Goal: Information Seeking & Learning: Learn about a topic

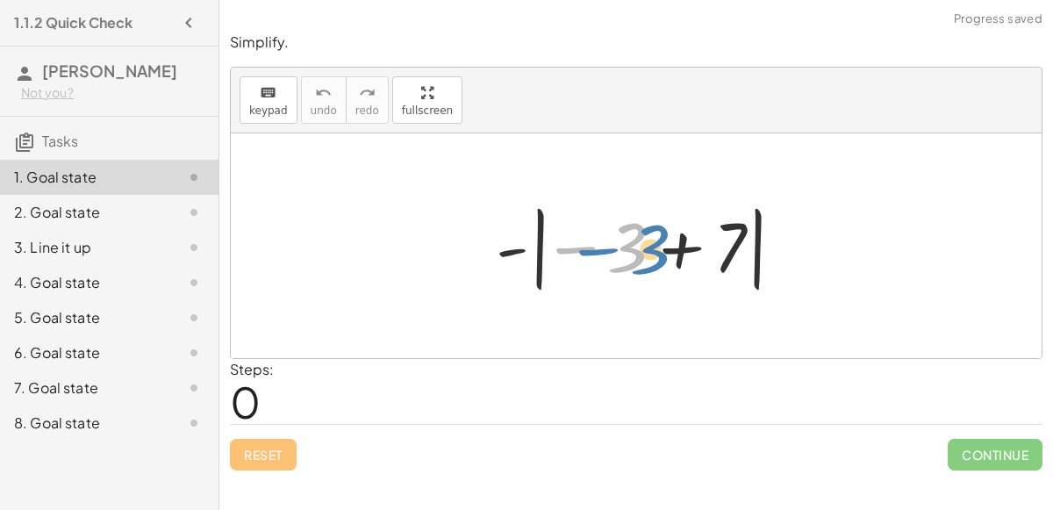
drag, startPoint x: 637, startPoint y: 252, endPoint x: 662, endPoint y: 254, distance: 25.5
click at [662, 254] on div at bounding box center [643, 245] width 312 height 97
click at [631, 261] on div at bounding box center [643, 245] width 312 height 97
click at [674, 254] on div at bounding box center [643, 245] width 312 height 97
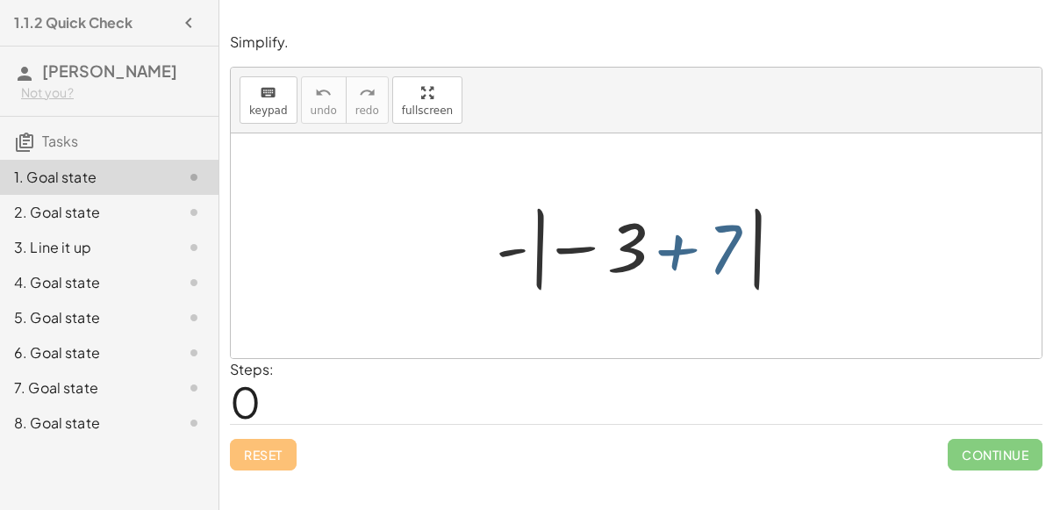
click at [681, 255] on div at bounding box center [643, 245] width 312 height 97
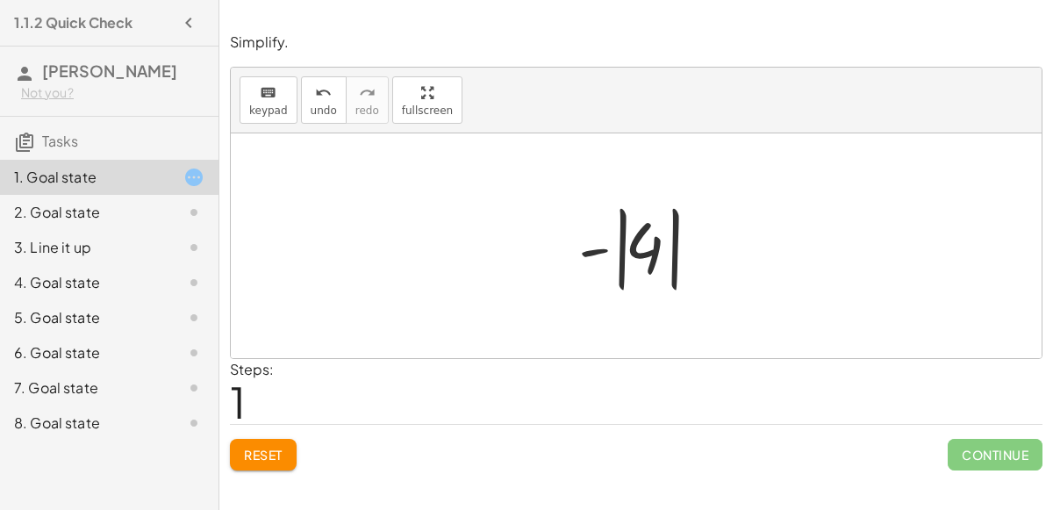
click at [675, 287] on div at bounding box center [642, 245] width 147 height 97
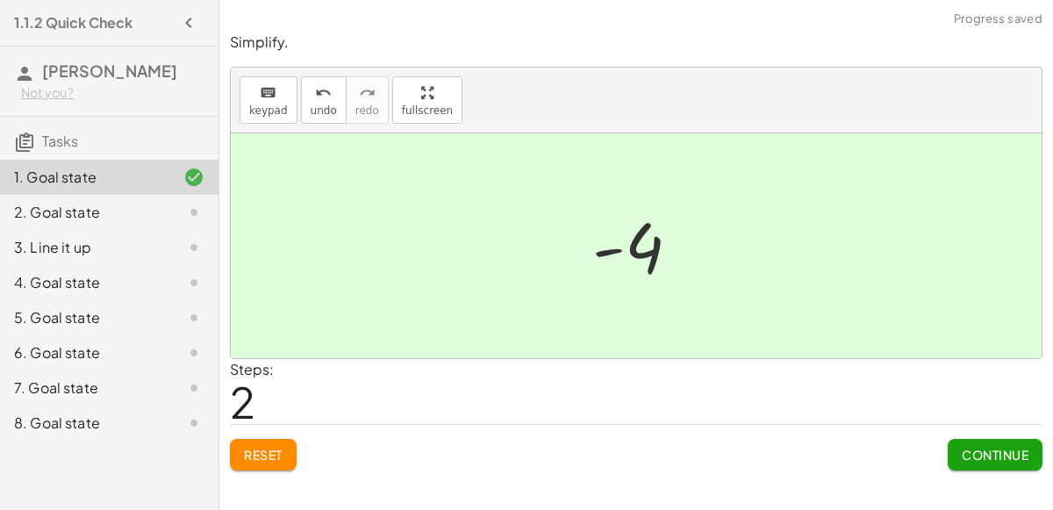
click at [1012, 462] on button "Continue" at bounding box center [994, 455] width 95 height 32
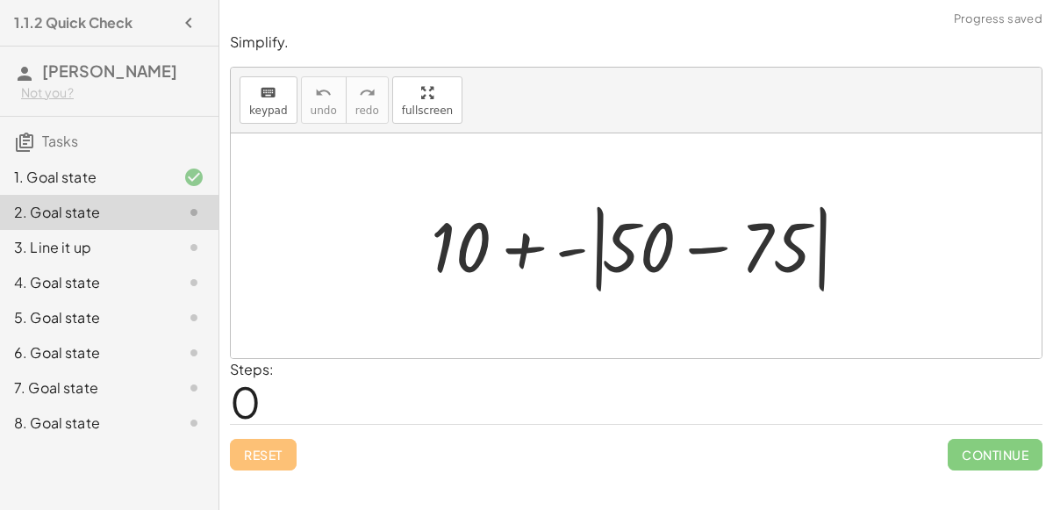
click at [524, 250] on div at bounding box center [643, 246] width 442 height 101
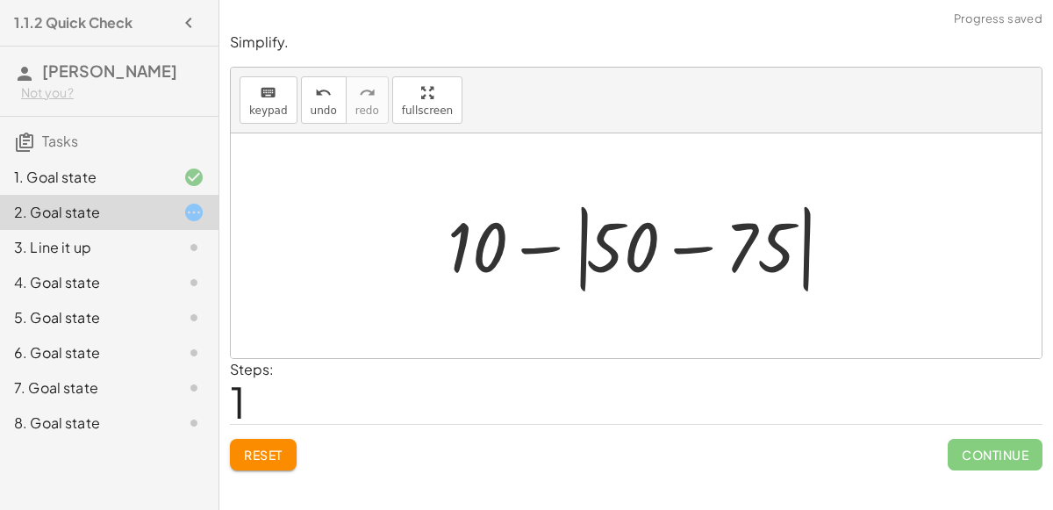
click at [583, 286] on div at bounding box center [644, 246] width 410 height 101
click at [585, 261] on div at bounding box center [644, 246] width 410 height 101
click at [686, 246] on div at bounding box center [644, 246] width 410 height 101
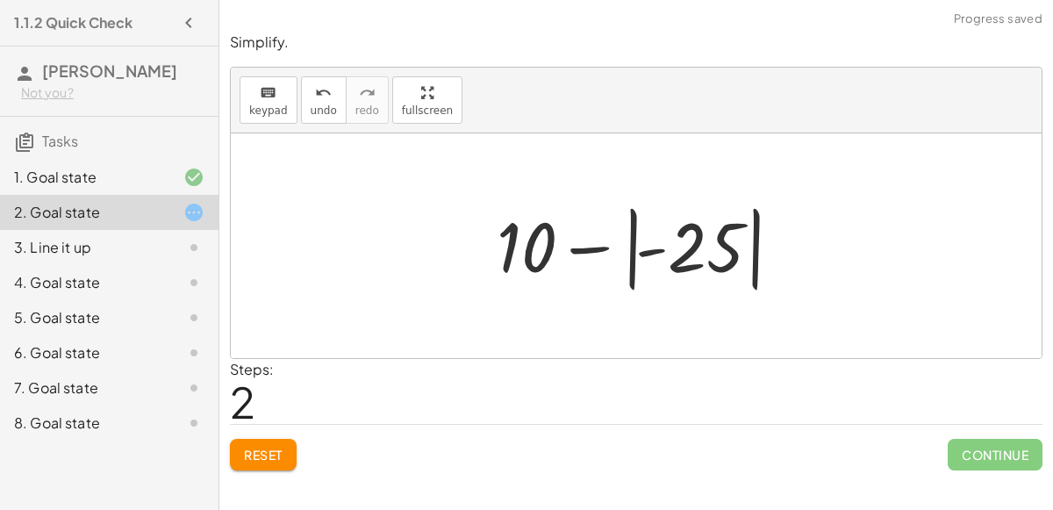
click at [631, 254] on div at bounding box center [643, 245] width 310 height 97
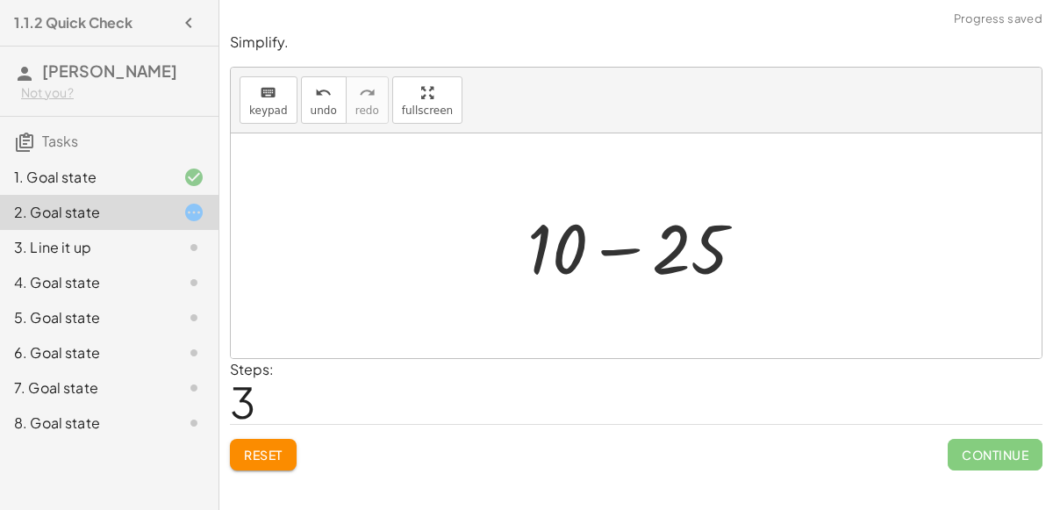
click at [625, 254] on div at bounding box center [642, 246] width 249 height 90
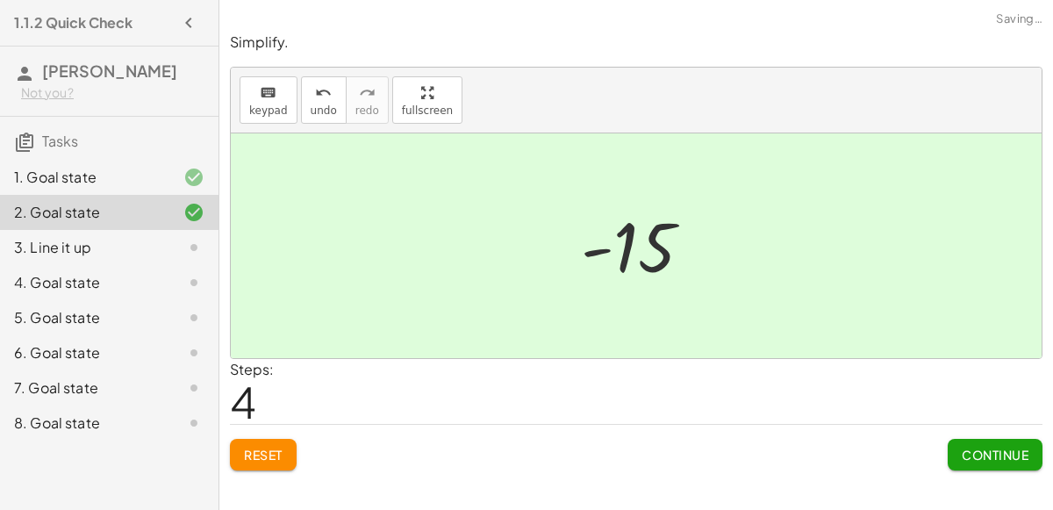
click at [982, 454] on span "Continue" at bounding box center [994, 454] width 67 height 16
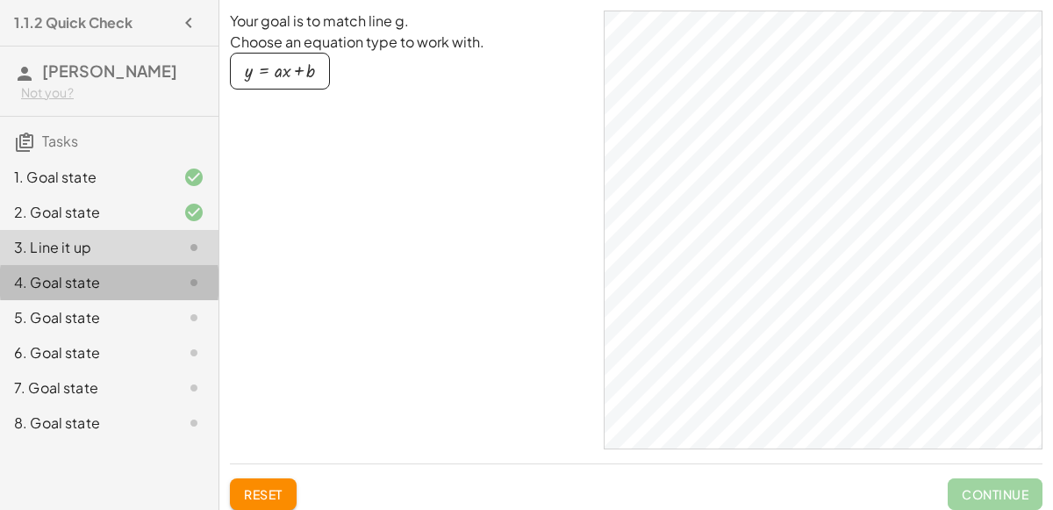
click at [104, 278] on div "4. Goal state" at bounding box center [84, 282] width 141 height 21
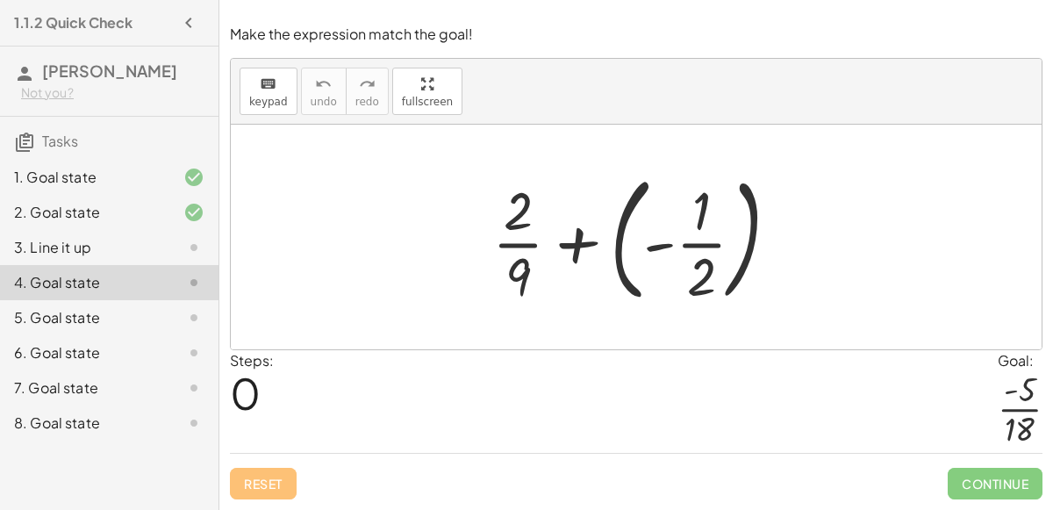
click at [577, 240] on div at bounding box center [642, 237] width 318 height 146
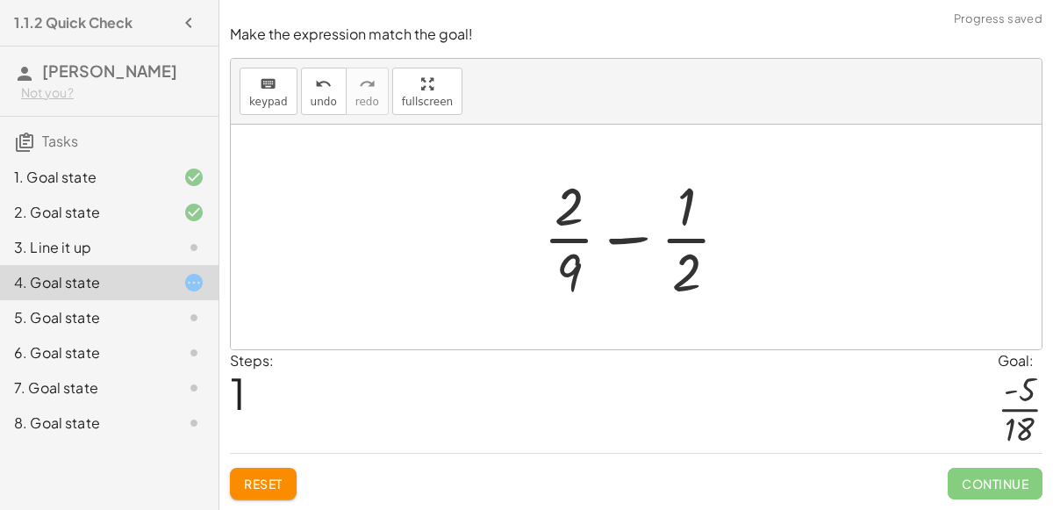
click at [625, 243] on div at bounding box center [643, 236] width 218 height 135
click at [576, 274] on div at bounding box center [643, 236] width 218 height 135
click at [561, 214] on div at bounding box center [643, 236] width 218 height 135
drag, startPoint x: 563, startPoint y: 220, endPoint x: 694, endPoint y: 223, distance: 130.7
click at [694, 223] on div at bounding box center [643, 236] width 218 height 135
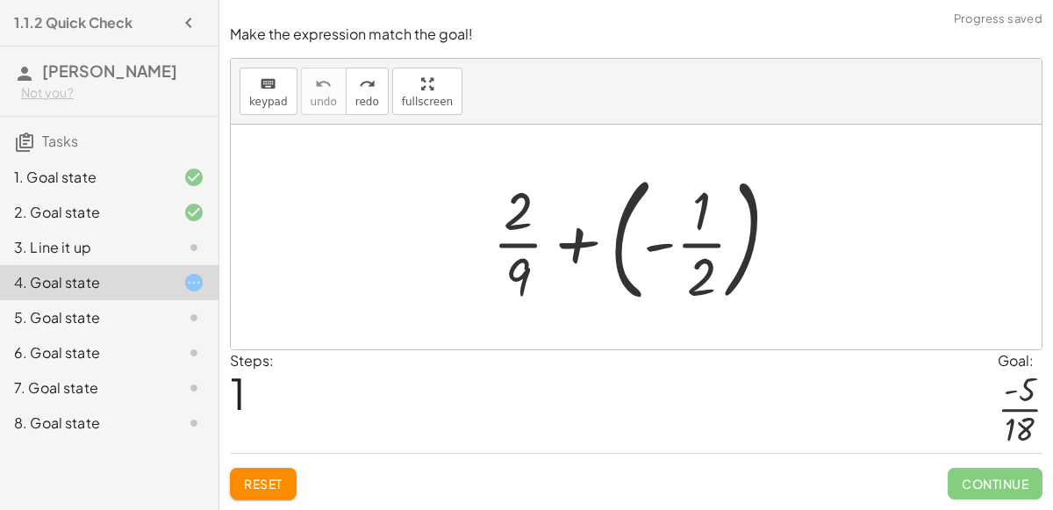
click at [649, 250] on div at bounding box center [642, 237] width 318 height 146
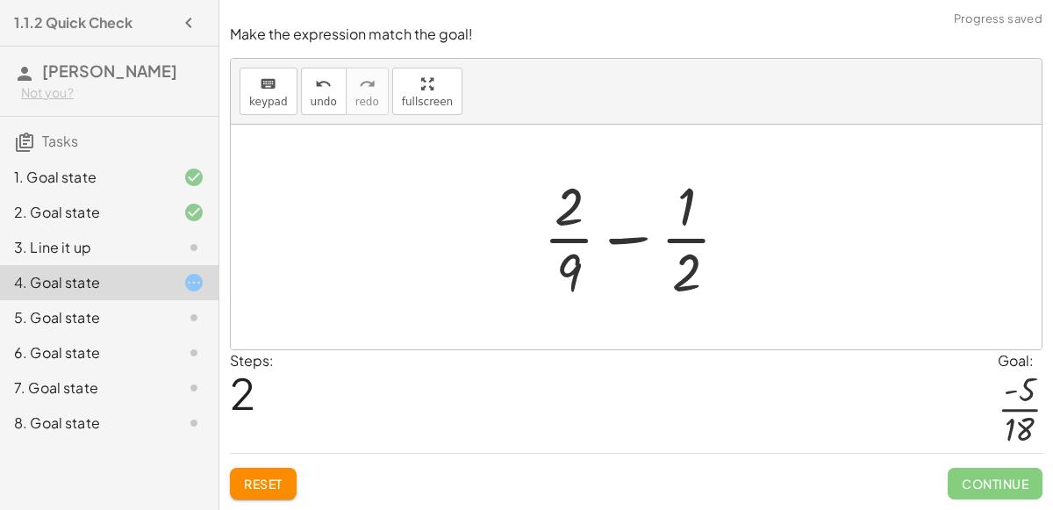
click at [569, 274] on div at bounding box center [643, 236] width 218 height 135
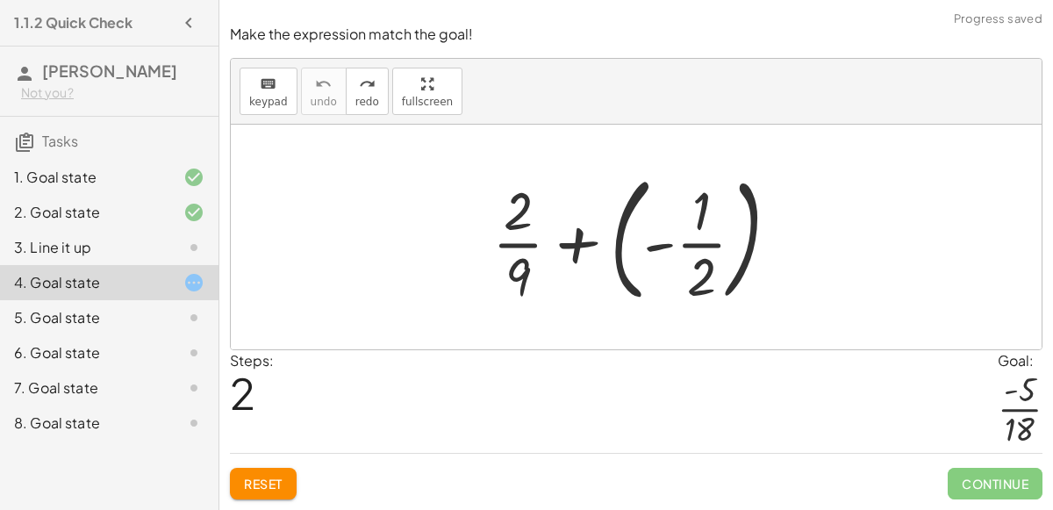
click at [522, 282] on div at bounding box center [642, 237] width 318 height 146
click at [510, 248] on div at bounding box center [642, 237] width 318 height 146
click at [698, 218] on div at bounding box center [642, 237] width 318 height 146
click at [698, 253] on div at bounding box center [642, 237] width 318 height 146
click at [704, 277] on div at bounding box center [642, 237] width 318 height 146
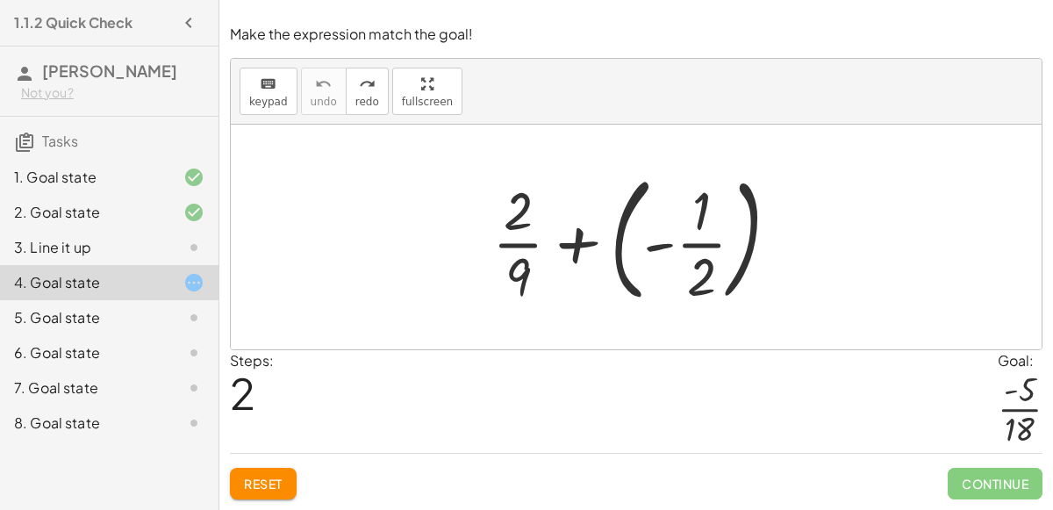
click at [655, 248] on div at bounding box center [642, 237] width 318 height 146
click at [575, 254] on div at bounding box center [642, 237] width 318 height 146
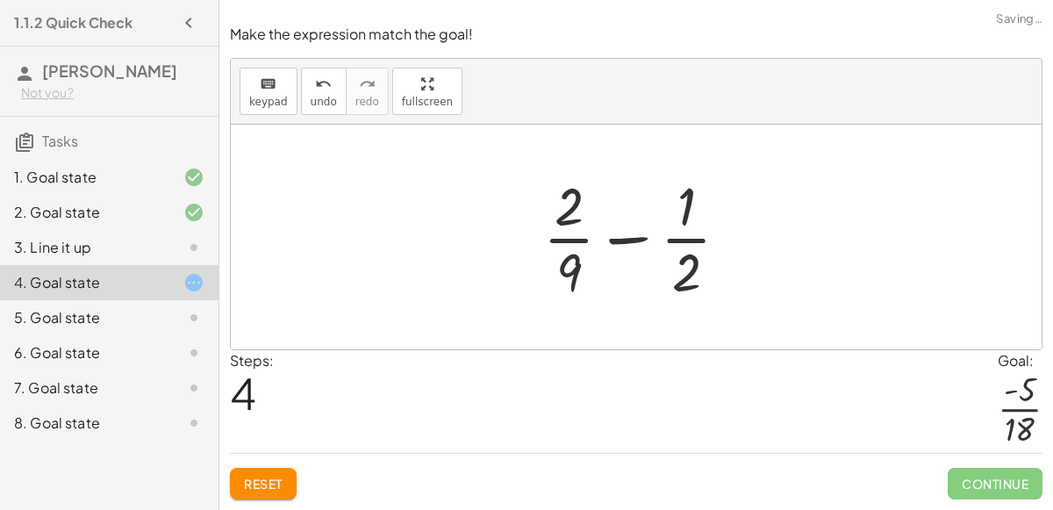
click at [570, 218] on div at bounding box center [643, 236] width 218 height 135
click at [552, 204] on div at bounding box center [643, 236] width 218 height 135
click at [573, 211] on div at bounding box center [643, 236] width 218 height 135
click at [685, 218] on div at bounding box center [643, 236] width 218 height 135
click at [693, 262] on div at bounding box center [643, 236] width 218 height 135
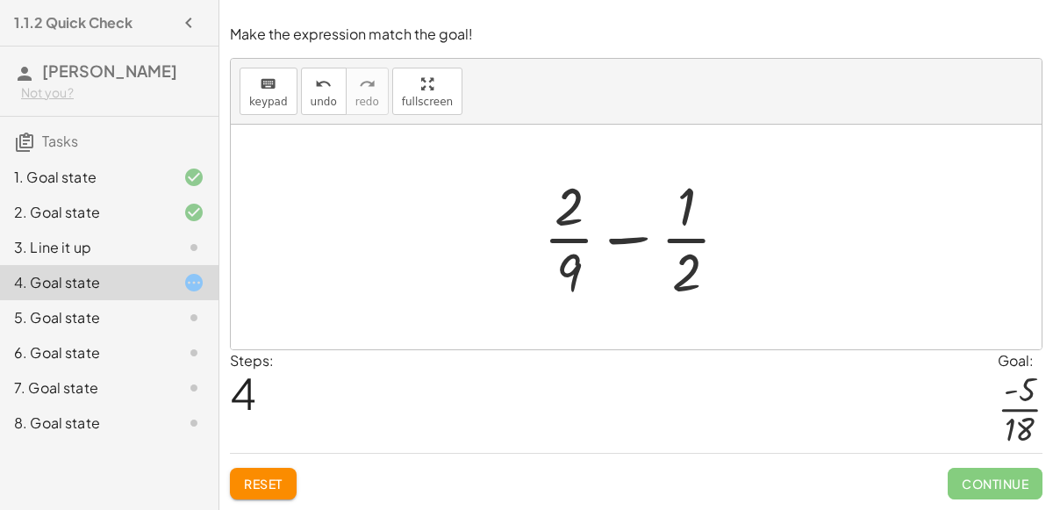
click at [578, 272] on div at bounding box center [643, 236] width 218 height 135
click at [566, 246] on div at bounding box center [643, 236] width 218 height 135
click at [690, 242] on div at bounding box center [643, 236] width 218 height 135
click at [632, 247] on div at bounding box center [643, 236] width 218 height 135
click at [626, 242] on div at bounding box center [643, 236] width 218 height 135
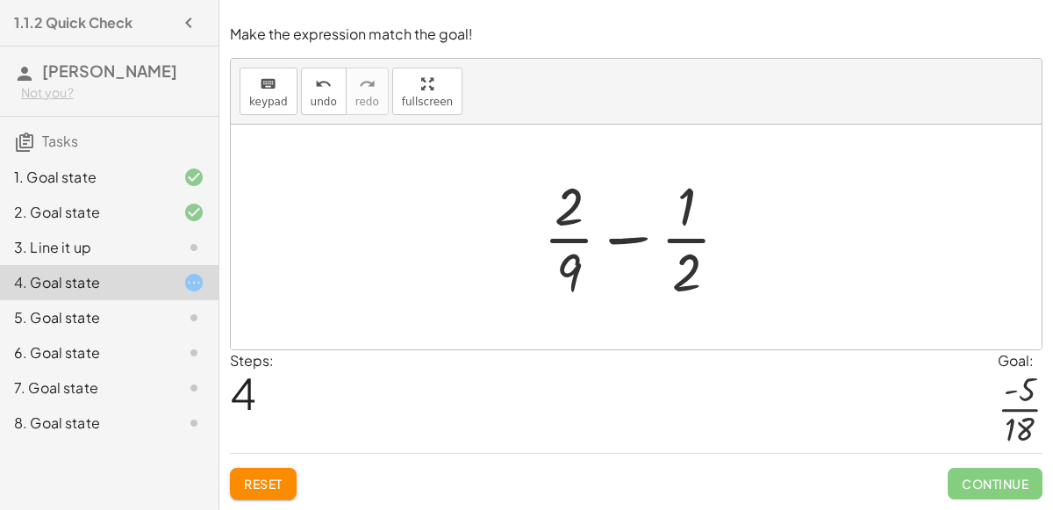
click at [281, 482] on span "Reset" at bounding box center [263, 483] width 39 height 16
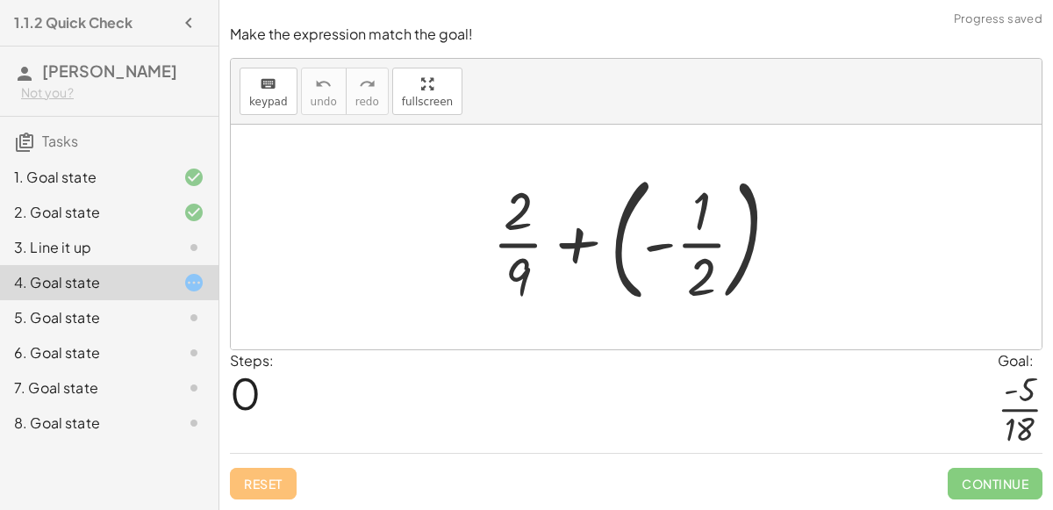
click at [694, 254] on div at bounding box center [642, 237] width 318 height 146
click at [696, 256] on div at bounding box center [642, 237] width 318 height 146
click at [526, 245] on div at bounding box center [642, 237] width 318 height 146
click at [561, 251] on div at bounding box center [642, 237] width 318 height 146
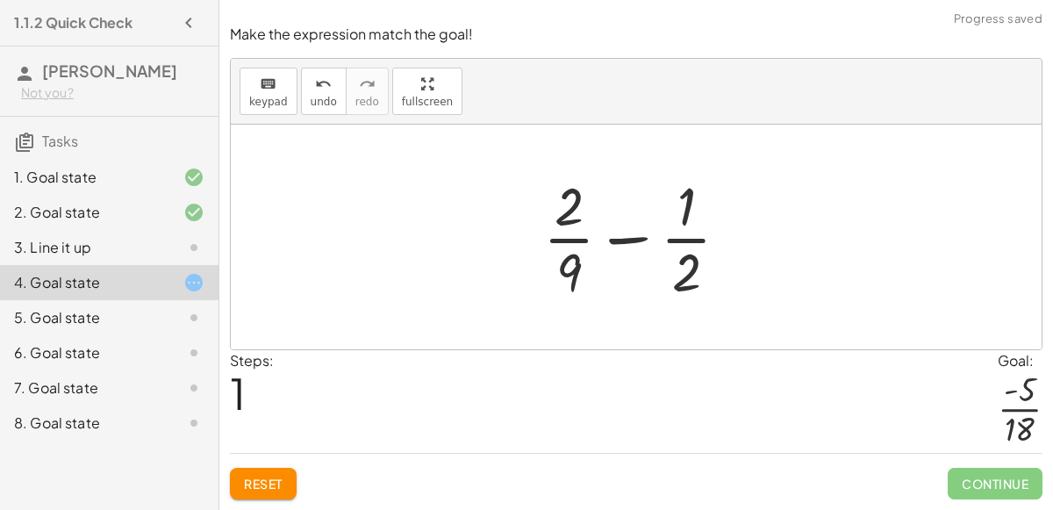
click at [287, 469] on button "Reset" at bounding box center [263, 484] width 67 height 32
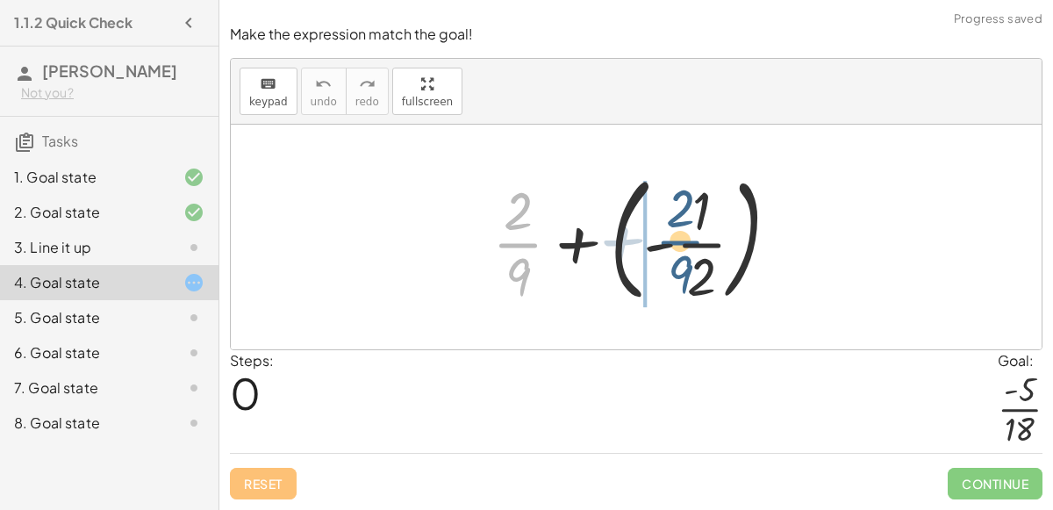
drag, startPoint x: 505, startPoint y: 247, endPoint x: 668, endPoint y: 244, distance: 162.3
click at [668, 244] on div at bounding box center [642, 237] width 318 height 146
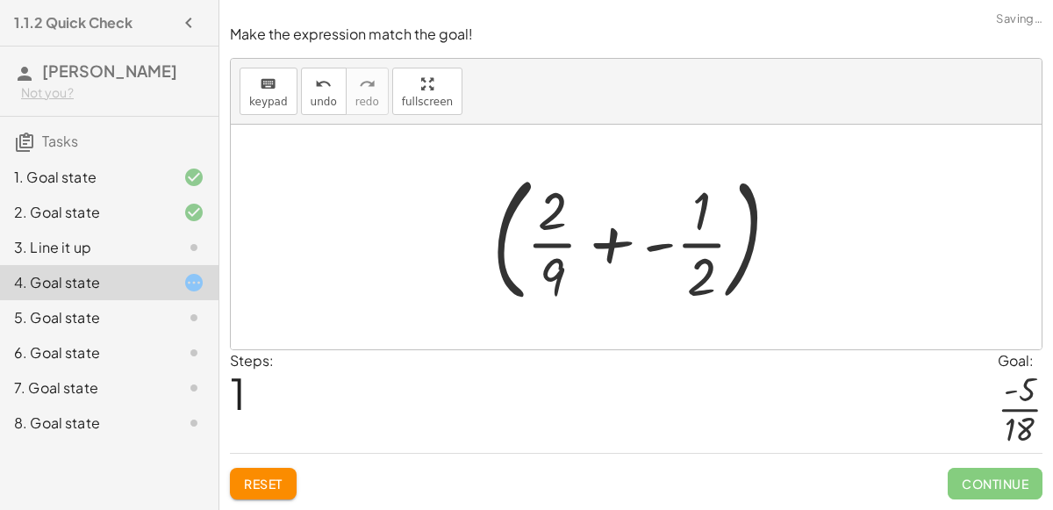
click at [617, 239] on div at bounding box center [642, 237] width 318 height 146
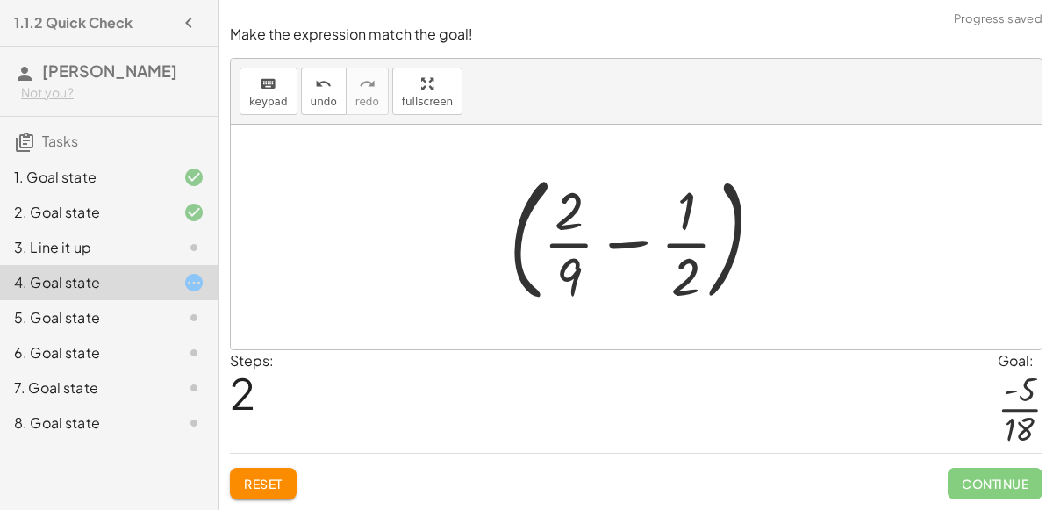
click at [739, 230] on div at bounding box center [643, 237] width 287 height 146
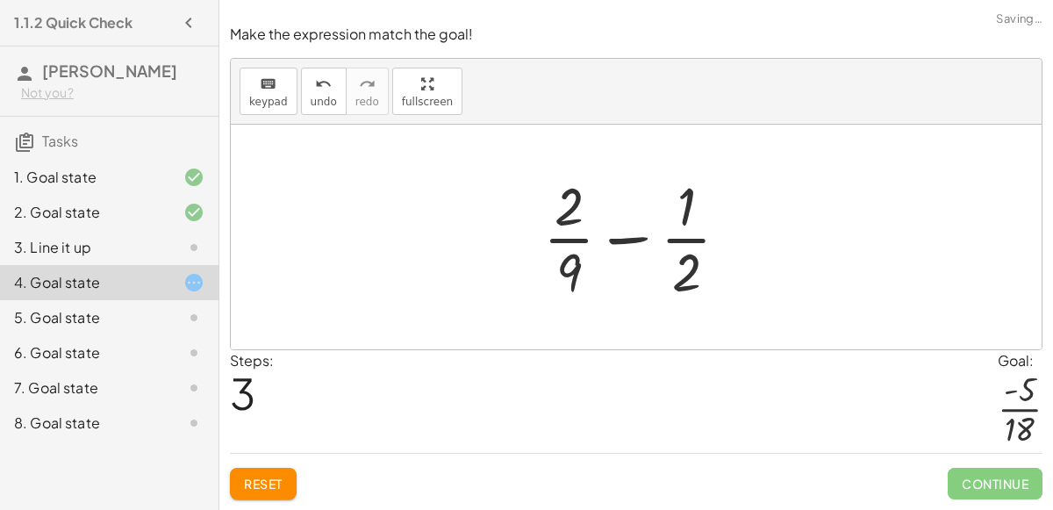
click at [626, 249] on div at bounding box center [643, 236] width 218 height 135
click at [625, 252] on div at bounding box center [643, 236] width 218 height 135
click at [691, 260] on div at bounding box center [643, 236] width 218 height 135
click at [691, 260] on div at bounding box center [643, 236] width 255 height 135
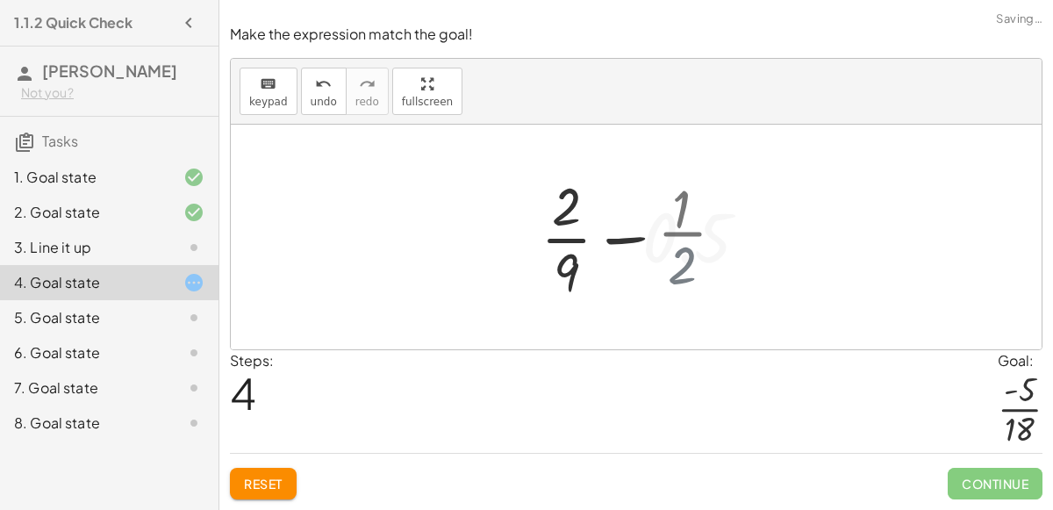
click at [691, 260] on div at bounding box center [643, 236] width 255 height 135
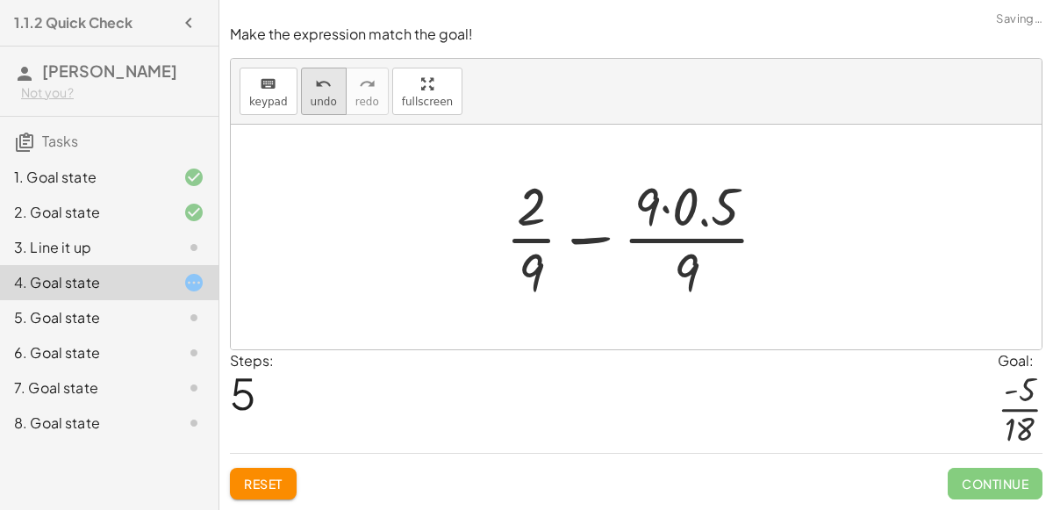
click at [327, 100] on button "undo undo" at bounding box center [324, 91] width 46 height 47
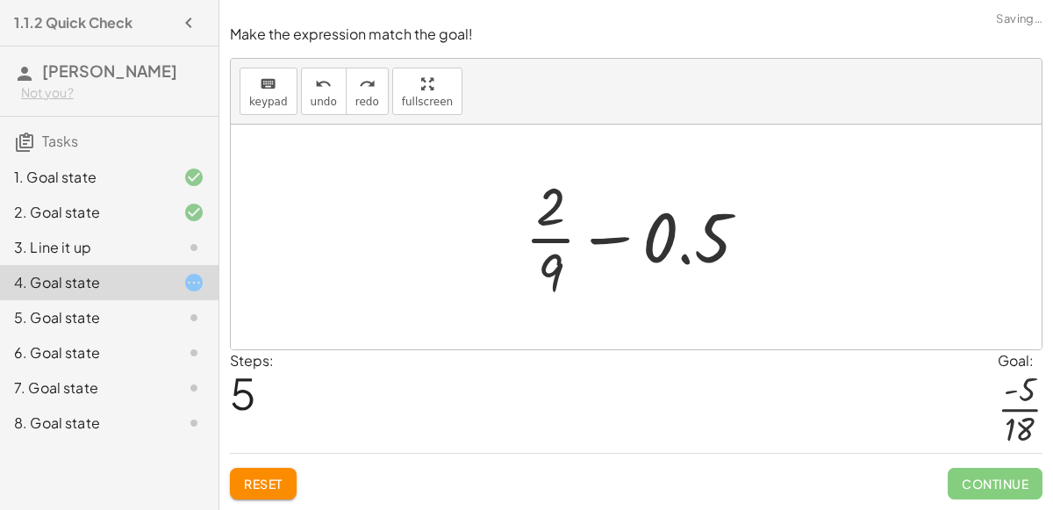
click at [686, 265] on div at bounding box center [643, 236] width 255 height 135
click at [700, 266] on div at bounding box center [643, 236] width 255 height 135
click at [648, 257] on div at bounding box center [643, 236] width 255 height 135
click at [618, 246] on div at bounding box center [643, 236] width 255 height 135
click at [555, 246] on div at bounding box center [643, 236] width 255 height 135
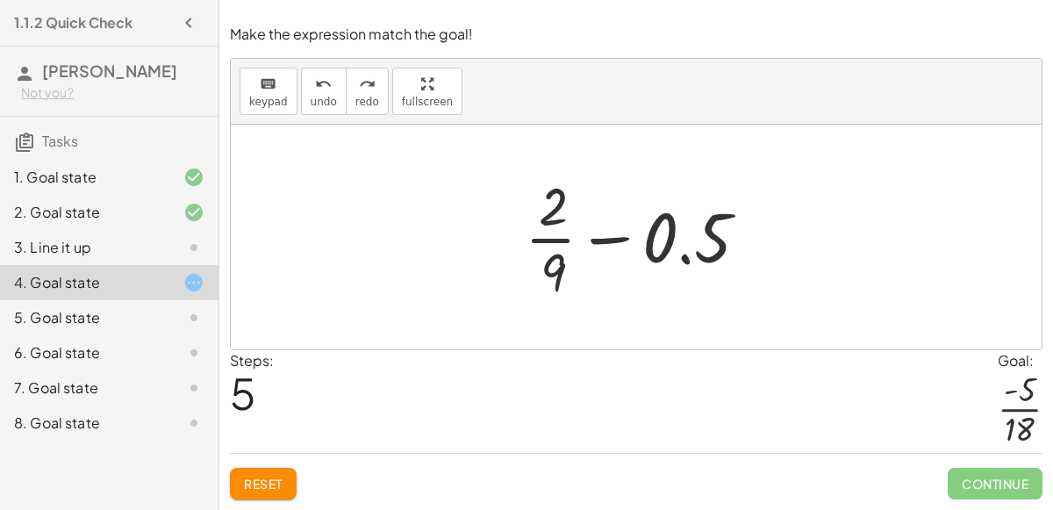
click at [554, 268] on div at bounding box center [643, 236] width 255 height 135
click at [547, 215] on div at bounding box center [643, 236] width 255 height 135
click at [701, 252] on div at bounding box center [643, 236] width 255 height 135
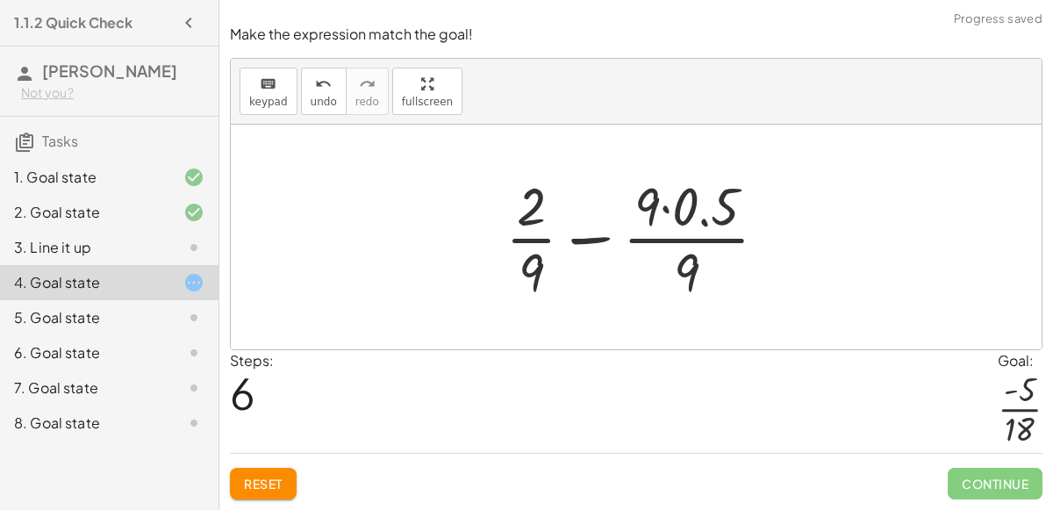
click at [589, 241] on div at bounding box center [643, 236] width 294 height 135
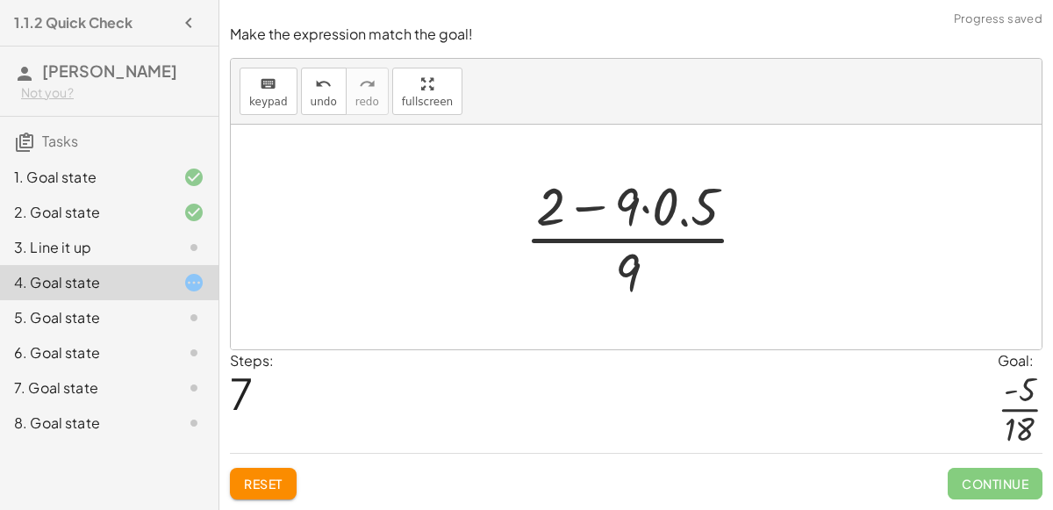
click at [589, 211] on div at bounding box center [643, 236] width 254 height 135
click at [634, 271] on div at bounding box center [643, 236] width 254 height 135
click at [632, 225] on div at bounding box center [643, 236] width 254 height 135
click at [658, 223] on div at bounding box center [643, 236] width 254 height 135
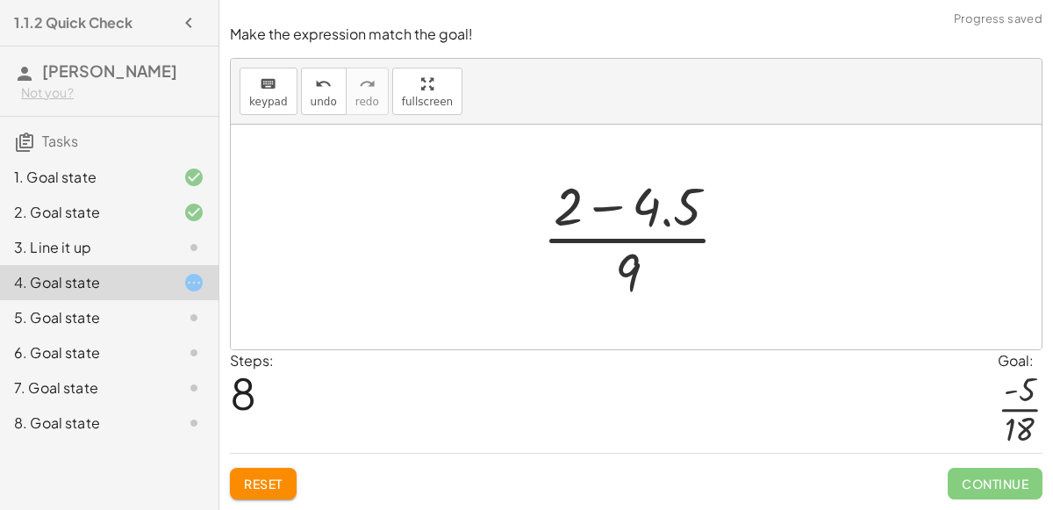
click at [689, 225] on div at bounding box center [642, 236] width 218 height 135
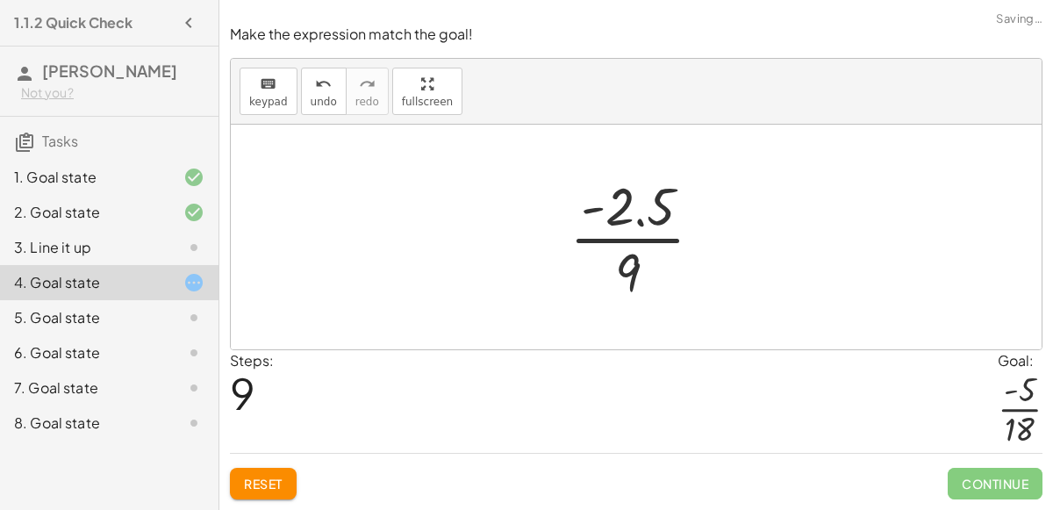
click at [639, 229] on div at bounding box center [643, 236] width 165 height 135
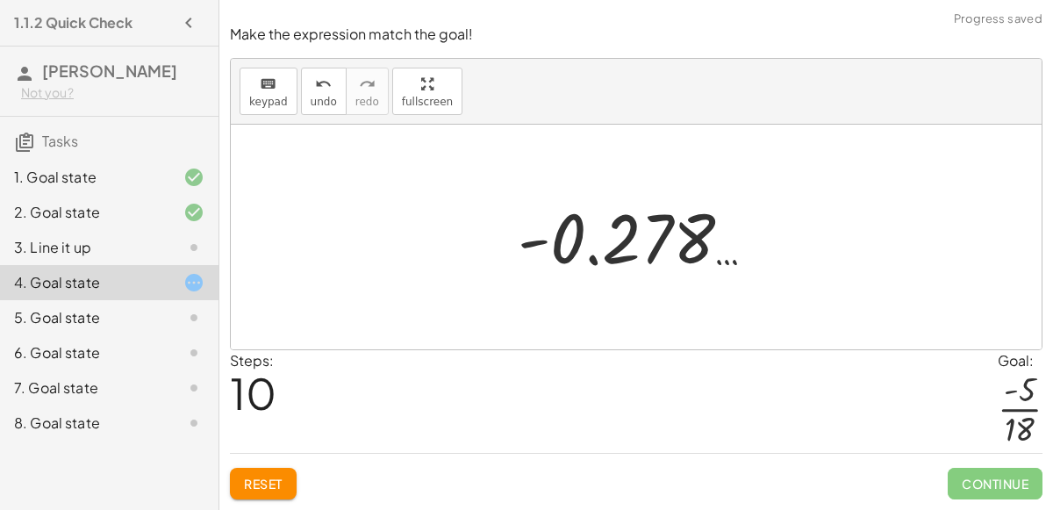
click at [597, 266] on div at bounding box center [643, 237] width 268 height 87
click at [616, 265] on div at bounding box center [643, 237] width 268 height 87
click at [644, 259] on div at bounding box center [643, 237] width 268 height 87
click at [697, 261] on div at bounding box center [643, 237] width 268 height 87
click at [721, 268] on div at bounding box center [643, 237] width 268 height 87
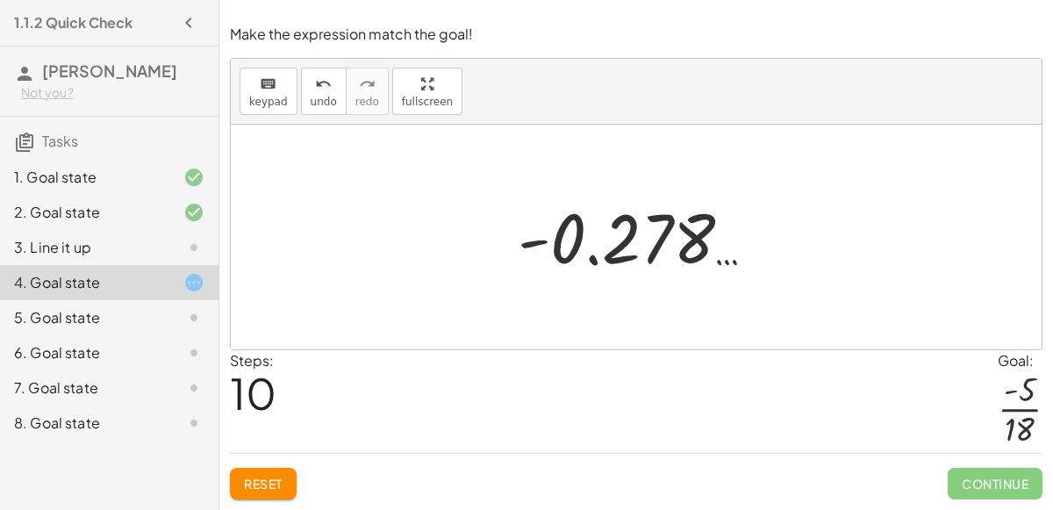
click at [530, 247] on div at bounding box center [643, 237] width 268 height 87
click at [577, 226] on div at bounding box center [643, 237] width 268 height 87
click at [592, 260] on div at bounding box center [643, 237] width 268 height 87
click at [317, 103] on span "undo" at bounding box center [324, 102] width 26 height 12
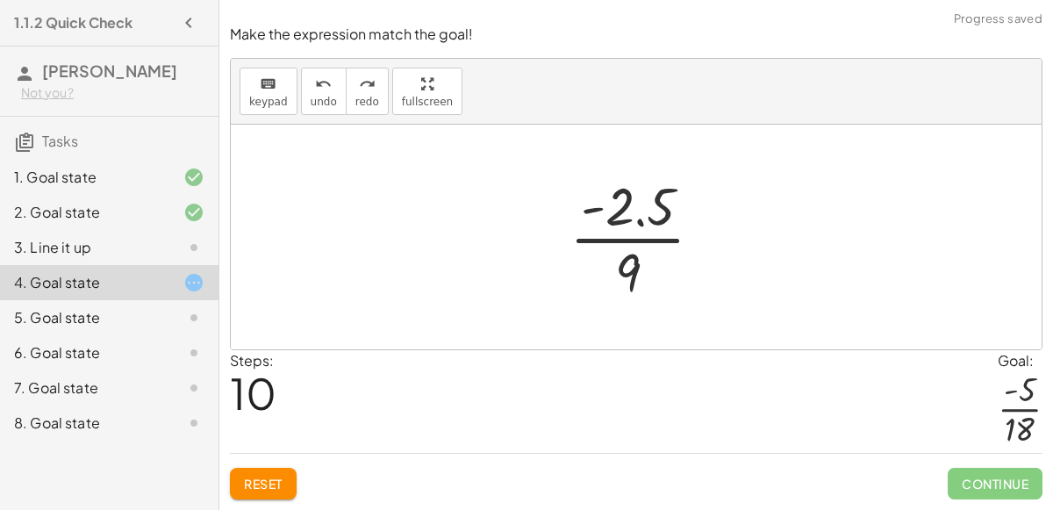
click at [617, 223] on div at bounding box center [643, 236] width 165 height 135
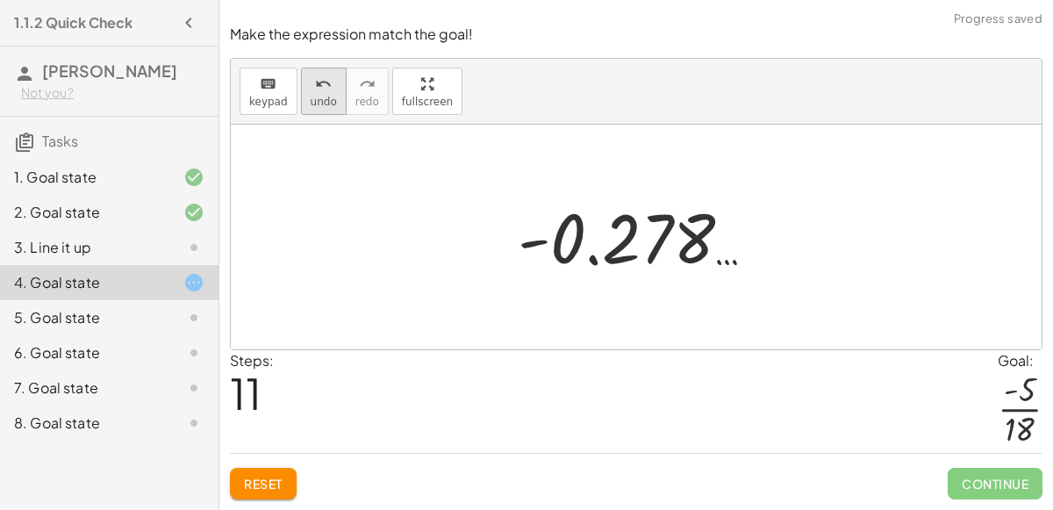
click at [318, 86] on icon "undo" at bounding box center [323, 84] width 17 height 21
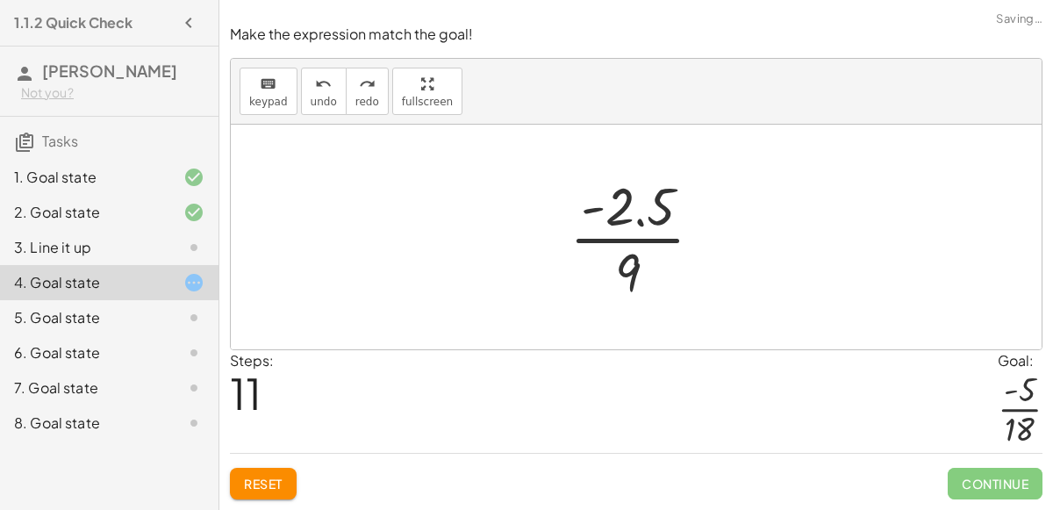
click at [641, 228] on div at bounding box center [643, 236] width 165 height 135
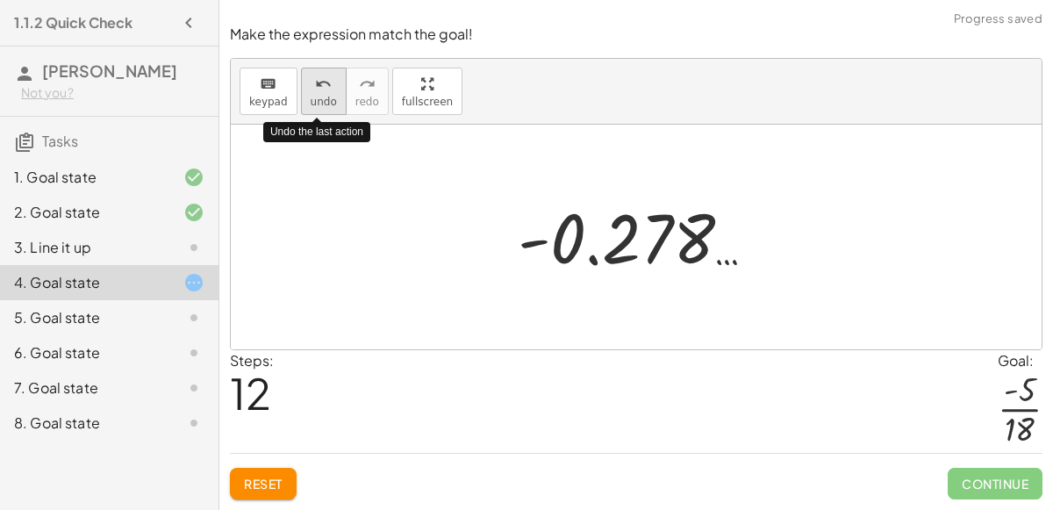
click at [335, 100] on button "undo undo" at bounding box center [324, 91] width 46 height 47
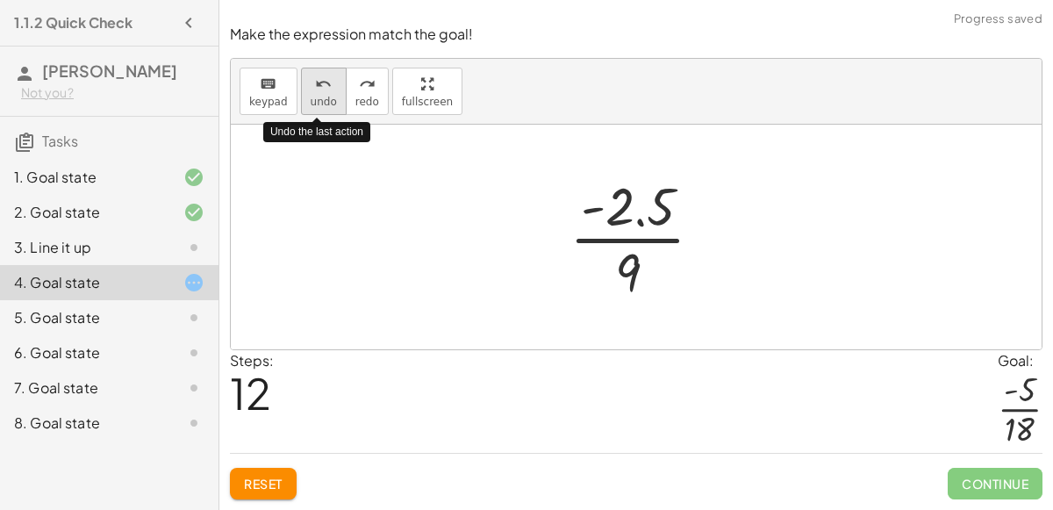
click at [335, 100] on button "undo undo" at bounding box center [324, 91] width 46 height 47
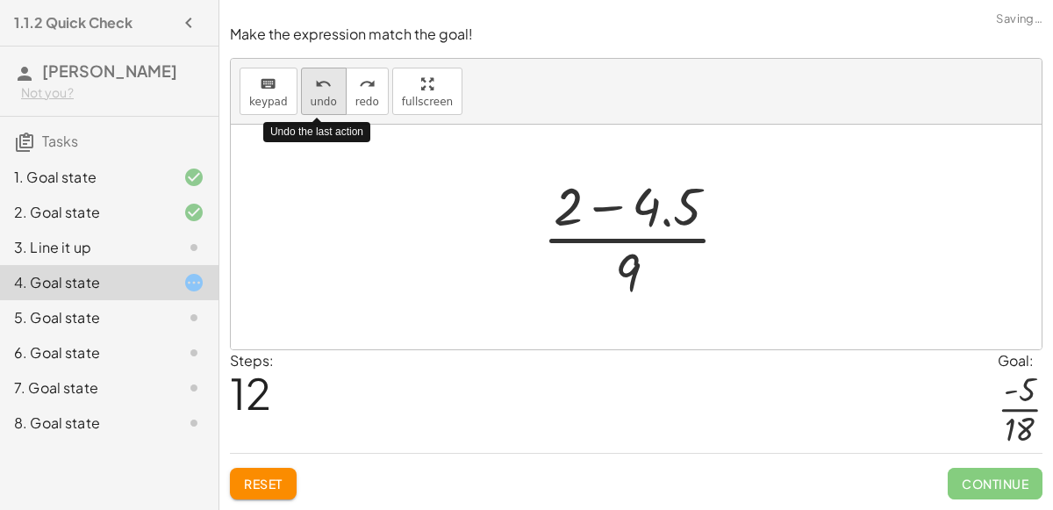
click at [334, 100] on button "undo undo" at bounding box center [324, 91] width 46 height 47
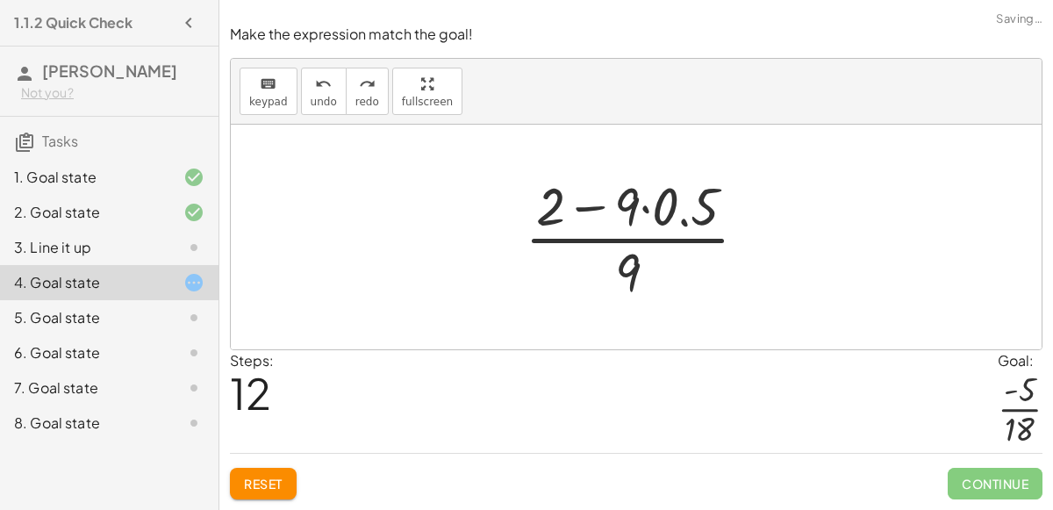
click at [549, 223] on div at bounding box center [643, 236] width 254 height 135
click at [585, 214] on div at bounding box center [643, 236] width 254 height 135
click at [631, 220] on div at bounding box center [643, 236] width 254 height 135
click at [656, 218] on div at bounding box center [643, 236] width 254 height 135
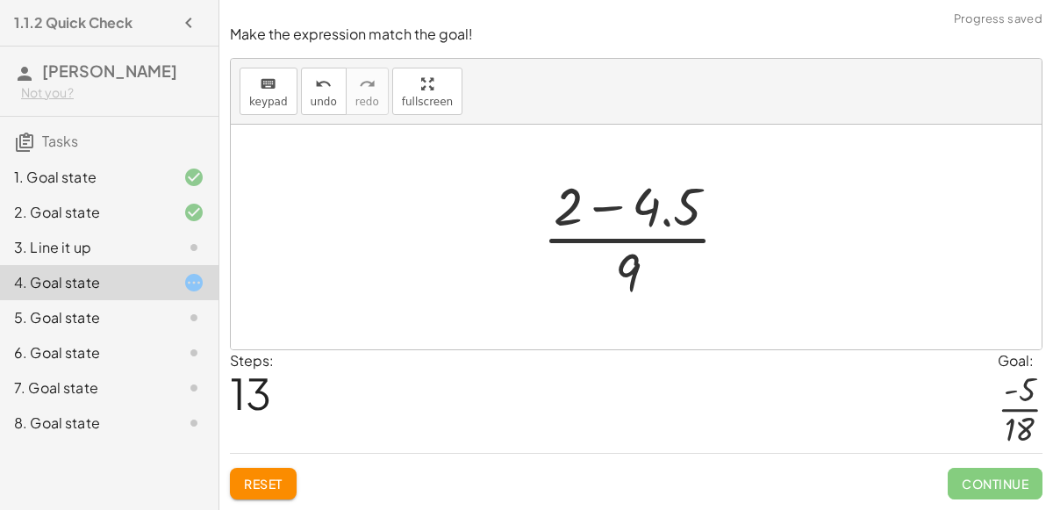
click at [647, 222] on div at bounding box center [642, 236] width 218 height 135
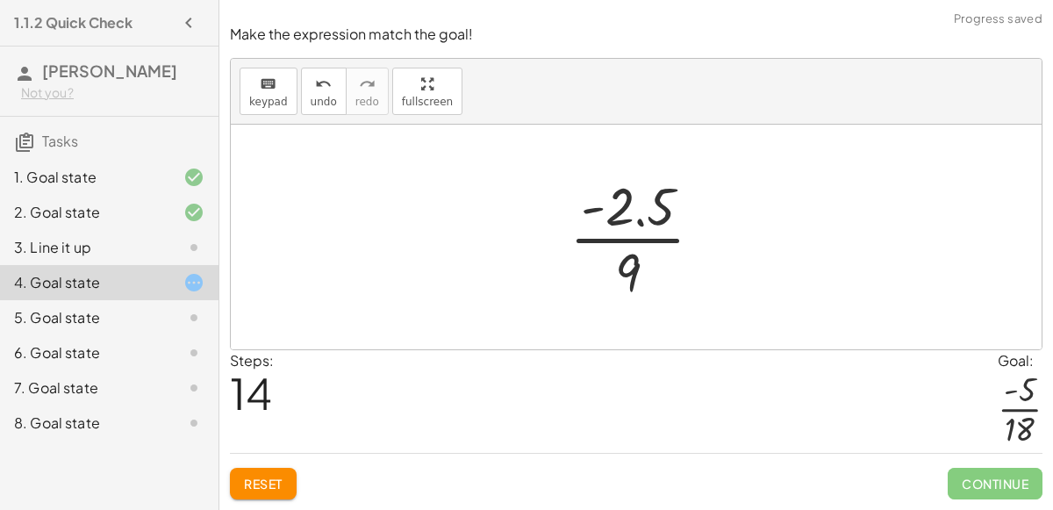
click at [659, 228] on div at bounding box center [643, 236] width 165 height 135
click at [624, 227] on div at bounding box center [643, 236] width 165 height 135
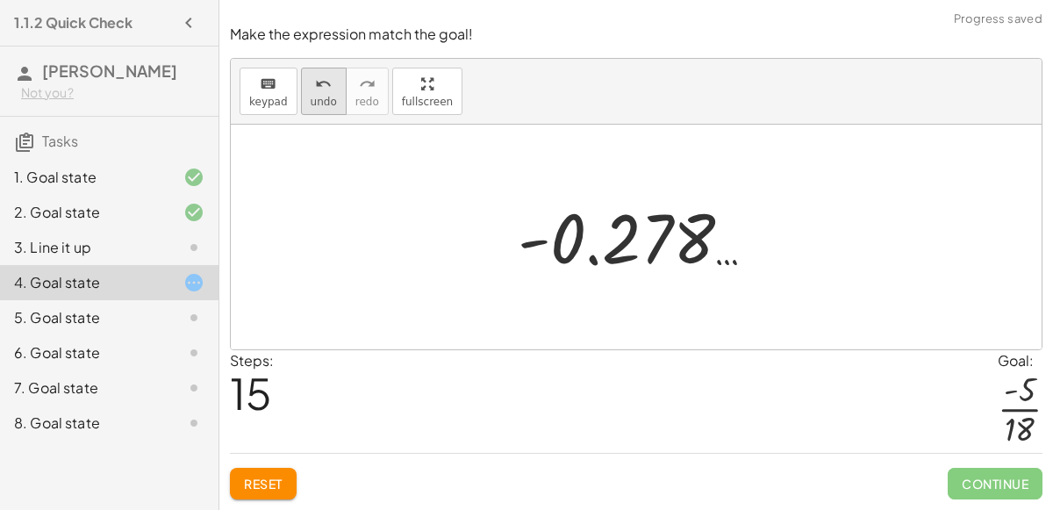
click at [315, 90] on icon "undo" at bounding box center [323, 84] width 17 height 21
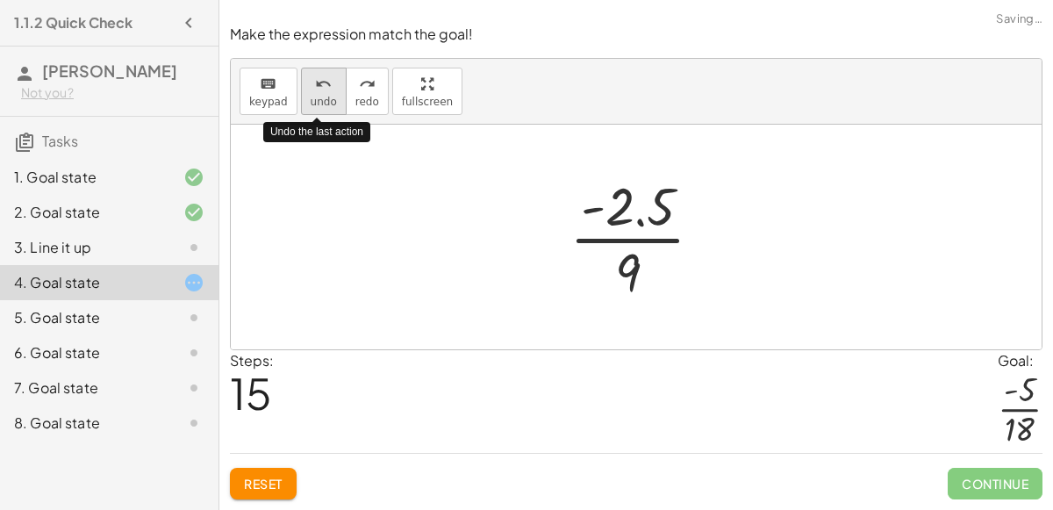
click at [315, 90] on icon "undo" at bounding box center [323, 84] width 17 height 21
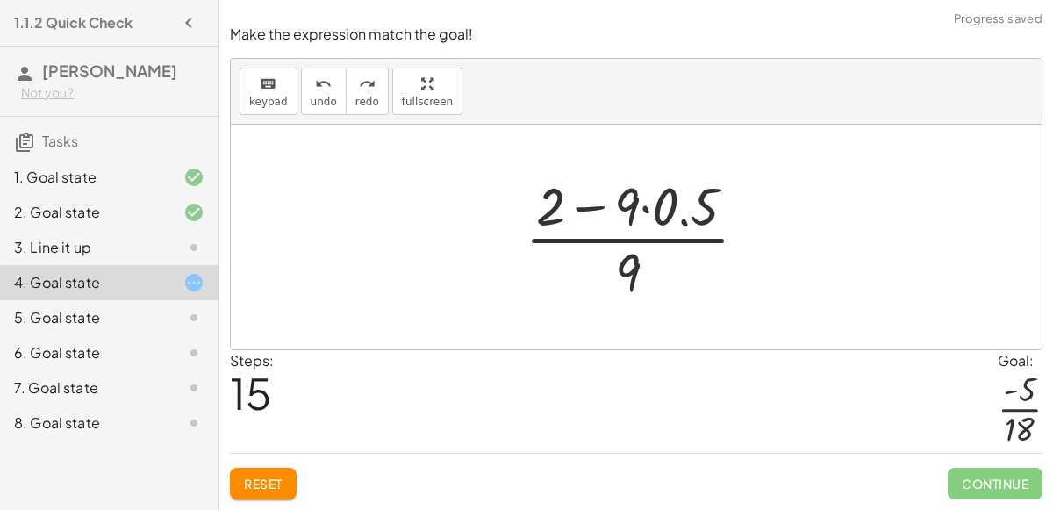
click at [712, 222] on div at bounding box center [643, 236] width 254 height 135
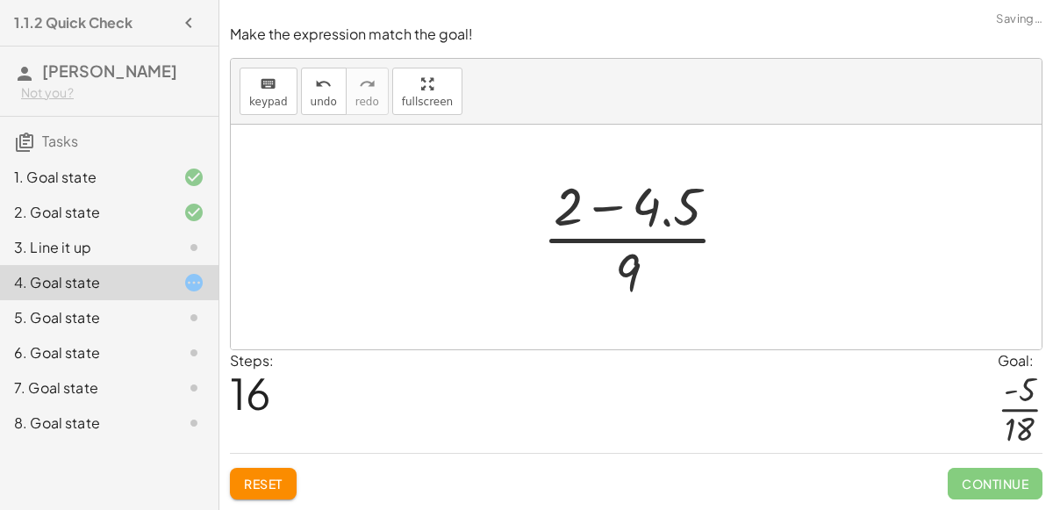
click at [570, 220] on div at bounding box center [642, 236] width 218 height 135
click at [568, 217] on div at bounding box center [642, 236] width 218 height 135
click at [602, 215] on div at bounding box center [642, 236] width 218 height 135
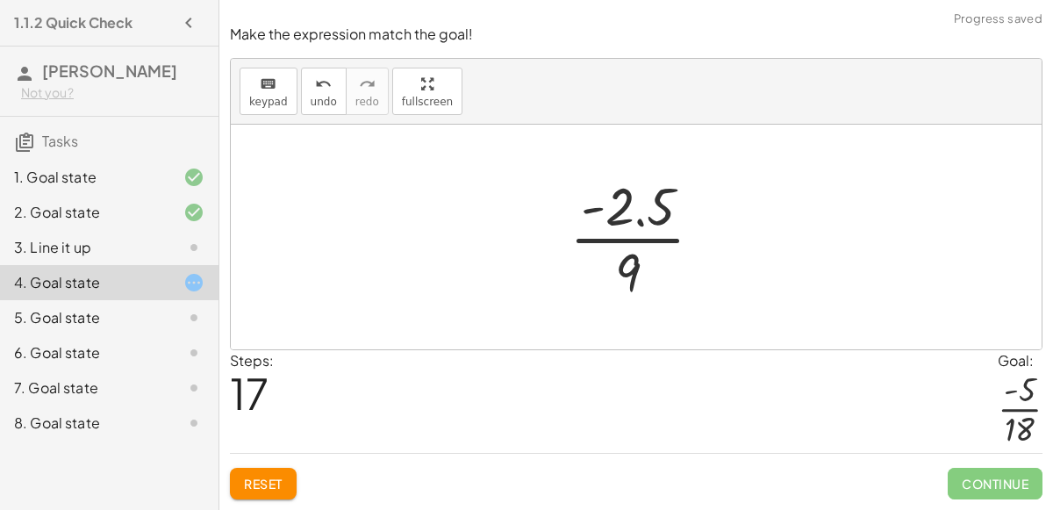
click at [619, 231] on div at bounding box center [643, 236] width 165 height 135
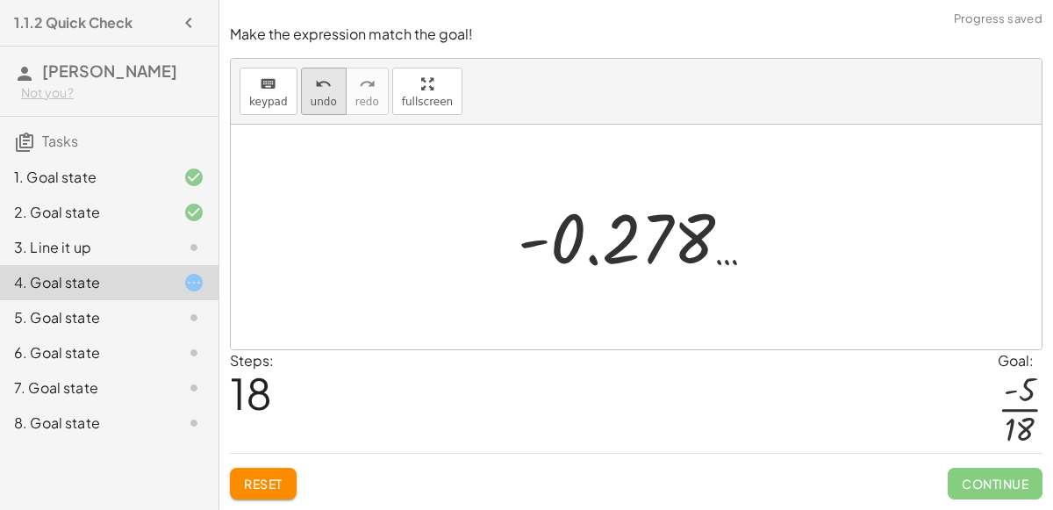
click at [318, 87] on icon "undo" at bounding box center [323, 84] width 17 height 21
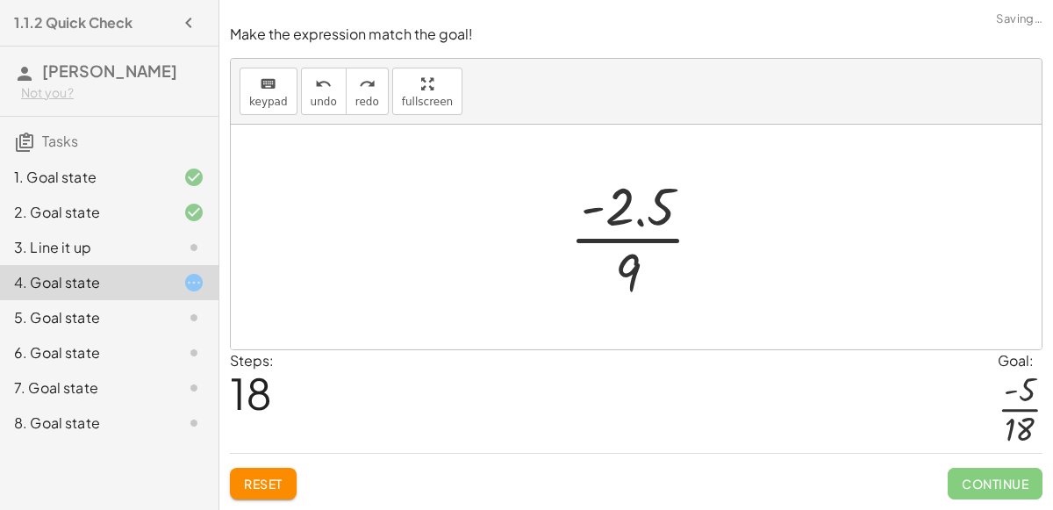
click at [666, 226] on div at bounding box center [643, 236] width 165 height 135
click at [630, 289] on div at bounding box center [643, 236] width 165 height 135
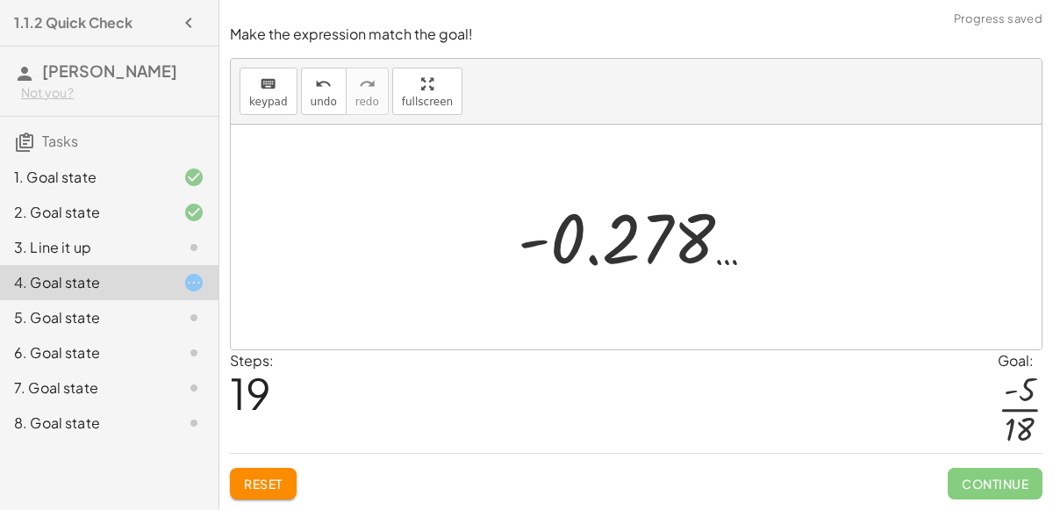
click at [623, 263] on div at bounding box center [643, 237] width 268 height 87
click at [657, 263] on div at bounding box center [643, 237] width 268 height 87
click at [268, 482] on span "Reset" at bounding box center [263, 483] width 39 height 16
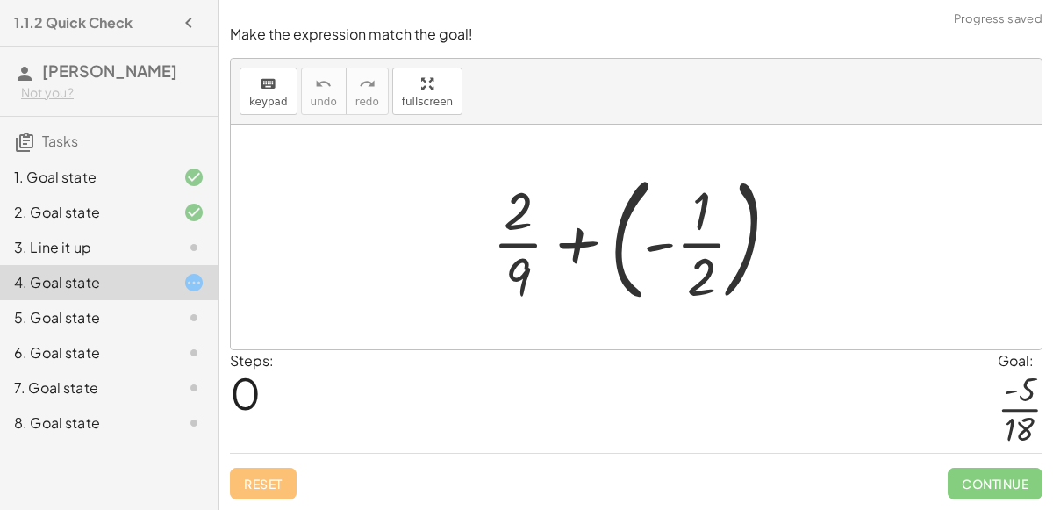
click at [656, 254] on div at bounding box center [642, 237] width 318 height 146
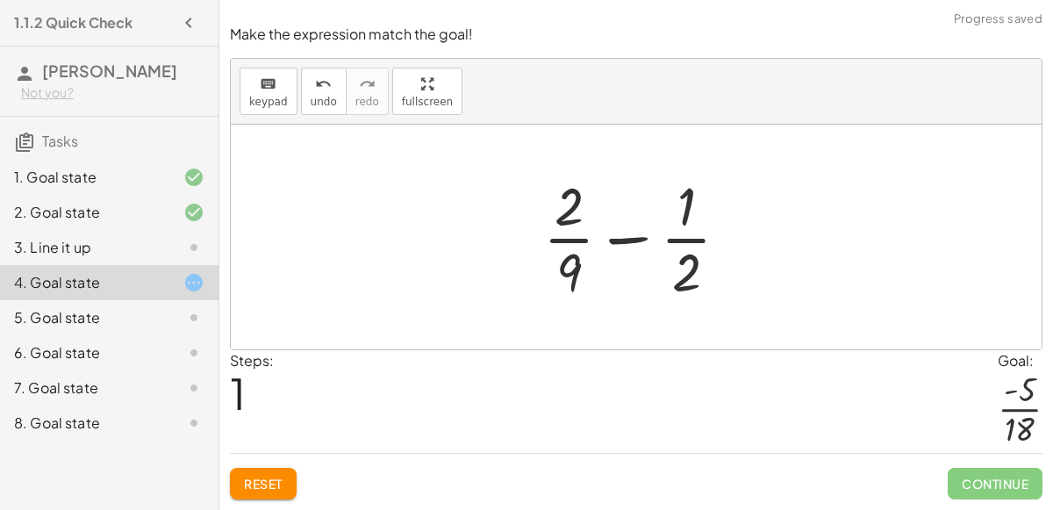
click at [691, 254] on div at bounding box center [643, 236] width 218 height 135
click at [688, 215] on div at bounding box center [643, 236] width 218 height 135
click at [686, 241] on div at bounding box center [643, 236] width 218 height 135
click at [643, 251] on div at bounding box center [643, 236] width 218 height 135
click at [632, 245] on div at bounding box center [643, 236] width 218 height 135
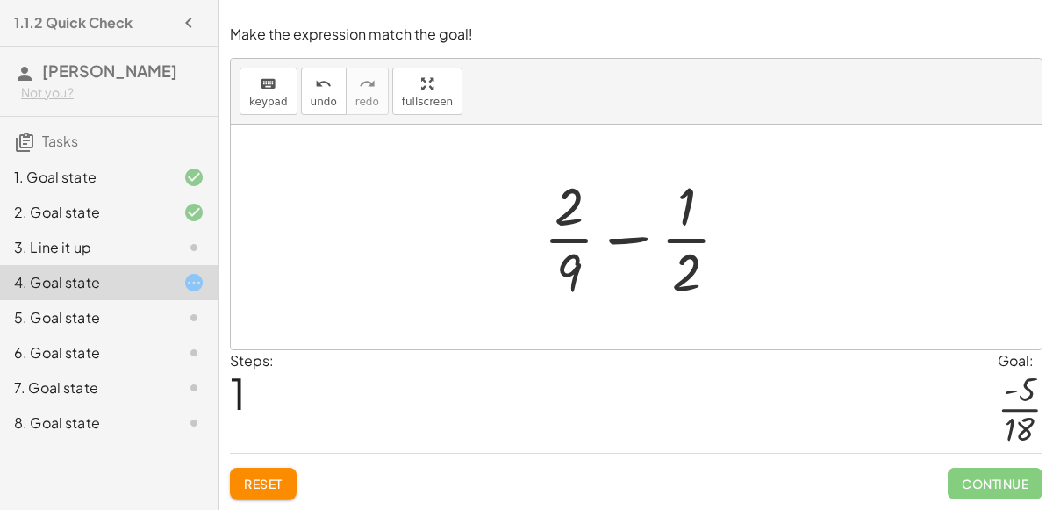
click at [568, 223] on div at bounding box center [643, 236] width 218 height 135
click at [570, 248] on div at bounding box center [643, 236] width 218 height 135
click at [572, 278] on div at bounding box center [643, 236] width 218 height 135
click at [571, 239] on div at bounding box center [643, 236] width 218 height 135
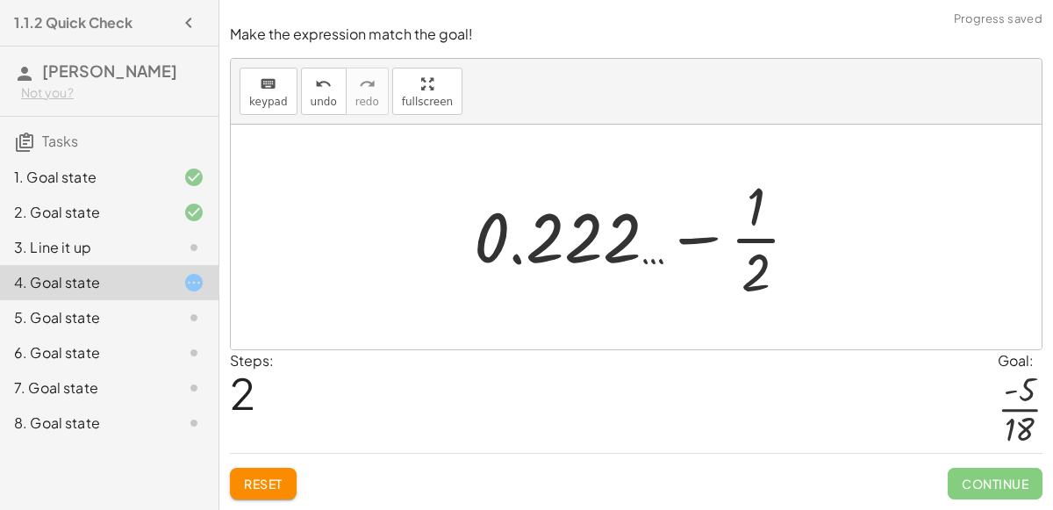
click at [759, 246] on div at bounding box center [643, 236] width 356 height 135
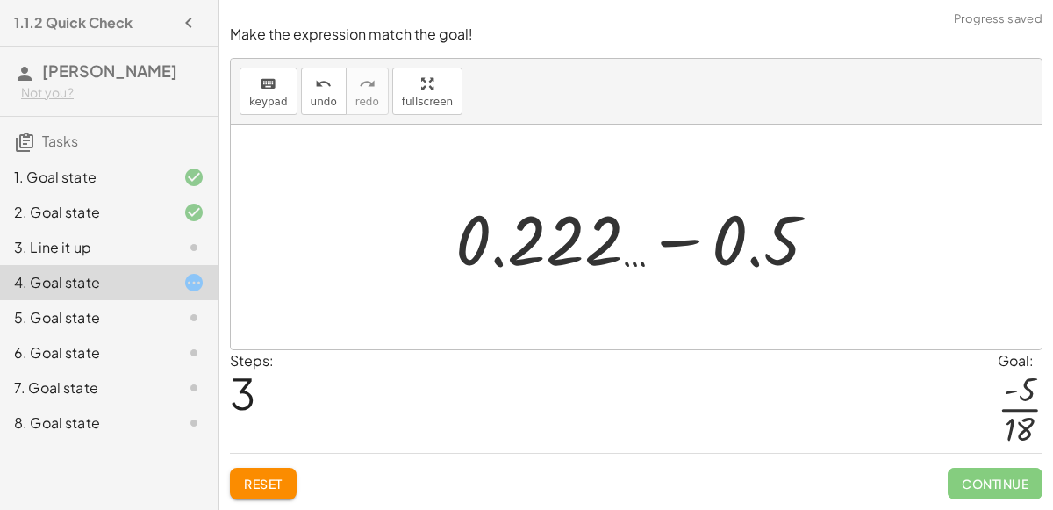
click at [684, 245] on div at bounding box center [643, 237] width 394 height 90
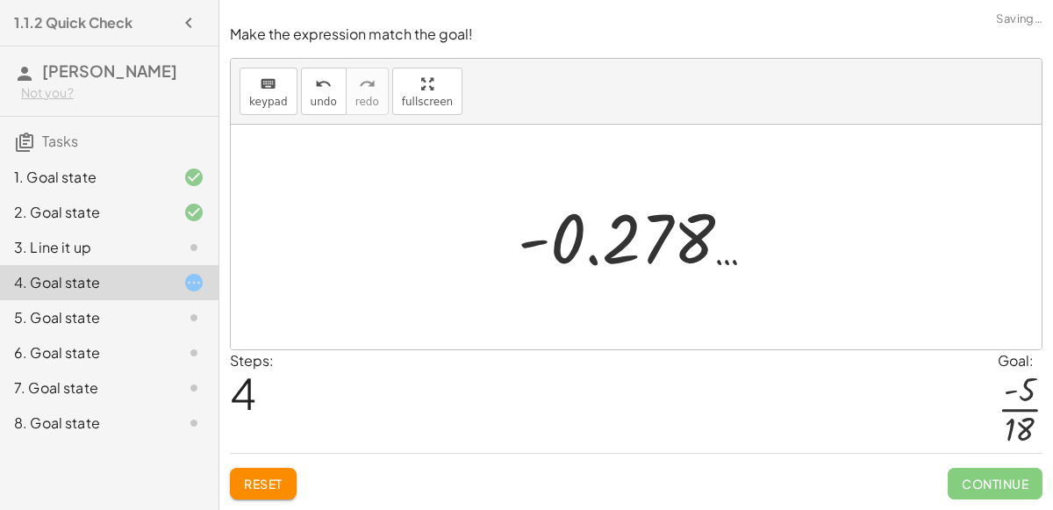
click at [633, 239] on div at bounding box center [643, 237] width 268 height 87
click at [668, 254] on div at bounding box center [643, 237] width 268 height 87
click at [321, 97] on span "undo" at bounding box center [324, 102] width 26 height 12
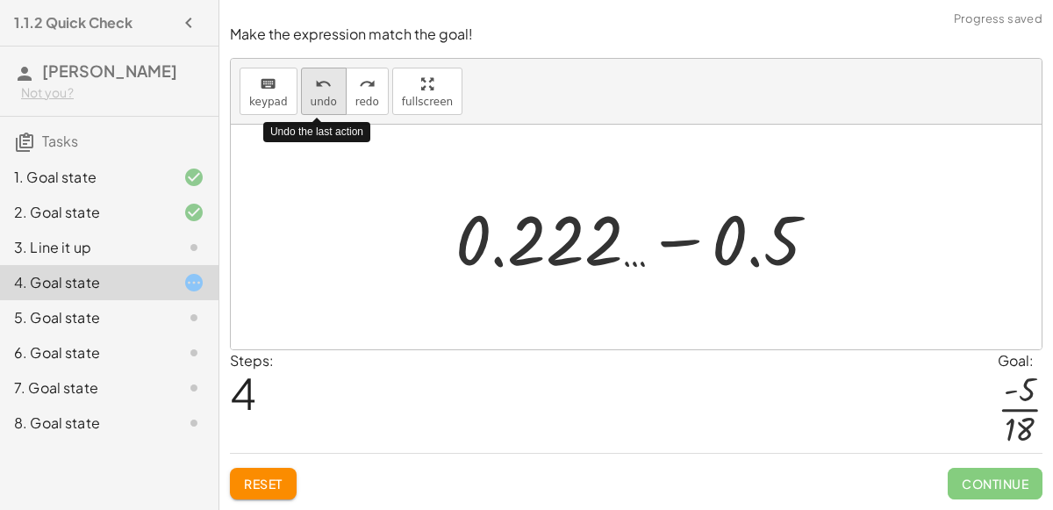
click at [321, 97] on span "undo" at bounding box center [324, 102] width 26 height 12
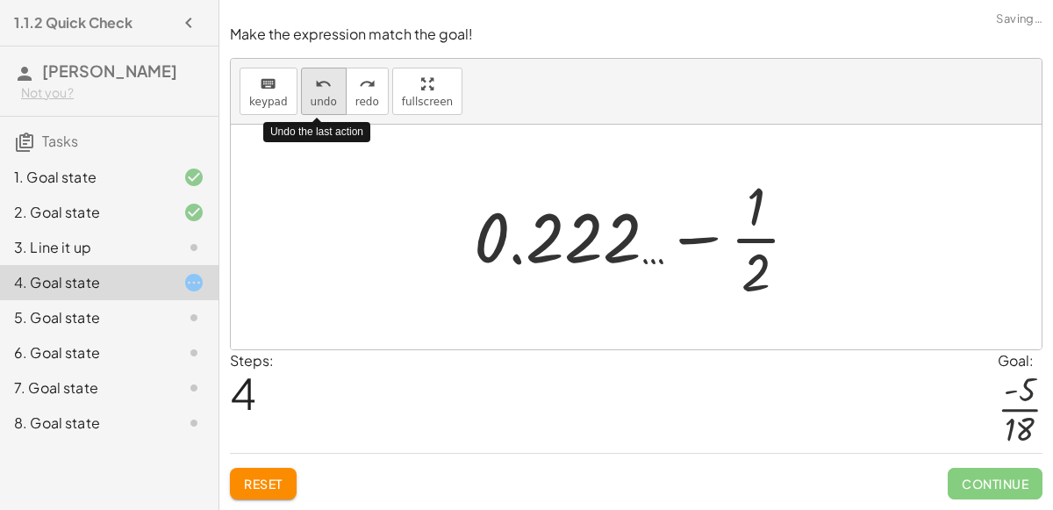
click at [321, 97] on span "undo" at bounding box center [324, 102] width 26 height 12
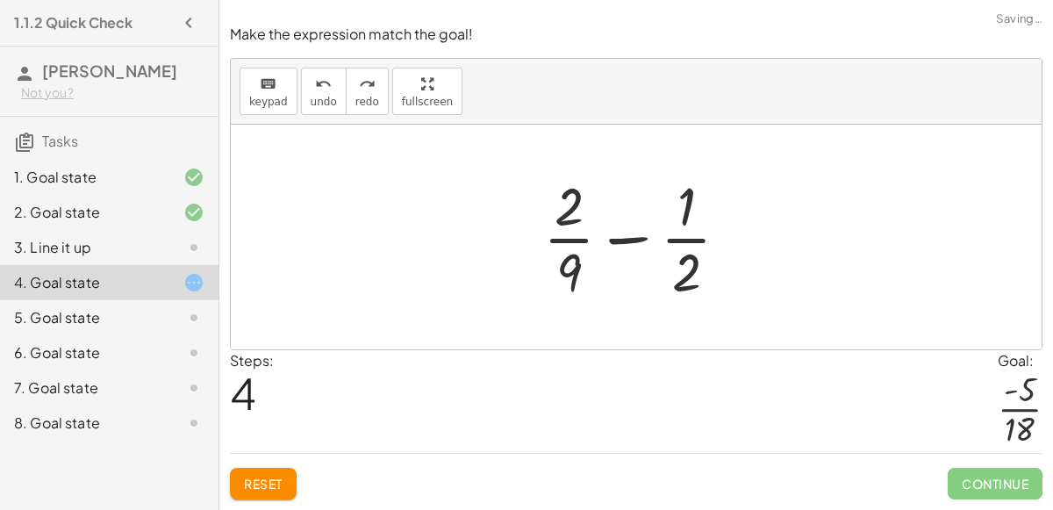
click at [685, 205] on div at bounding box center [643, 236] width 218 height 135
click at [698, 278] on div at bounding box center [643, 236] width 218 height 135
click at [696, 276] on div at bounding box center [643, 236] width 218 height 135
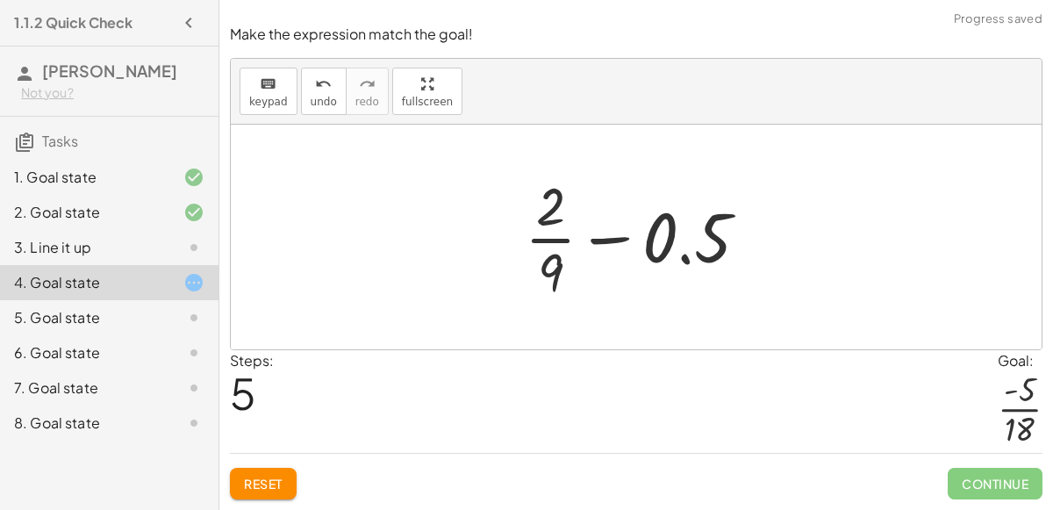
click at [561, 279] on div at bounding box center [643, 236] width 255 height 135
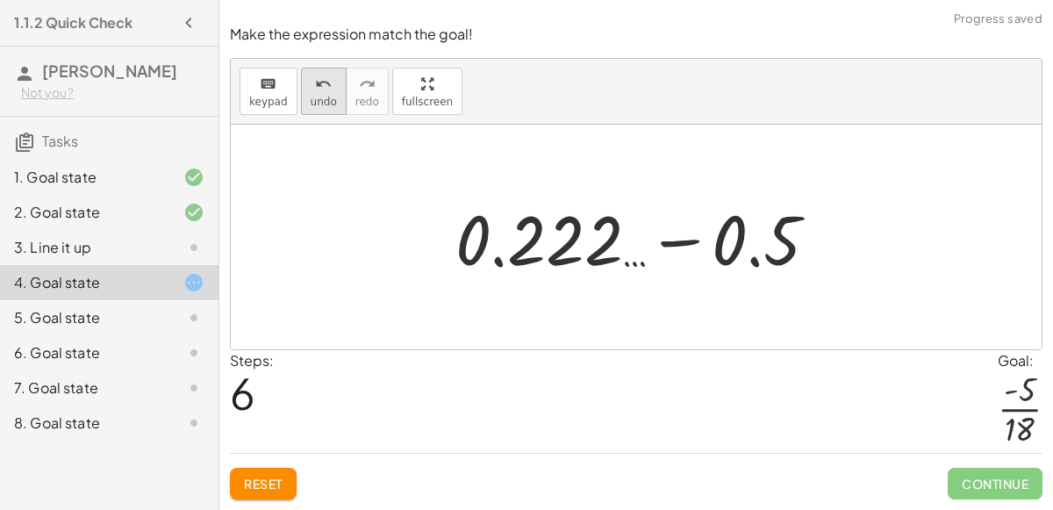
click at [311, 96] on button "undo undo" at bounding box center [324, 91] width 46 height 47
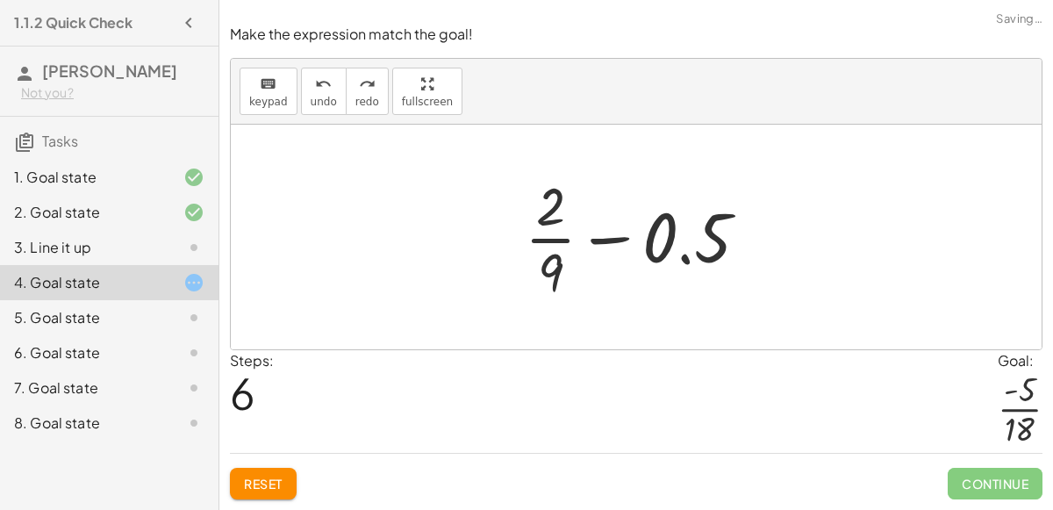
click at [550, 214] on div at bounding box center [643, 236] width 255 height 135
click at [549, 216] on div at bounding box center [643, 236] width 255 height 135
click at [557, 246] on div at bounding box center [643, 236] width 255 height 135
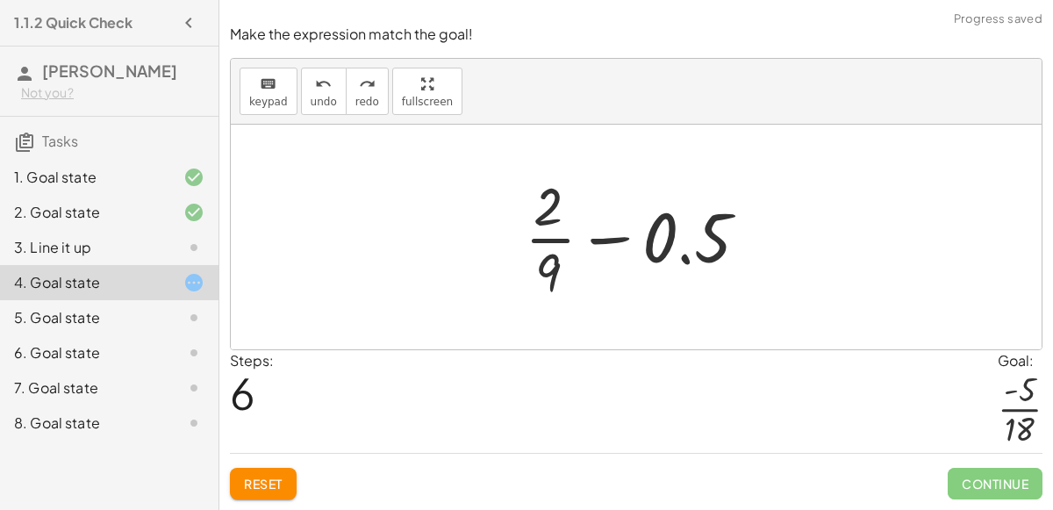
click at [607, 245] on div at bounding box center [643, 236] width 255 height 135
click at [721, 258] on div at bounding box center [643, 236] width 255 height 135
click at [718, 258] on div at bounding box center [643, 236] width 255 height 135
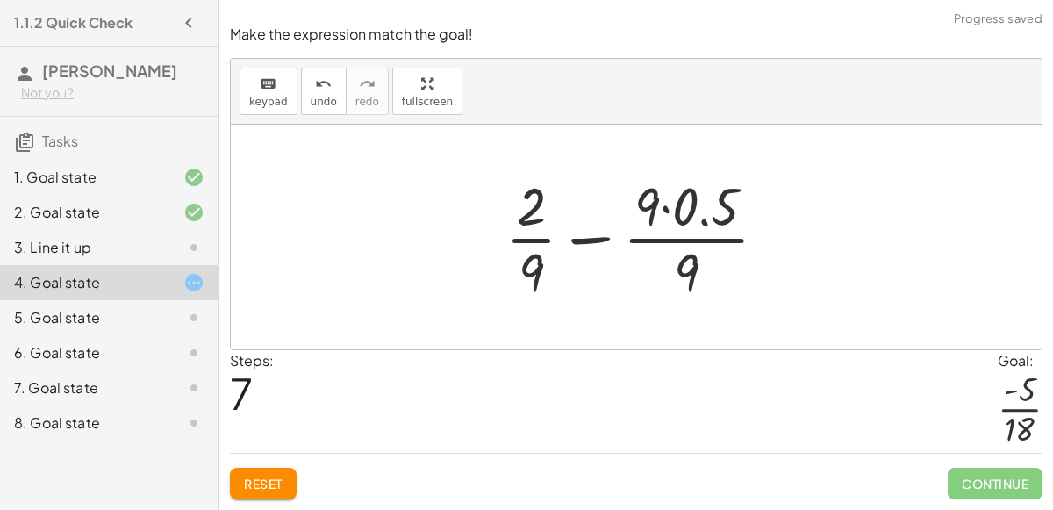
click at [595, 246] on div at bounding box center [643, 236] width 294 height 135
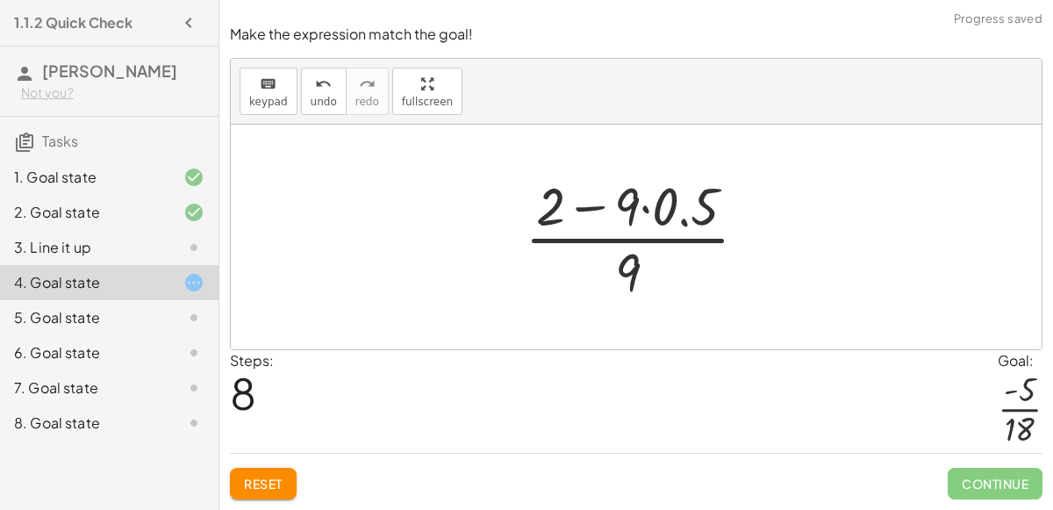
click at [581, 236] on div at bounding box center [643, 236] width 254 height 135
click at [585, 215] on div at bounding box center [643, 236] width 254 height 135
click at [637, 209] on div at bounding box center [643, 236] width 254 height 135
click at [634, 210] on div at bounding box center [643, 236] width 254 height 135
click at [646, 216] on div at bounding box center [643, 236] width 254 height 135
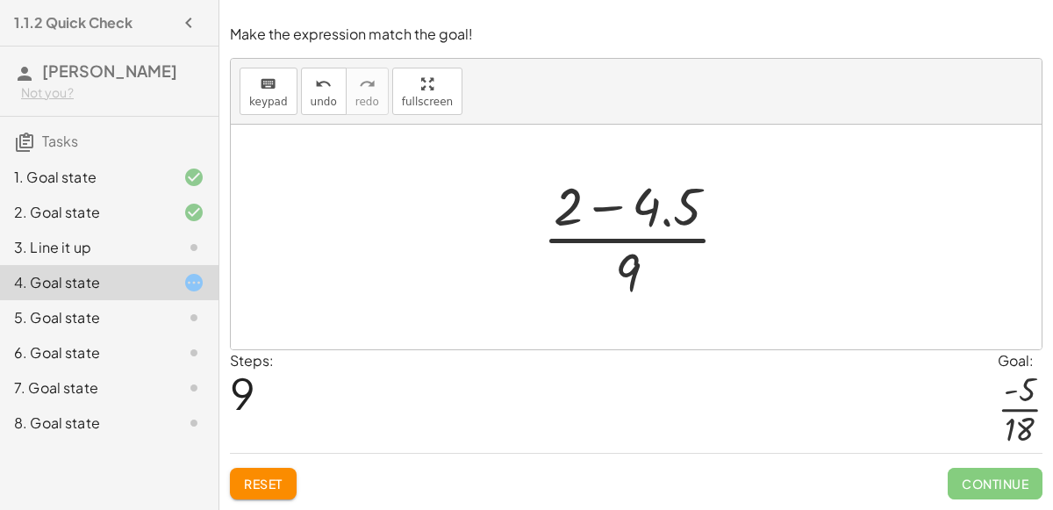
click at [252, 485] on span "Reset" at bounding box center [263, 483] width 39 height 16
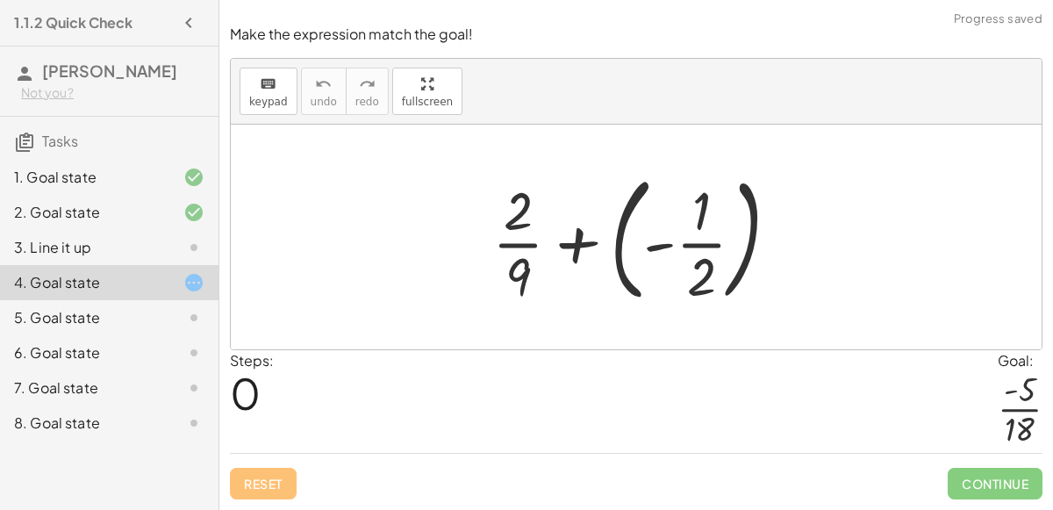
click at [178, 370] on div "5. Goal state" at bounding box center [109, 387] width 218 height 35
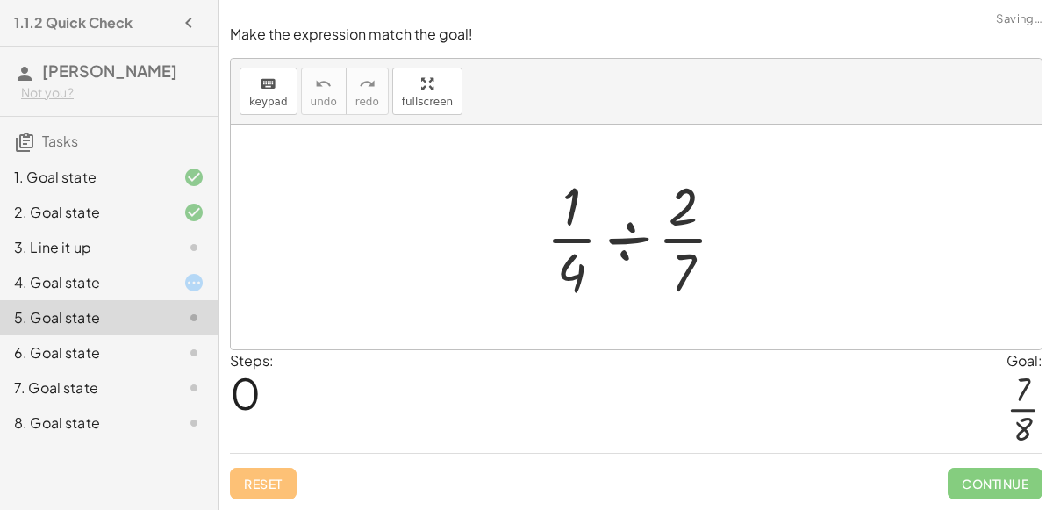
click at [630, 239] on div at bounding box center [642, 236] width 211 height 135
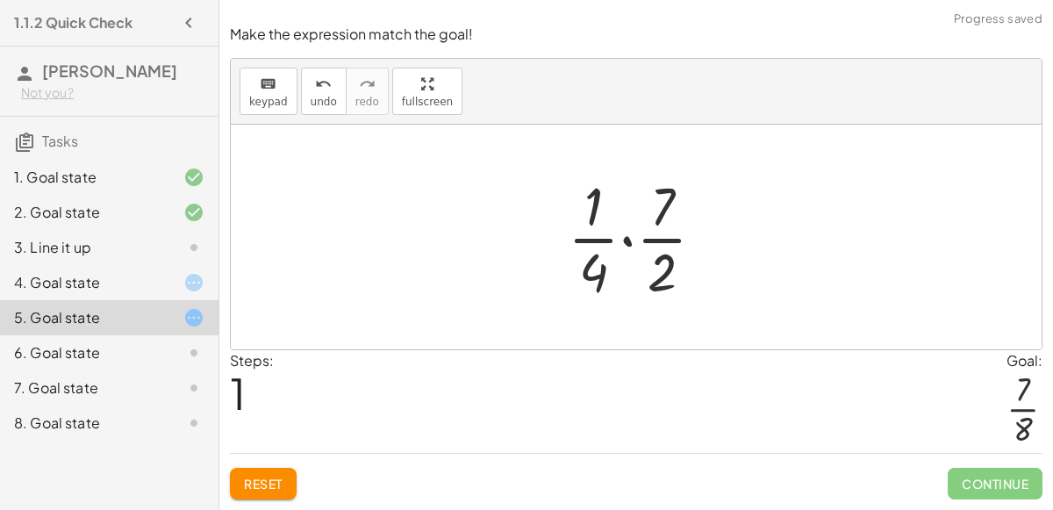
click at [662, 281] on div at bounding box center [643, 236] width 168 height 135
click at [603, 286] on div at bounding box center [643, 236] width 168 height 135
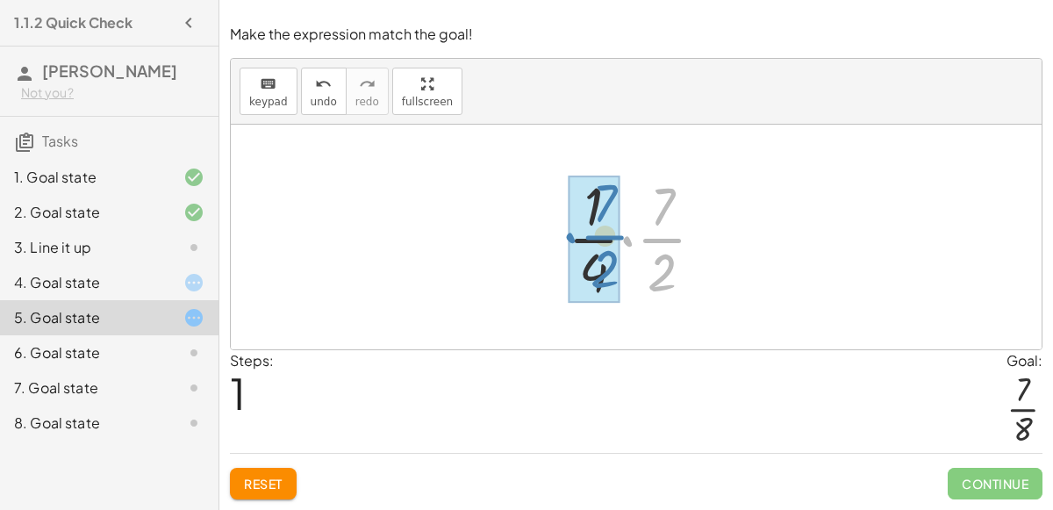
drag, startPoint x: 626, startPoint y: 246, endPoint x: 564, endPoint y: 243, distance: 62.4
click at [564, 243] on div at bounding box center [643, 236] width 168 height 135
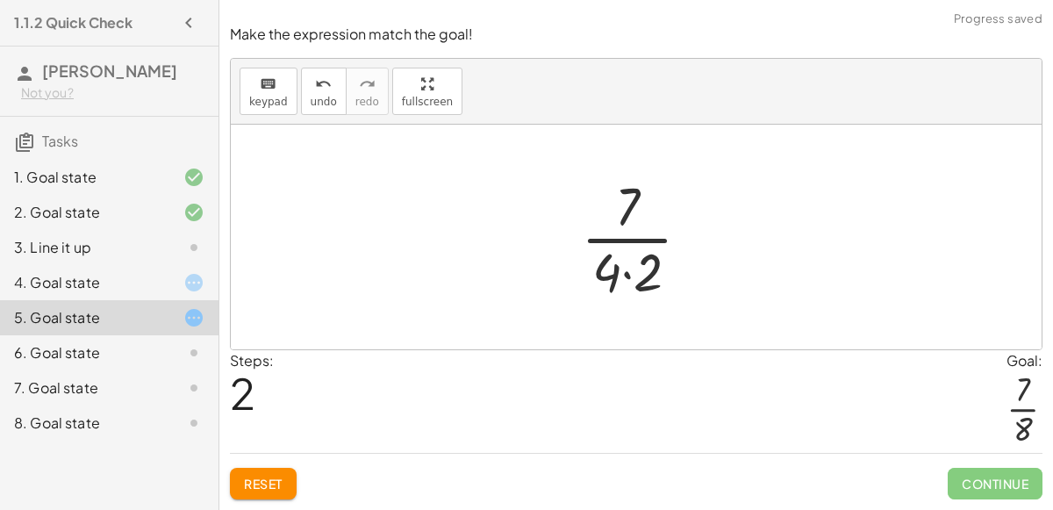
click at [618, 277] on div at bounding box center [642, 236] width 141 height 135
click at [639, 286] on div at bounding box center [642, 236] width 141 height 135
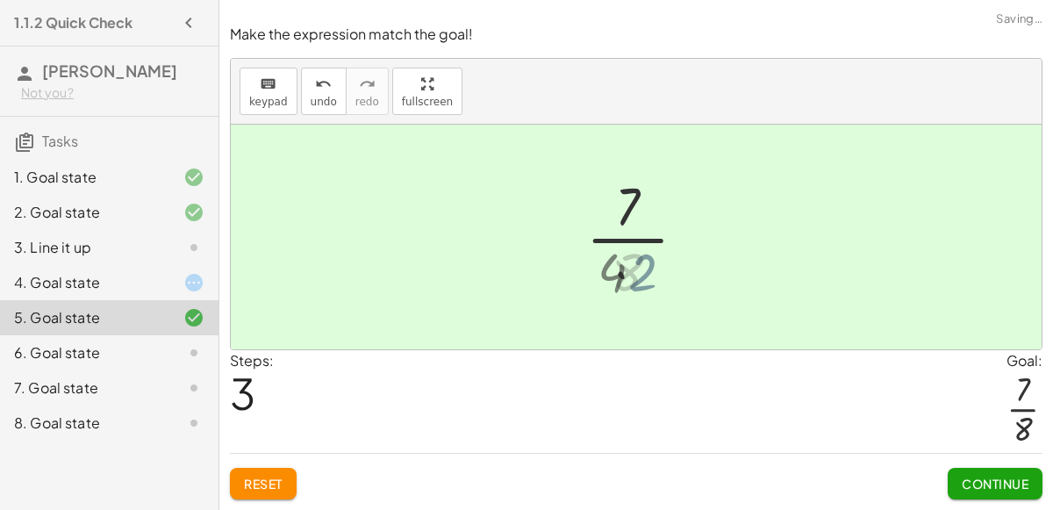
click at [647, 296] on div at bounding box center [642, 236] width 103 height 135
click at [1011, 493] on button "Continue" at bounding box center [994, 484] width 95 height 32
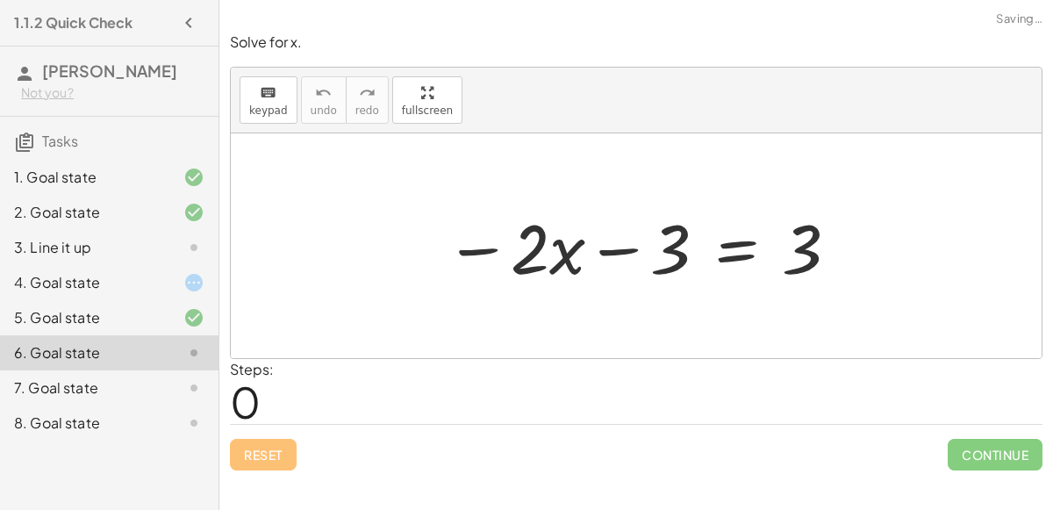
click at [163, 277] on div at bounding box center [179, 282] width 49 height 21
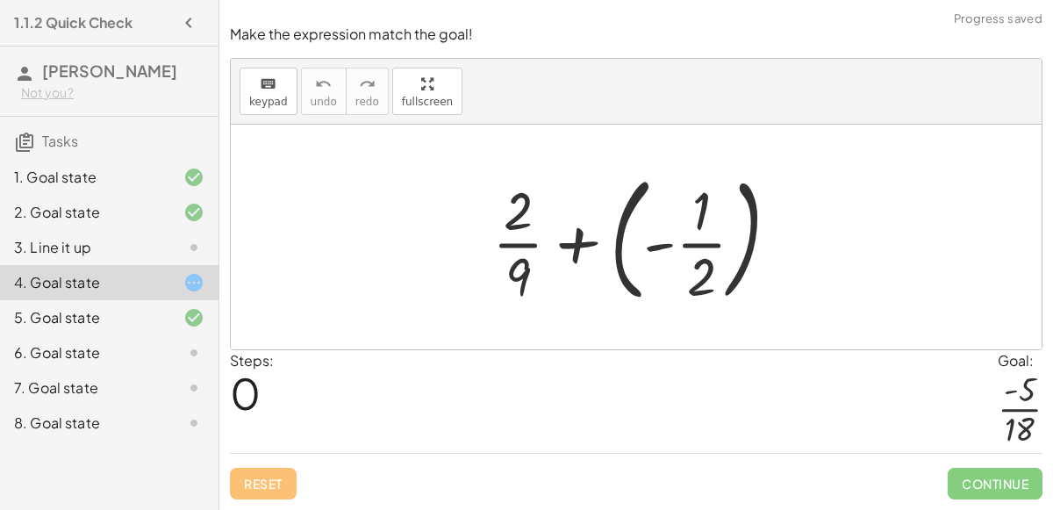
click at [612, 253] on div at bounding box center [642, 237] width 318 height 146
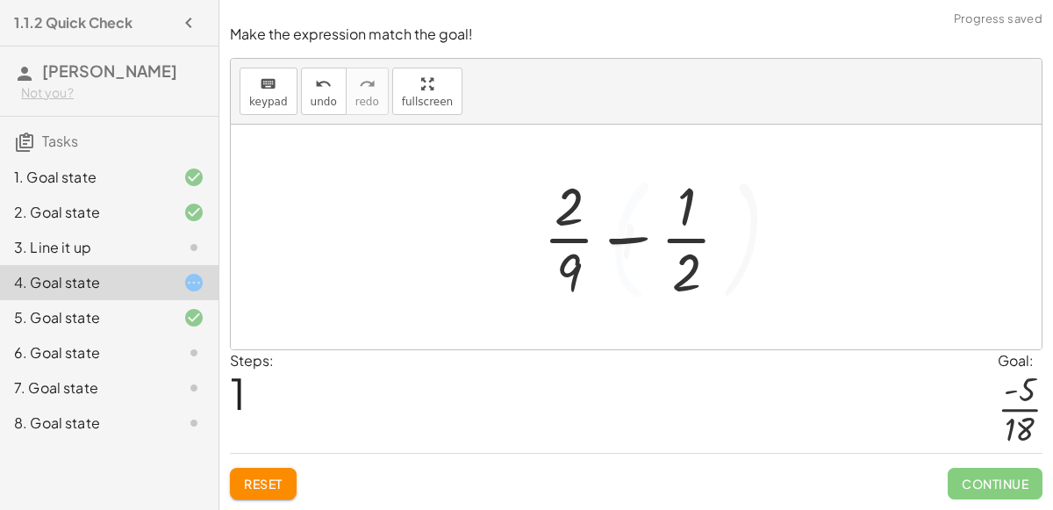
click at [688, 271] on div at bounding box center [643, 236] width 218 height 135
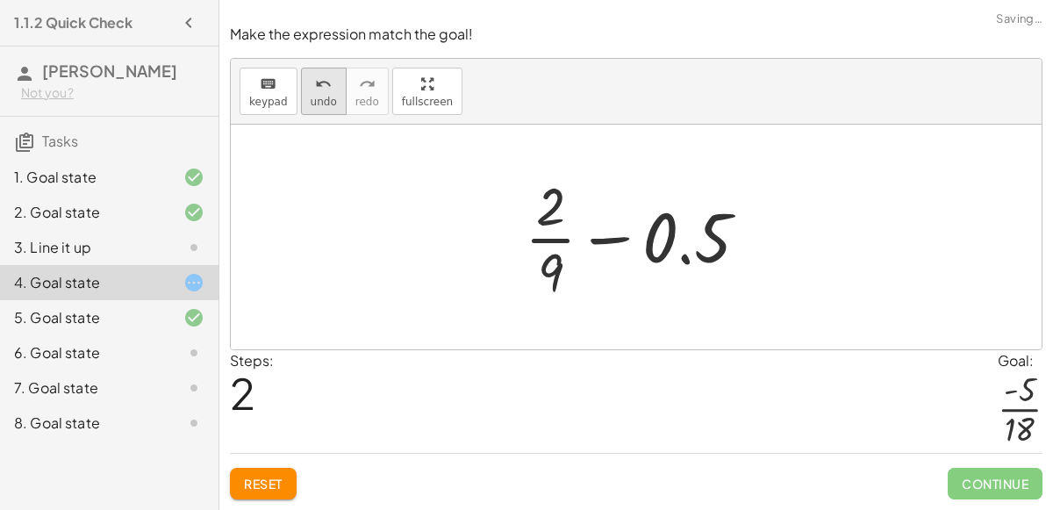
click at [315, 76] on icon "undo" at bounding box center [323, 84] width 17 height 21
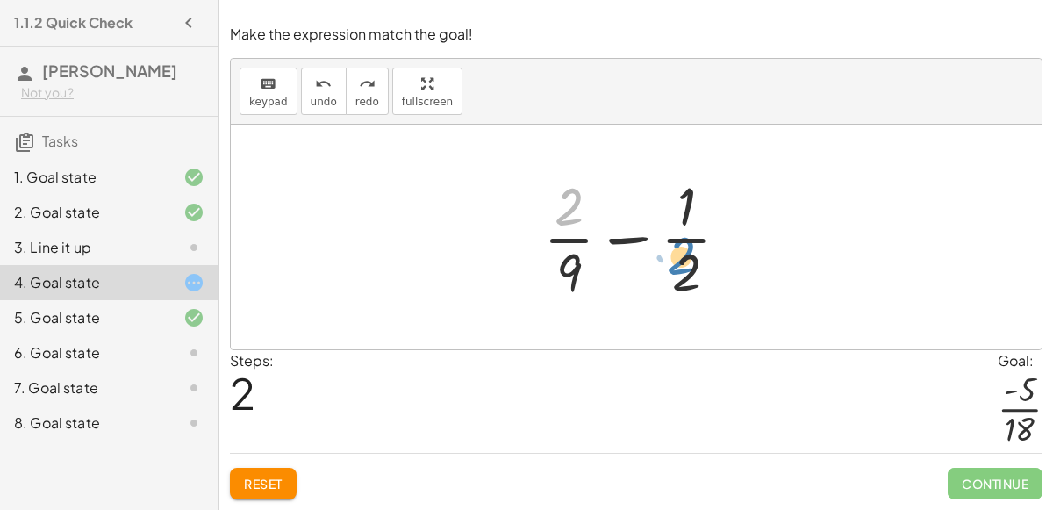
drag, startPoint x: 565, startPoint y: 215, endPoint x: 677, endPoint y: 264, distance: 122.6
click at [677, 264] on div at bounding box center [643, 236] width 218 height 135
drag, startPoint x: 576, startPoint y: 200, endPoint x: 592, endPoint y: 205, distance: 16.6
click at [592, 205] on div at bounding box center [643, 236] width 218 height 135
drag, startPoint x: 575, startPoint y: 210, endPoint x: 611, endPoint y: 242, distance: 48.4
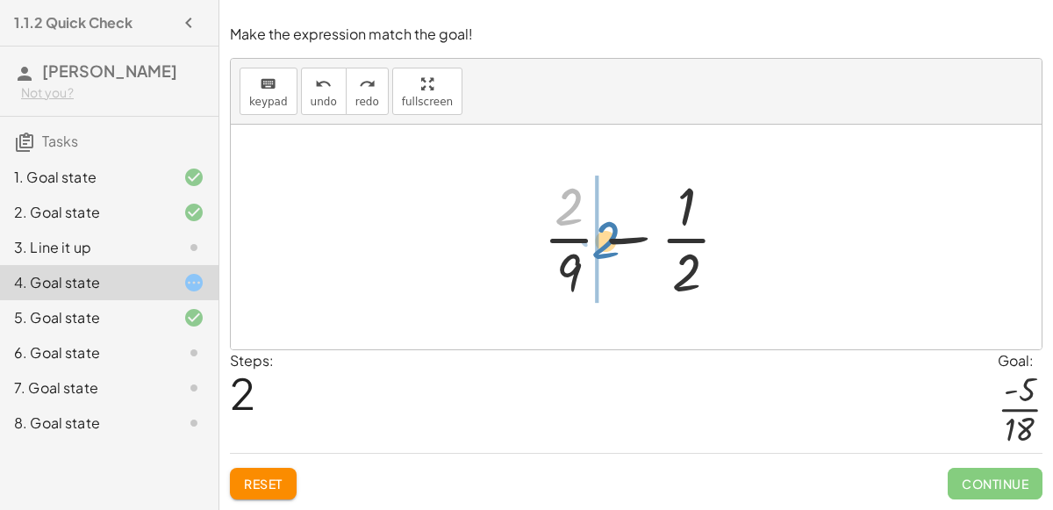
click at [611, 242] on div at bounding box center [643, 236] width 218 height 135
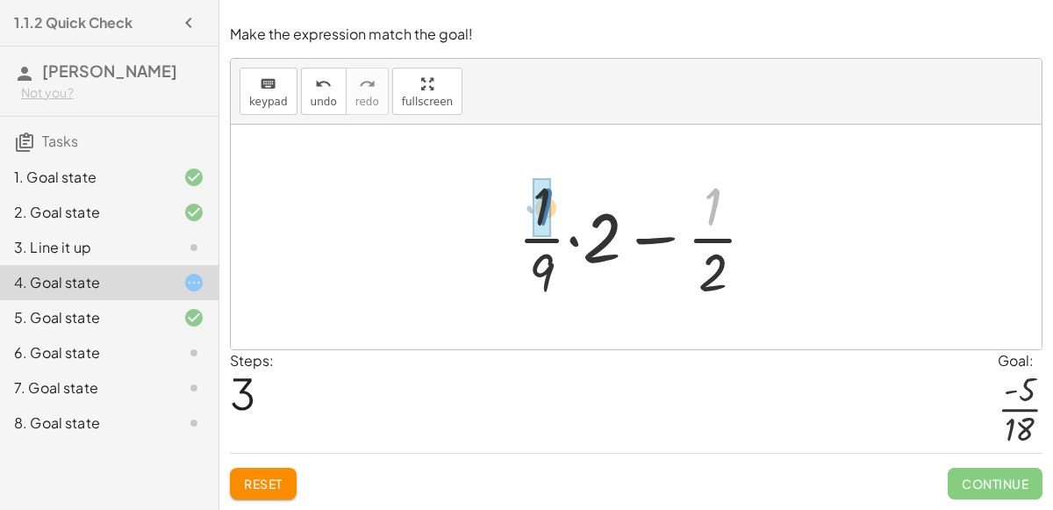
drag, startPoint x: 711, startPoint y: 218, endPoint x: 544, endPoint y: 219, distance: 167.5
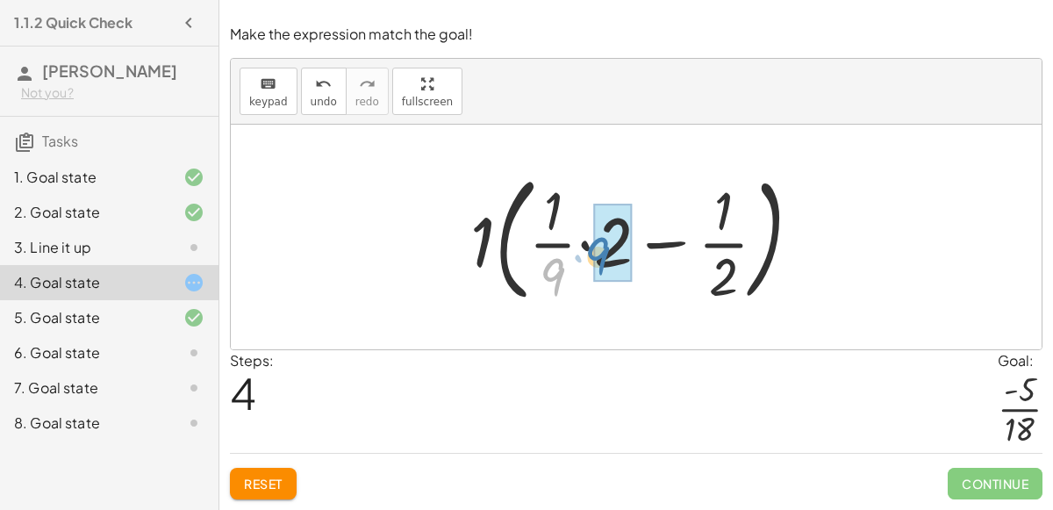
drag, startPoint x: 561, startPoint y: 277, endPoint x: 602, endPoint y: 250, distance: 49.4
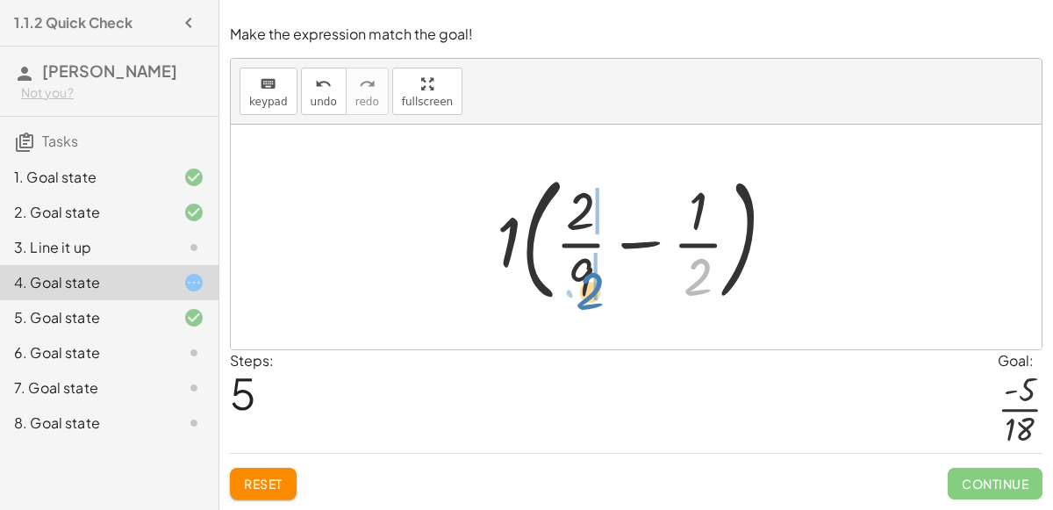
drag, startPoint x: 696, startPoint y: 278, endPoint x: 589, endPoint y: 291, distance: 108.7
click at [589, 291] on div at bounding box center [643, 237] width 311 height 146
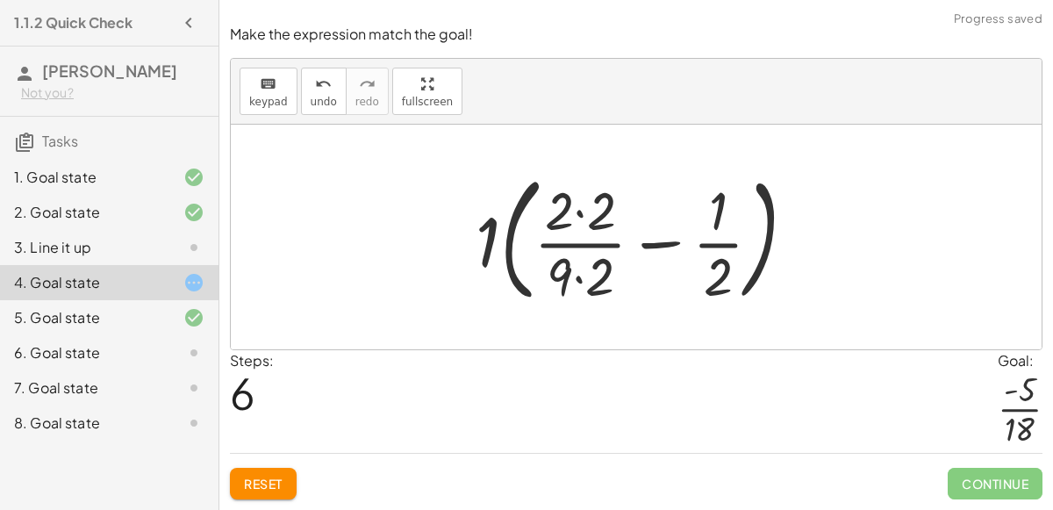
click at [666, 254] on div at bounding box center [643, 237] width 353 height 146
click at [661, 251] on div at bounding box center [643, 237] width 353 height 146
drag, startPoint x: 720, startPoint y: 271, endPoint x: 586, endPoint y: 264, distance: 134.4
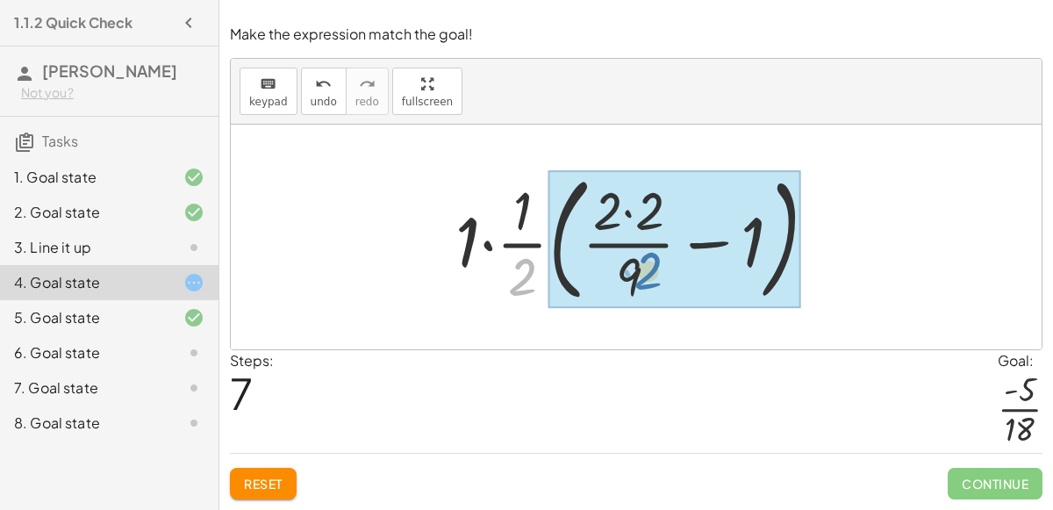
drag, startPoint x: 527, startPoint y: 267, endPoint x: 653, endPoint y: 260, distance: 125.6
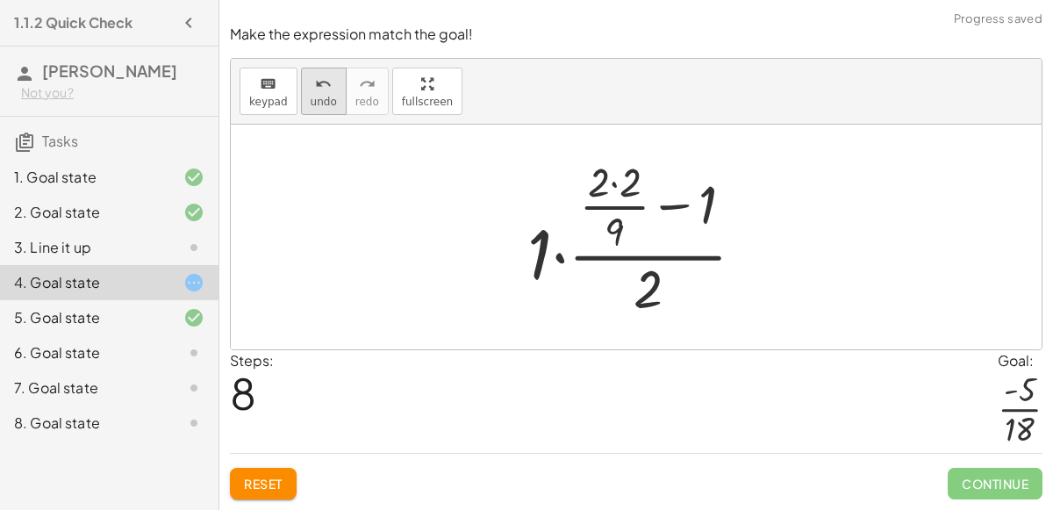
click at [311, 93] on div "undo" at bounding box center [324, 83] width 26 height 21
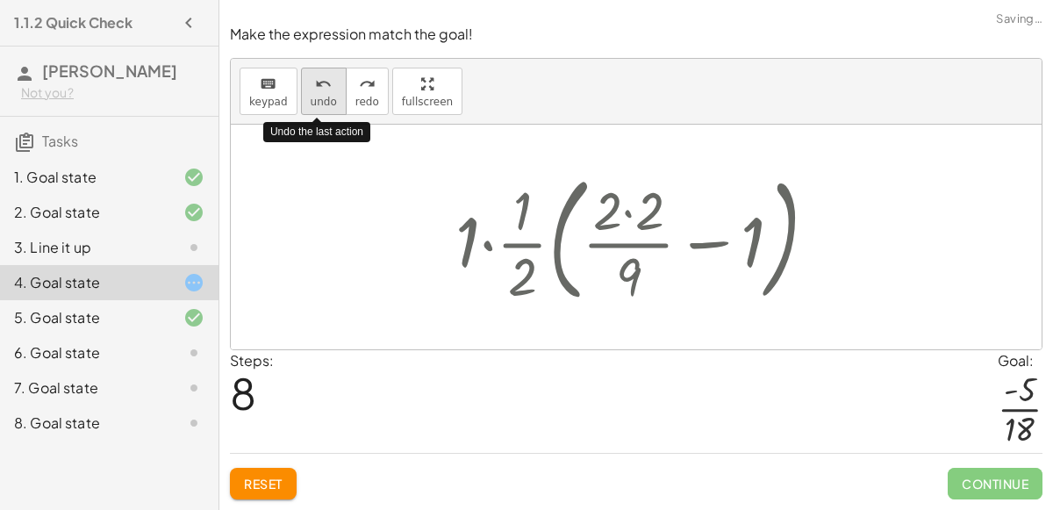
click at [311, 93] on div "undo" at bounding box center [324, 83] width 26 height 21
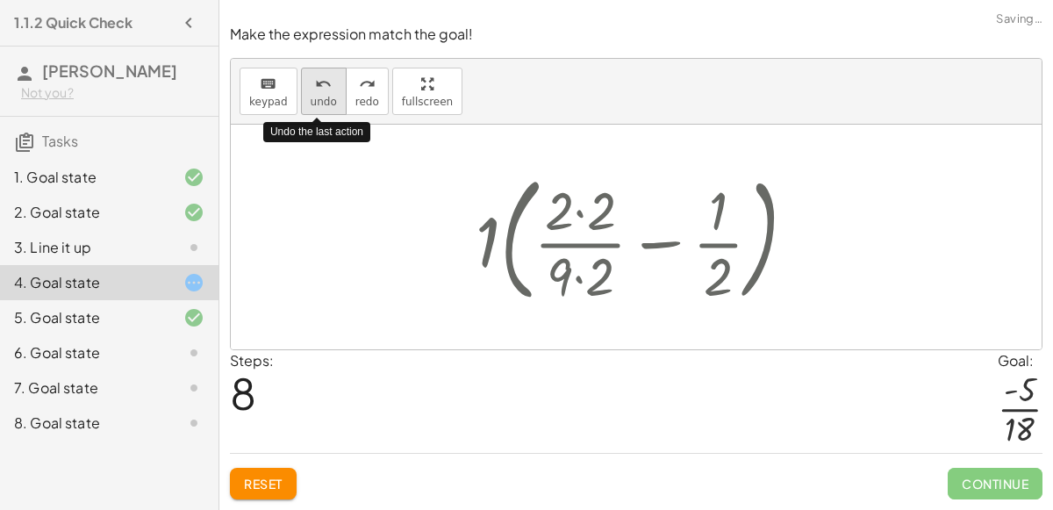
click at [311, 93] on div "undo" at bounding box center [324, 83] width 26 height 21
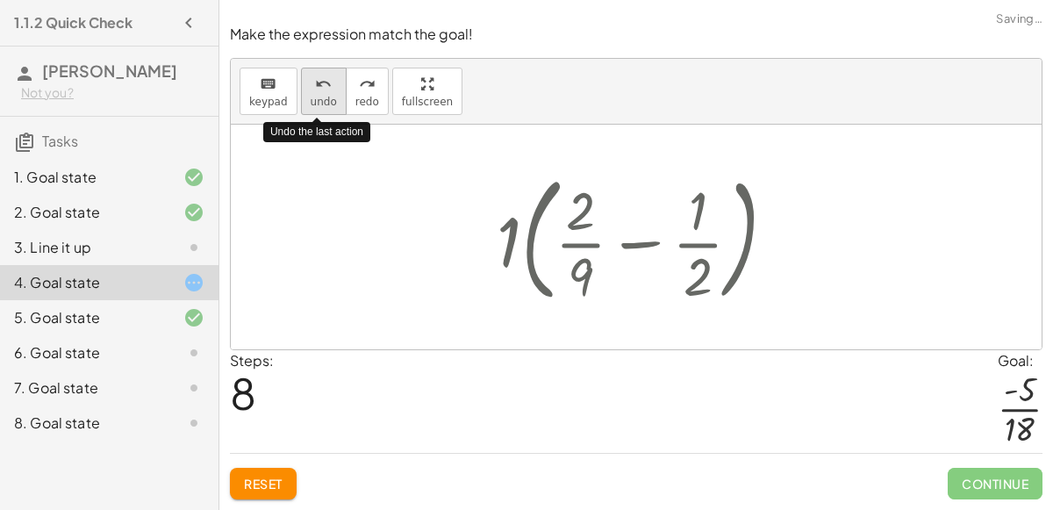
click at [311, 93] on div "undo" at bounding box center [324, 83] width 26 height 21
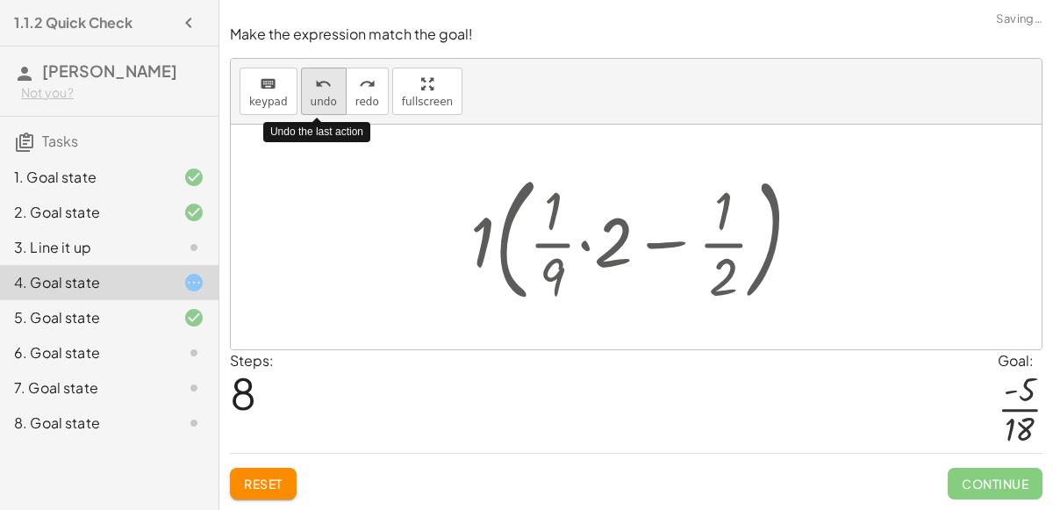
click at [311, 93] on div "undo" at bounding box center [324, 83] width 26 height 21
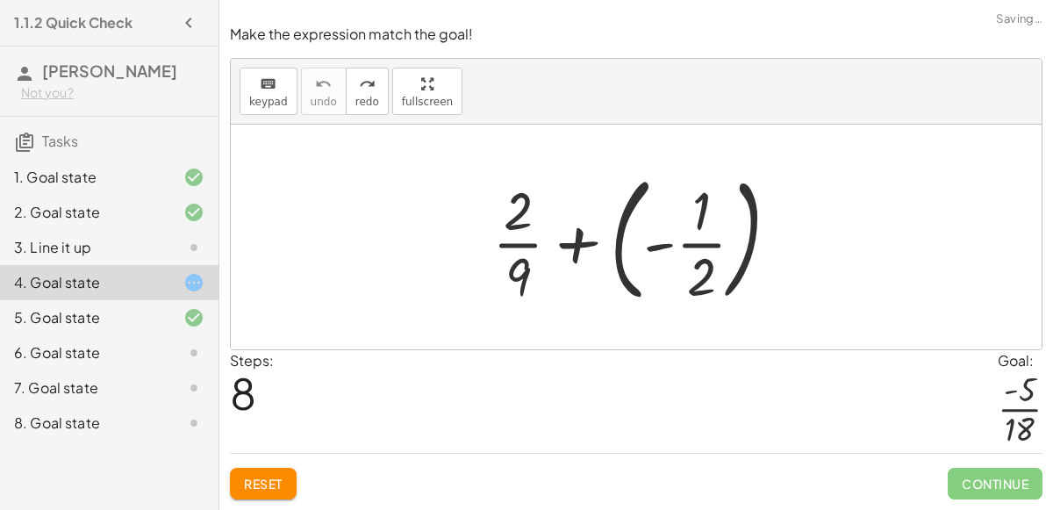
click at [135, 356] on div "6. Goal state" at bounding box center [84, 352] width 141 height 21
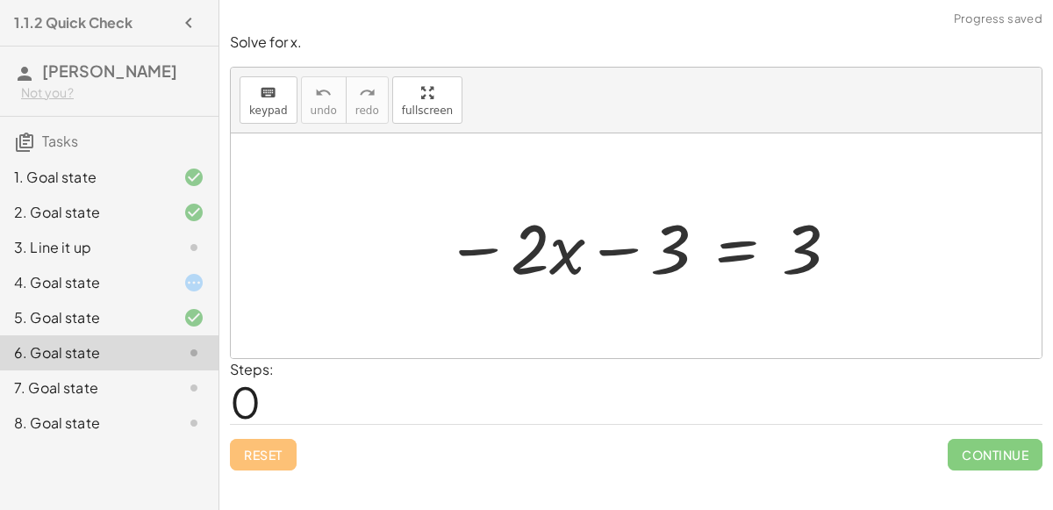
click at [483, 252] on div at bounding box center [642, 246] width 413 height 90
click at [613, 254] on div at bounding box center [642, 246] width 413 height 90
click at [746, 255] on div at bounding box center [642, 246] width 413 height 90
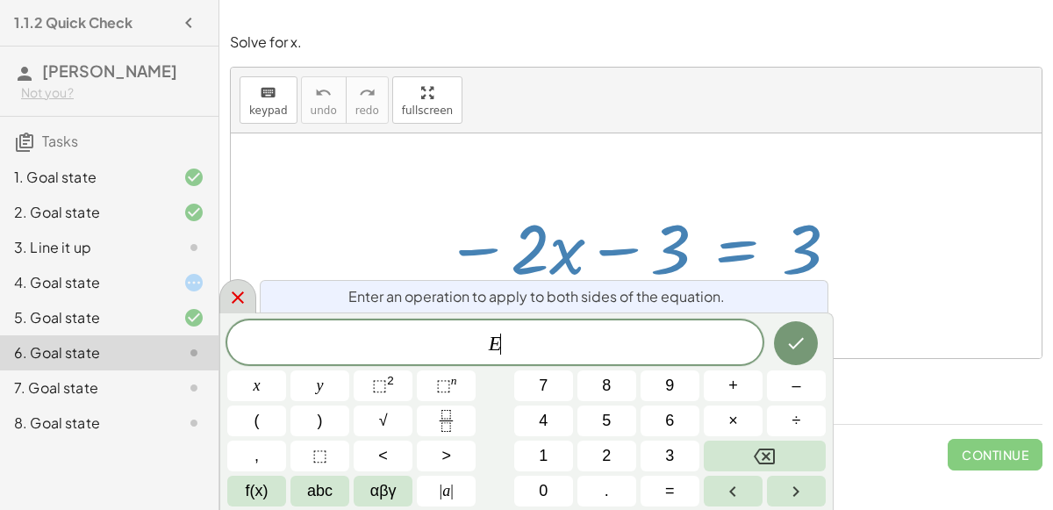
click at [239, 290] on icon at bounding box center [237, 297] width 21 height 21
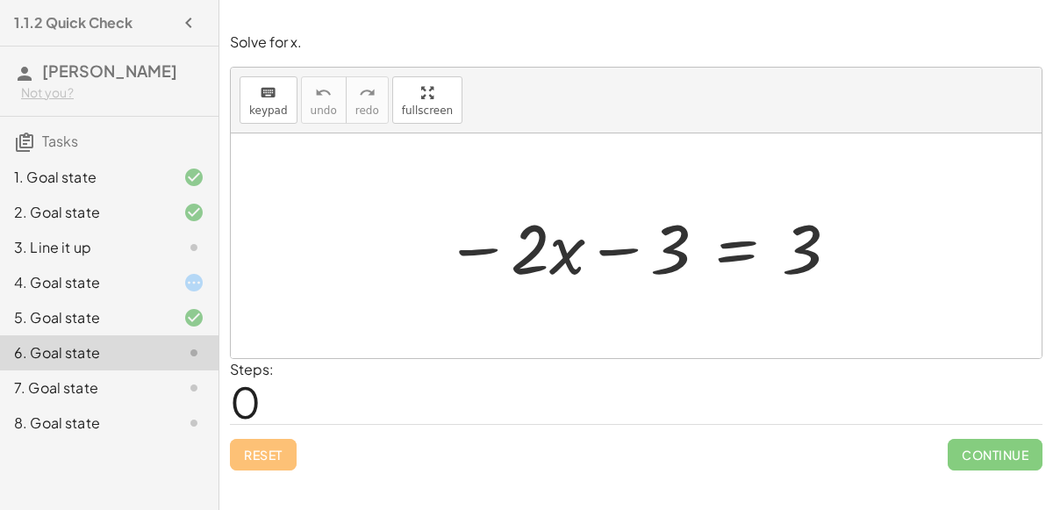
click at [563, 262] on div at bounding box center [642, 246] width 413 height 90
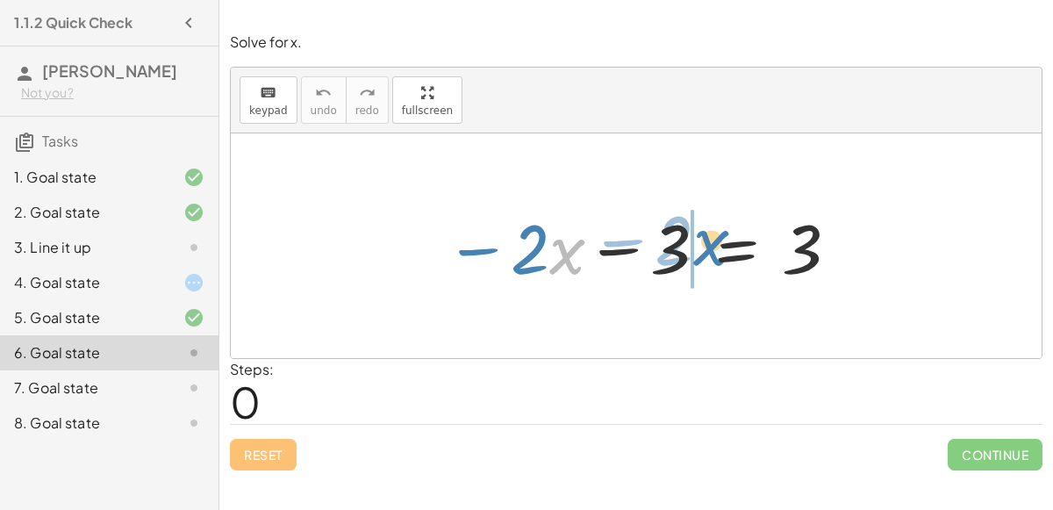
drag, startPoint x: 563, startPoint y: 262, endPoint x: 704, endPoint y: 252, distance: 140.7
click at [704, 252] on div at bounding box center [642, 246] width 413 height 90
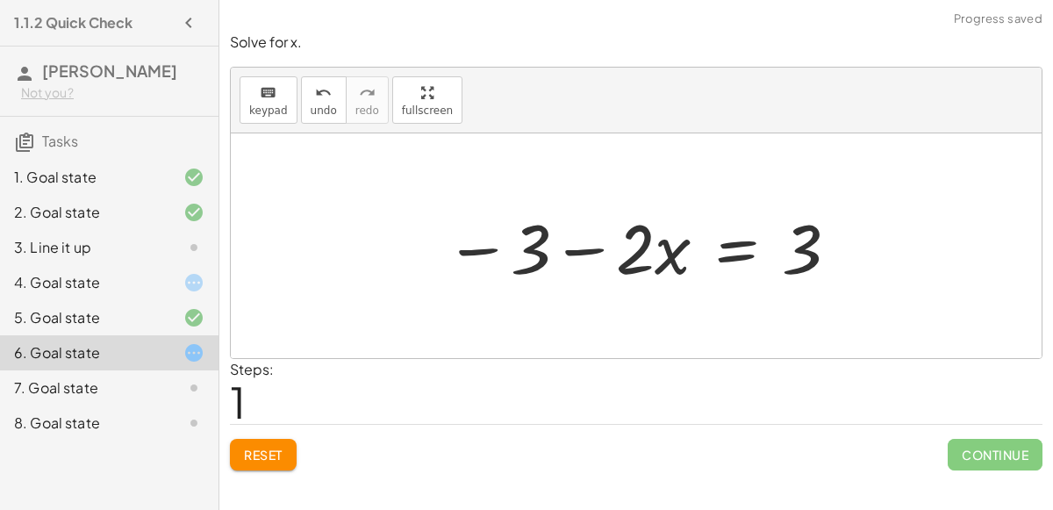
click at [584, 249] on div at bounding box center [642, 246] width 413 height 90
click at [118, 383] on div "7. Goal state" at bounding box center [84, 387] width 141 height 21
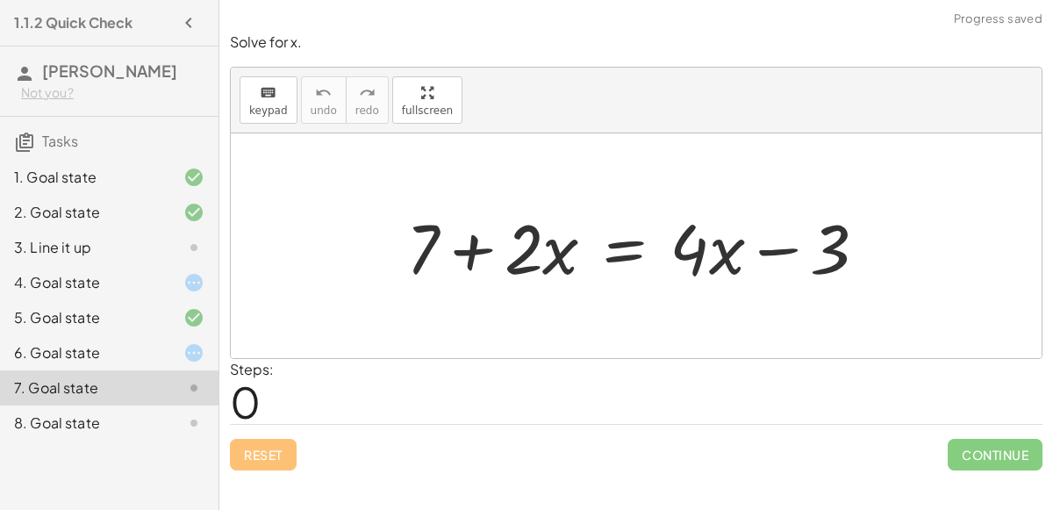
click at [481, 247] on div at bounding box center [643, 246] width 492 height 90
click at [621, 256] on div at bounding box center [643, 246] width 492 height 90
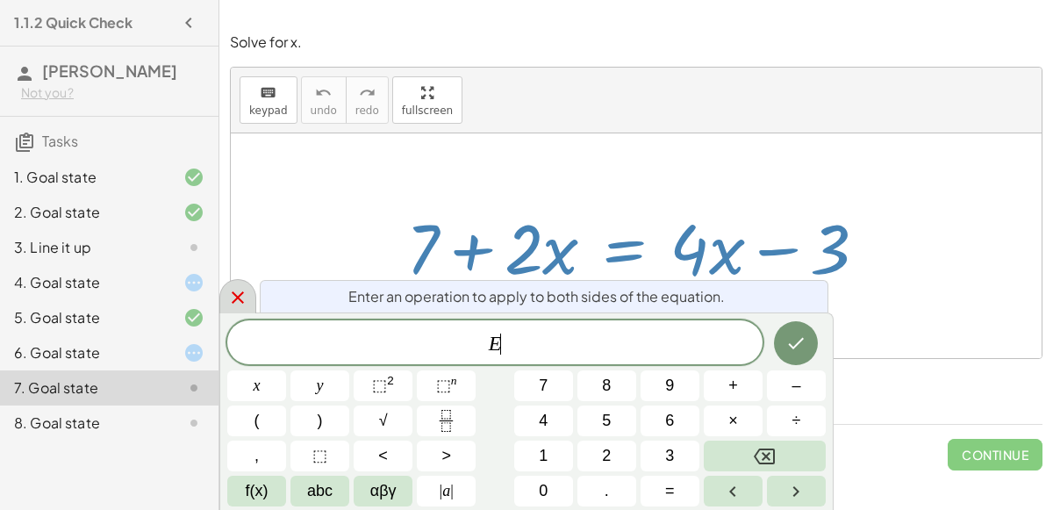
click at [245, 292] on icon at bounding box center [237, 297] width 21 height 21
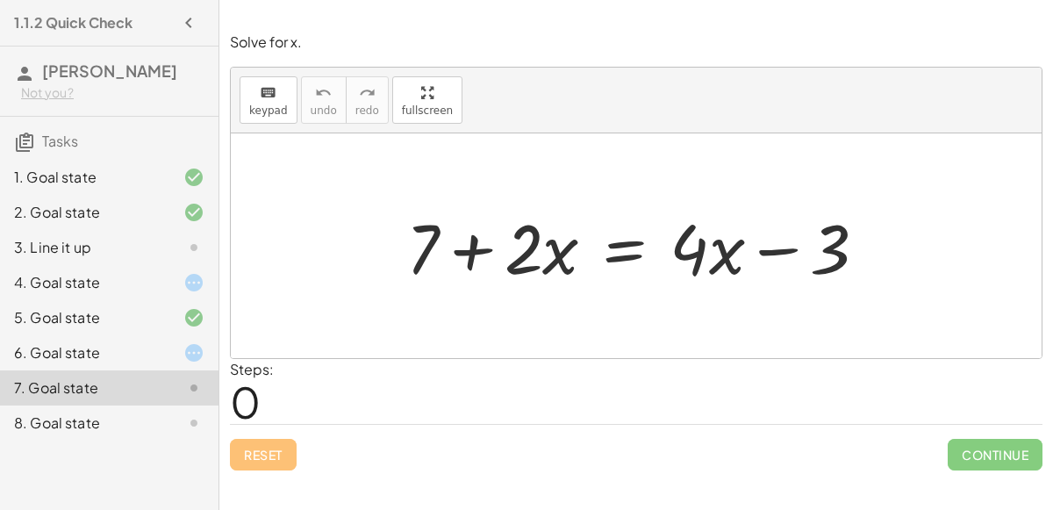
click at [779, 259] on div at bounding box center [643, 246] width 492 height 90
click at [729, 257] on div at bounding box center [643, 246] width 492 height 90
click at [416, 252] on div at bounding box center [643, 246] width 492 height 90
click at [511, 256] on div at bounding box center [643, 246] width 492 height 90
click at [511, 265] on div at bounding box center [643, 246] width 492 height 90
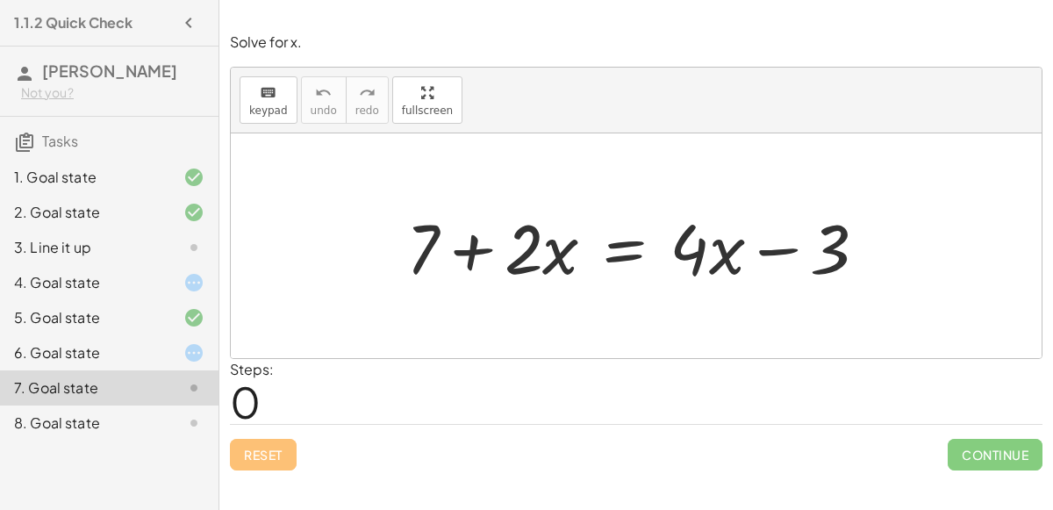
click at [511, 265] on div at bounding box center [643, 246] width 492 height 90
click at [565, 260] on div at bounding box center [643, 246] width 492 height 90
click at [46, 230] on div "1. Goal state" at bounding box center [109, 247] width 218 height 35
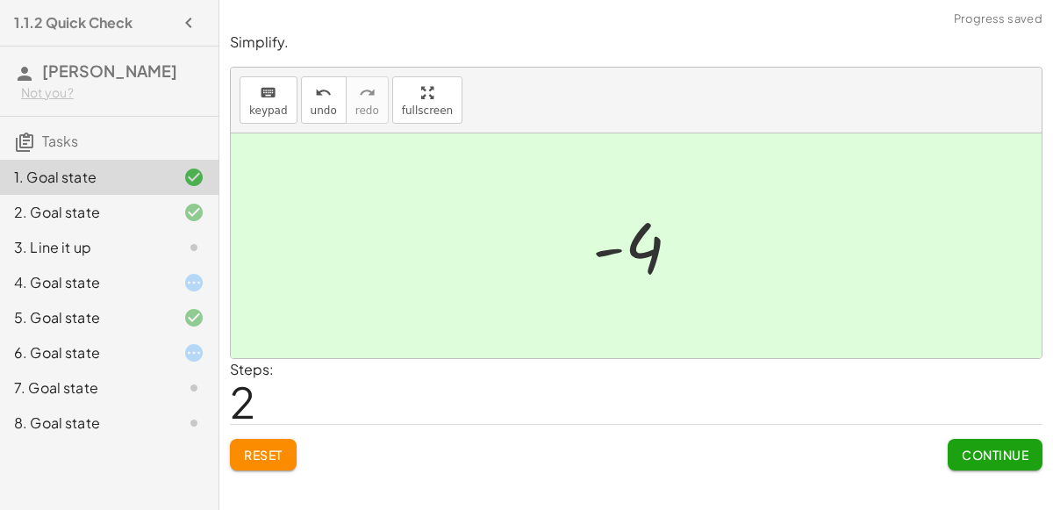
click at [73, 214] on div "2. Goal state" at bounding box center [84, 212] width 141 height 21
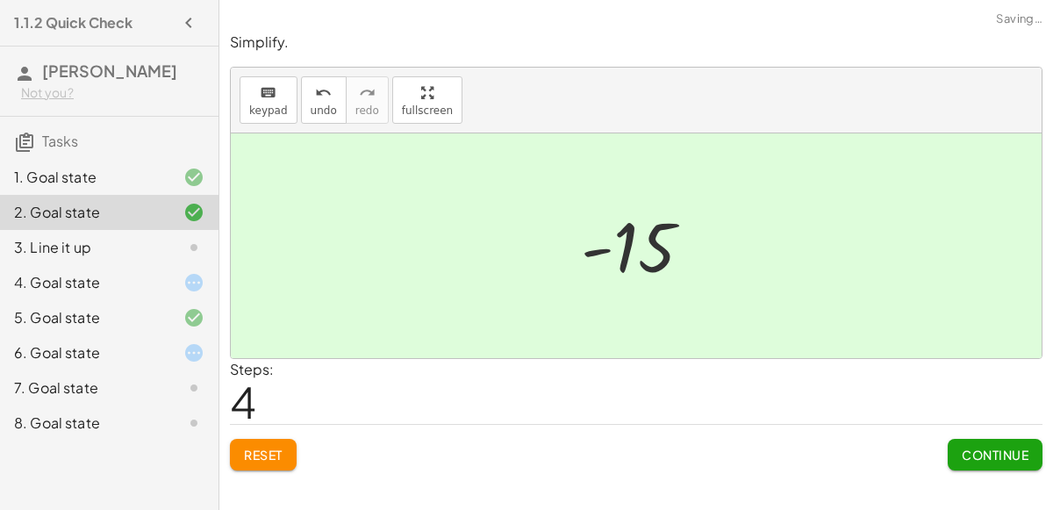
click at [94, 246] on div "3. Line it up" at bounding box center [84, 247] width 141 height 21
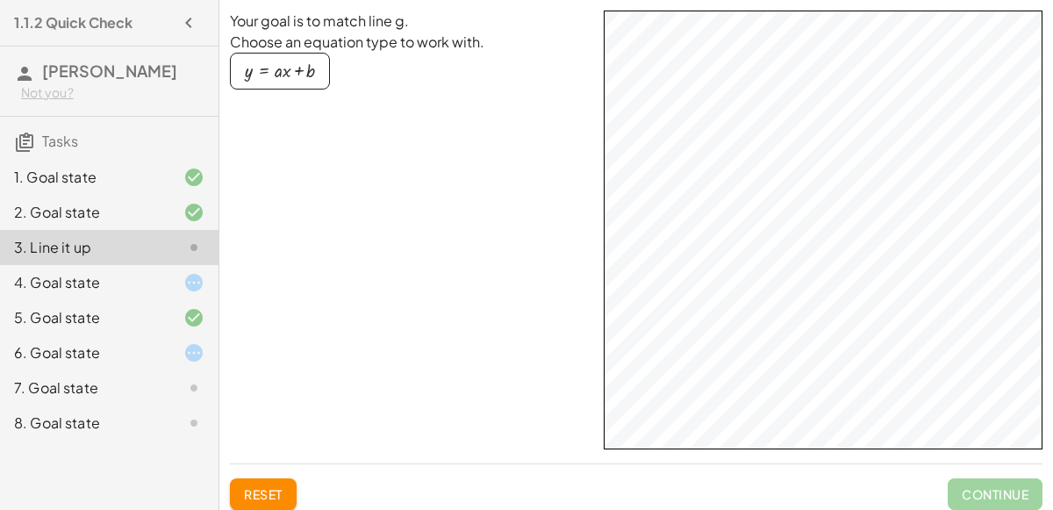
scroll to position [24, 0]
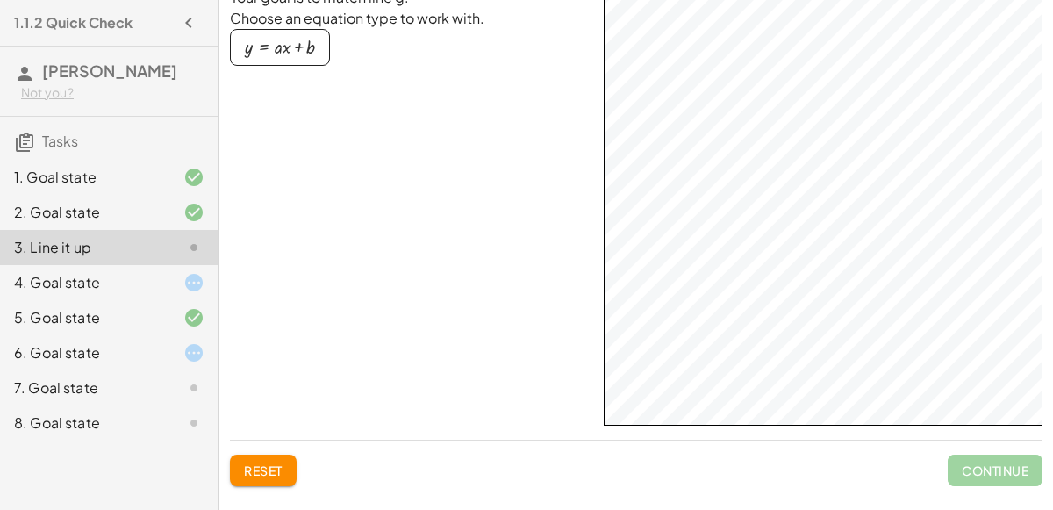
click at [152, 377] on div "7. Goal state" at bounding box center [84, 387] width 141 height 21
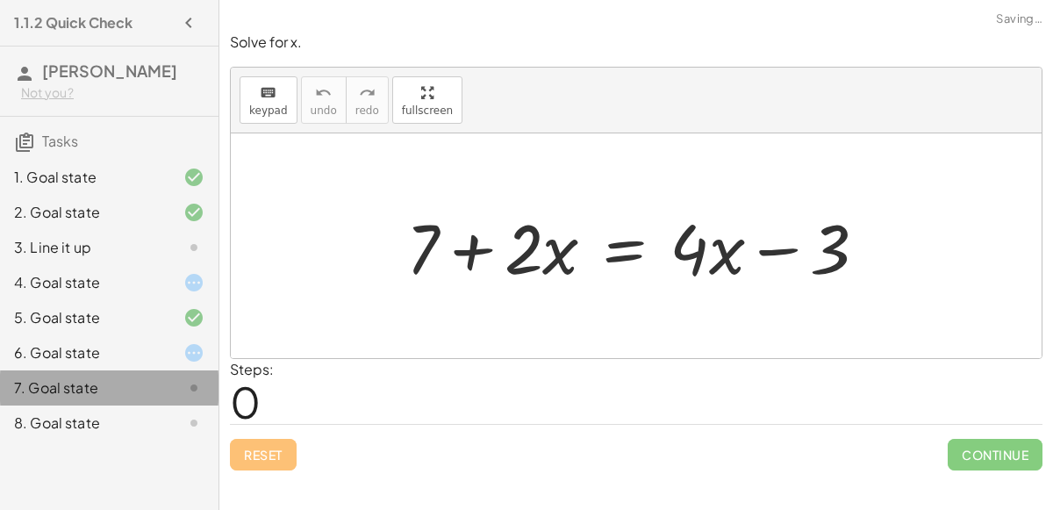
scroll to position [0, 0]
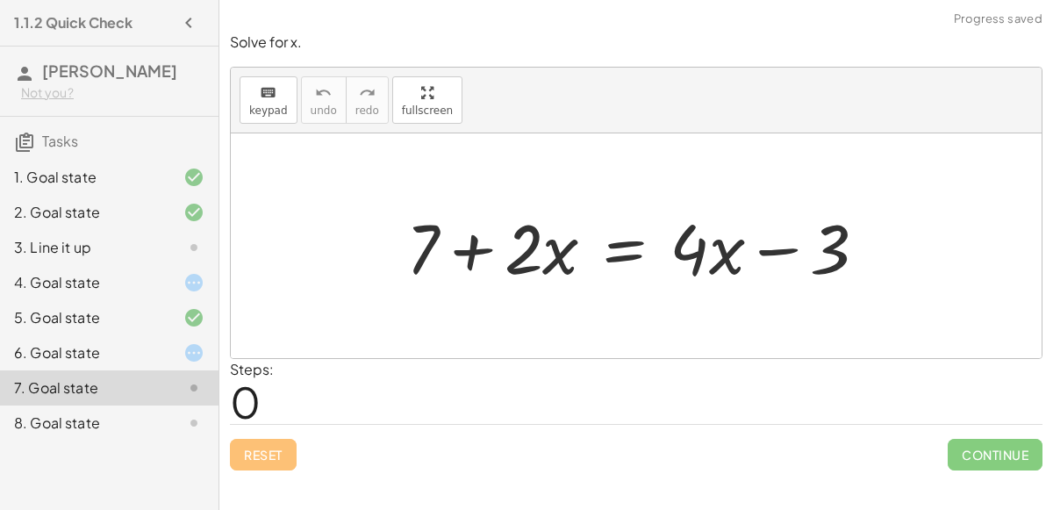
click at [137, 412] on div "8. Goal state" at bounding box center [84, 422] width 141 height 21
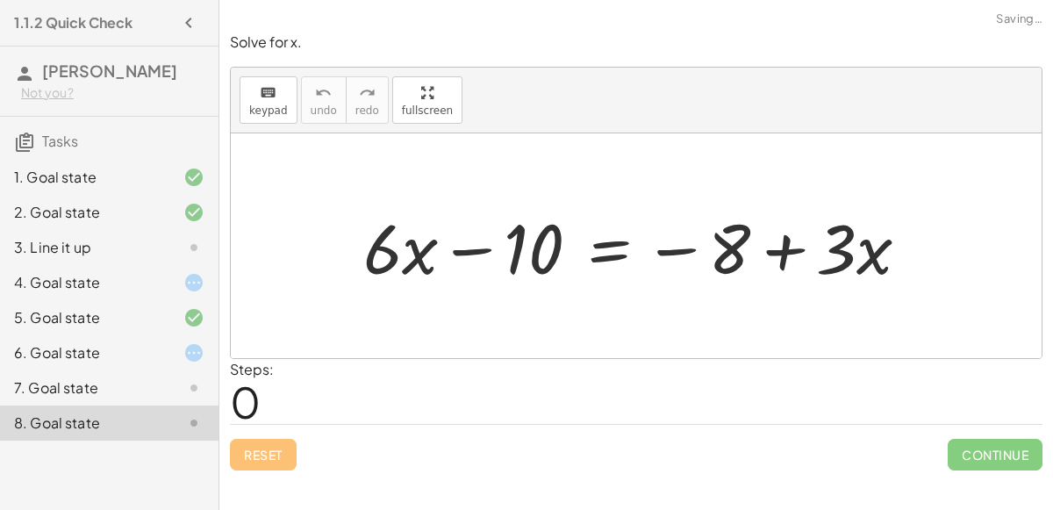
click at [147, 393] on div "7. Goal state" at bounding box center [84, 387] width 141 height 21
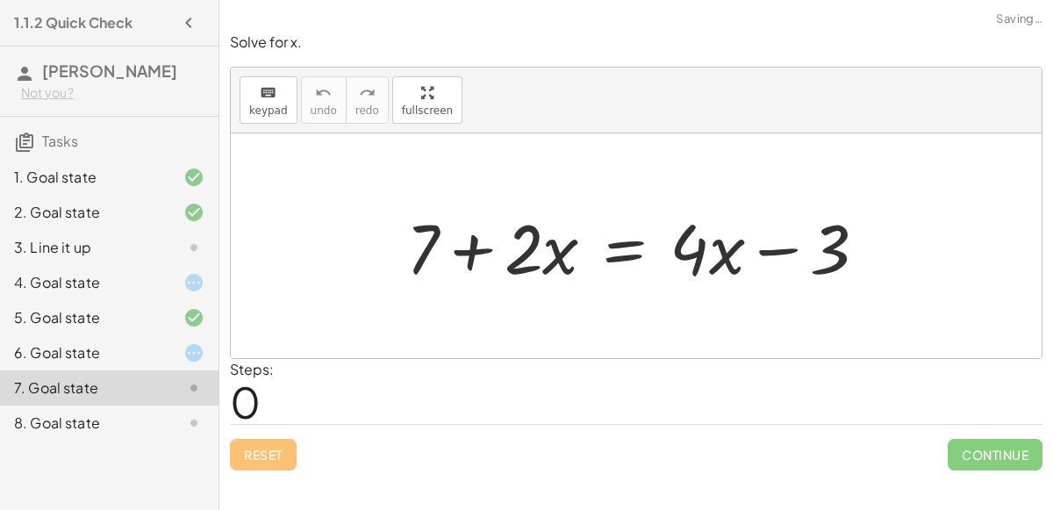
click at [466, 254] on div at bounding box center [643, 246] width 492 height 90
click at [761, 251] on div at bounding box center [643, 246] width 492 height 90
click at [708, 262] on div at bounding box center [643, 246] width 492 height 90
click at [710, 266] on div at bounding box center [643, 246] width 492 height 90
click at [697, 254] on div at bounding box center [643, 246] width 492 height 90
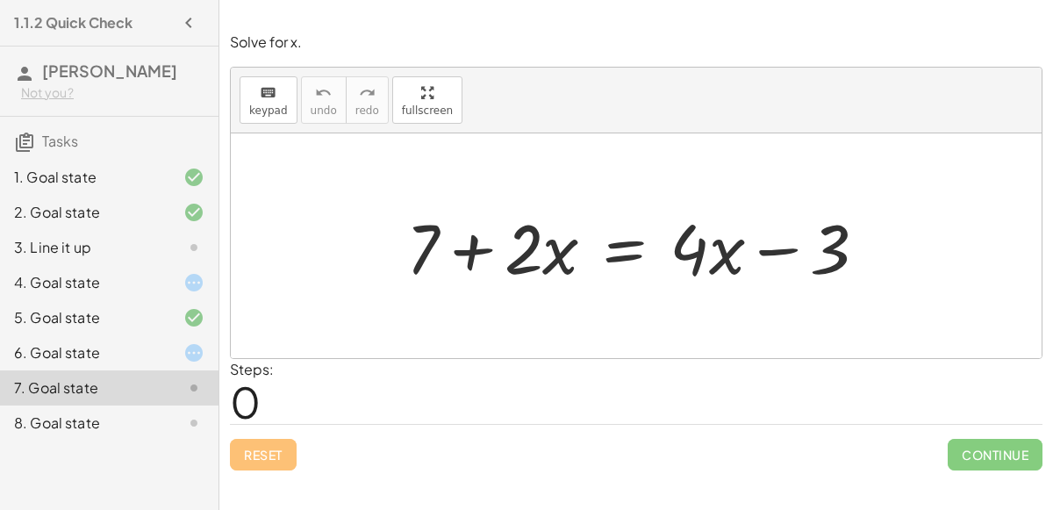
click at [549, 261] on div at bounding box center [643, 246] width 492 height 90
click at [558, 265] on div at bounding box center [643, 246] width 492 height 90
click at [475, 265] on div at bounding box center [643, 246] width 492 height 90
click at [489, 255] on div at bounding box center [643, 246] width 492 height 90
click at [460, 254] on div at bounding box center [643, 246] width 492 height 90
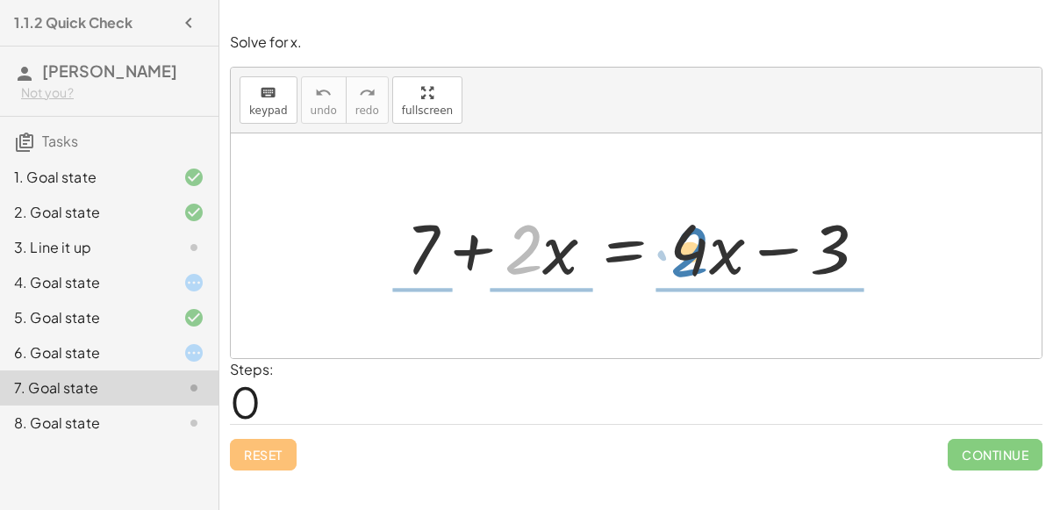
drag, startPoint x: 507, startPoint y: 253, endPoint x: 639, endPoint y: 261, distance: 132.7
click at [639, 261] on div at bounding box center [643, 246] width 492 height 90
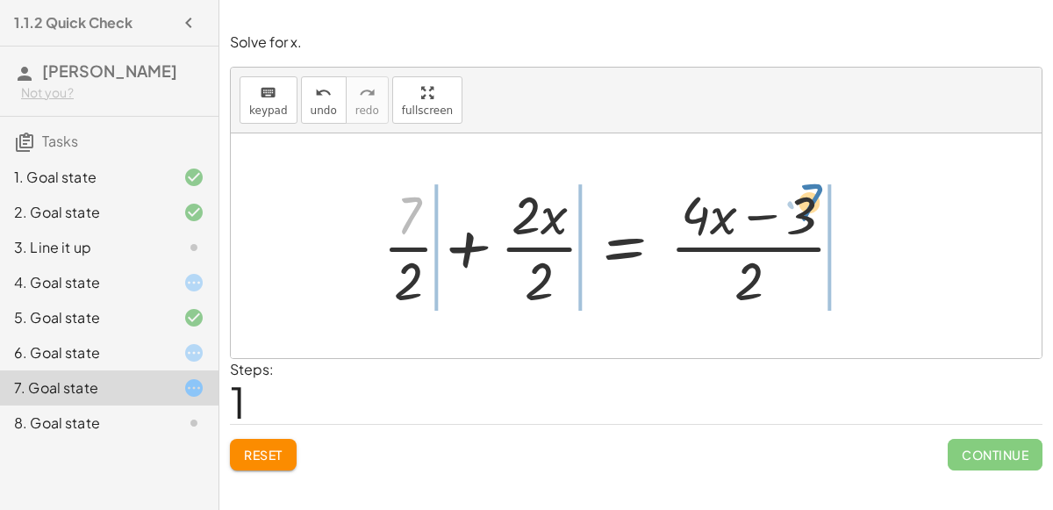
drag, startPoint x: 410, startPoint y: 209, endPoint x: 809, endPoint y: 196, distance: 399.3
click at [809, 196] on div at bounding box center [620, 245] width 493 height 135
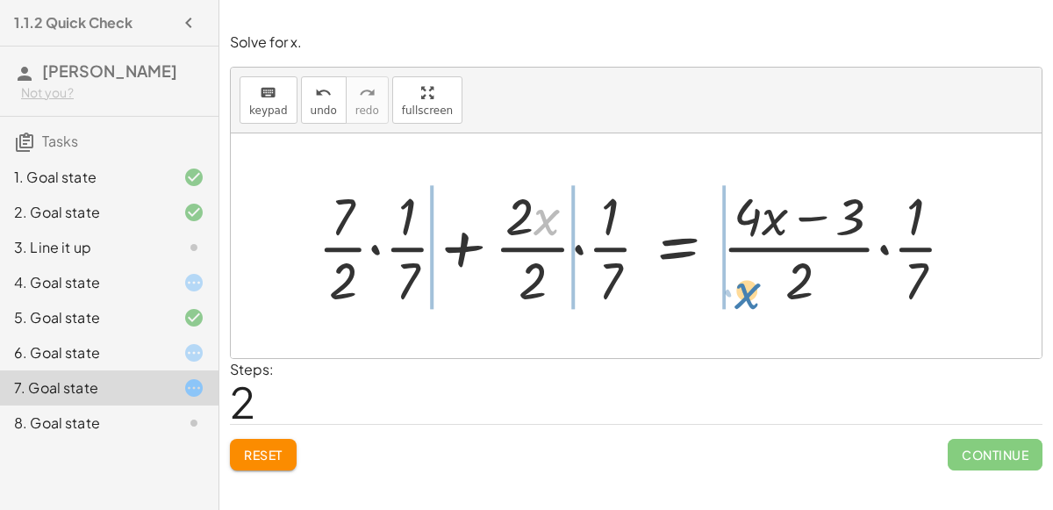
drag, startPoint x: 533, startPoint y: 221, endPoint x: 739, endPoint y: 291, distance: 216.9
click at [739, 291] on div at bounding box center [643, 246] width 668 height 132
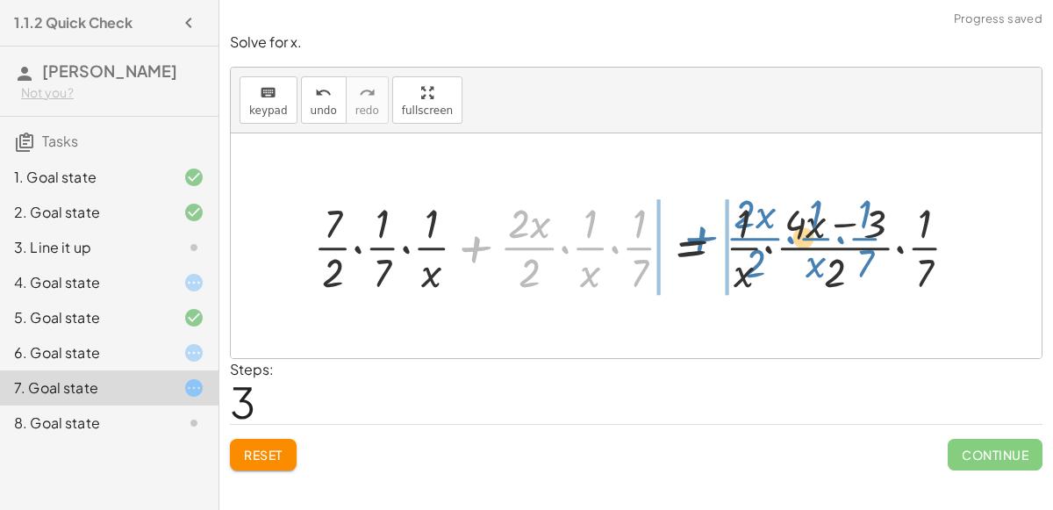
drag, startPoint x: 469, startPoint y: 250, endPoint x: 707, endPoint y: 238, distance: 238.0
click at [707, 238] on div at bounding box center [642, 246] width 677 height 104
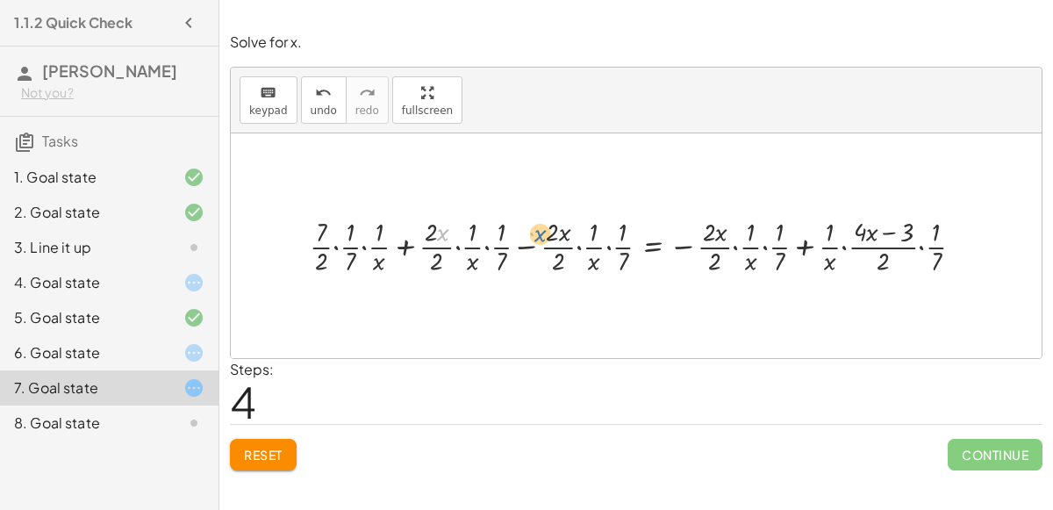
drag, startPoint x: 438, startPoint y: 237, endPoint x: 533, endPoint y: 236, distance: 95.6
click at [533, 236] on div at bounding box center [643, 245] width 685 height 65
click at [312, 103] on button "undo undo" at bounding box center [324, 99] width 46 height 47
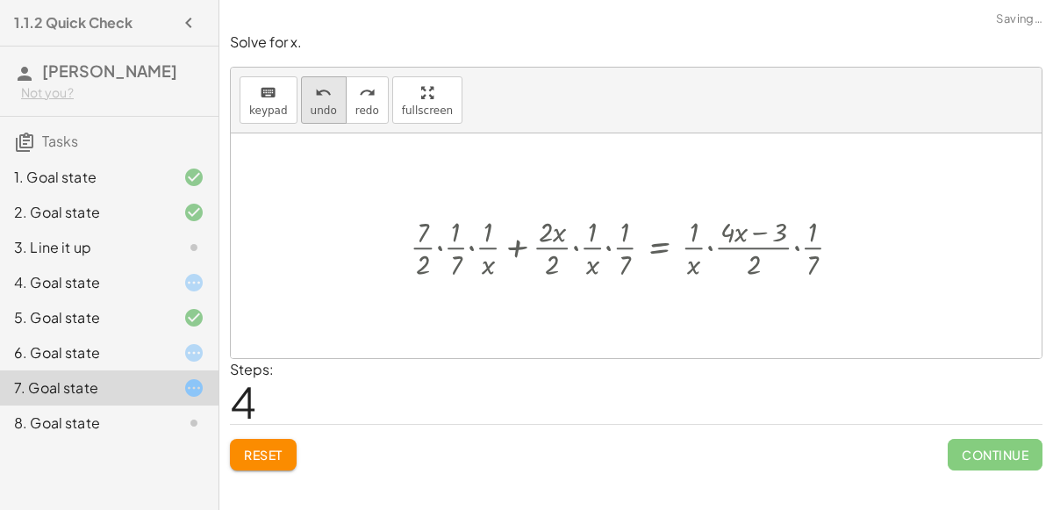
click at [312, 103] on button "undo undo" at bounding box center [324, 99] width 46 height 47
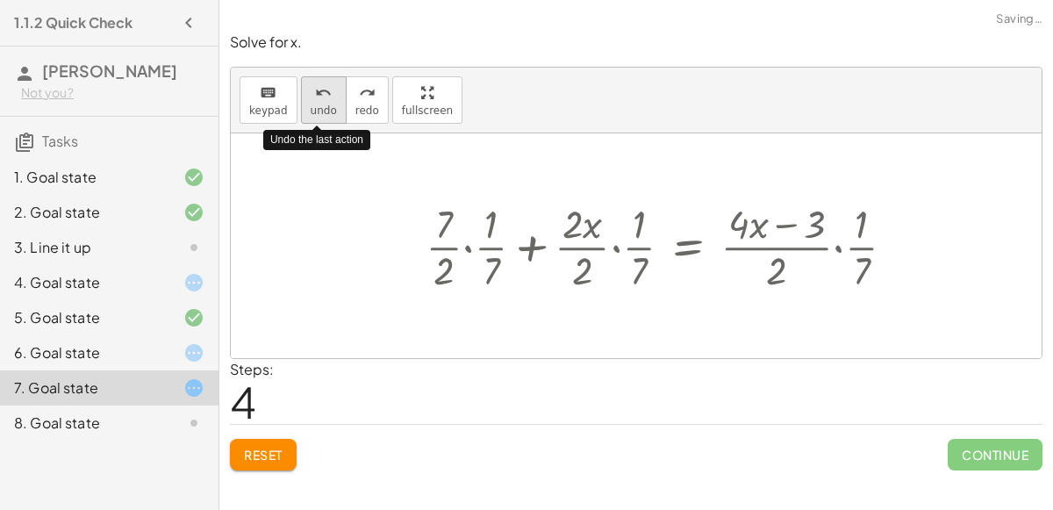
click at [312, 103] on button "undo undo" at bounding box center [324, 99] width 46 height 47
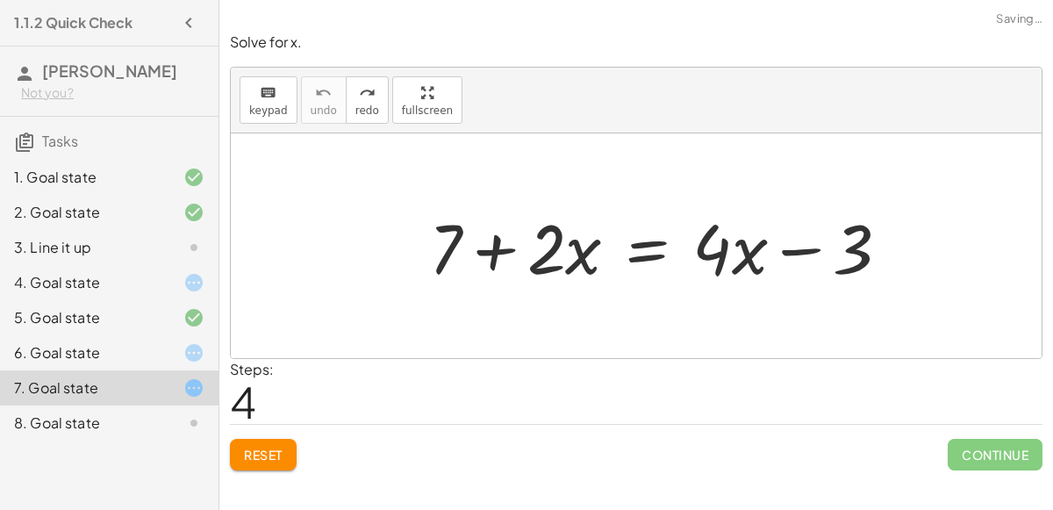
click at [112, 182] on div "1. Goal state" at bounding box center [84, 177] width 141 height 21
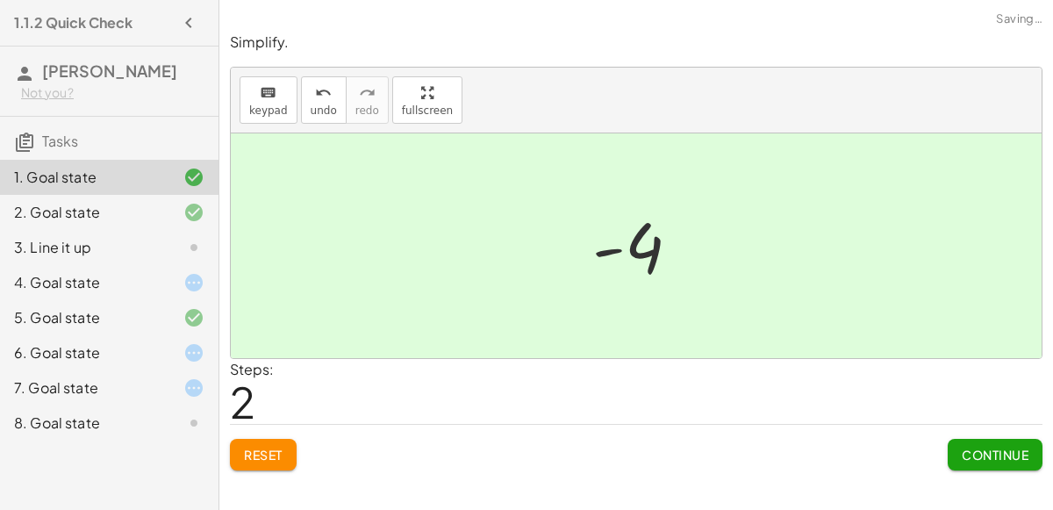
click at [152, 238] on div "3. Line it up" at bounding box center [84, 247] width 141 height 21
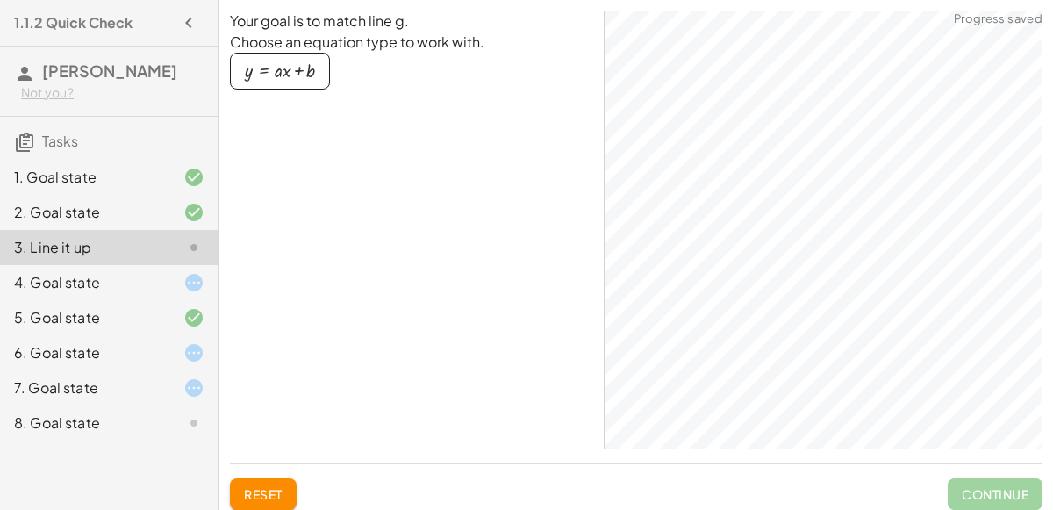
click at [155, 370] on div "5. Goal state" at bounding box center [109, 387] width 218 height 35
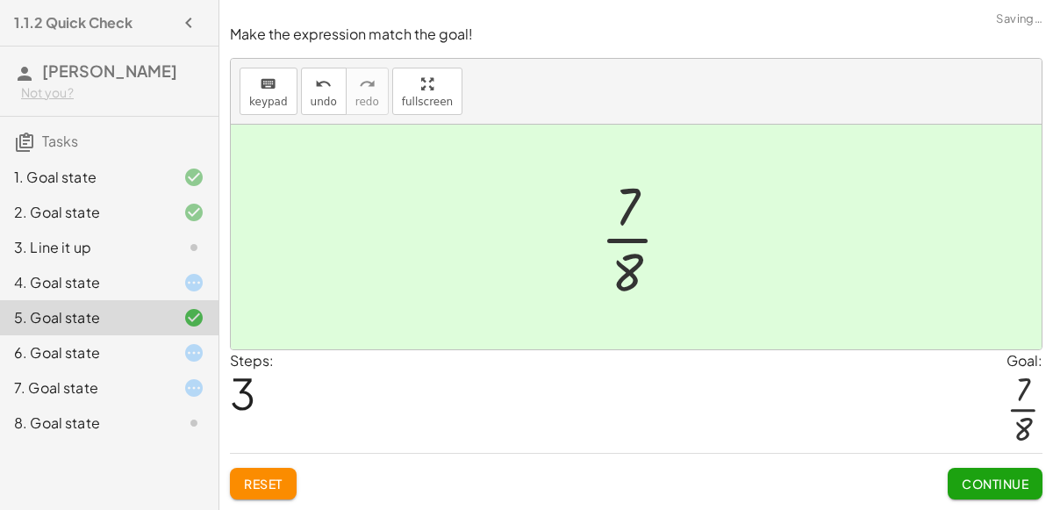
click at [152, 335] on div "4. Goal state" at bounding box center [109, 352] width 218 height 35
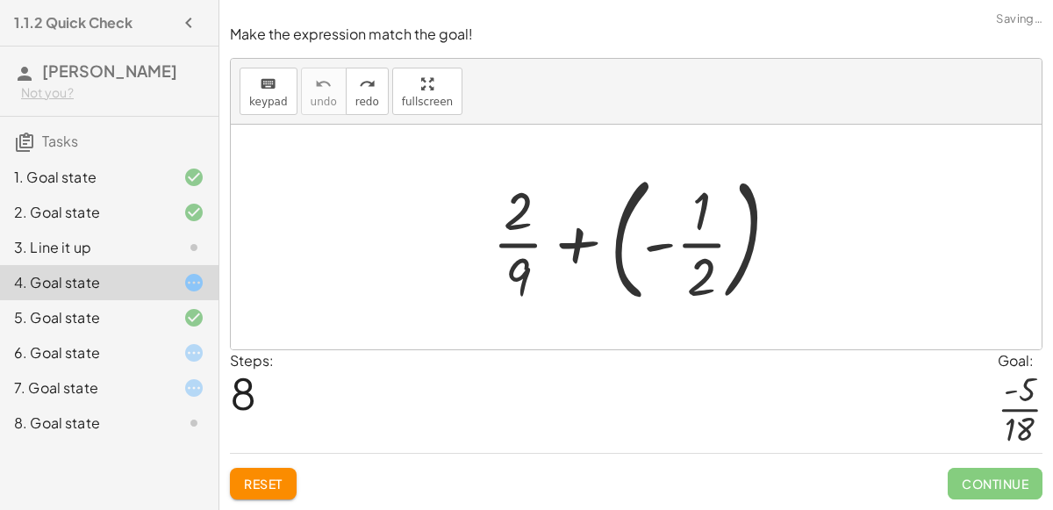
click at [709, 253] on div at bounding box center [642, 237] width 318 height 146
click at [668, 255] on div at bounding box center [642, 237] width 318 height 146
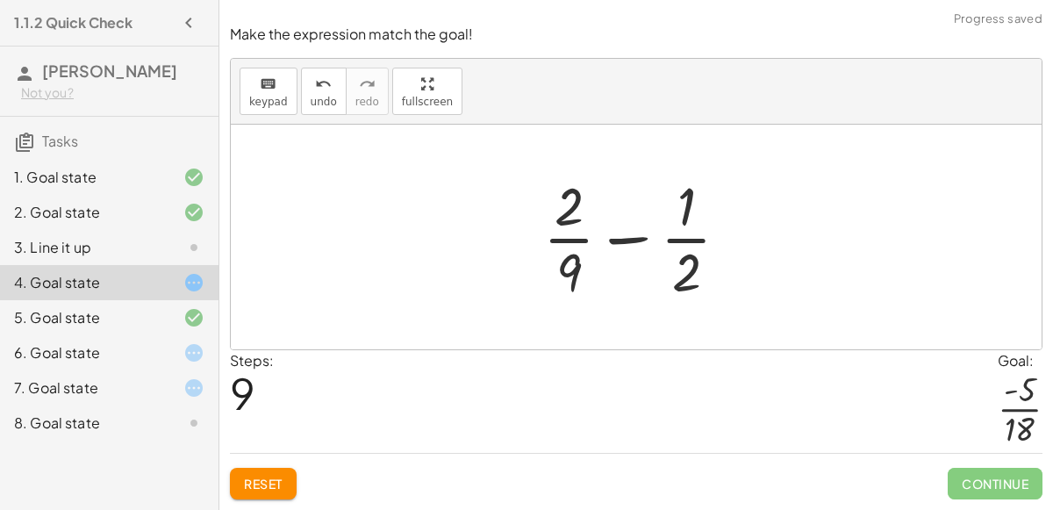
click at [568, 226] on div at bounding box center [643, 236] width 218 height 135
drag, startPoint x: 683, startPoint y: 289, endPoint x: 719, endPoint y: 304, distance: 38.6
click at [719, 304] on div at bounding box center [643, 236] width 218 height 135
drag, startPoint x: 571, startPoint y: 268, endPoint x: 682, endPoint y: 270, distance: 110.6
click at [682, 270] on div at bounding box center [643, 236] width 218 height 135
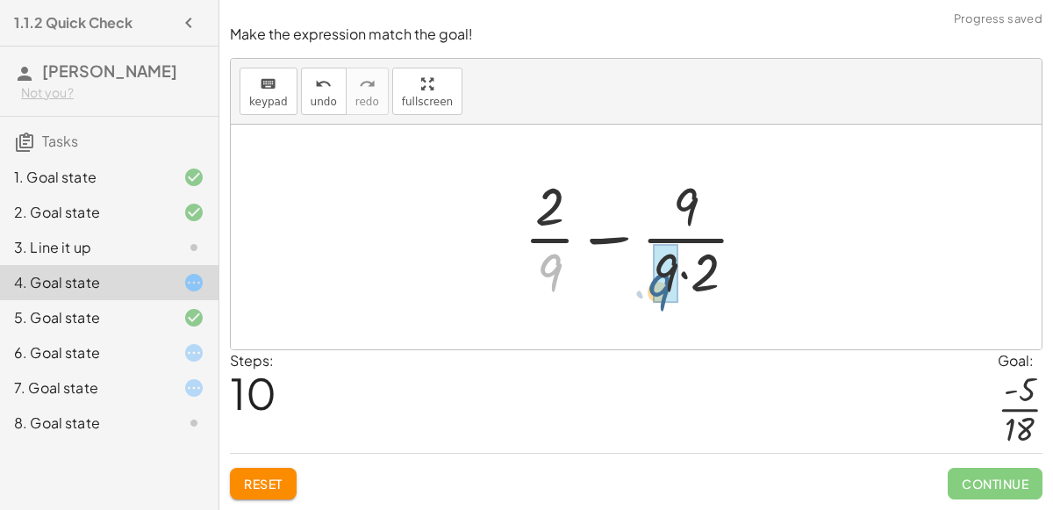
drag, startPoint x: 557, startPoint y: 277, endPoint x: 664, endPoint y: 294, distance: 108.3
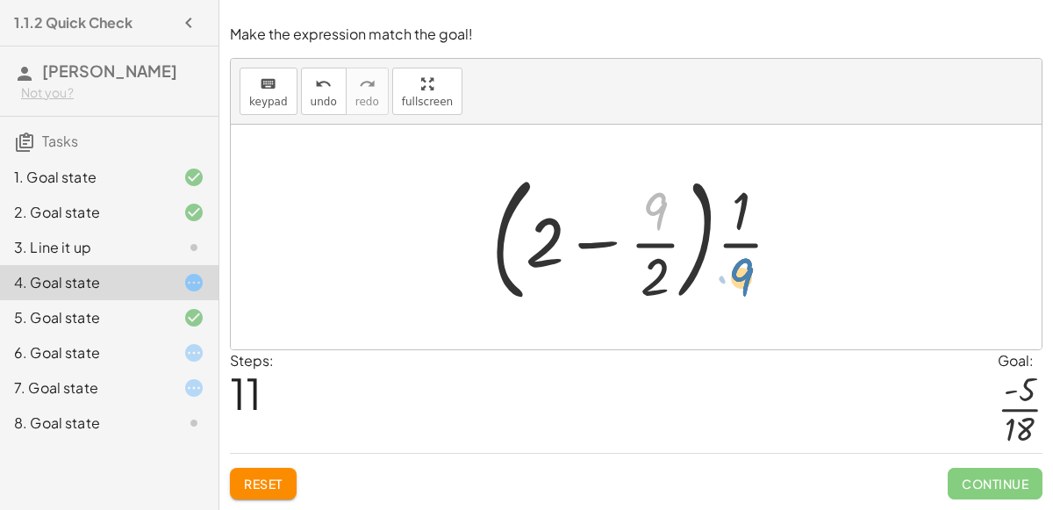
drag, startPoint x: 652, startPoint y: 211, endPoint x: 737, endPoint y: 277, distance: 107.6
click at [737, 277] on div at bounding box center [643, 237] width 322 height 146
click at [706, 248] on div at bounding box center [643, 237] width 322 height 146
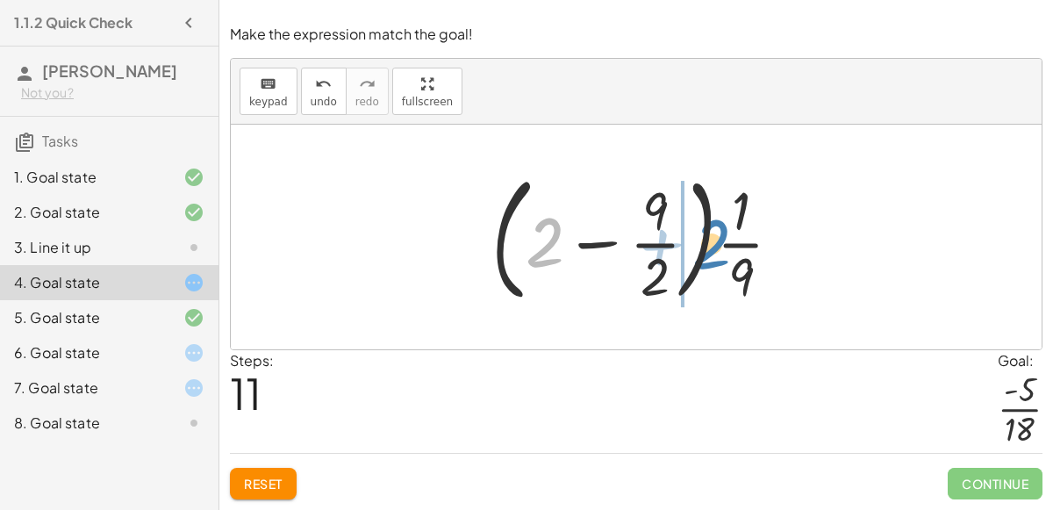
drag, startPoint x: 554, startPoint y: 234, endPoint x: 718, endPoint y: 234, distance: 164.9
click at [718, 234] on div at bounding box center [643, 237] width 322 height 146
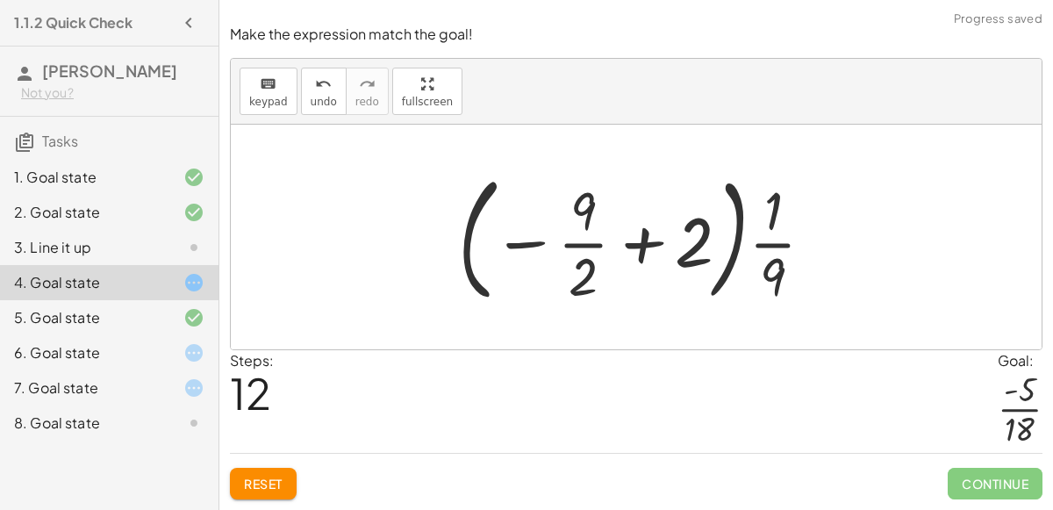
click at [275, 476] on span "Reset" at bounding box center [263, 483] width 39 height 16
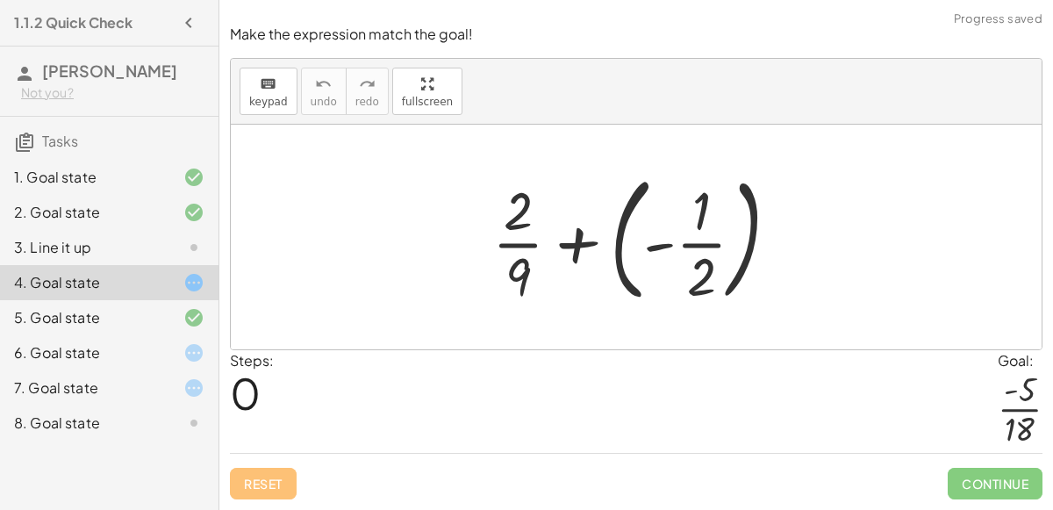
click at [704, 269] on div at bounding box center [642, 237] width 318 height 146
click at [747, 267] on div at bounding box center [642, 237] width 318 height 146
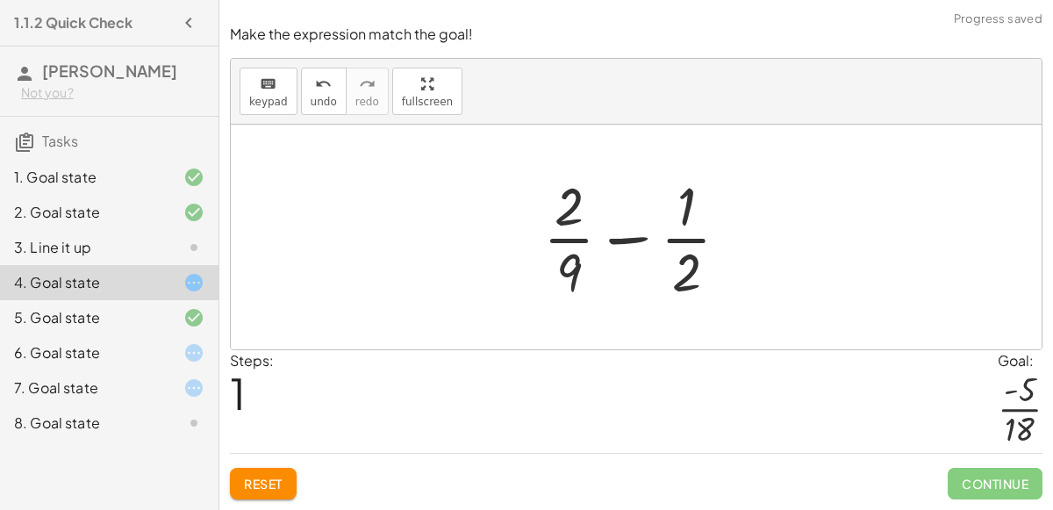
click at [633, 242] on div at bounding box center [643, 236] width 218 height 135
click at [689, 246] on div at bounding box center [643, 236] width 218 height 135
drag, startPoint x: 577, startPoint y: 206, endPoint x: 701, endPoint y: 275, distance: 141.8
click at [701, 275] on div at bounding box center [643, 236] width 218 height 135
drag, startPoint x: 579, startPoint y: 212, endPoint x: 567, endPoint y: 195, distance: 21.4
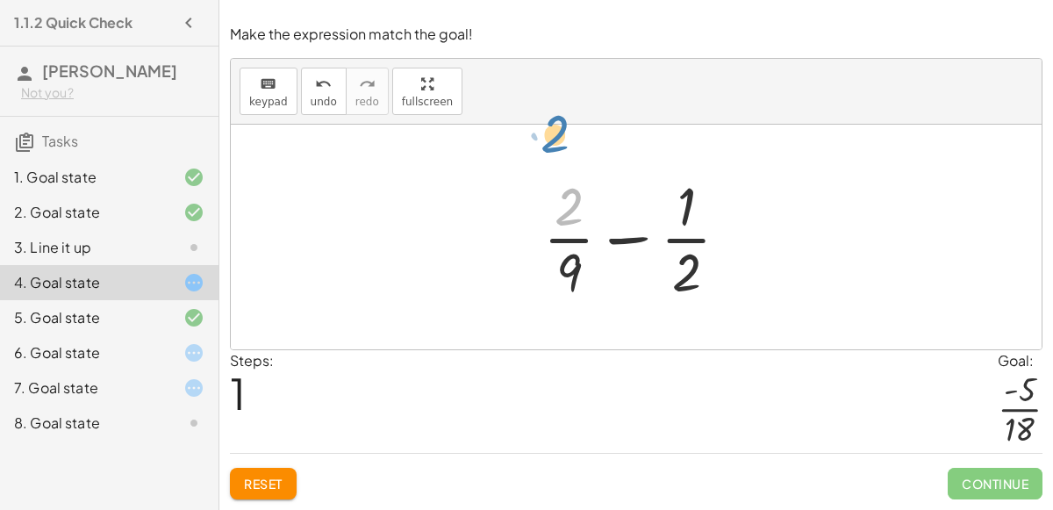
click at [567, 195] on div at bounding box center [643, 236] width 218 height 135
drag, startPoint x: 576, startPoint y: 268, endPoint x: 682, endPoint y: 267, distance: 106.1
click at [682, 267] on div at bounding box center [643, 236] width 218 height 135
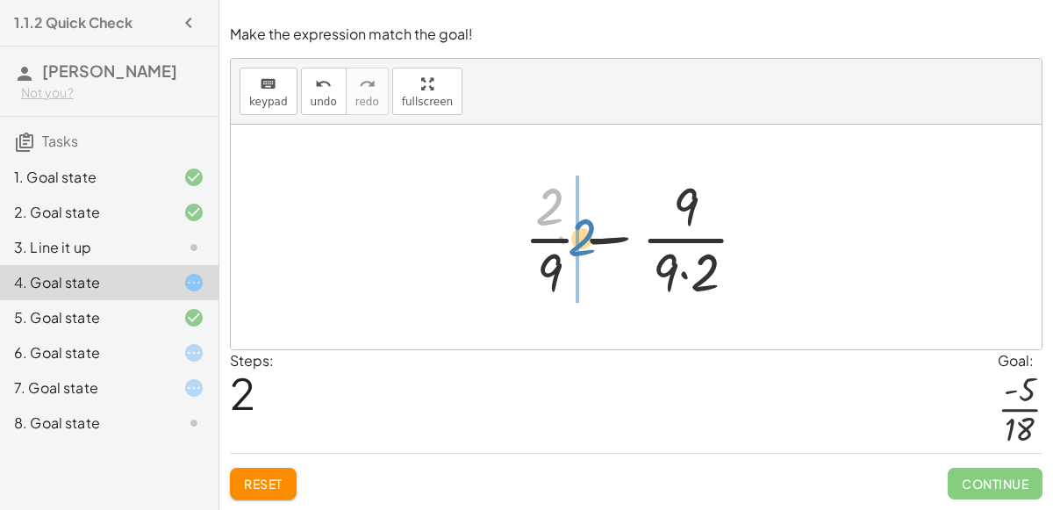
drag, startPoint x: 550, startPoint y: 218, endPoint x: 577, endPoint y: 242, distance: 36.6
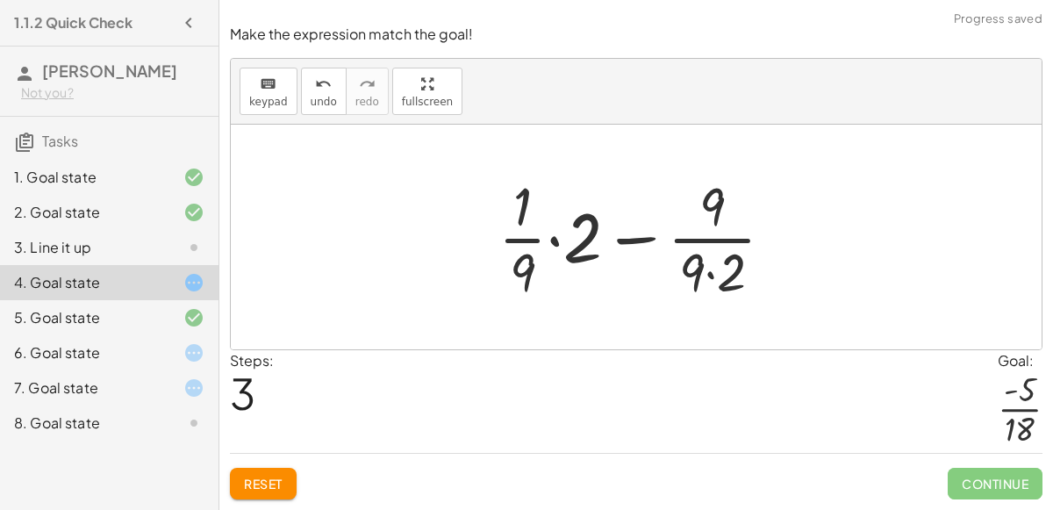
click at [518, 205] on div at bounding box center [642, 236] width 307 height 135
drag, startPoint x: 525, startPoint y: 267, endPoint x: 675, endPoint y: 273, distance: 150.1
click at [675, 273] on div at bounding box center [642, 236] width 307 height 135
drag, startPoint x: 532, startPoint y: 268, endPoint x: 706, endPoint y: 262, distance: 174.7
click at [706, 262] on div at bounding box center [642, 236] width 307 height 135
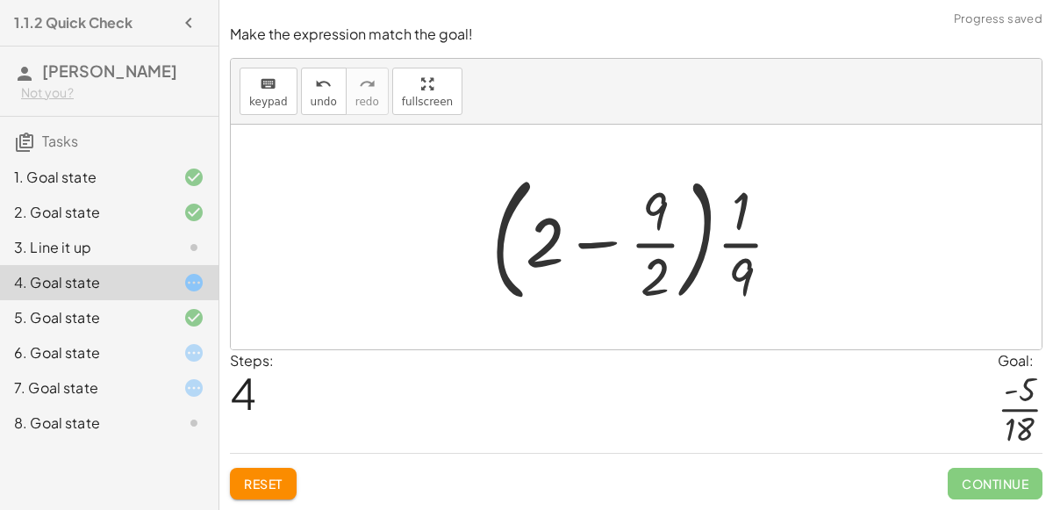
click at [580, 255] on div at bounding box center [643, 237] width 322 height 146
click at [742, 249] on div at bounding box center [643, 237] width 322 height 146
click at [699, 196] on div at bounding box center [643, 237] width 322 height 146
drag, startPoint x: 661, startPoint y: 204, endPoint x: 632, endPoint y: 245, distance: 50.9
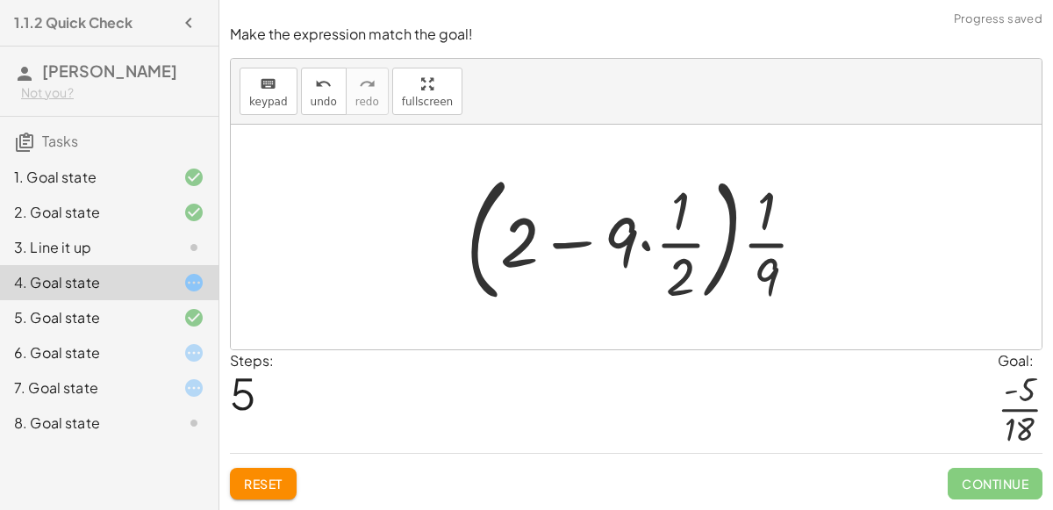
click at [573, 249] on div at bounding box center [643, 237] width 373 height 146
drag, startPoint x: 680, startPoint y: 279, endPoint x: 622, endPoint y: 232, distance: 74.3
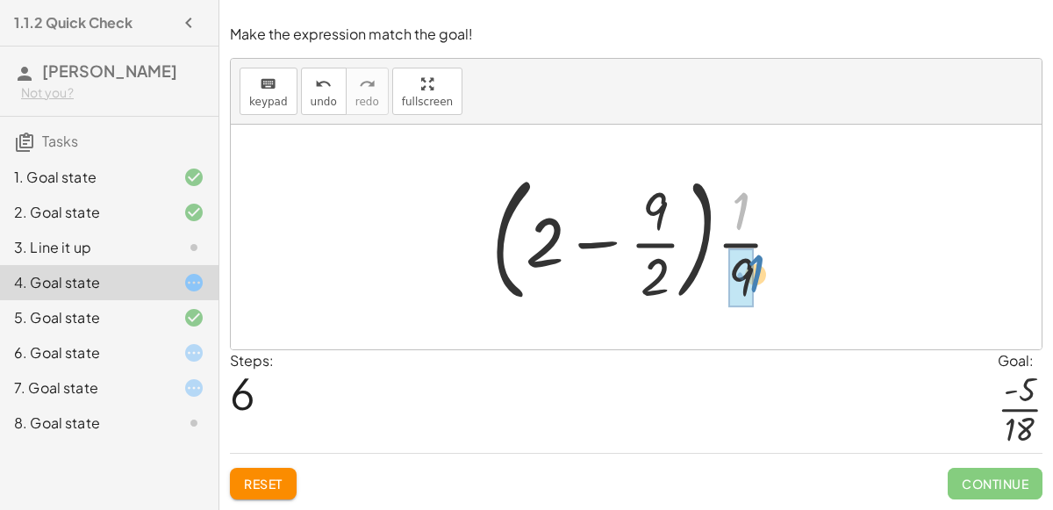
drag, startPoint x: 742, startPoint y: 224, endPoint x: 750, endPoint y: 284, distance: 61.0
drag, startPoint x: 655, startPoint y: 277, endPoint x: 556, endPoint y: 232, distance: 109.1
click at [556, 232] on div at bounding box center [643, 237] width 322 height 146
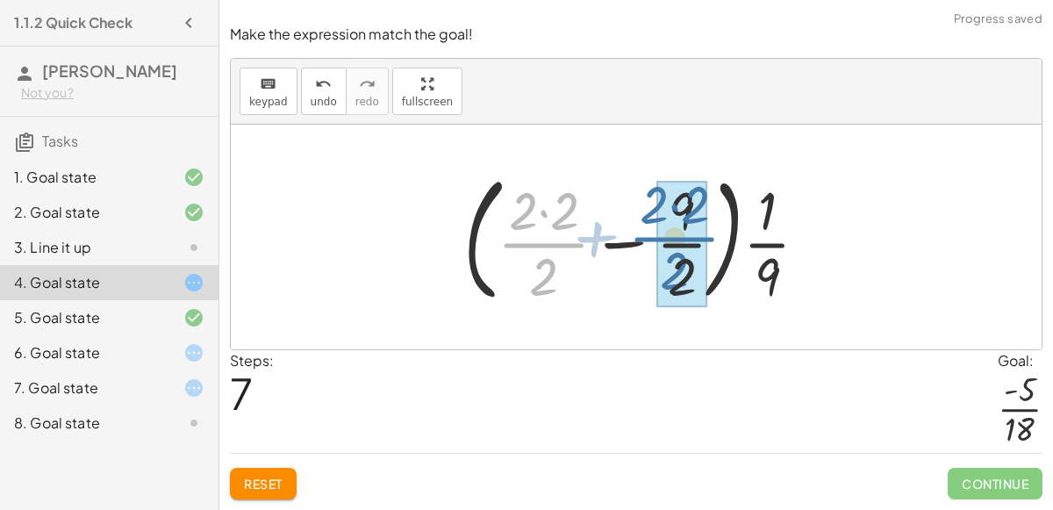
drag, startPoint x: 532, startPoint y: 249, endPoint x: 663, endPoint y: 241, distance: 130.9
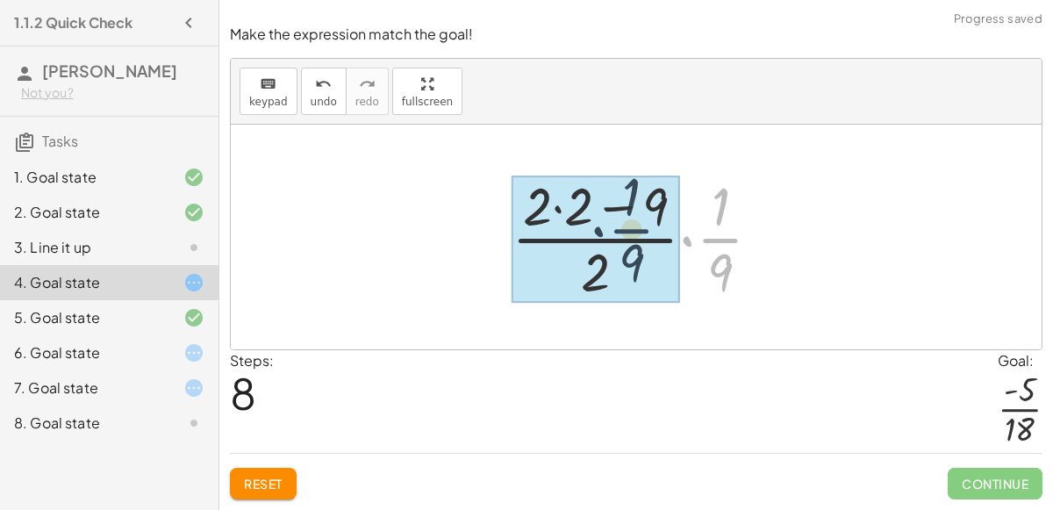
drag, startPoint x: 715, startPoint y: 246, endPoint x: 582, endPoint y: 252, distance: 132.6
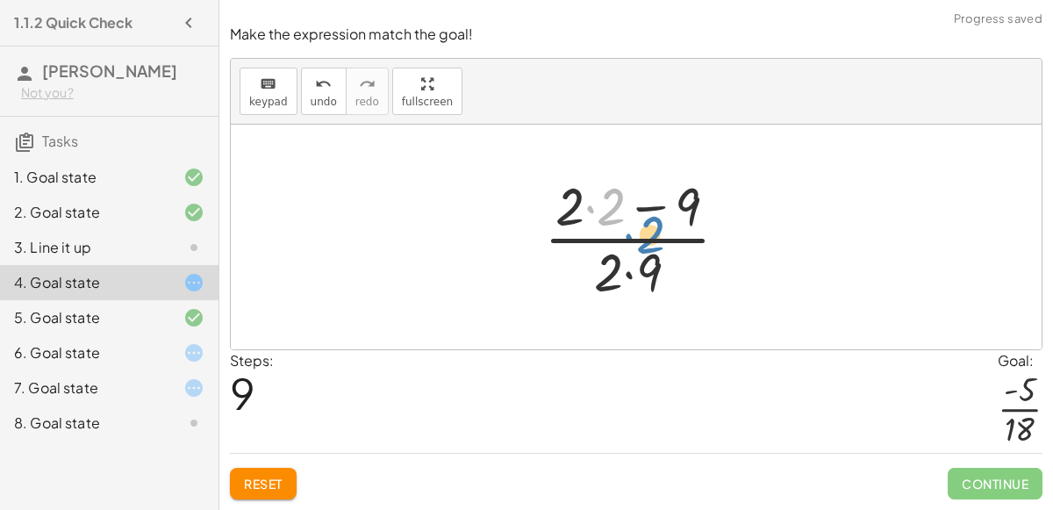
click at [614, 222] on div at bounding box center [643, 236] width 216 height 135
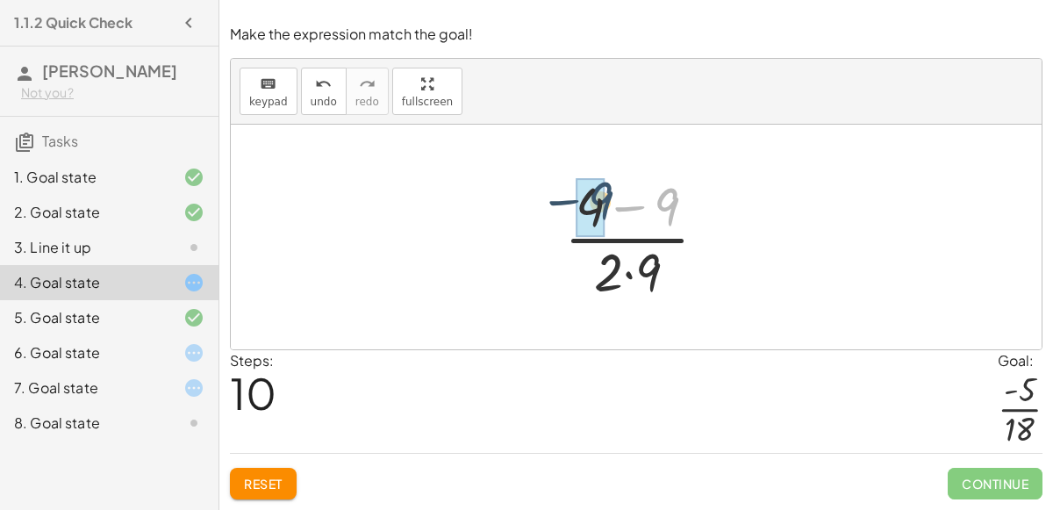
drag, startPoint x: 671, startPoint y: 224, endPoint x: 603, endPoint y: 220, distance: 68.5
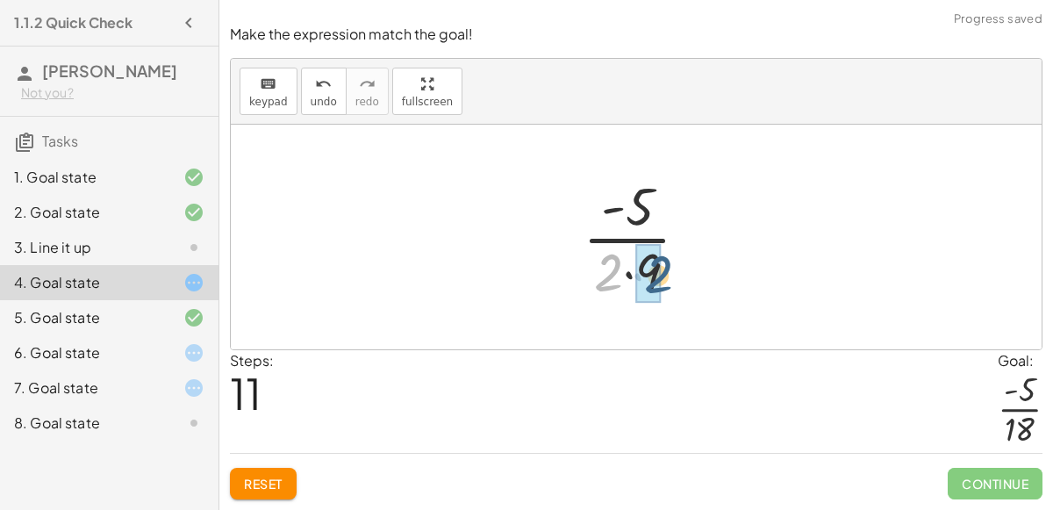
drag, startPoint x: 598, startPoint y: 267, endPoint x: 645, endPoint y: 267, distance: 46.5
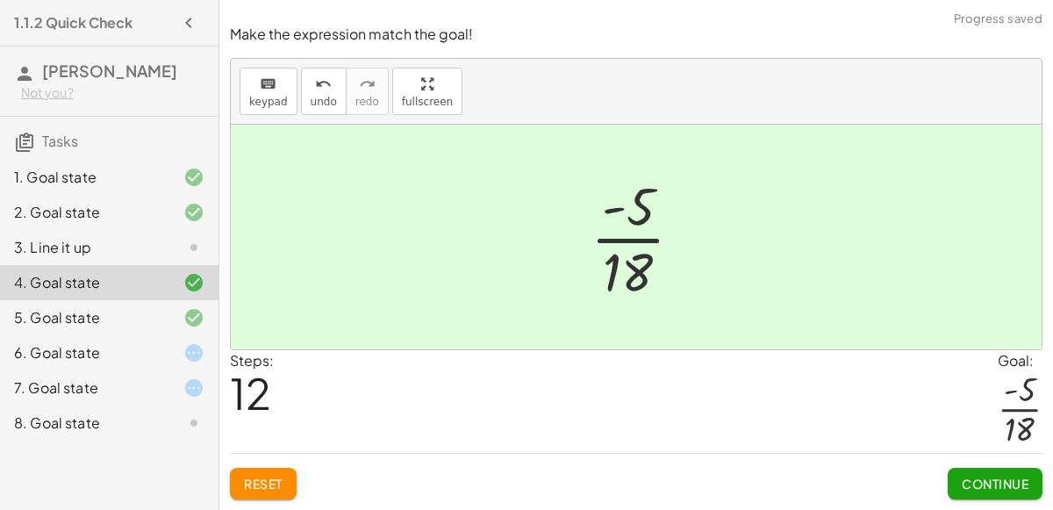
click at [1019, 492] on button "Continue" at bounding box center [994, 484] width 95 height 32
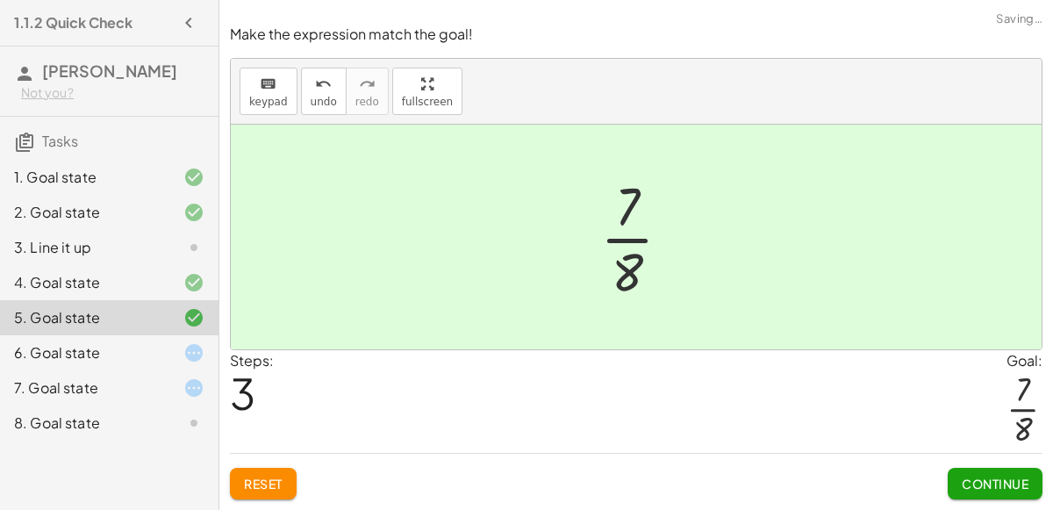
click at [1002, 496] on button "Continue" at bounding box center [994, 484] width 95 height 32
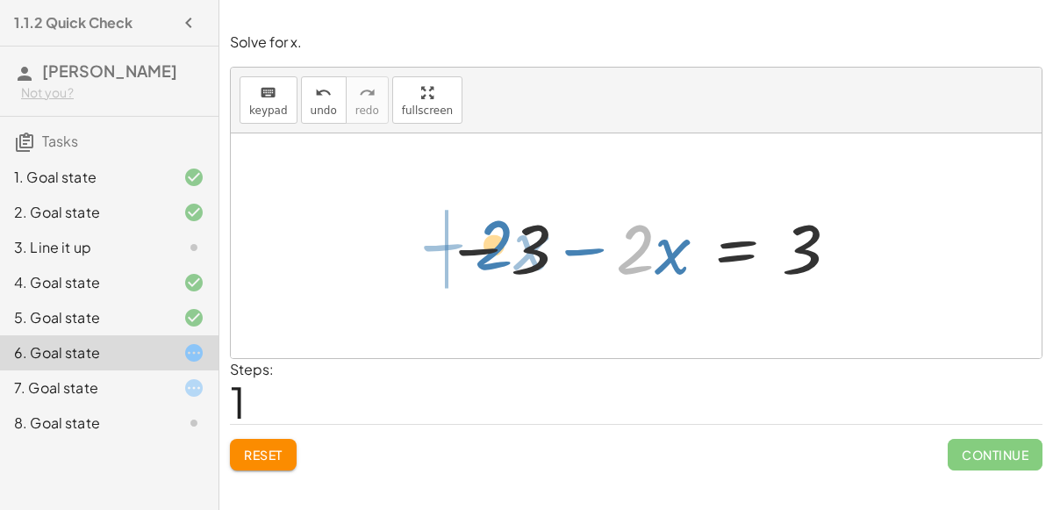
drag, startPoint x: 639, startPoint y: 251, endPoint x: 500, endPoint y: 244, distance: 139.6
click at [500, 244] on div at bounding box center [642, 246] width 413 height 90
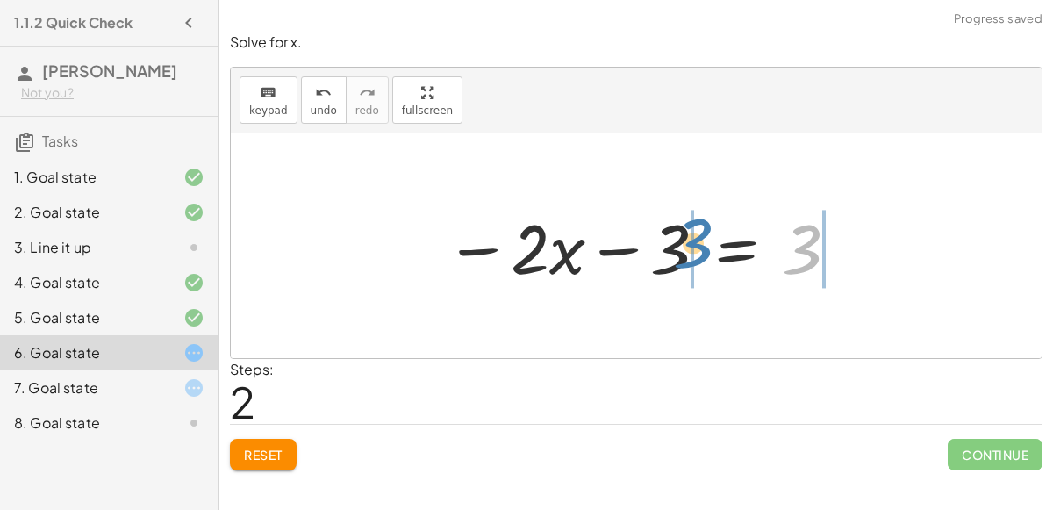
drag, startPoint x: 808, startPoint y: 245, endPoint x: 701, endPoint y: 240, distance: 107.1
click at [701, 240] on div at bounding box center [642, 246] width 413 height 90
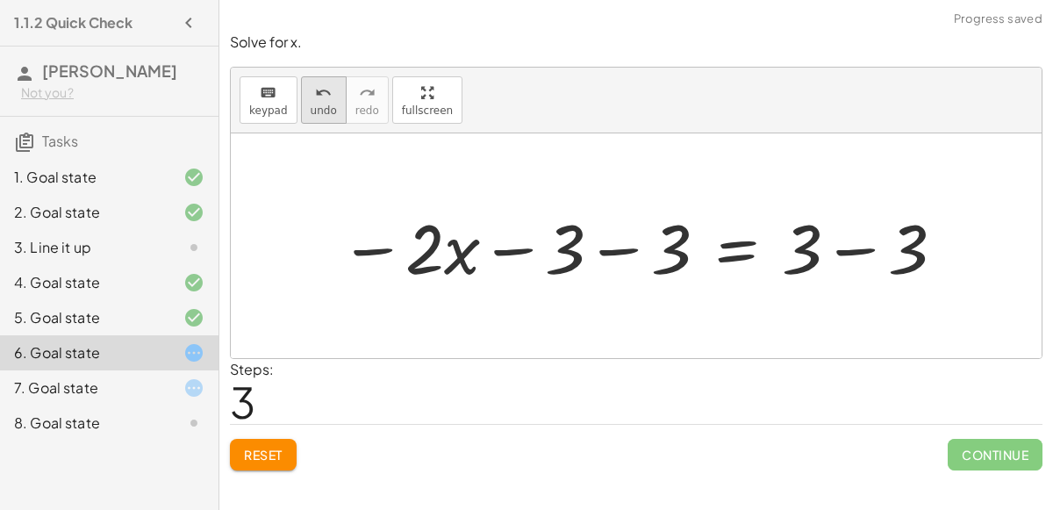
click at [335, 104] on button "undo undo" at bounding box center [324, 99] width 46 height 47
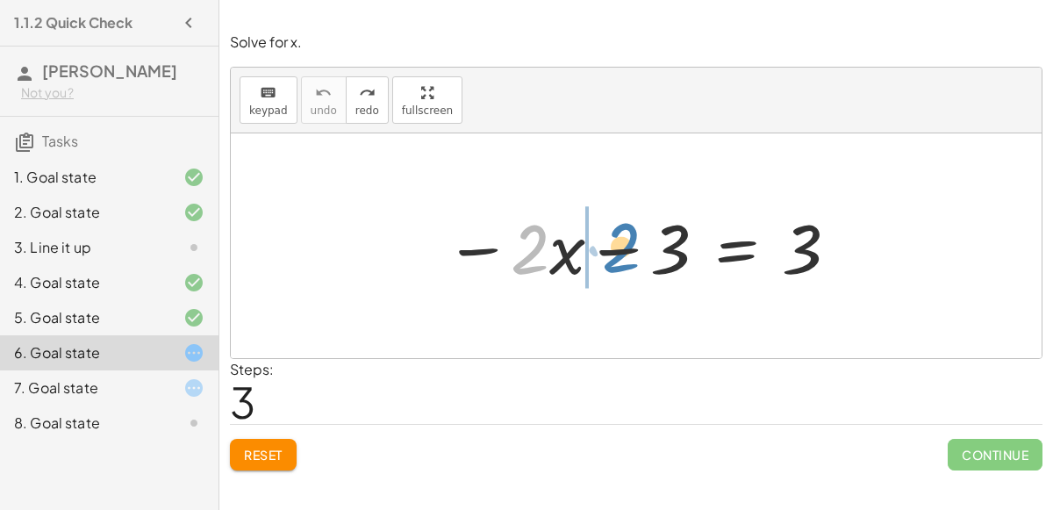
drag, startPoint x: 544, startPoint y: 266, endPoint x: 605, endPoint y: 264, distance: 61.4
click at [605, 264] on div at bounding box center [642, 246] width 413 height 90
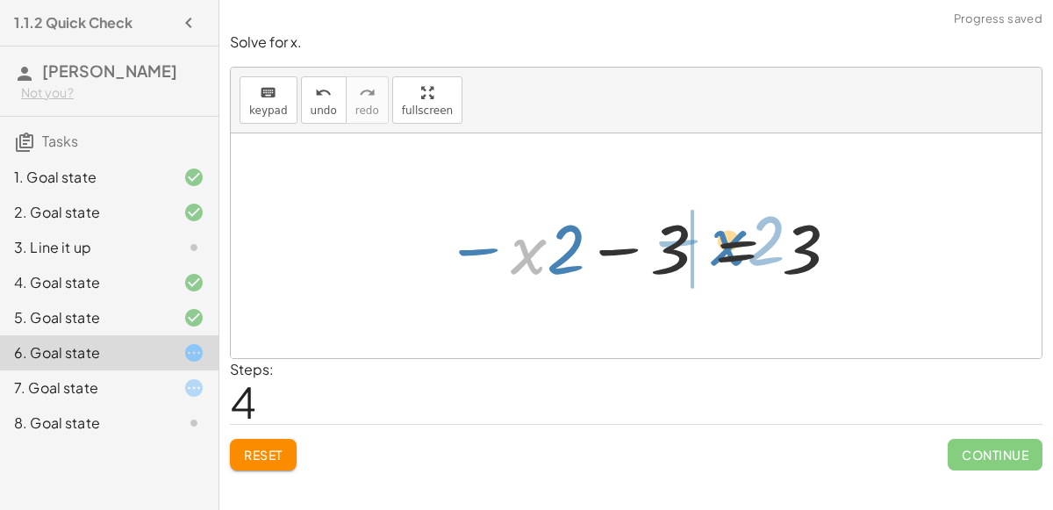
drag, startPoint x: 530, startPoint y: 257, endPoint x: 728, endPoint y: 247, distance: 198.5
click at [728, 247] on div at bounding box center [642, 246] width 413 height 90
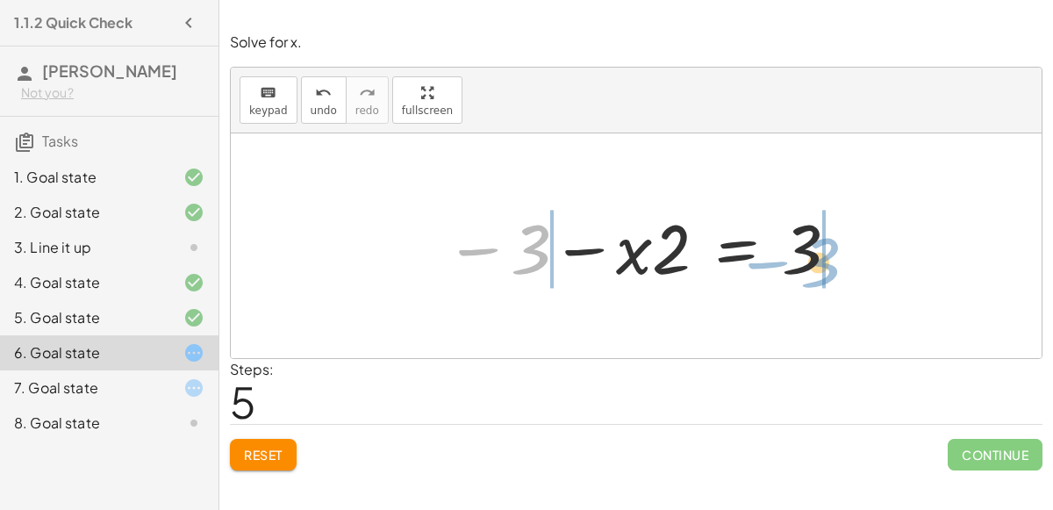
drag, startPoint x: 529, startPoint y: 259, endPoint x: 820, endPoint y: 272, distance: 291.5
click at [820, 272] on div at bounding box center [642, 246] width 413 height 90
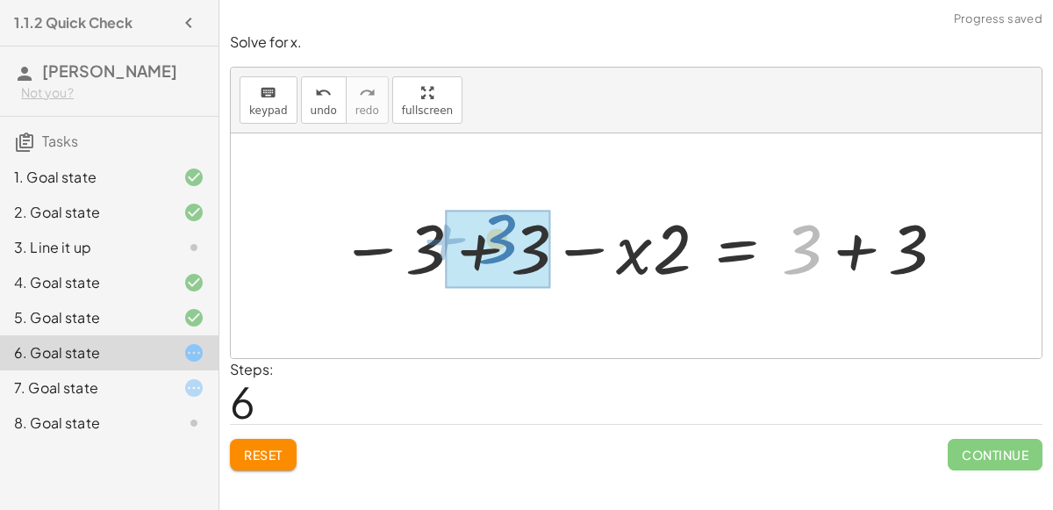
drag, startPoint x: 816, startPoint y: 254, endPoint x: 520, endPoint y: 241, distance: 295.9
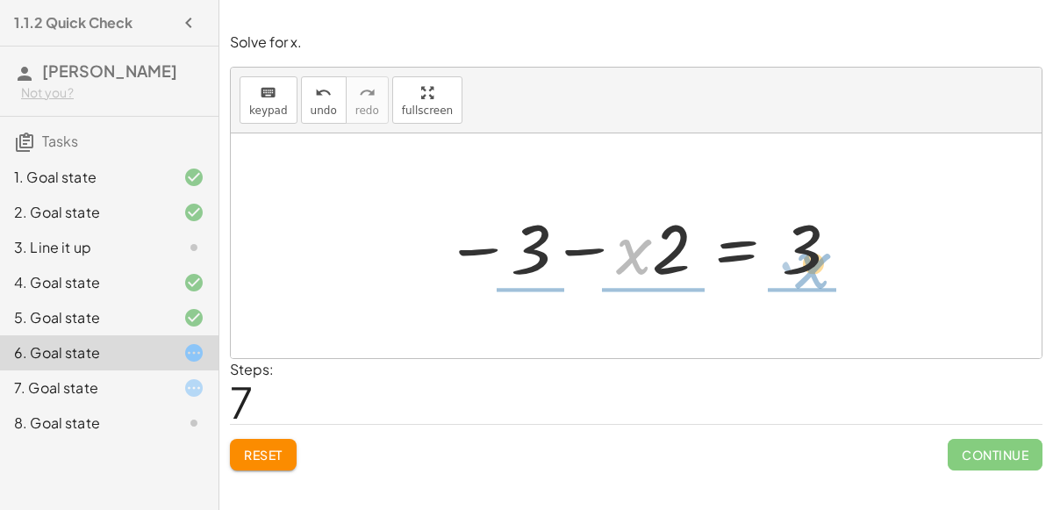
drag, startPoint x: 639, startPoint y: 254, endPoint x: 818, endPoint y: 270, distance: 179.6
click at [818, 270] on div at bounding box center [642, 246] width 413 height 90
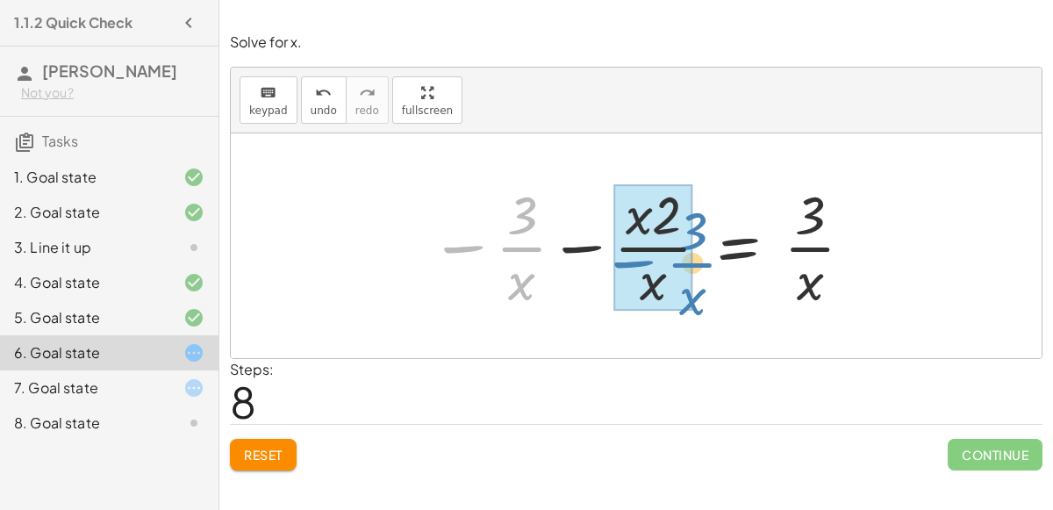
drag, startPoint x: 464, startPoint y: 250, endPoint x: 595, endPoint y: 246, distance: 130.7
click at [595, 246] on div at bounding box center [642, 245] width 443 height 135
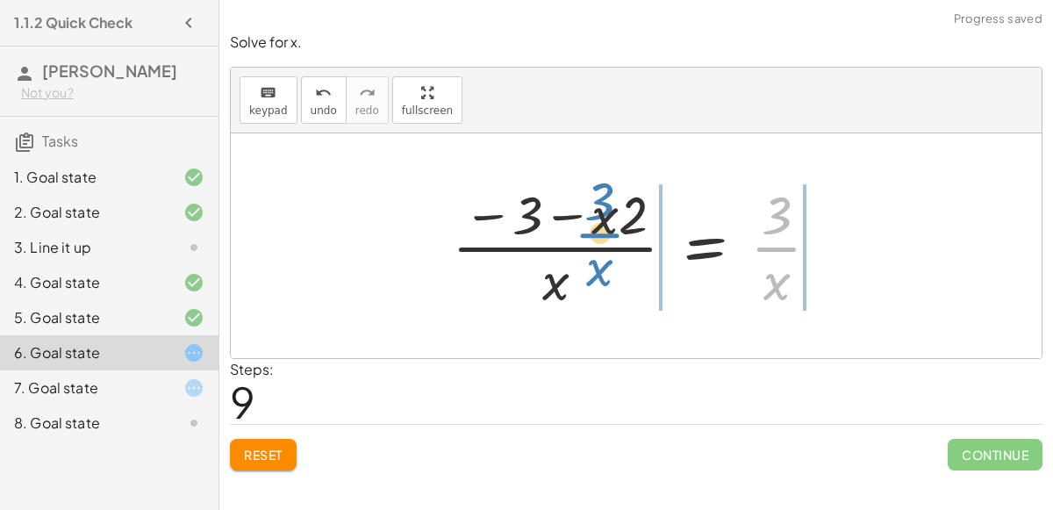
drag, startPoint x: 768, startPoint y: 250, endPoint x: 660, endPoint y: 246, distance: 108.8
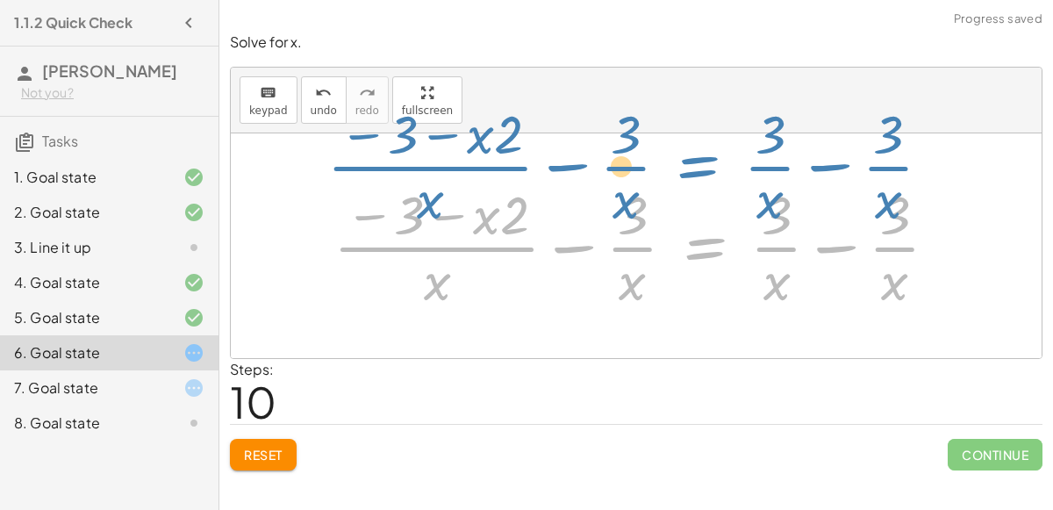
drag, startPoint x: 703, startPoint y: 255, endPoint x: 694, endPoint y: 232, distance: 25.3
click at [694, 232] on div at bounding box center [643, 245] width 636 height 135
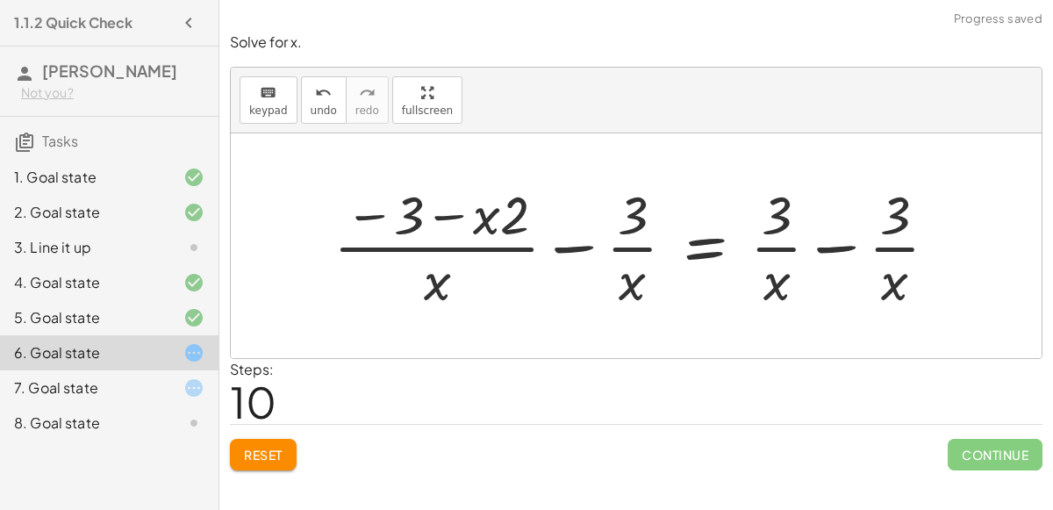
click at [708, 252] on div at bounding box center [643, 245] width 636 height 135
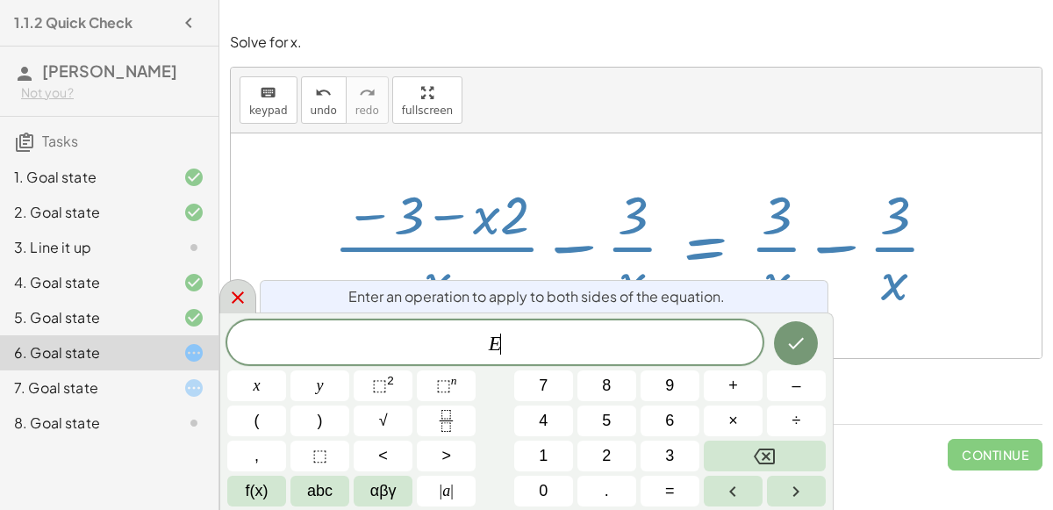
click at [236, 301] on icon at bounding box center [237, 297] width 21 height 21
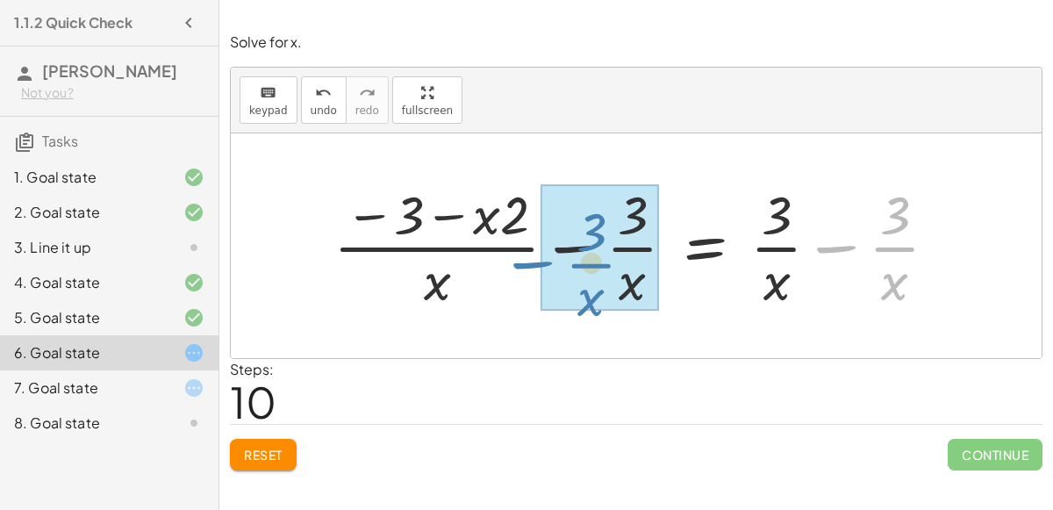
drag, startPoint x: 832, startPoint y: 245, endPoint x: 468, endPoint y: 263, distance: 364.5
click at [468, 263] on div at bounding box center [643, 245] width 636 height 135
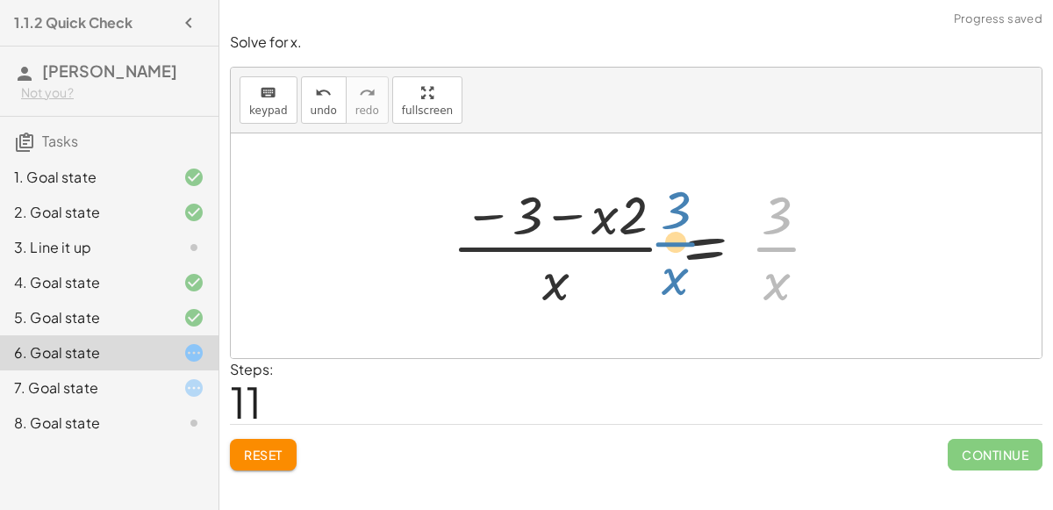
drag, startPoint x: 784, startPoint y: 251, endPoint x: 799, endPoint y: 241, distance: 17.8
click at [799, 241] on div at bounding box center [642, 245] width 399 height 135
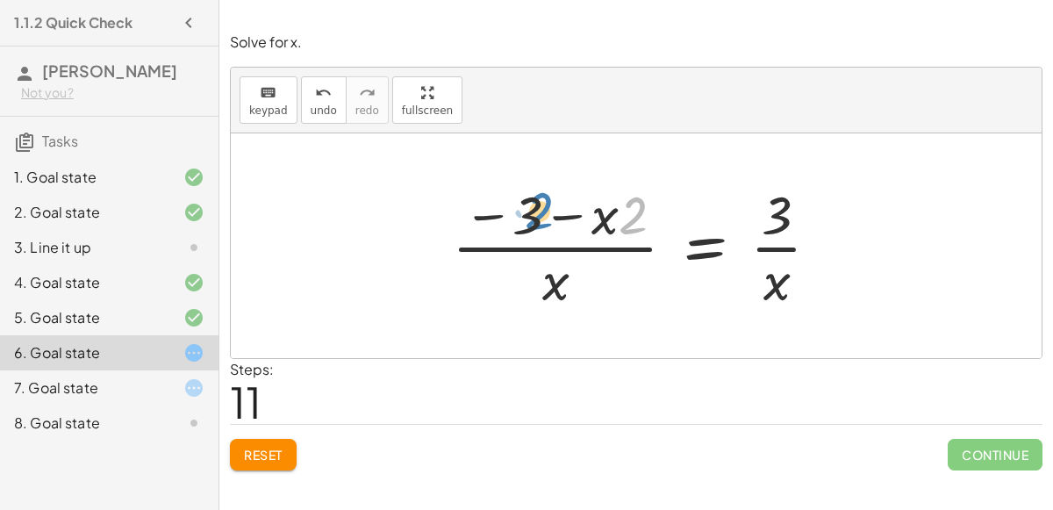
drag, startPoint x: 622, startPoint y: 226, endPoint x: 525, endPoint y: 221, distance: 96.6
click at [525, 221] on div at bounding box center [642, 245] width 399 height 135
drag, startPoint x: 606, startPoint y: 224, endPoint x: 511, endPoint y: 219, distance: 95.7
click at [511, 219] on div at bounding box center [642, 245] width 399 height 135
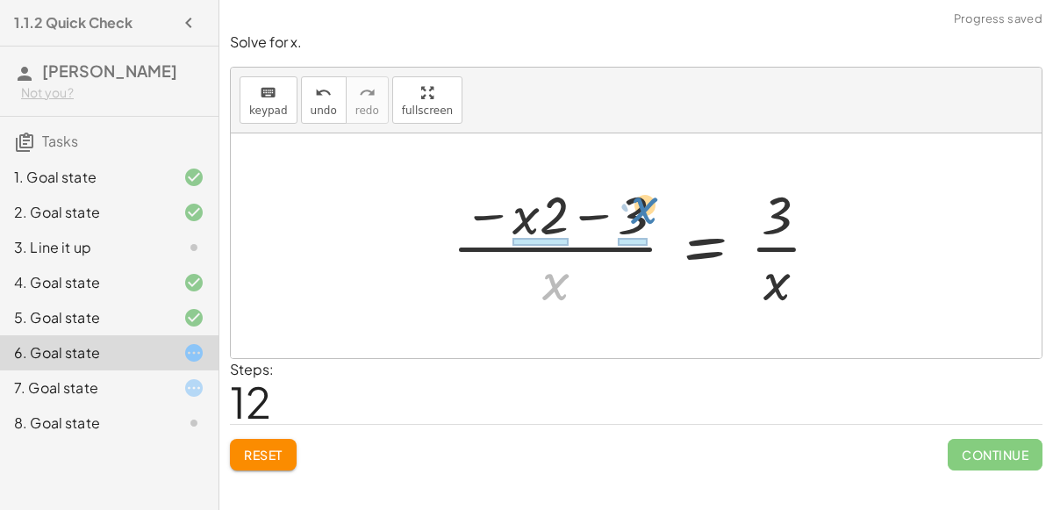
drag, startPoint x: 549, startPoint y: 282, endPoint x: 587, endPoint y: 263, distance: 42.4
click at [587, 263] on div at bounding box center [642, 245] width 399 height 135
drag, startPoint x: 781, startPoint y: 288, endPoint x: 768, endPoint y: 283, distance: 13.0
click at [768, 283] on div at bounding box center [642, 245] width 399 height 135
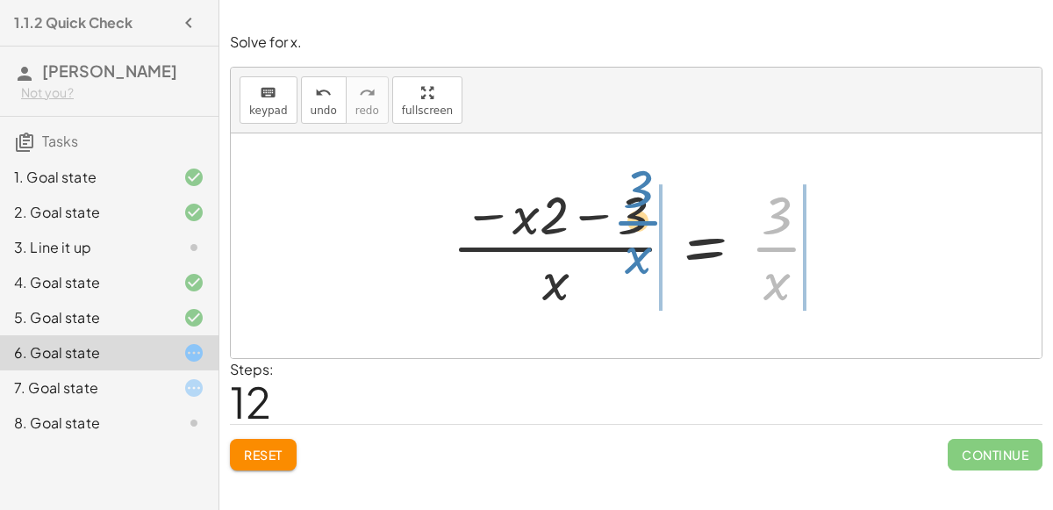
drag, startPoint x: 785, startPoint y: 232, endPoint x: 645, endPoint y: 205, distance: 142.8
click at [645, 205] on div at bounding box center [642, 245] width 399 height 135
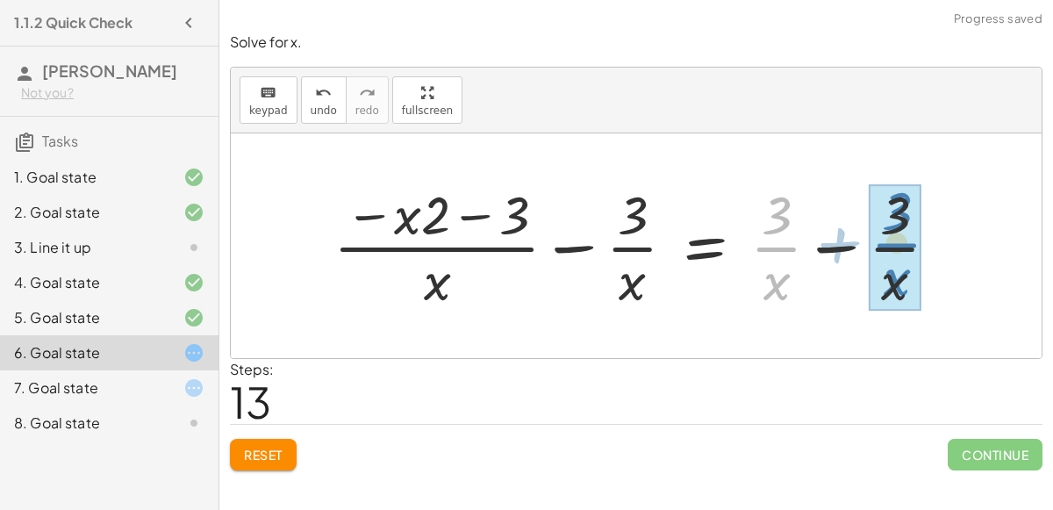
drag, startPoint x: 787, startPoint y: 249, endPoint x: 917, endPoint y: 247, distance: 129.8
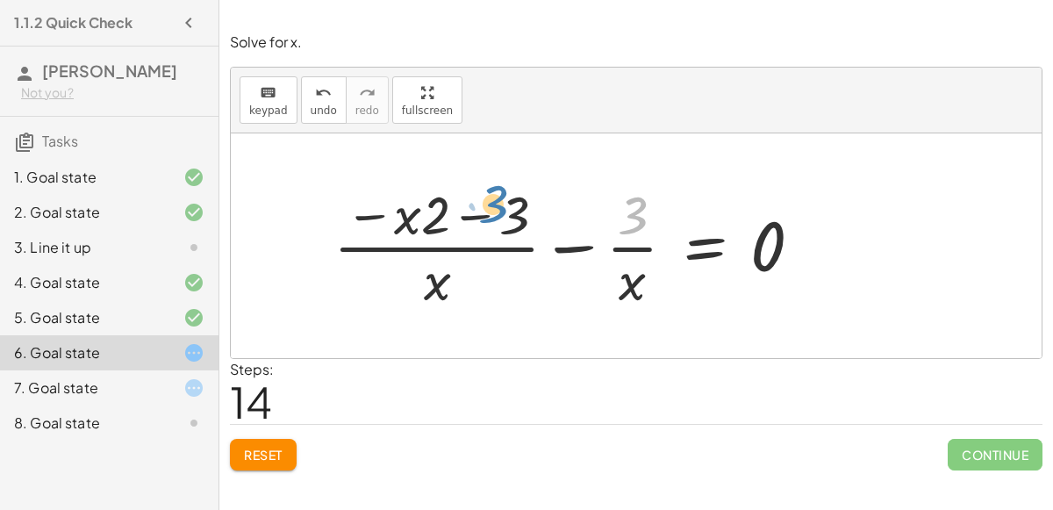
drag, startPoint x: 634, startPoint y: 209, endPoint x: 753, endPoint y: 225, distance: 119.6
click at [753, 225] on div at bounding box center [575, 245] width 500 height 135
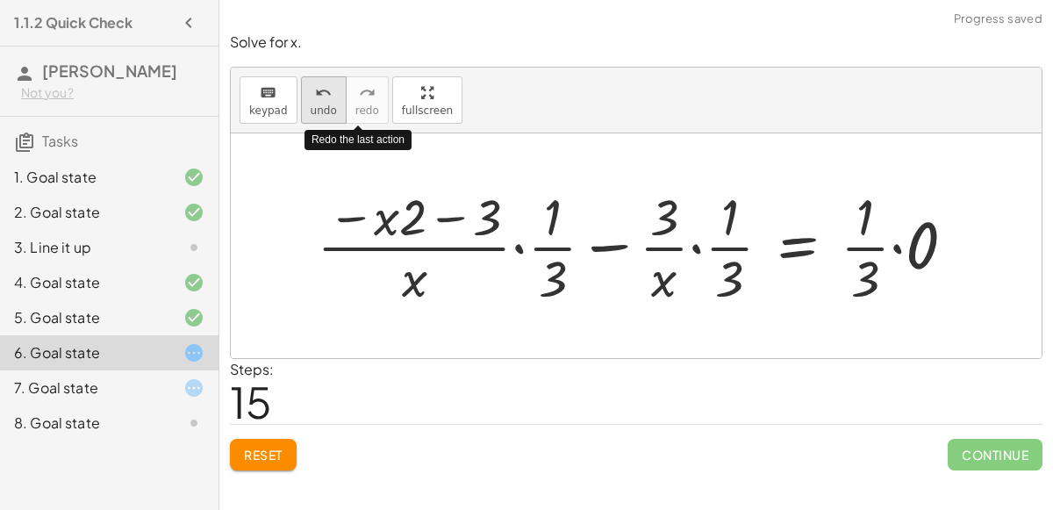
click at [310, 102] on button "undo undo" at bounding box center [324, 99] width 46 height 47
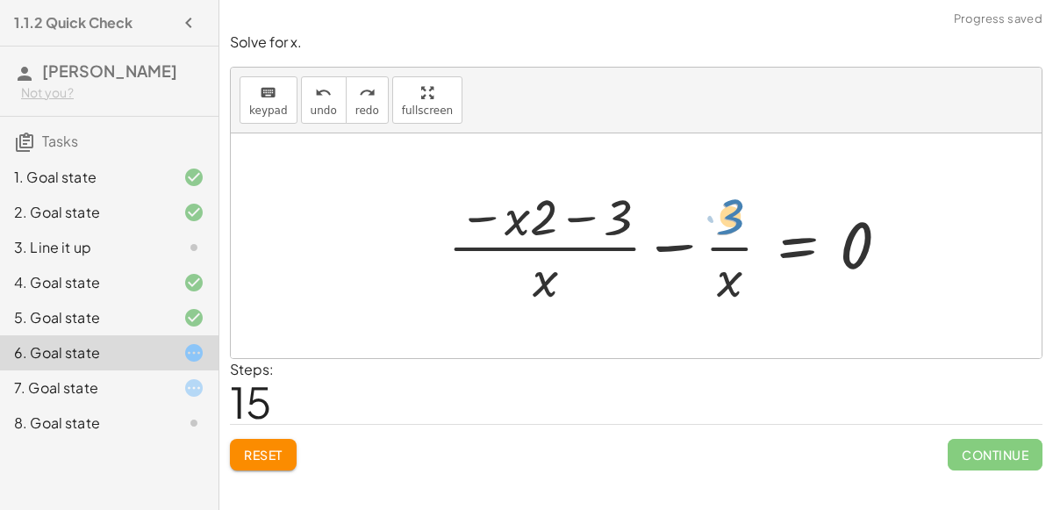
drag, startPoint x: 730, startPoint y: 220, endPoint x: 725, endPoint y: 212, distance: 9.5
click at [725, 212] on div at bounding box center [676, 246] width 474 height 128
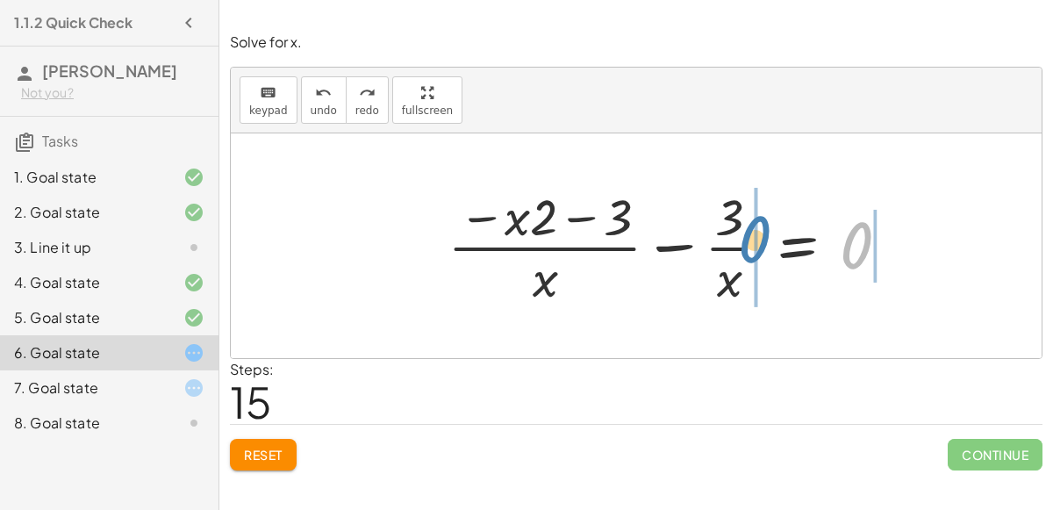
drag, startPoint x: 854, startPoint y: 245, endPoint x: 757, endPoint y: 241, distance: 97.4
click at [757, 241] on div at bounding box center [676, 246] width 474 height 128
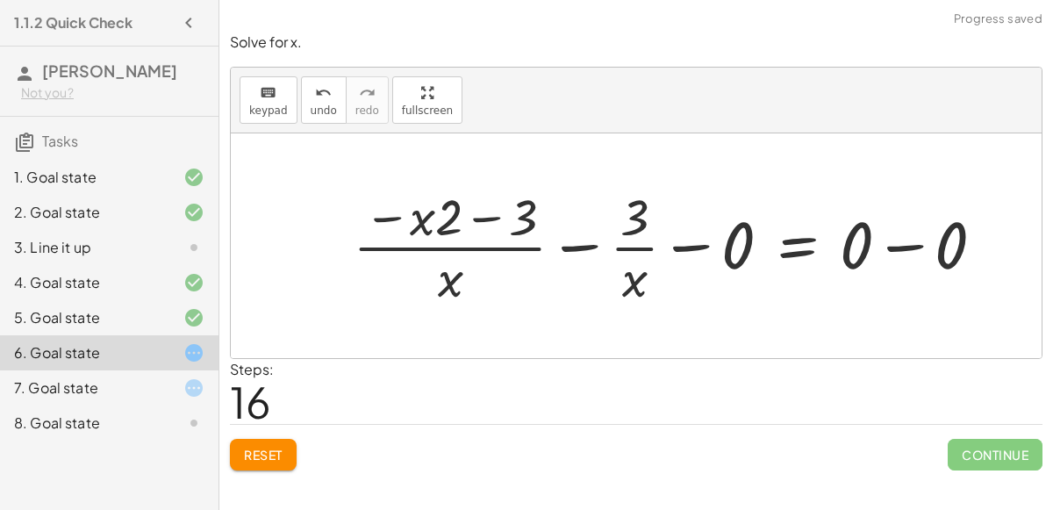
click at [293, 99] on div "keyboard keypad undo [PERSON_NAME] redo fullscreen" at bounding box center [636, 101] width 811 height 66
click at [311, 105] on span "undo" at bounding box center [324, 110] width 26 height 12
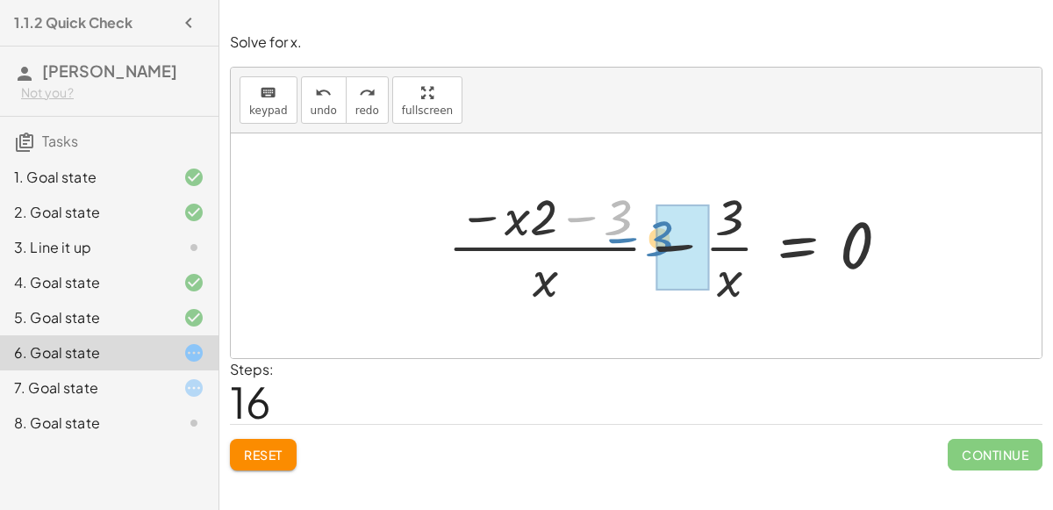
drag, startPoint x: 577, startPoint y: 219, endPoint x: 620, endPoint y: 240, distance: 47.9
click at [620, 240] on div at bounding box center [676, 246] width 474 height 128
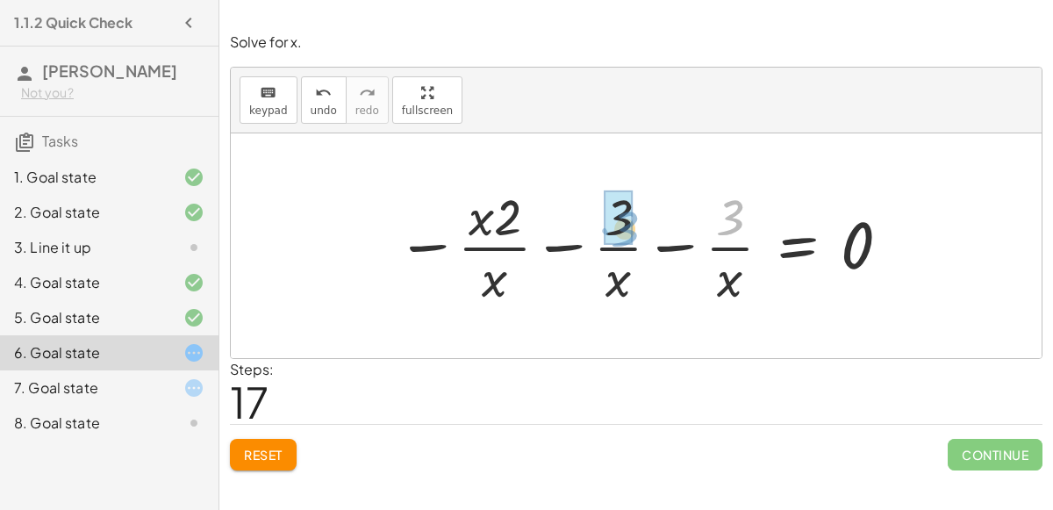
drag, startPoint x: 738, startPoint y: 221, endPoint x: 633, endPoint y: 232, distance: 105.0
click at [633, 232] on div at bounding box center [644, 246] width 515 height 128
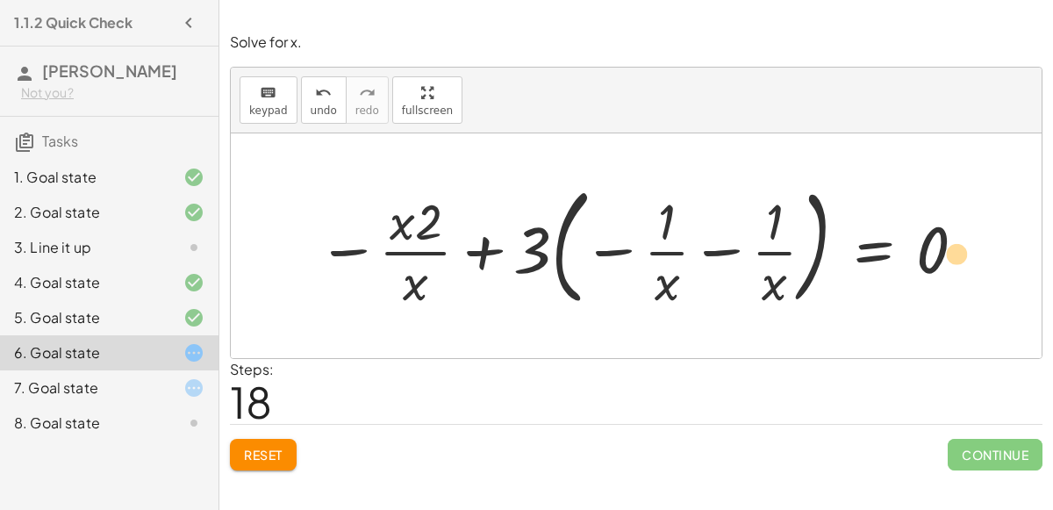
drag, startPoint x: 775, startPoint y: 219, endPoint x: 921, endPoint y: 246, distance: 148.0
click at [921, 246] on div at bounding box center [643, 245] width 668 height 137
drag, startPoint x: 918, startPoint y: 248, endPoint x: 857, endPoint y: 314, distance: 90.0
click at [486, 260] on div at bounding box center [643, 245] width 668 height 137
click at [607, 256] on div at bounding box center [643, 245] width 668 height 137
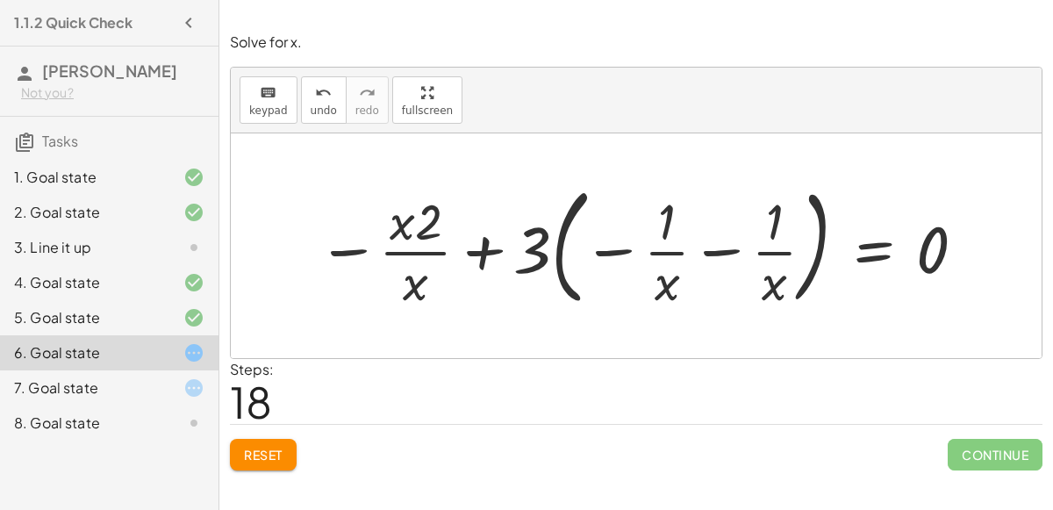
click at [568, 218] on div at bounding box center [643, 245] width 668 height 137
click at [716, 254] on div at bounding box center [643, 245] width 668 height 137
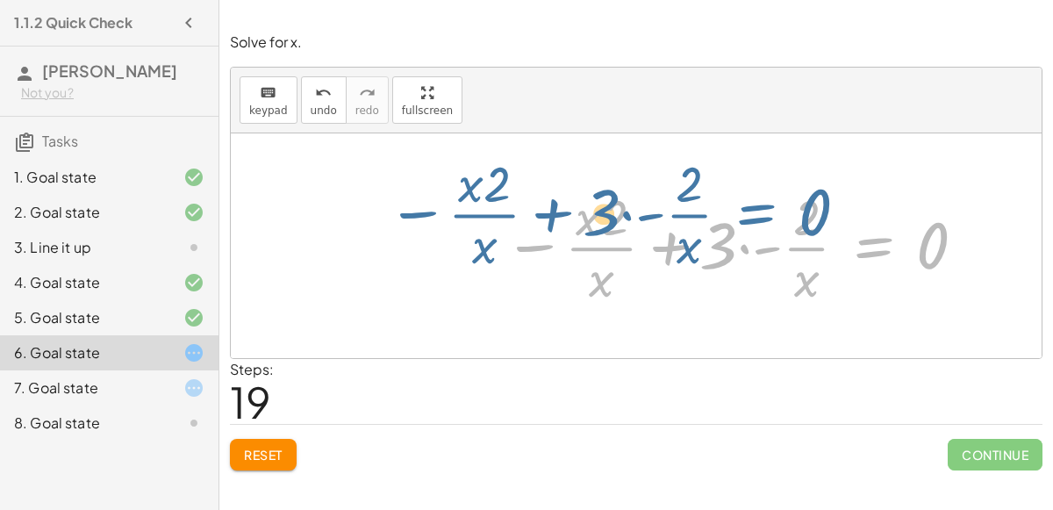
drag, startPoint x: 914, startPoint y: 247, endPoint x: 863, endPoint y: 239, distance: 51.5
click at [863, 239] on div at bounding box center [736, 245] width 482 height 127
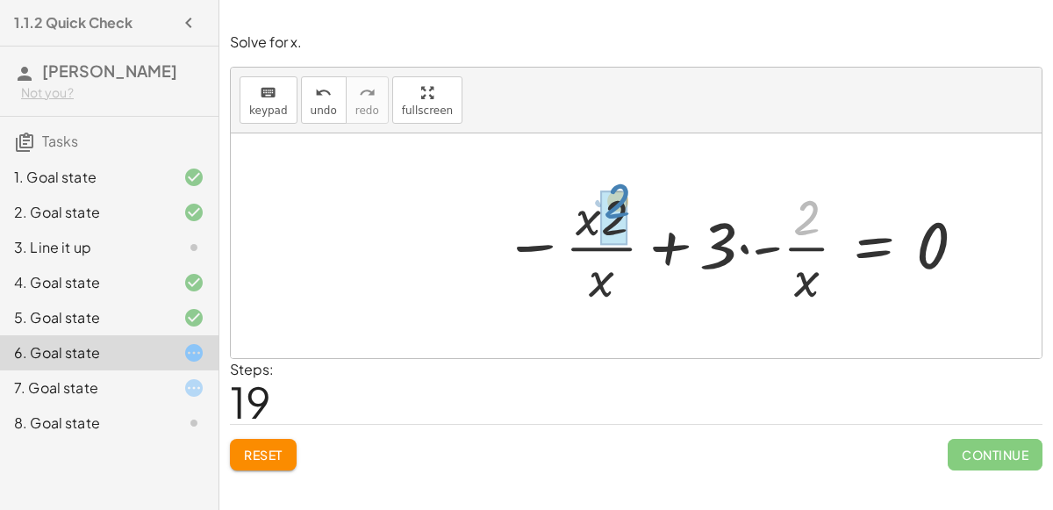
drag, startPoint x: 809, startPoint y: 226, endPoint x: 619, endPoint y: 211, distance: 190.1
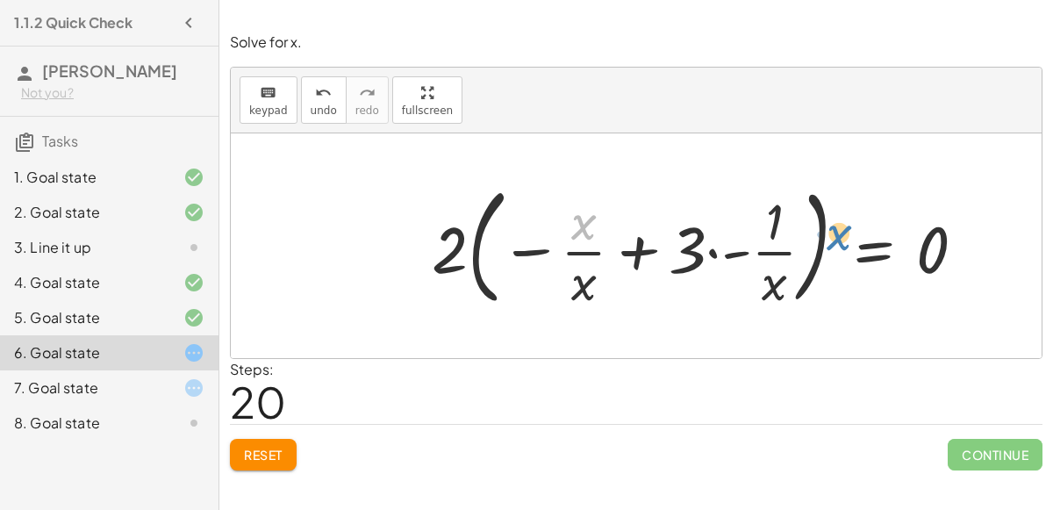
drag, startPoint x: 583, startPoint y: 233, endPoint x: 759, endPoint y: 253, distance: 176.5
click at [759, 253] on div at bounding box center [705, 245] width 565 height 137
click at [330, 98] on button "undo undo" at bounding box center [324, 99] width 46 height 47
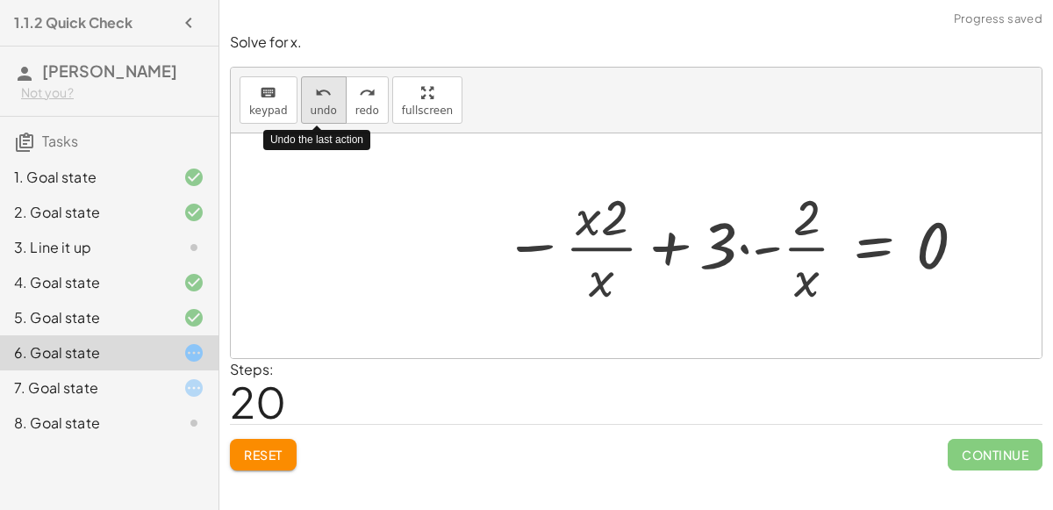
click at [331, 103] on button "undo undo" at bounding box center [324, 99] width 46 height 47
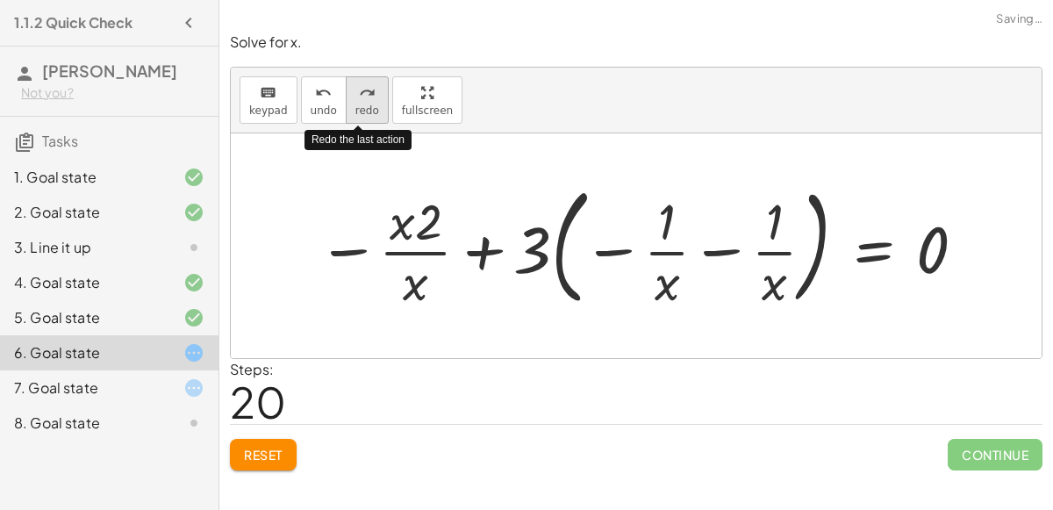
click at [355, 104] on span "redo" at bounding box center [367, 110] width 24 height 12
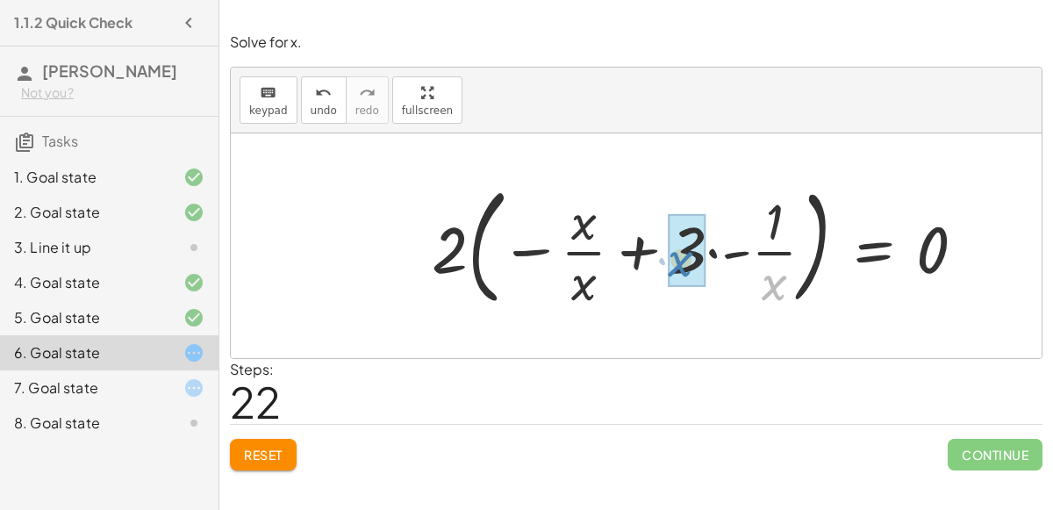
drag, startPoint x: 775, startPoint y: 287, endPoint x: 680, endPoint y: 254, distance: 101.3
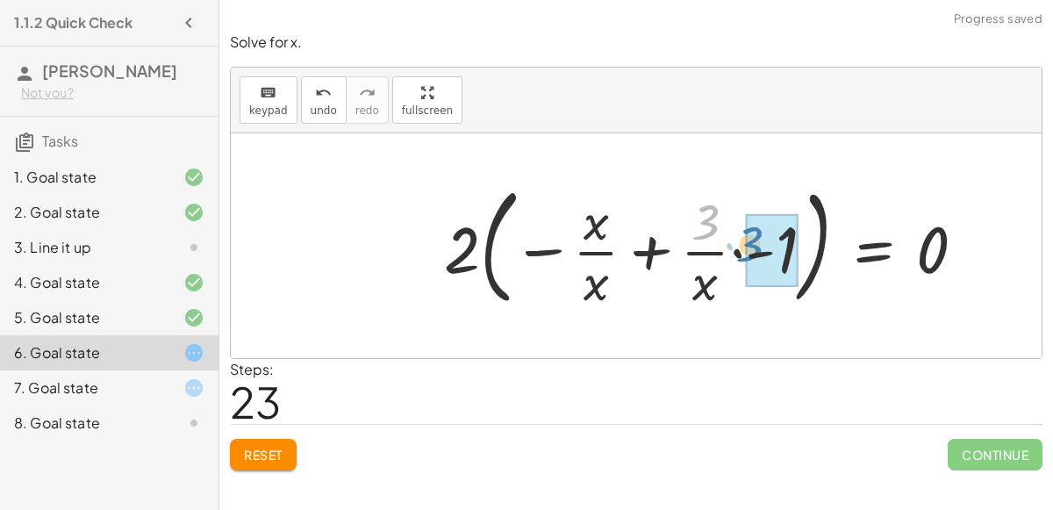
drag, startPoint x: 705, startPoint y: 229, endPoint x: 775, endPoint y: 248, distance: 71.9
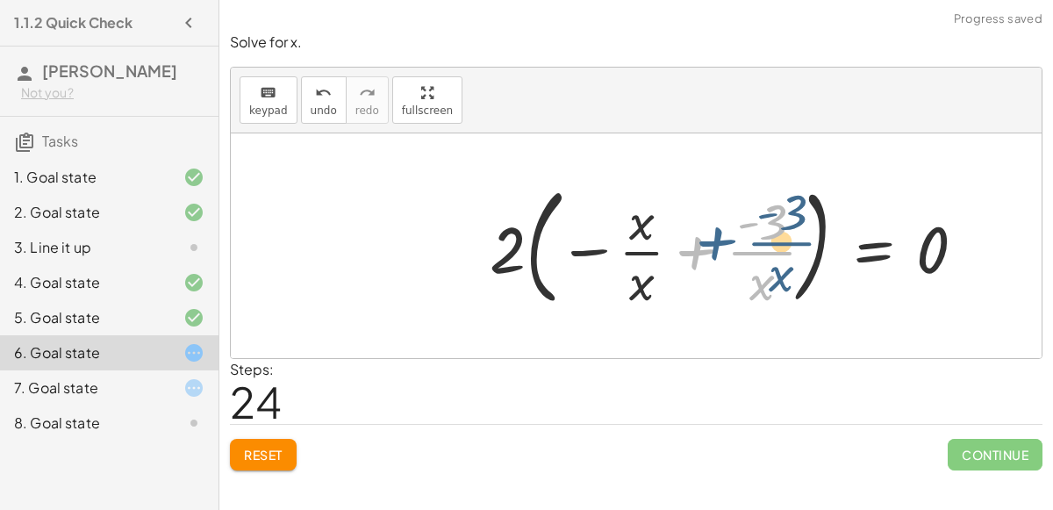
drag, startPoint x: 698, startPoint y: 250, endPoint x: 671, endPoint y: 258, distance: 28.3
click at [671, 258] on div at bounding box center [734, 245] width 507 height 137
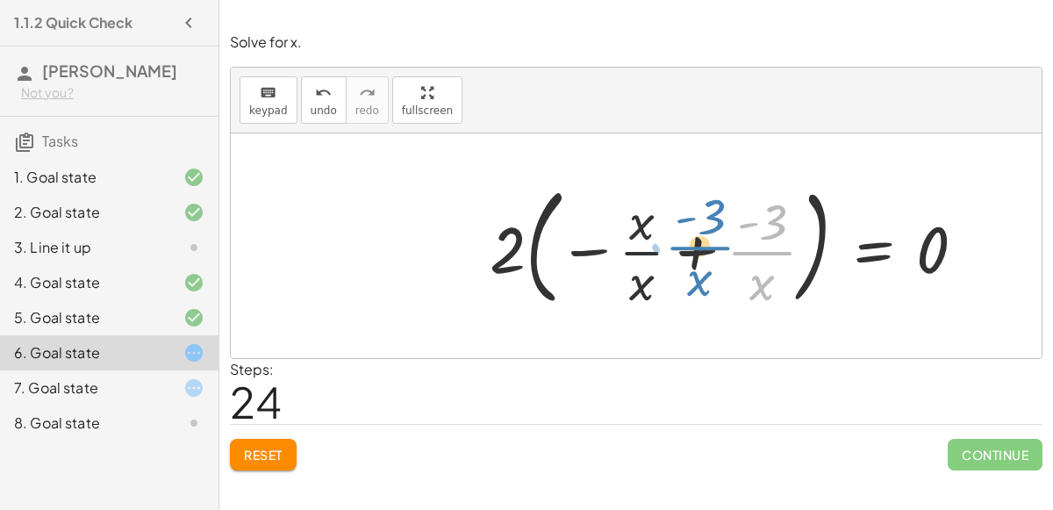
drag, startPoint x: 758, startPoint y: 256, endPoint x: 702, endPoint y: 251, distance: 56.4
click at [702, 251] on div at bounding box center [734, 245] width 507 height 137
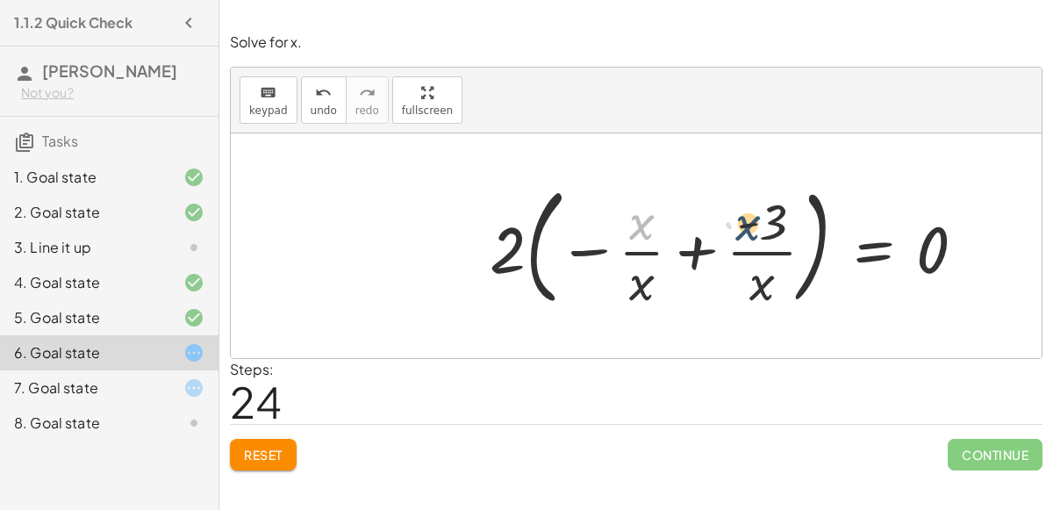
drag, startPoint x: 651, startPoint y: 227, endPoint x: 794, endPoint y: 232, distance: 143.1
click at [794, 232] on div at bounding box center [734, 245] width 507 height 137
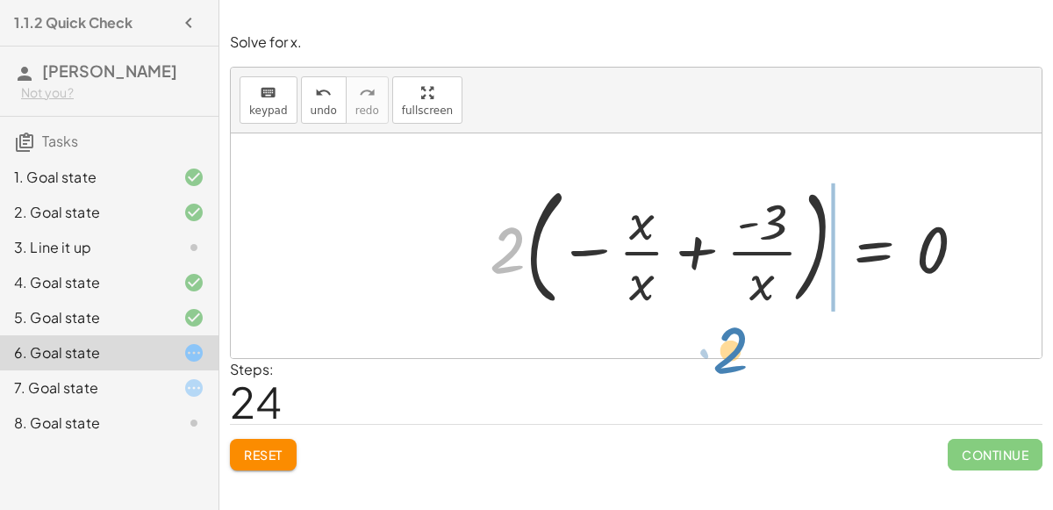
drag, startPoint x: 512, startPoint y: 252, endPoint x: 591, endPoint y: 369, distance: 141.6
click at [0, 0] on div "Solve for x. keyboard keypad undo undo redo redo fullscreen − · 2 · x − 3 = 3 −…" at bounding box center [0, 0] width 0 height 0
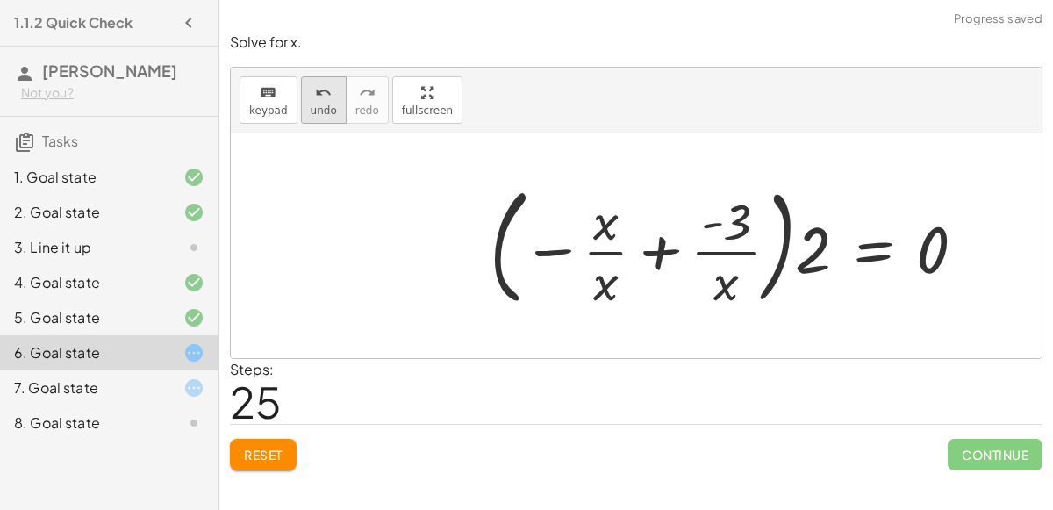
click at [325, 114] on span "undo" at bounding box center [324, 110] width 26 height 12
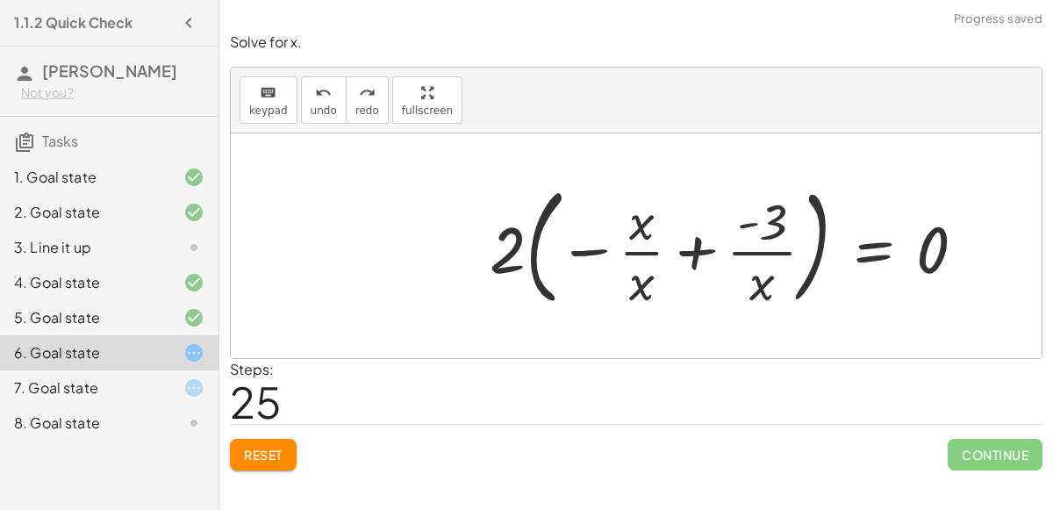
click at [813, 221] on div at bounding box center [734, 245] width 507 height 137
click at [811, 203] on div at bounding box center [734, 245] width 507 height 137
click at [703, 249] on div at bounding box center [734, 245] width 507 height 137
drag, startPoint x: 634, startPoint y: 225, endPoint x: 954, endPoint y: 232, distance: 320.3
click at [954, 232] on div at bounding box center [734, 245] width 507 height 137
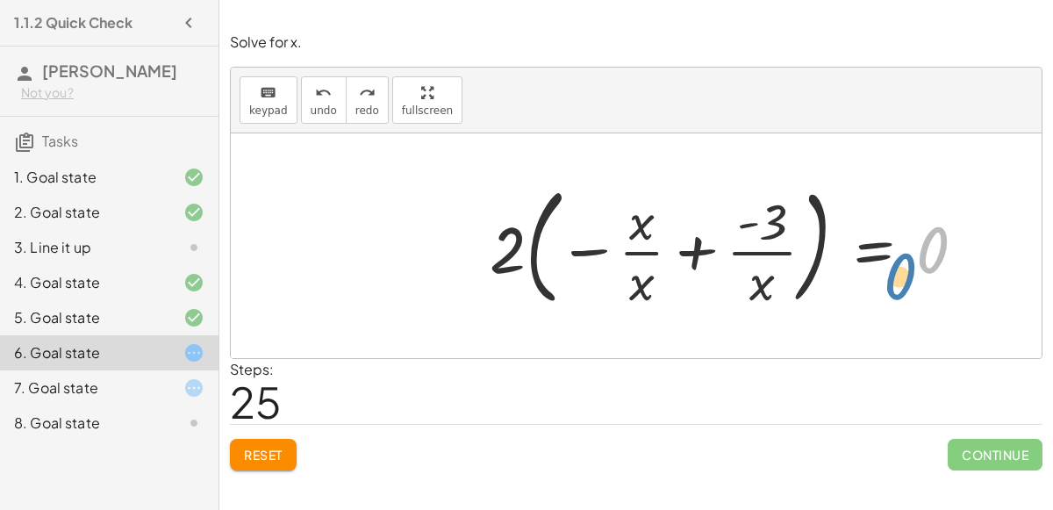
drag, startPoint x: 932, startPoint y: 243, endPoint x: 948, endPoint y: 268, distance: 29.7
click at [948, 268] on div at bounding box center [734, 245] width 507 height 137
drag, startPoint x: 787, startPoint y: 216, endPoint x: 713, endPoint y: 256, distance: 84.0
click at [713, 256] on div at bounding box center [734, 245] width 507 height 137
click at [750, 229] on div at bounding box center [734, 245] width 507 height 137
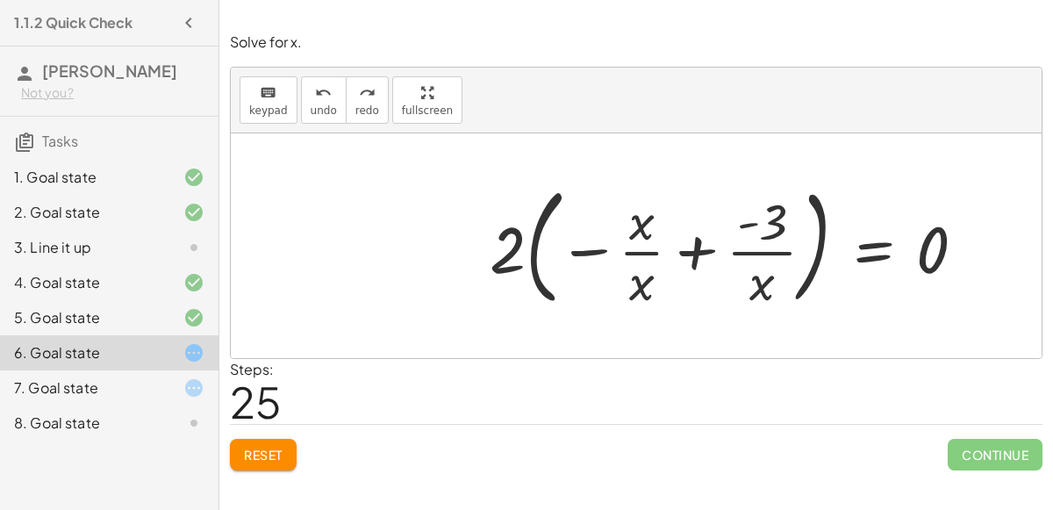
click at [762, 251] on div at bounding box center [734, 245] width 507 height 137
click at [582, 254] on div at bounding box center [734, 245] width 507 height 137
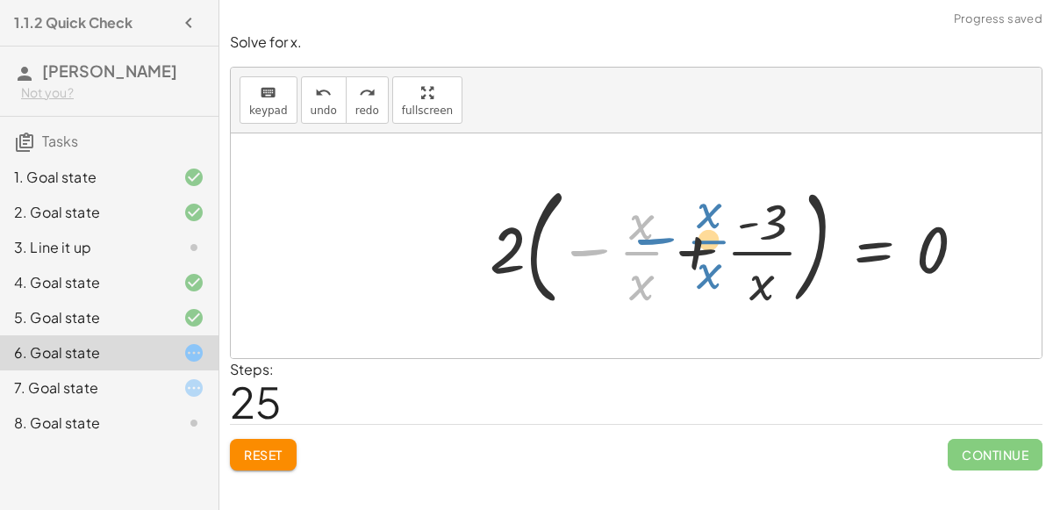
drag, startPoint x: 585, startPoint y: 254, endPoint x: 640, endPoint y: 240, distance: 56.8
click at [640, 240] on div at bounding box center [734, 245] width 507 height 137
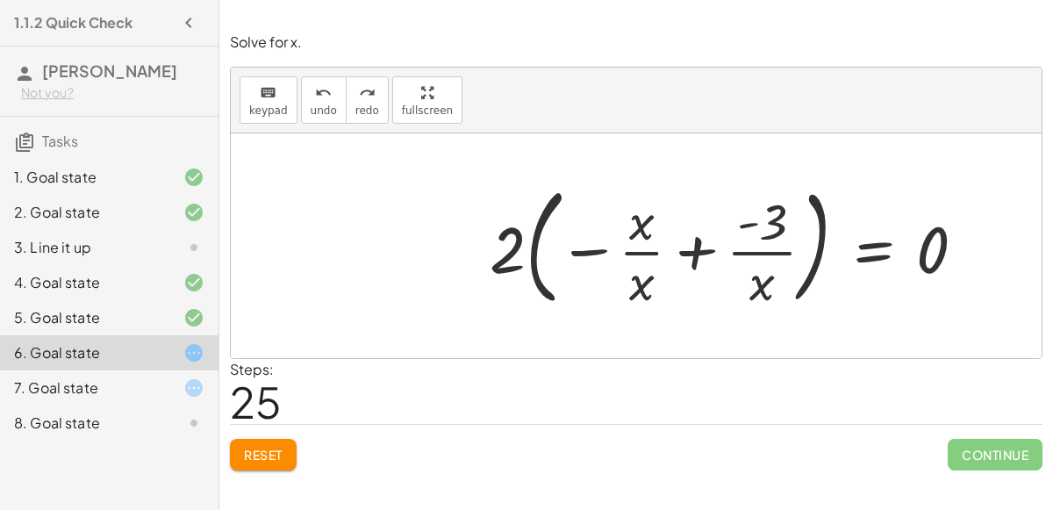
click at [290, 445] on button "Reset" at bounding box center [263, 455] width 67 height 32
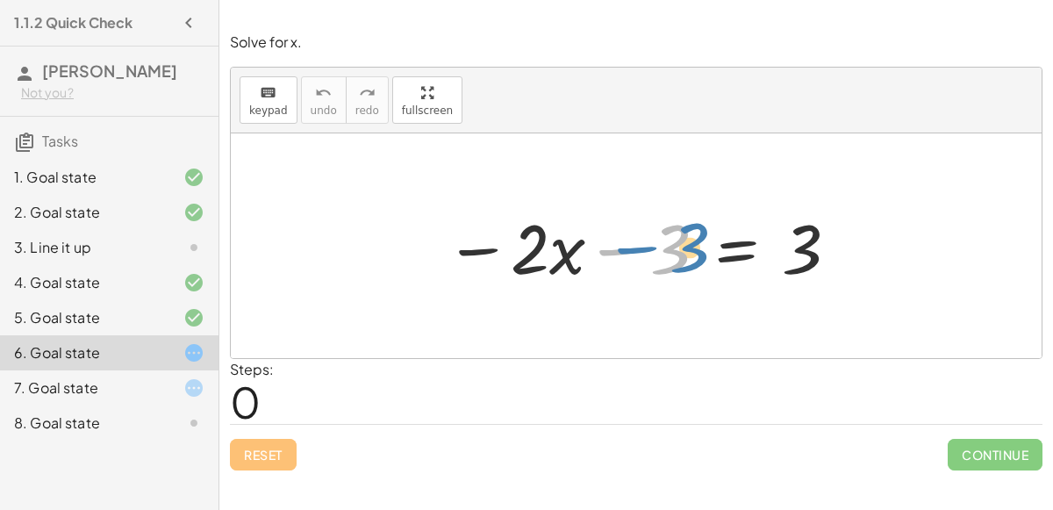
drag, startPoint x: 675, startPoint y: 258, endPoint x: 696, endPoint y: 256, distance: 20.3
click at [696, 256] on div at bounding box center [642, 246] width 413 height 90
click at [727, 256] on div at bounding box center [642, 246] width 413 height 90
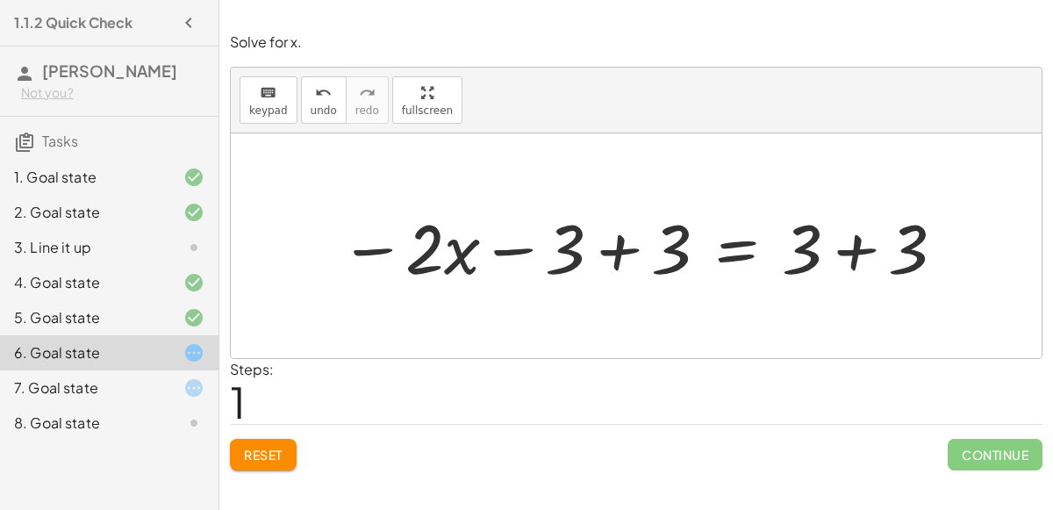
click at [620, 259] on div at bounding box center [643, 246] width 625 height 90
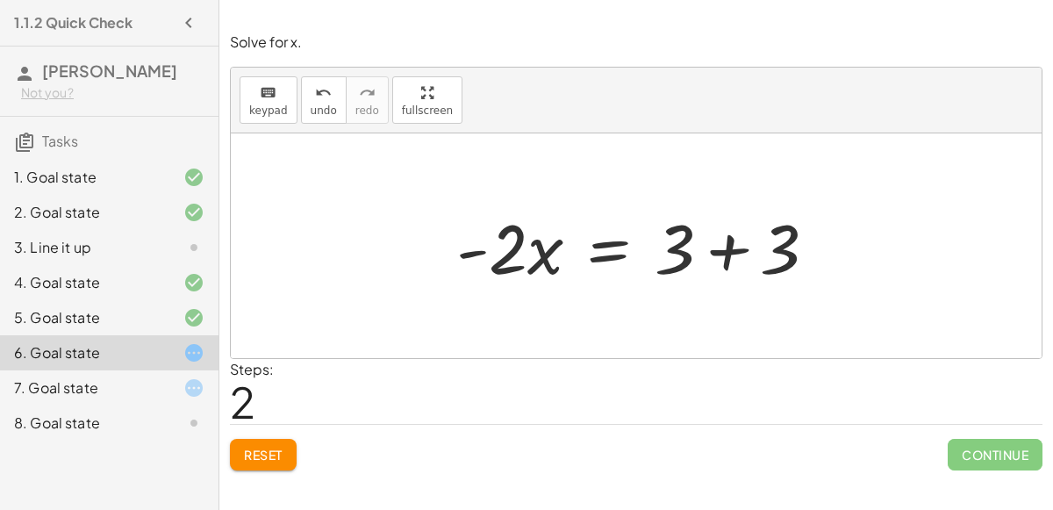
click at [728, 246] on div at bounding box center [643, 246] width 392 height 90
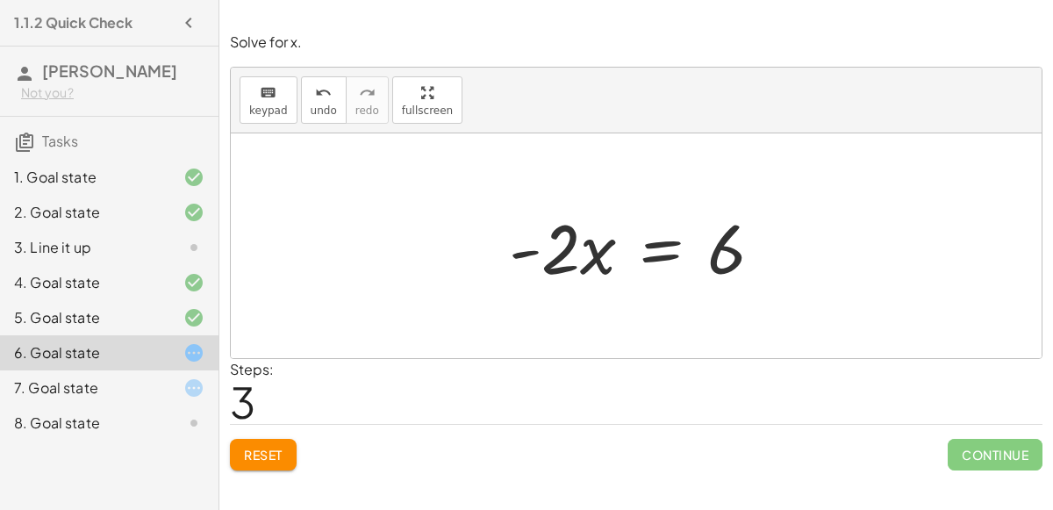
click at [665, 259] on div at bounding box center [642, 246] width 285 height 90
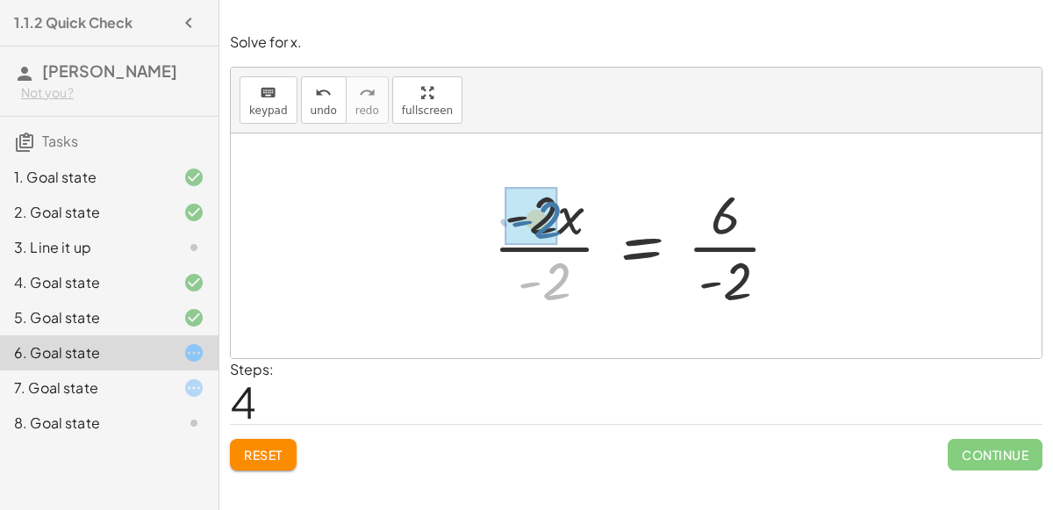
drag, startPoint x: 563, startPoint y: 282, endPoint x: 555, endPoint y: 221, distance: 61.9
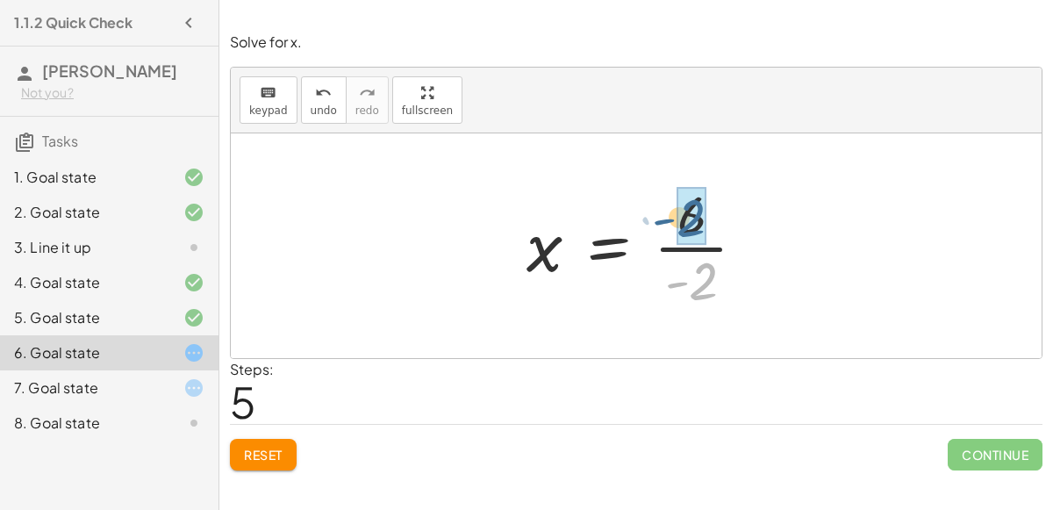
drag, startPoint x: 700, startPoint y: 285, endPoint x: 689, endPoint y: 222, distance: 64.2
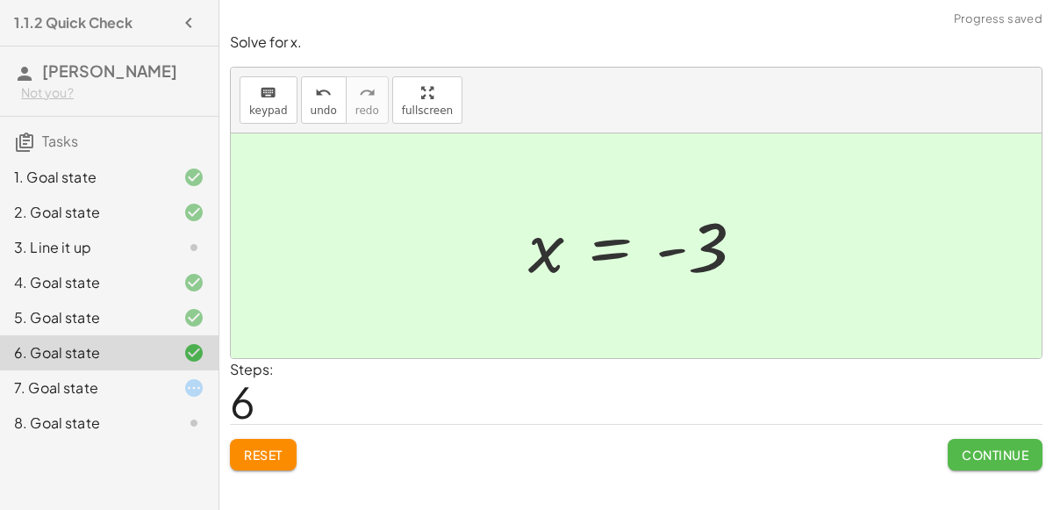
click at [976, 446] on span "Continue" at bounding box center [994, 454] width 67 height 16
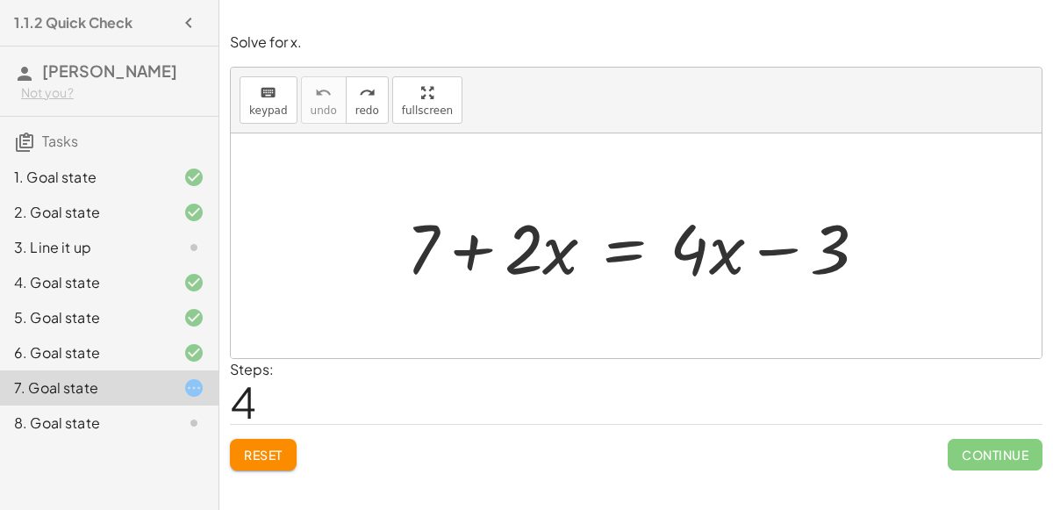
click at [835, 258] on div at bounding box center [643, 246] width 492 height 90
click at [623, 248] on div at bounding box center [643, 246] width 492 height 90
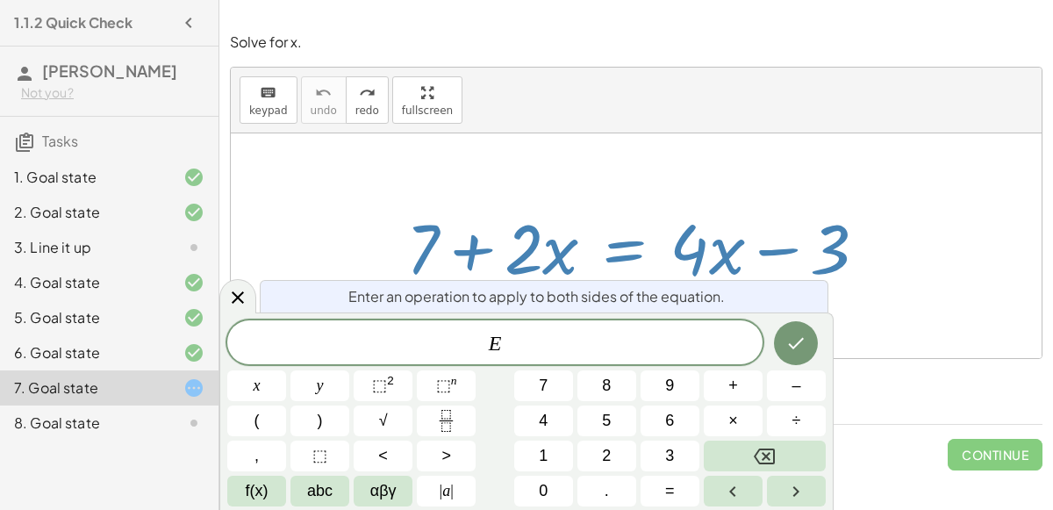
click at [443, 240] on div at bounding box center [643, 246] width 492 height 90
click at [235, 296] on icon at bounding box center [238, 297] width 12 height 12
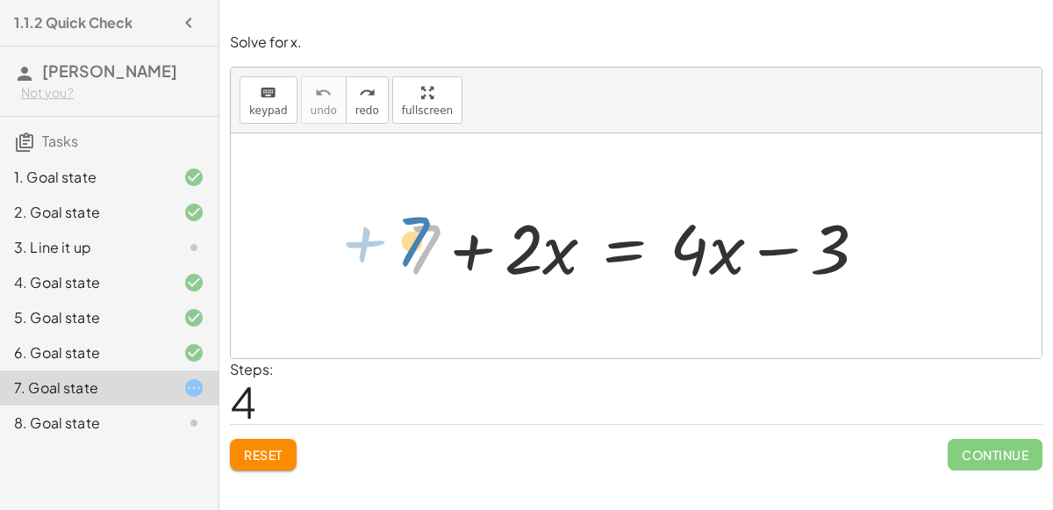
click at [409, 254] on div at bounding box center [643, 246] width 492 height 90
click at [471, 254] on div at bounding box center [643, 246] width 492 height 90
click at [557, 262] on div at bounding box center [643, 246] width 492 height 90
click at [523, 254] on div at bounding box center [643, 246] width 492 height 90
click at [620, 259] on div at bounding box center [643, 246] width 492 height 90
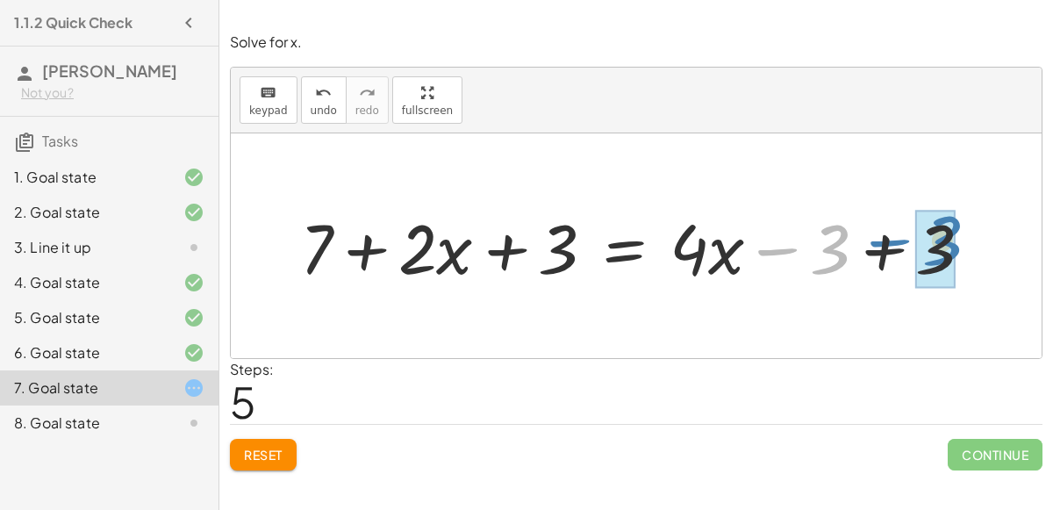
drag, startPoint x: 831, startPoint y: 253, endPoint x: 943, endPoint y: 244, distance: 112.6
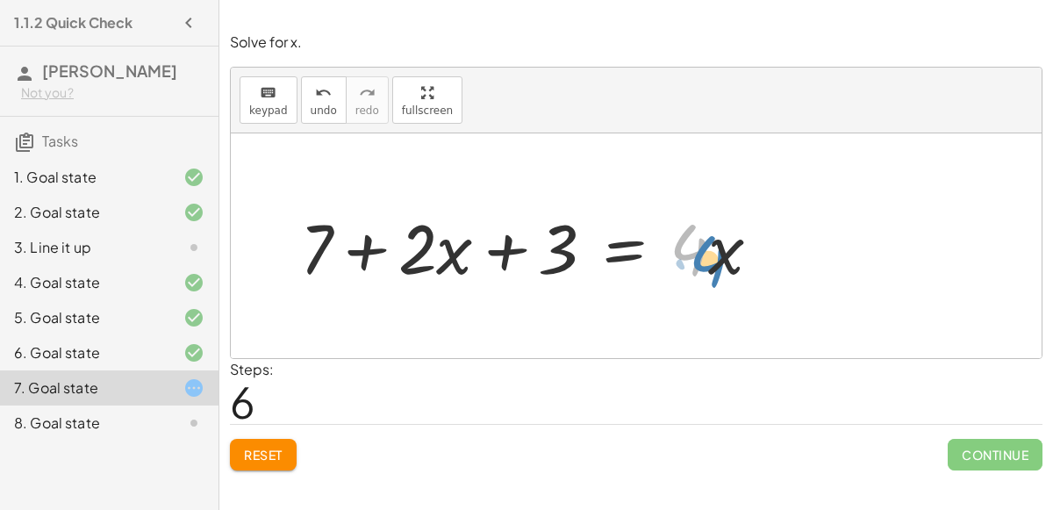
drag, startPoint x: 696, startPoint y: 261, endPoint x: 707, endPoint y: 272, distance: 15.5
click at [707, 272] on div at bounding box center [537, 246] width 492 height 90
drag, startPoint x: 424, startPoint y: 258, endPoint x: 414, endPoint y: 259, distance: 9.7
click at [414, 259] on div at bounding box center [537, 246] width 492 height 90
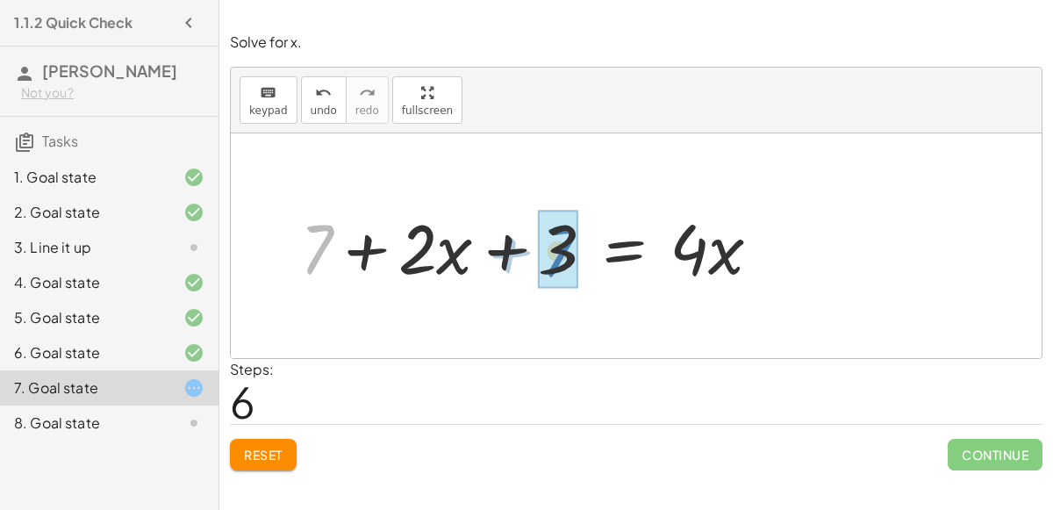
drag, startPoint x: 320, startPoint y: 247, endPoint x: 551, endPoint y: 249, distance: 230.7
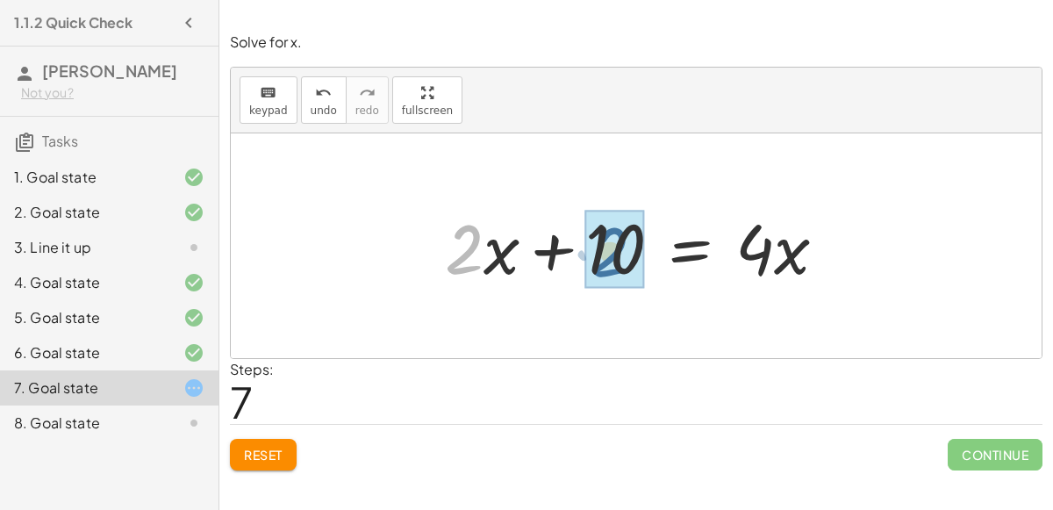
drag, startPoint x: 461, startPoint y: 258, endPoint x: 606, endPoint y: 261, distance: 145.6
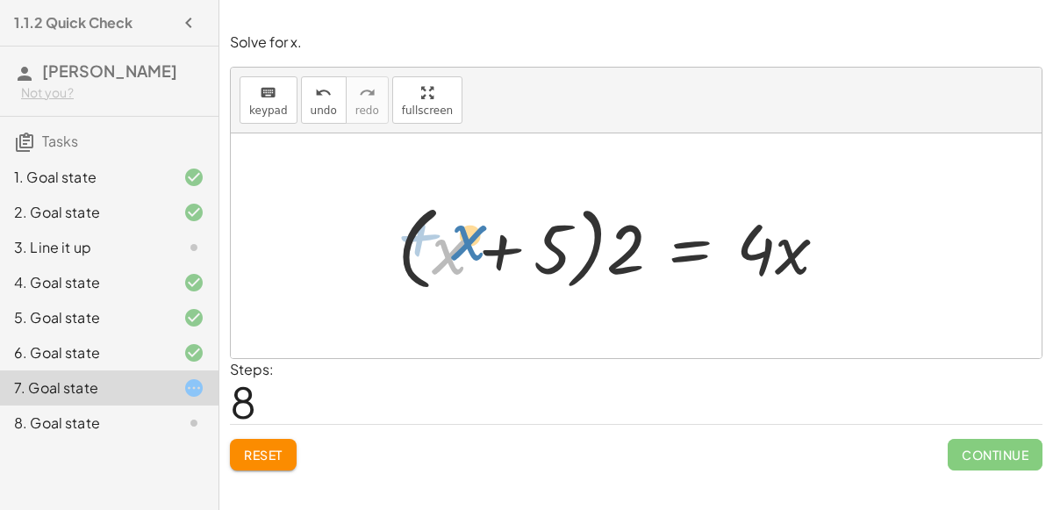
drag, startPoint x: 451, startPoint y: 246, endPoint x: 459, endPoint y: 232, distance: 16.1
click at [459, 232] on div at bounding box center [619, 246] width 461 height 101
click at [405, 271] on div at bounding box center [619, 246] width 461 height 101
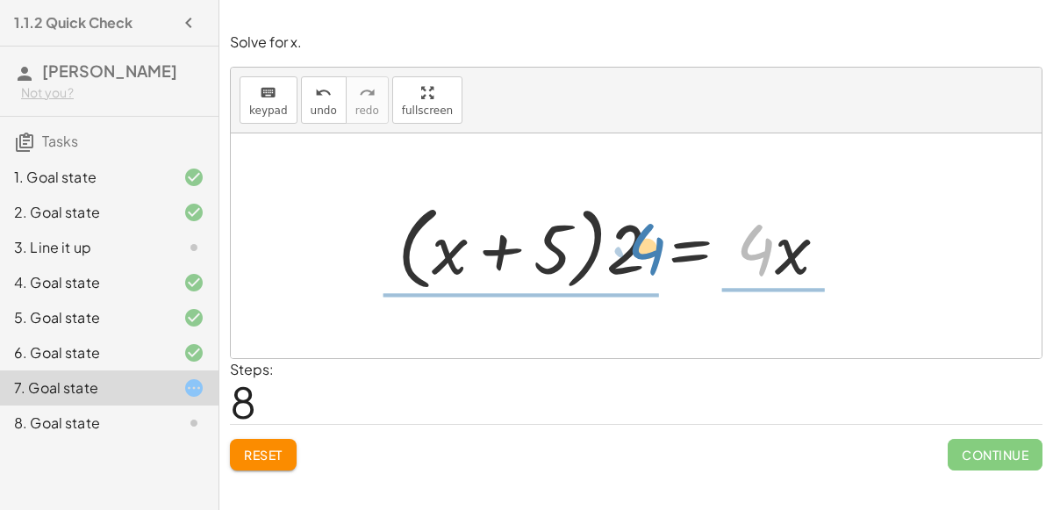
drag, startPoint x: 771, startPoint y: 260, endPoint x: 765, endPoint y: 274, distance: 15.3
click at [765, 274] on div at bounding box center [619, 246] width 461 height 101
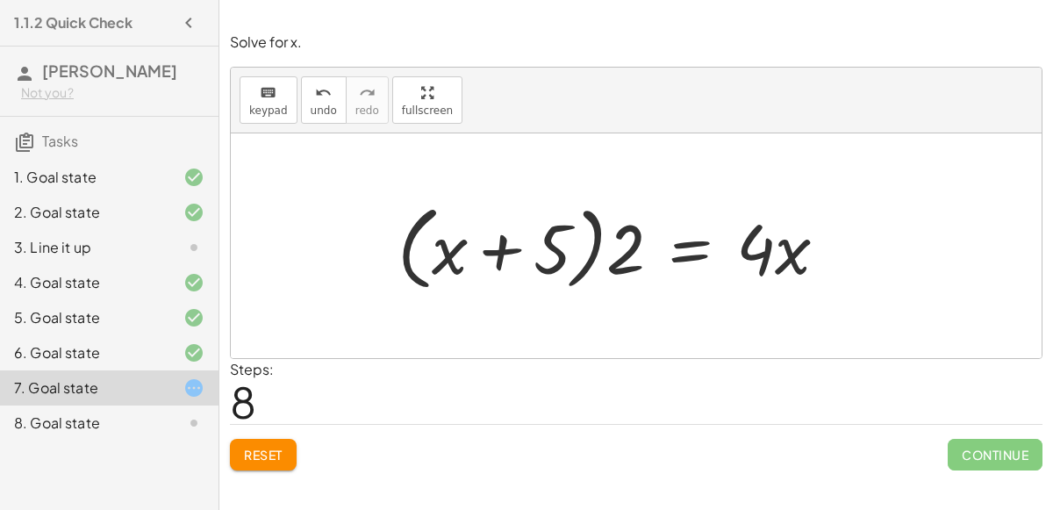
click at [685, 262] on div at bounding box center [619, 246] width 461 height 101
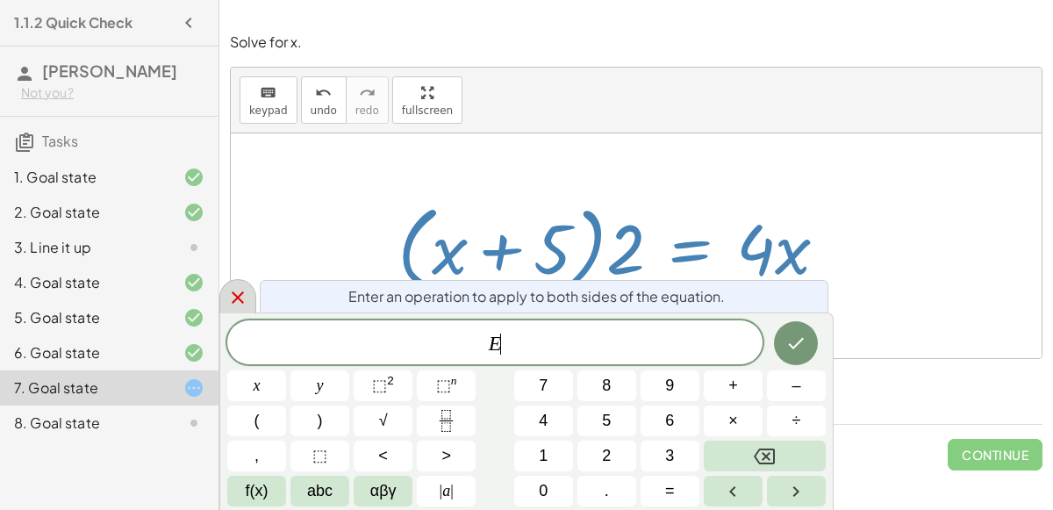
click at [241, 299] on icon at bounding box center [237, 297] width 21 height 21
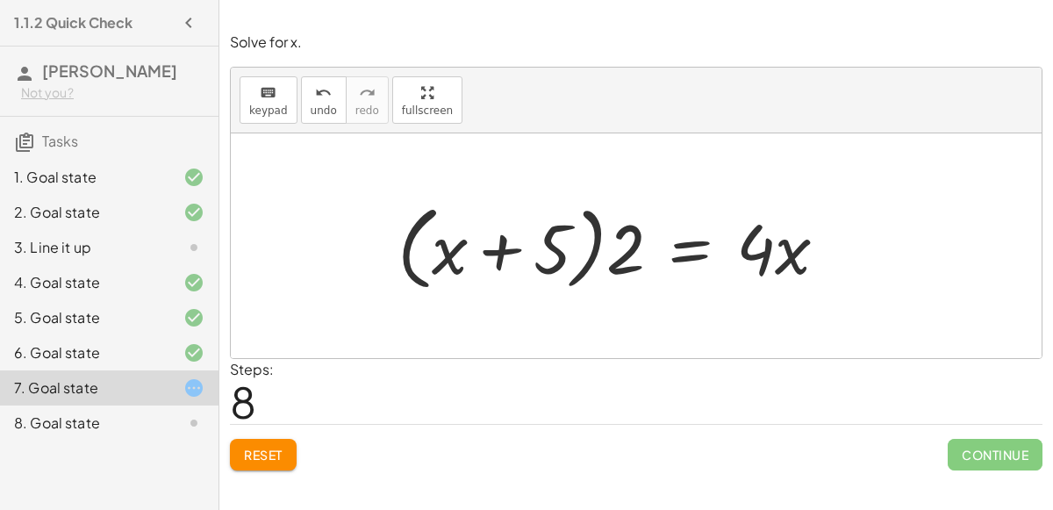
click at [557, 265] on div at bounding box center [619, 246] width 461 height 101
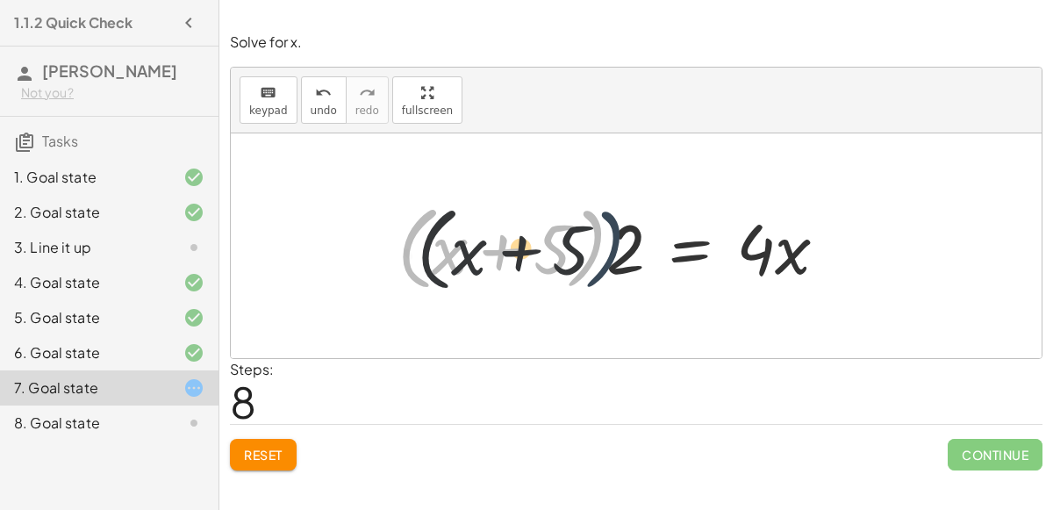
drag, startPoint x: 571, startPoint y: 268, endPoint x: 589, endPoint y: 268, distance: 17.5
click at [589, 268] on div at bounding box center [619, 246] width 461 height 101
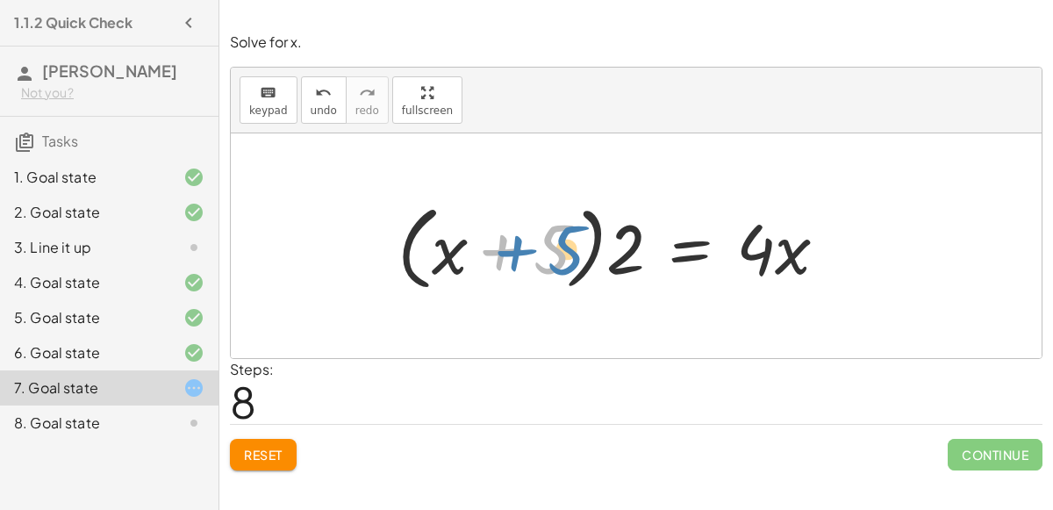
drag, startPoint x: 501, startPoint y: 246, endPoint x: 466, endPoint y: 250, distance: 35.4
click at [466, 250] on div at bounding box center [619, 246] width 461 height 101
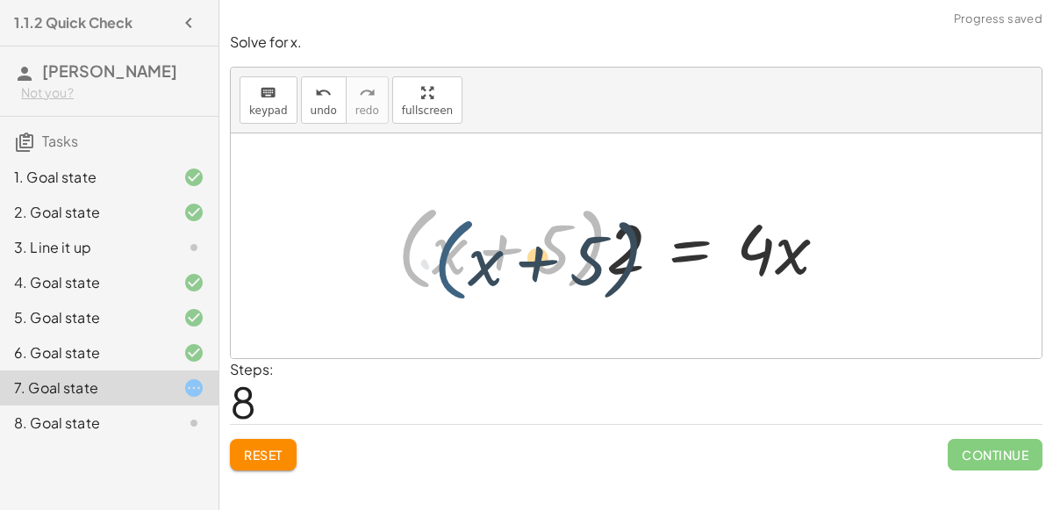
drag, startPoint x: 419, startPoint y: 232, endPoint x: 454, endPoint y: 238, distance: 34.6
click at [454, 238] on div at bounding box center [619, 246] width 461 height 101
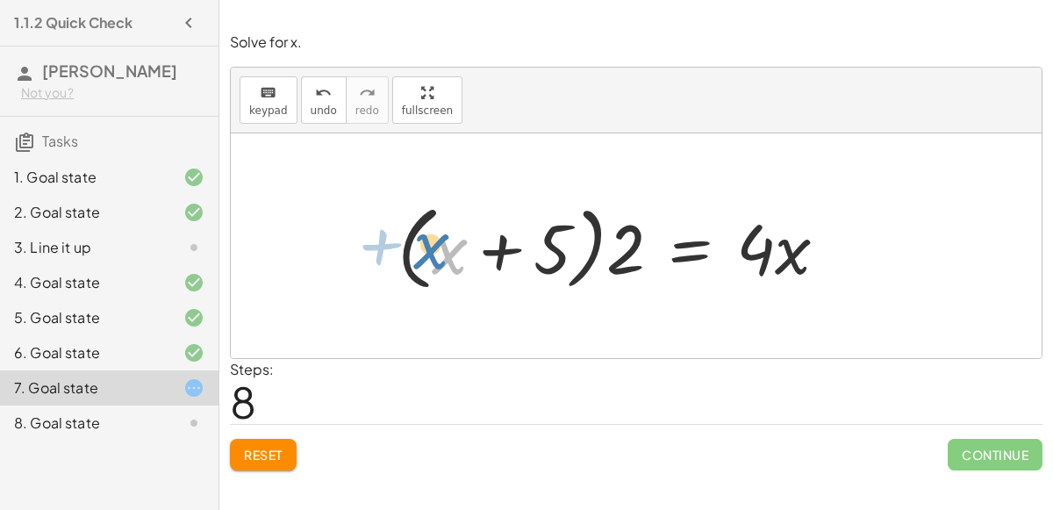
drag, startPoint x: 449, startPoint y: 251, endPoint x: 439, endPoint y: 247, distance: 10.3
click at [439, 247] on div at bounding box center [619, 246] width 461 height 101
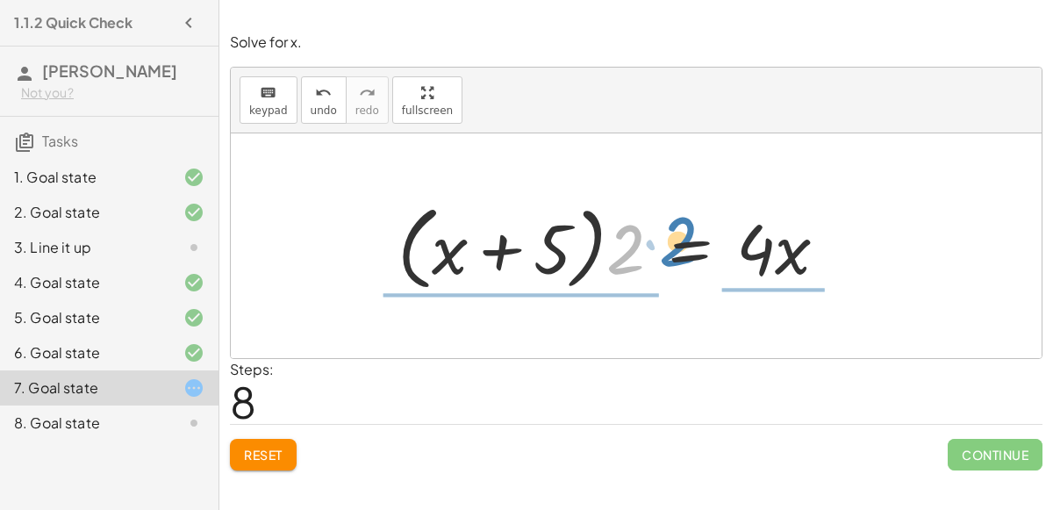
drag, startPoint x: 632, startPoint y: 269, endPoint x: 707, endPoint y: 260, distance: 75.2
click at [707, 260] on div at bounding box center [619, 246] width 461 height 101
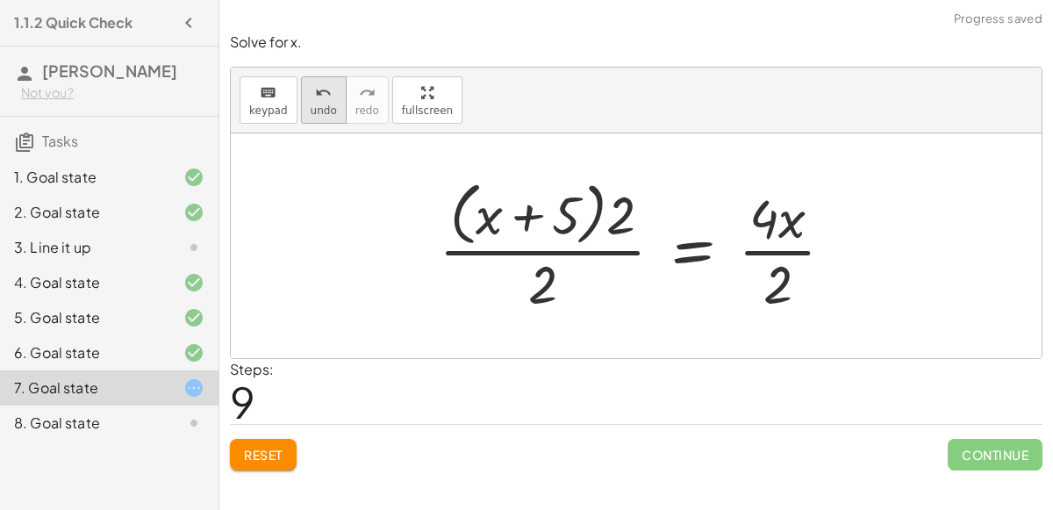
click at [322, 97] on icon "undo" at bounding box center [323, 92] width 17 height 21
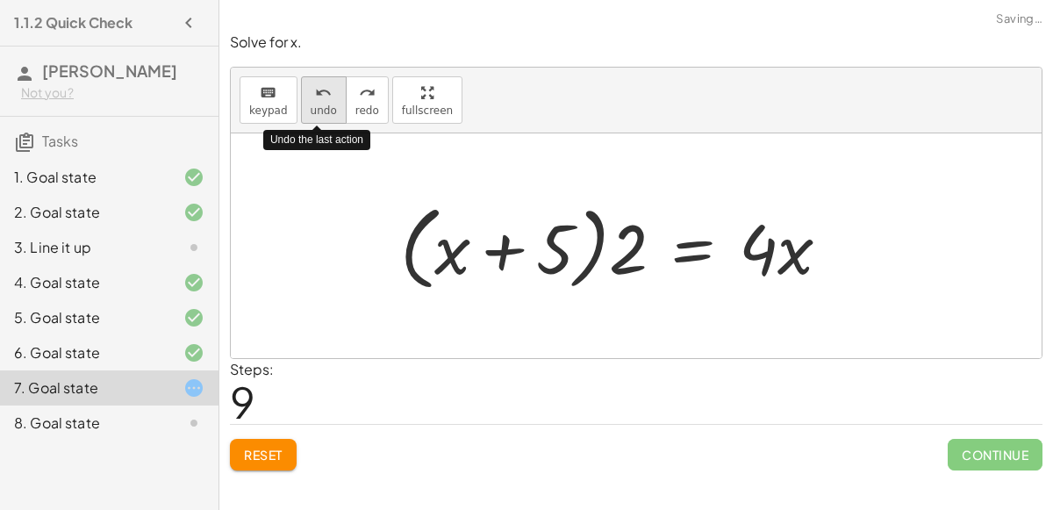
click at [322, 97] on icon "undo" at bounding box center [323, 92] width 17 height 21
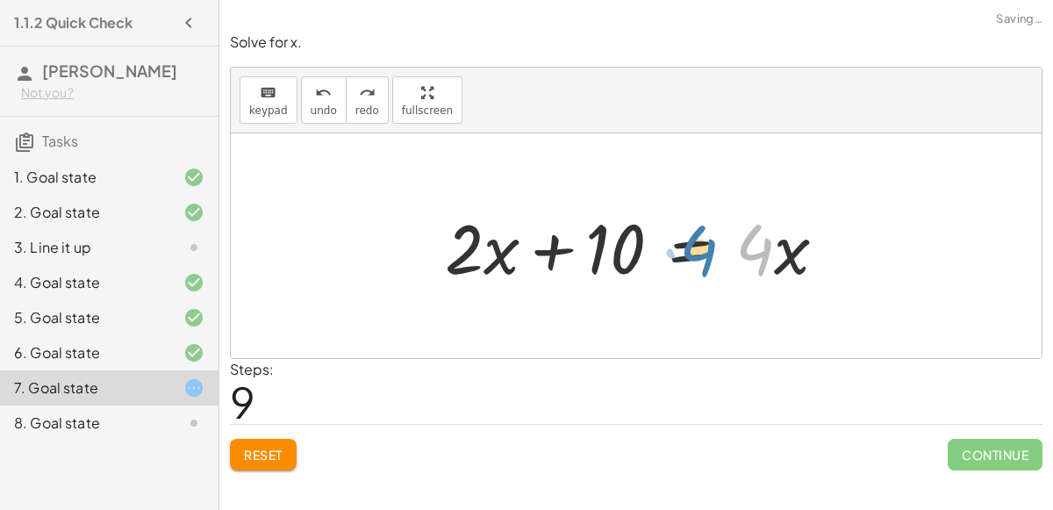
drag, startPoint x: 768, startPoint y: 251, endPoint x: 783, endPoint y: 250, distance: 15.8
click at [783, 250] on div at bounding box center [642, 246] width 413 height 90
click at [699, 259] on div at bounding box center [642, 246] width 413 height 90
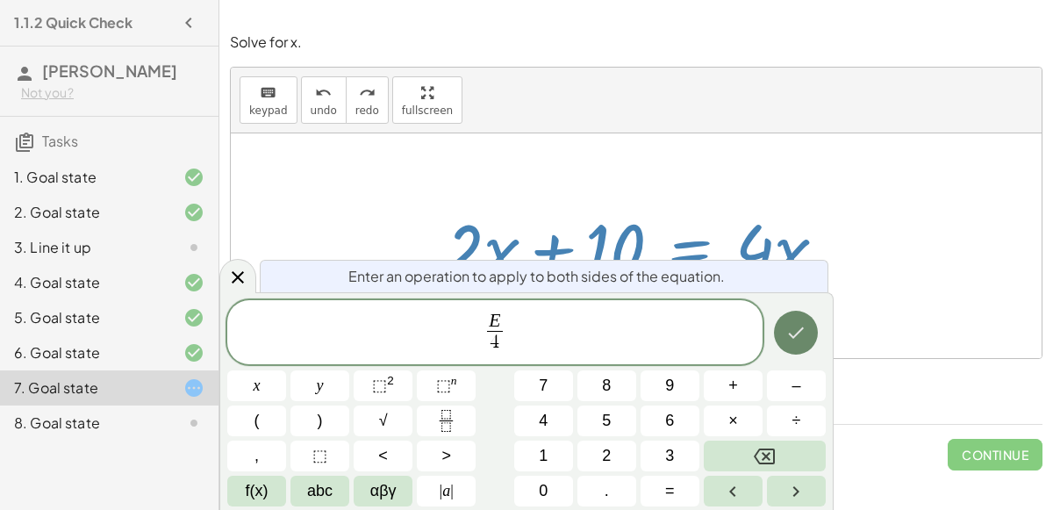
click at [794, 333] on icon "Done" at bounding box center [795, 332] width 21 height 21
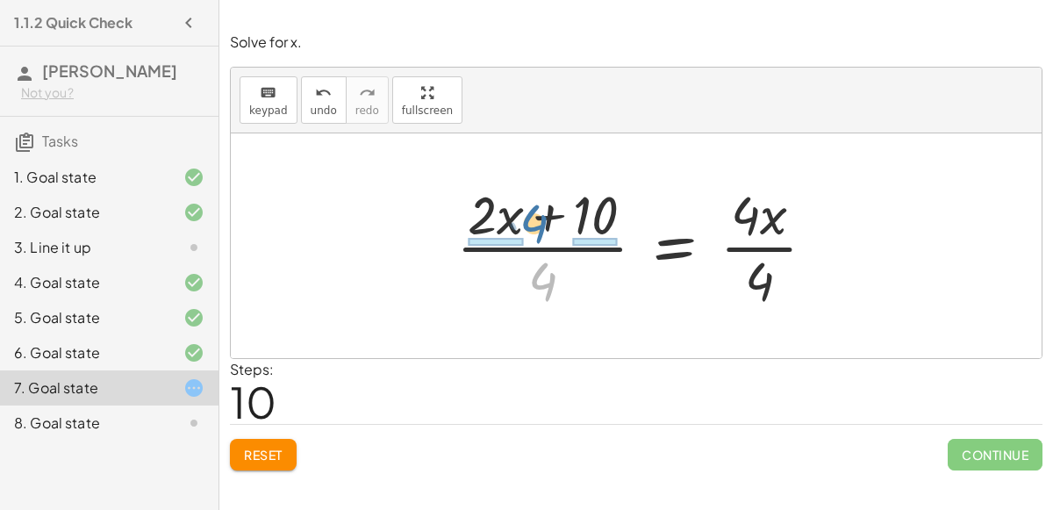
drag, startPoint x: 547, startPoint y: 279, endPoint x: 537, endPoint y: 223, distance: 57.1
click at [537, 223] on div at bounding box center [642, 245] width 390 height 135
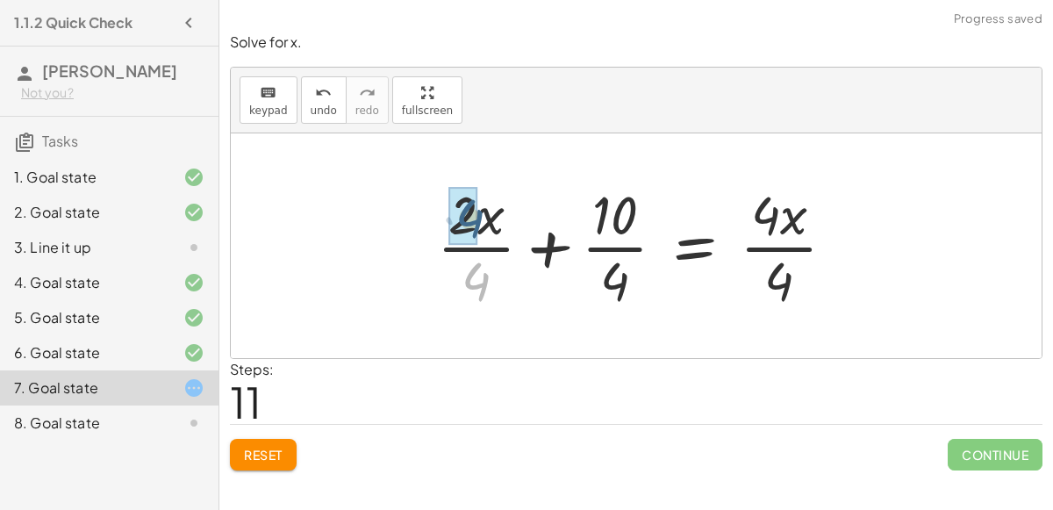
drag, startPoint x: 480, startPoint y: 282, endPoint x: 474, endPoint y: 219, distance: 63.5
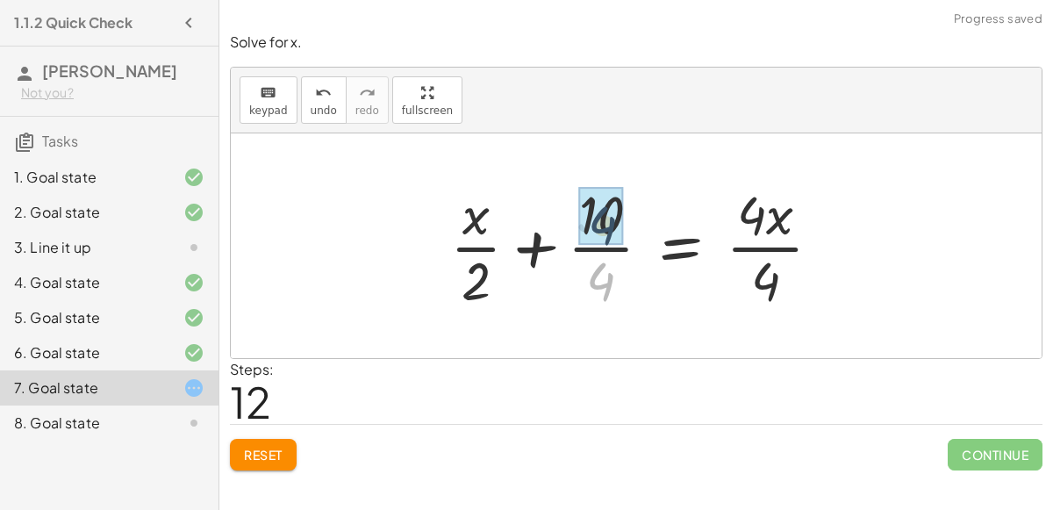
drag, startPoint x: 608, startPoint y: 287, endPoint x: 610, endPoint y: 230, distance: 57.0
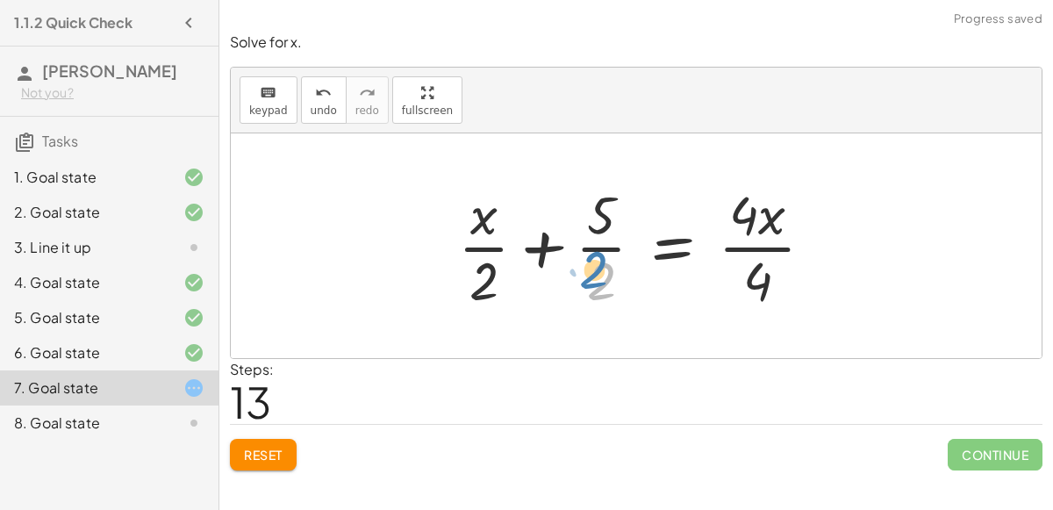
click at [589, 286] on div at bounding box center [642, 245] width 387 height 135
drag, startPoint x: 486, startPoint y: 279, endPoint x: 486, endPoint y: 211, distance: 68.4
click at [486, 211] on div at bounding box center [642, 245] width 387 height 135
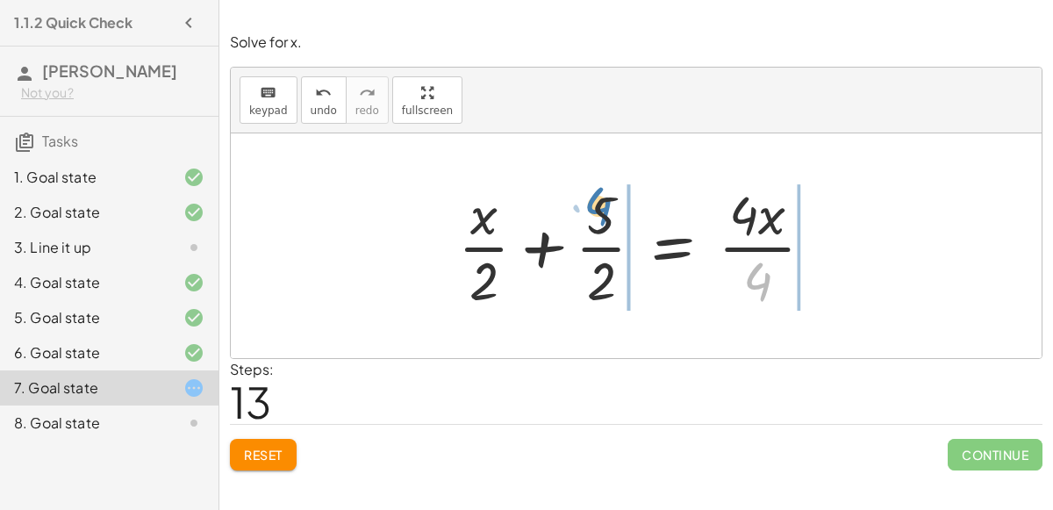
drag, startPoint x: 766, startPoint y: 282, endPoint x: 608, endPoint y: 207, distance: 174.6
click at [608, 207] on div at bounding box center [642, 245] width 387 height 135
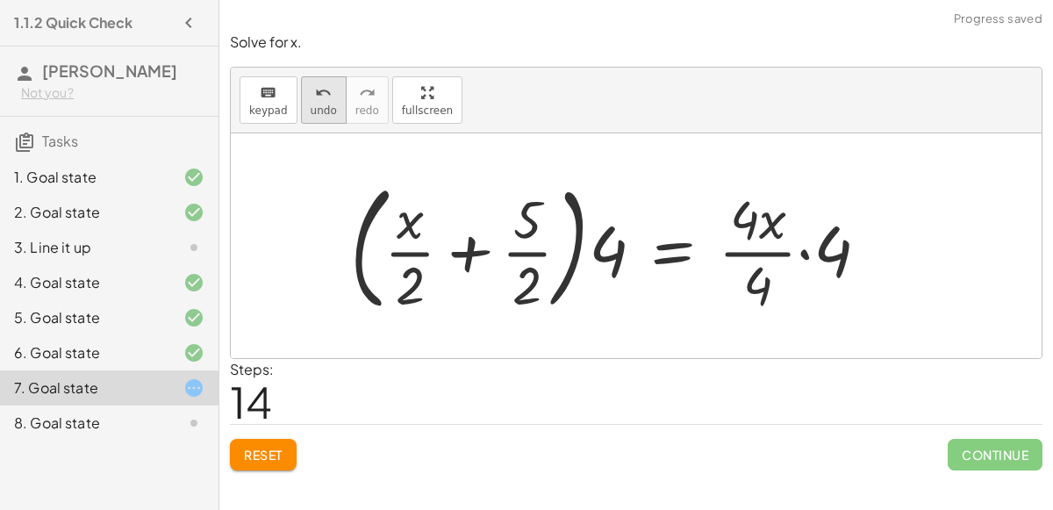
click at [315, 89] on icon "undo" at bounding box center [323, 92] width 17 height 21
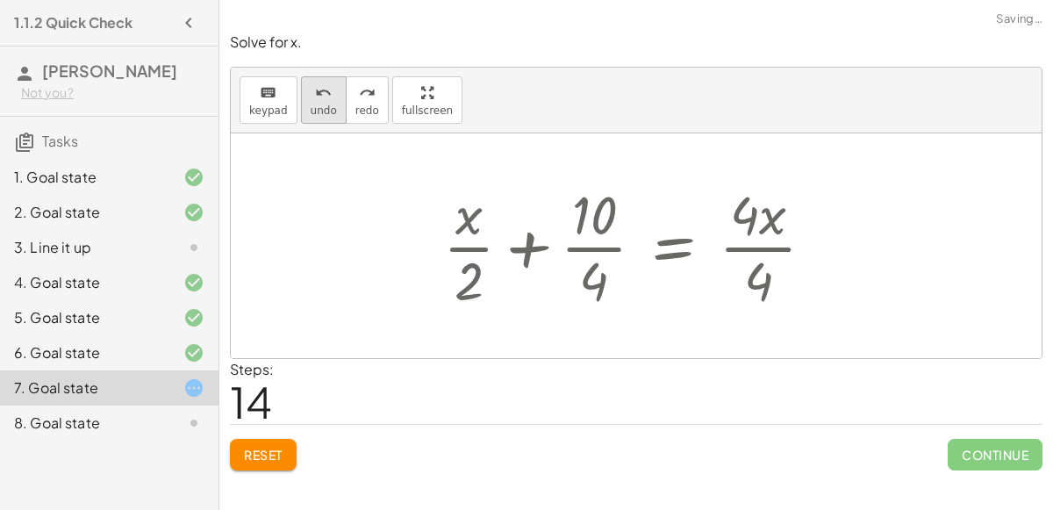
click at [315, 89] on icon "undo" at bounding box center [323, 92] width 17 height 21
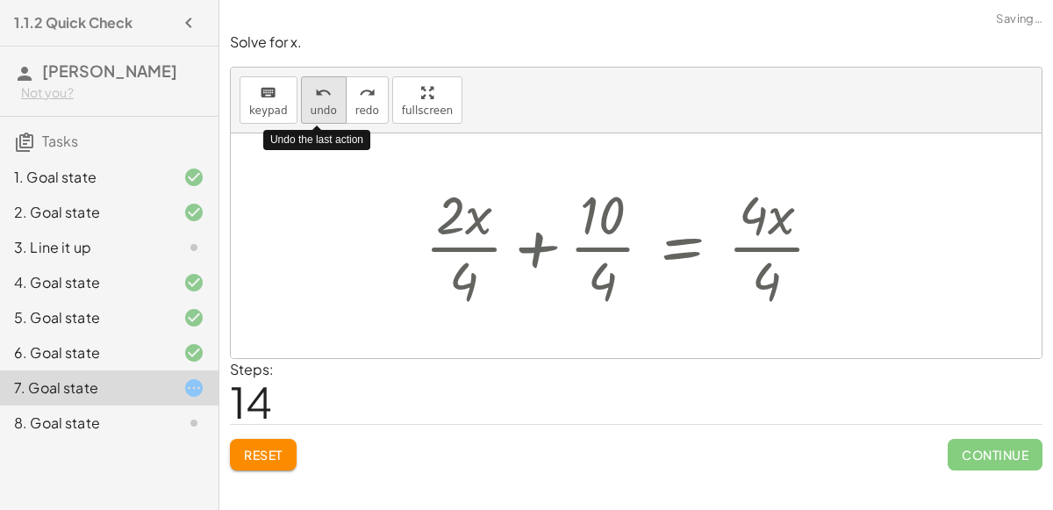
click at [315, 89] on icon "undo" at bounding box center [323, 92] width 17 height 21
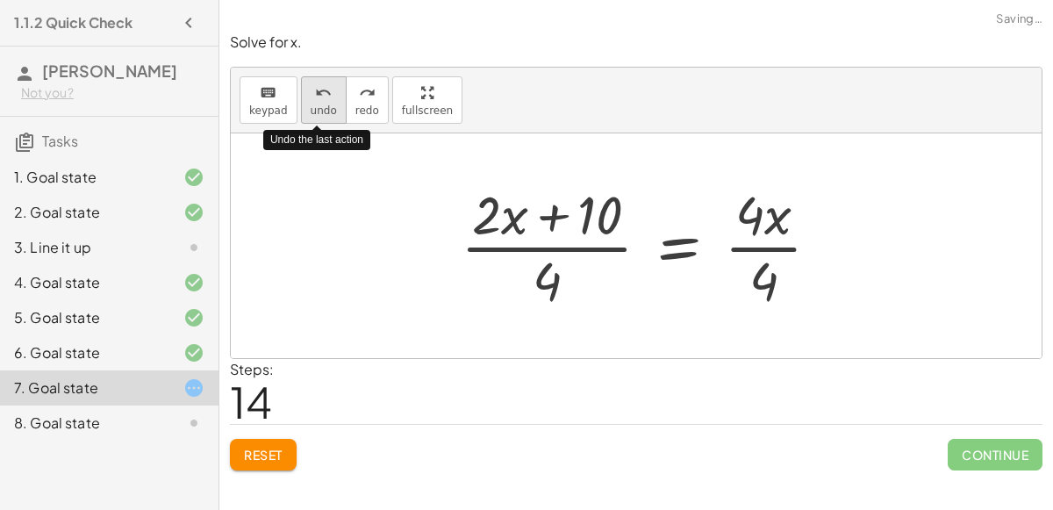
click at [315, 89] on icon "undo" at bounding box center [323, 92] width 17 height 21
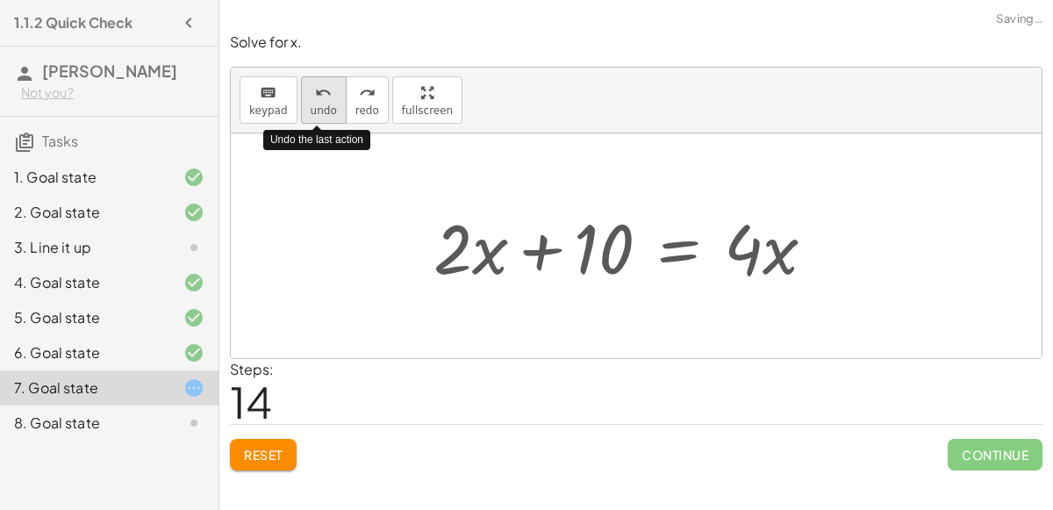
click at [315, 89] on icon "undo" at bounding box center [323, 92] width 17 height 21
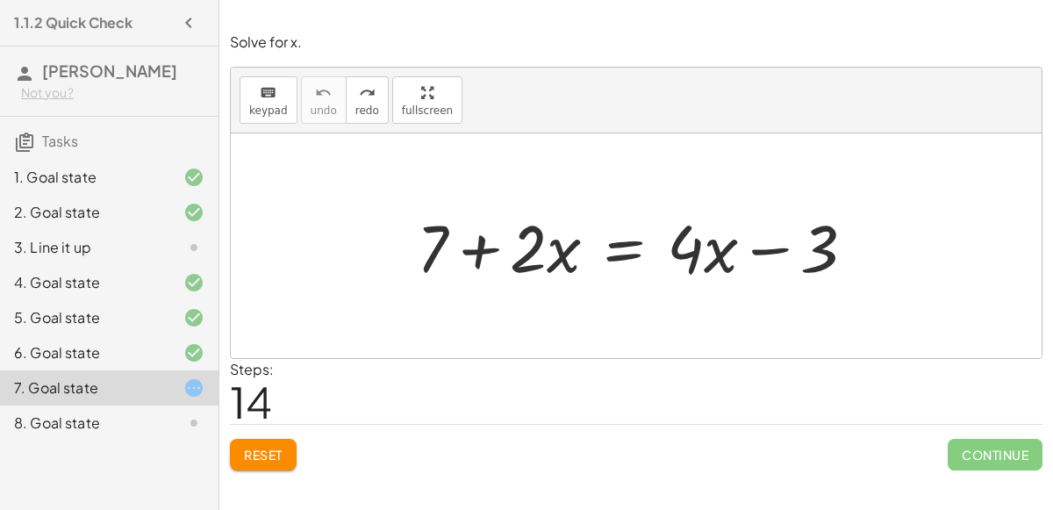
click at [293, 451] on button "Reset" at bounding box center [263, 455] width 67 height 32
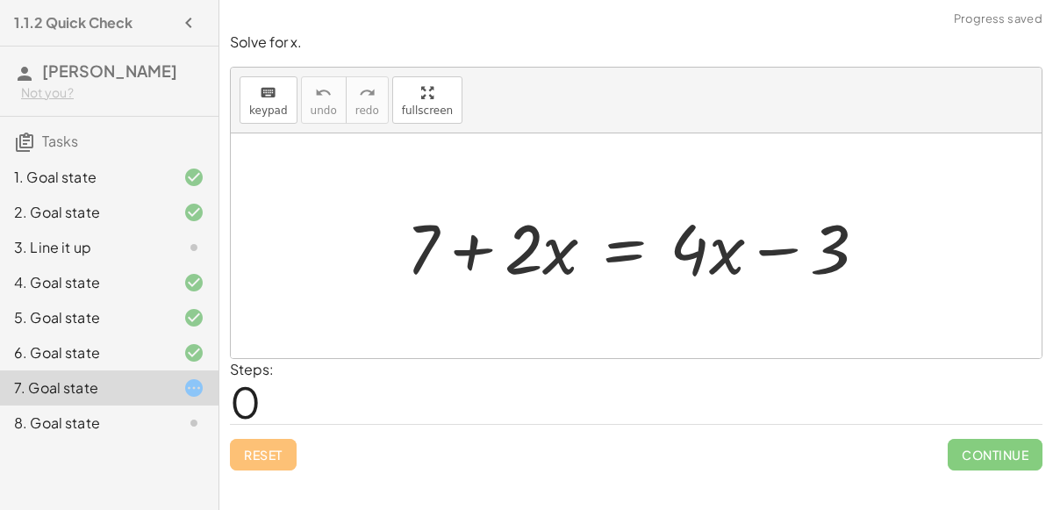
click at [766, 252] on div at bounding box center [643, 246] width 492 height 90
click at [630, 247] on div at bounding box center [643, 246] width 492 height 90
click at [625, 261] on div at bounding box center [643, 246] width 492 height 90
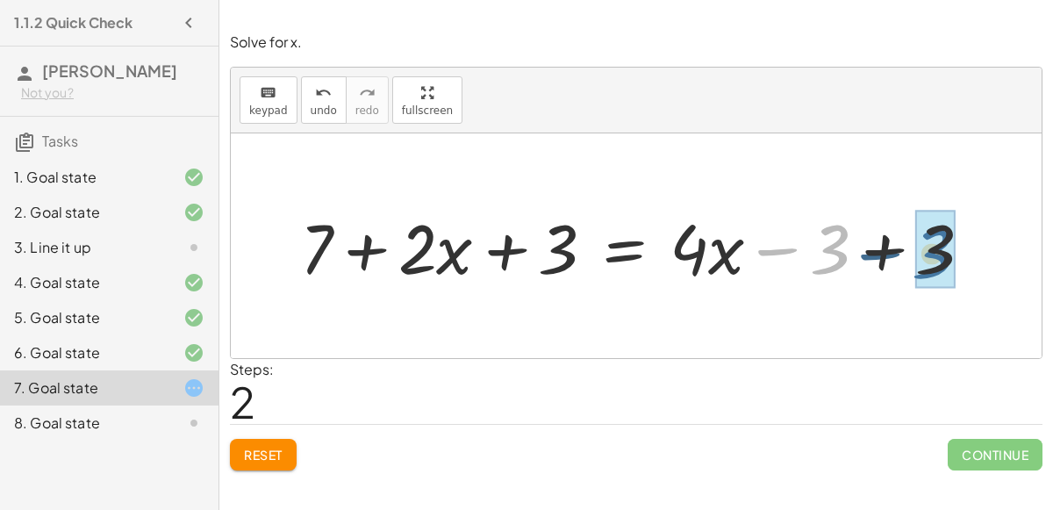
drag, startPoint x: 846, startPoint y: 261, endPoint x: 956, endPoint y: 262, distance: 109.7
click at [956, 262] on div at bounding box center [643, 246] width 704 height 90
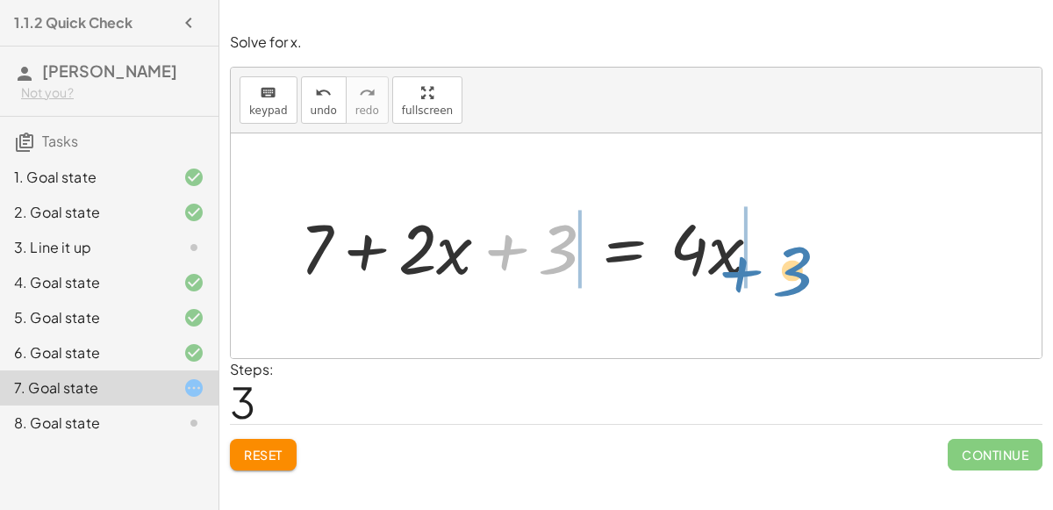
drag, startPoint x: 571, startPoint y: 254, endPoint x: 804, endPoint y: 274, distance: 234.2
click at [804, 274] on div "+ 7 + · 2 · x = + · 4 · x − 3 + 7 + · 2 · x + 3 = + · 4 · x − 3 + 3 + 7 + · 2 ·…" at bounding box center [636, 245] width 811 height 225
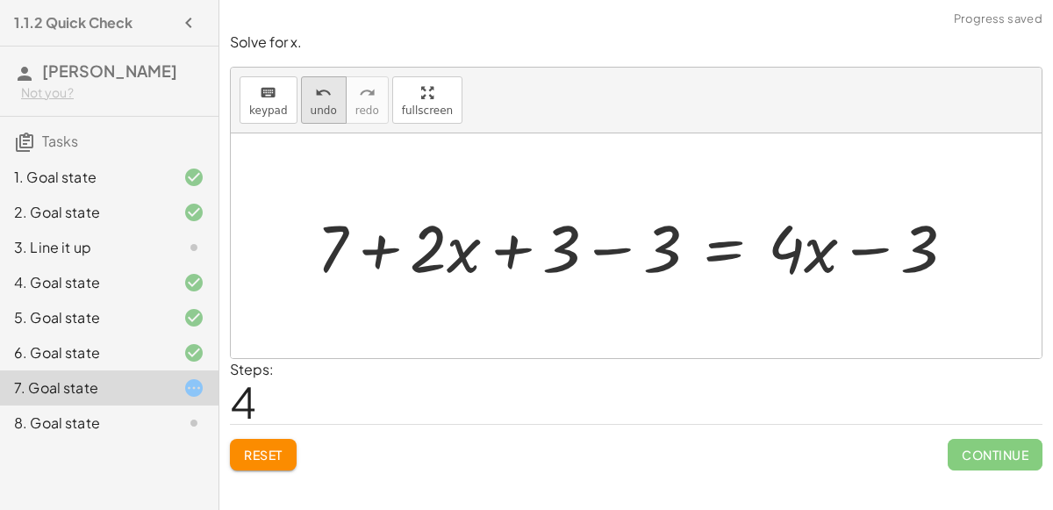
click at [302, 98] on button "undo undo" at bounding box center [324, 99] width 46 height 47
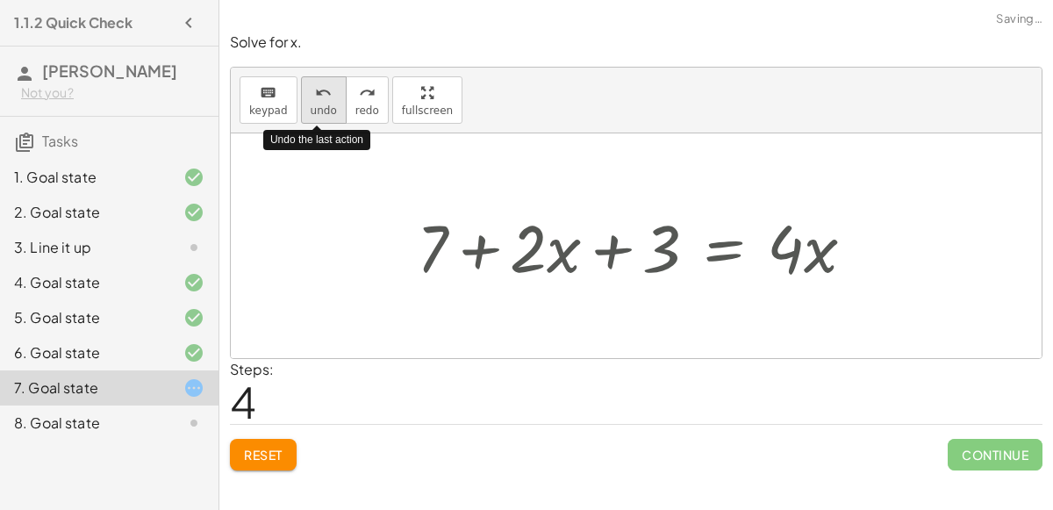
click at [302, 98] on button "undo undo" at bounding box center [324, 99] width 46 height 47
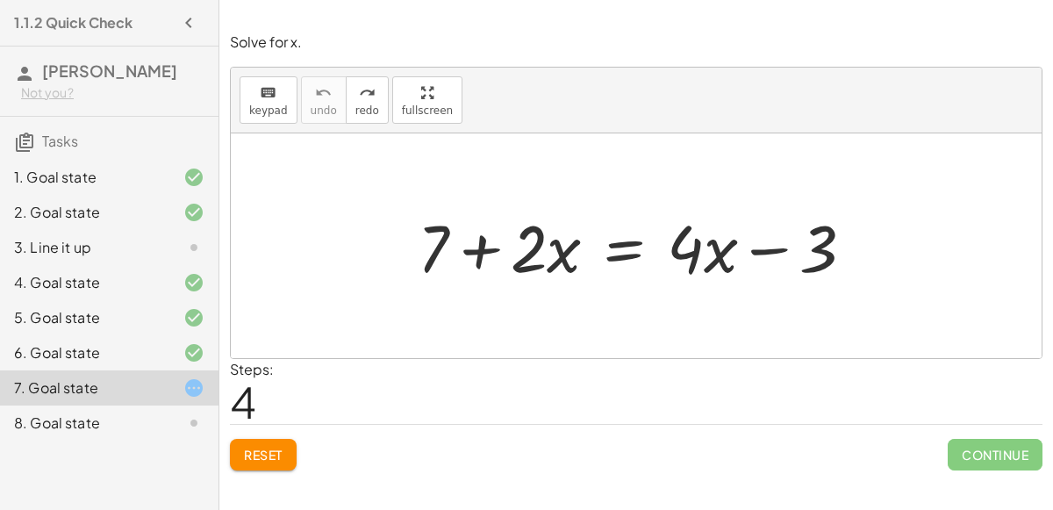
click at [629, 259] on div at bounding box center [643, 246] width 468 height 86
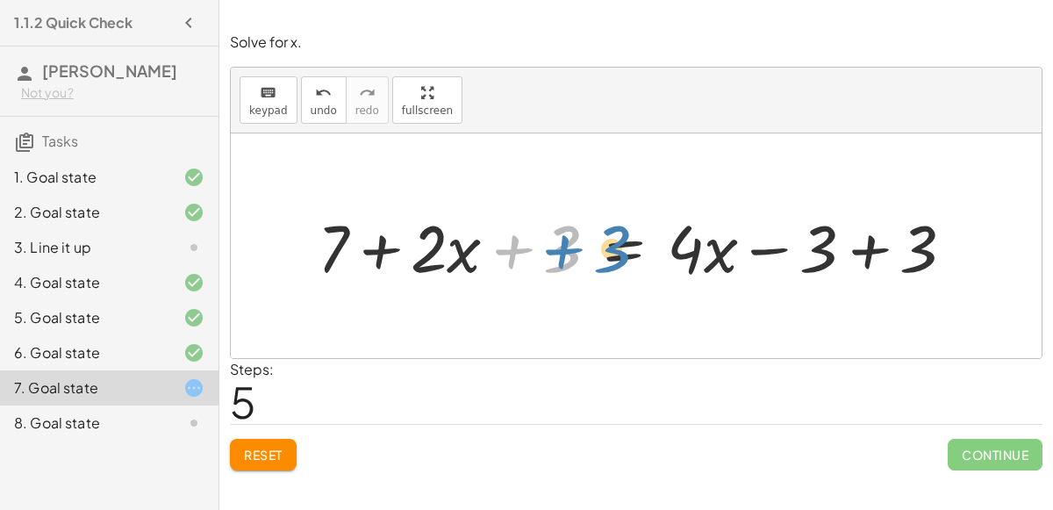
drag, startPoint x: 567, startPoint y: 263, endPoint x: 577, endPoint y: 261, distance: 10.9
click at [577, 261] on div at bounding box center [643, 246] width 668 height 86
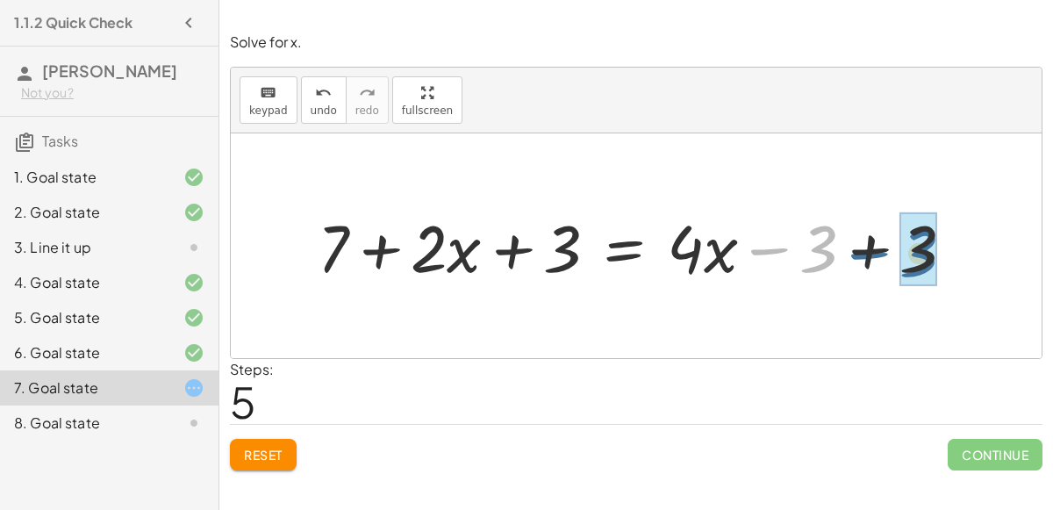
drag, startPoint x: 805, startPoint y: 246, endPoint x: 905, endPoint y: 251, distance: 100.1
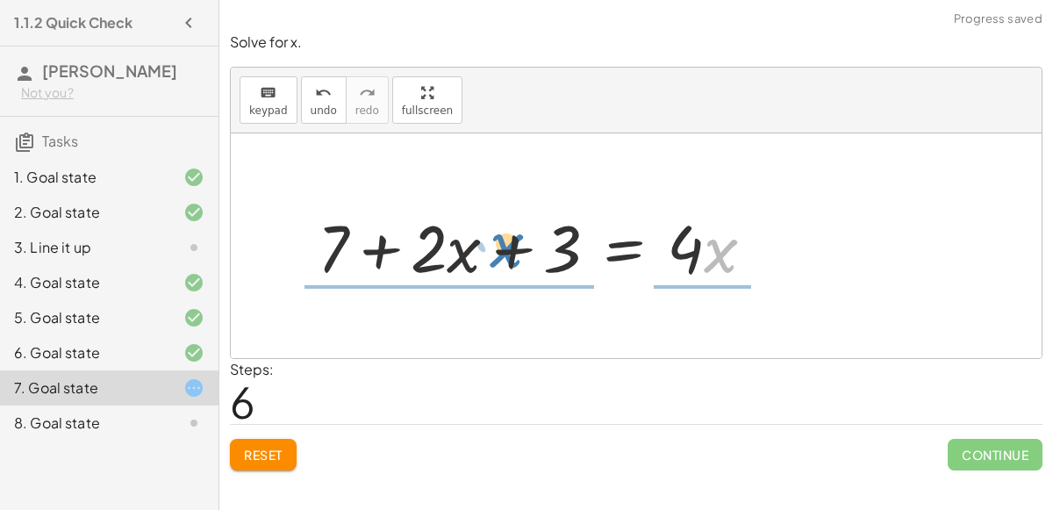
drag, startPoint x: 728, startPoint y: 253, endPoint x: 515, endPoint y: 248, distance: 213.2
click at [515, 248] on div at bounding box center [543, 246] width 468 height 86
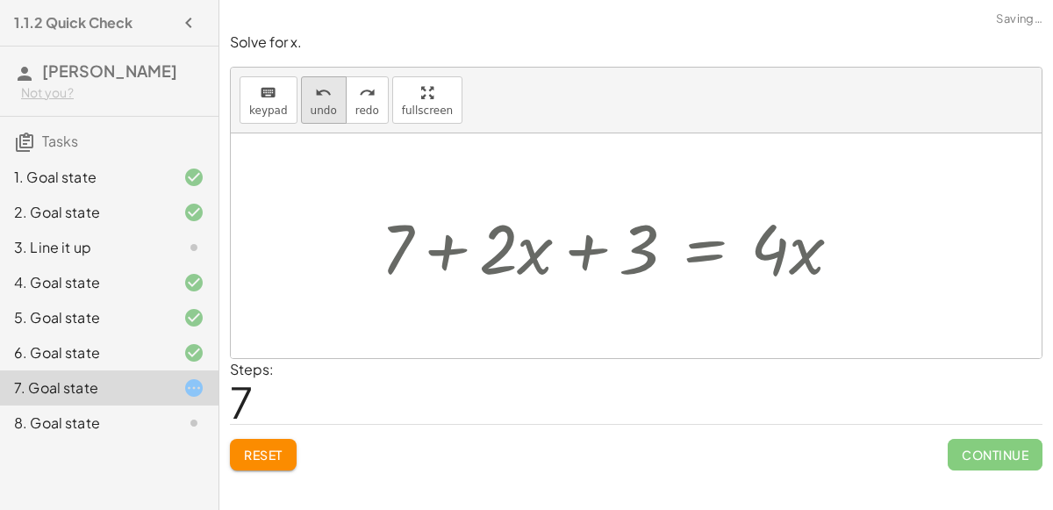
click at [325, 92] on div "undo" at bounding box center [324, 92] width 26 height 21
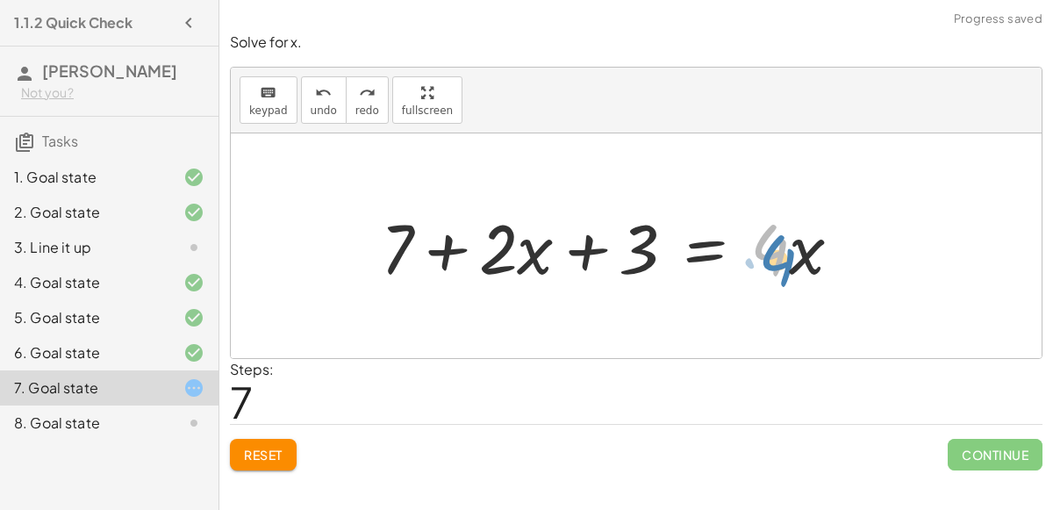
drag, startPoint x: 761, startPoint y: 254, endPoint x: 786, endPoint y: 261, distance: 26.4
click at [786, 261] on div at bounding box center [618, 246] width 492 height 90
click at [291, 467] on button "Reset" at bounding box center [263, 455] width 67 height 32
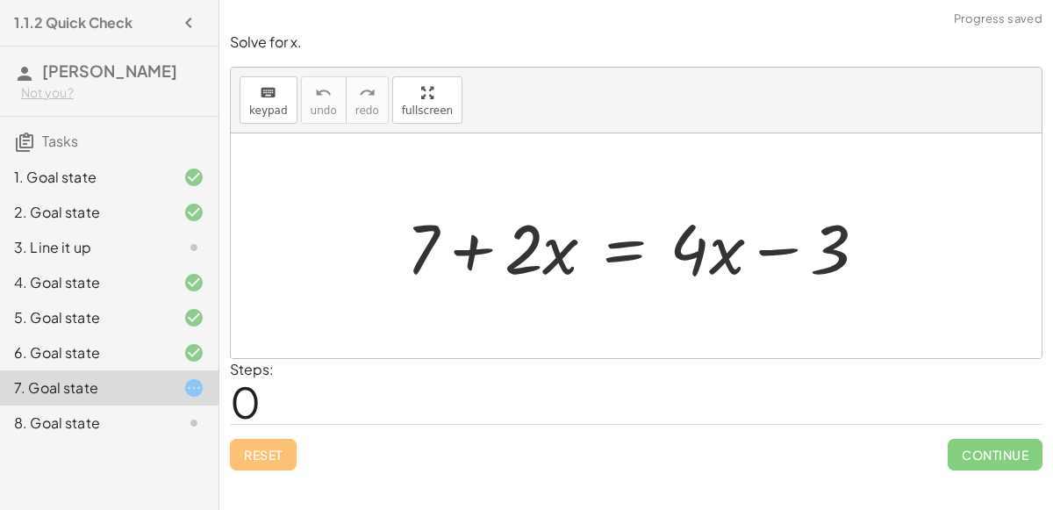
click at [123, 425] on div "8. Goal state" at bounding box center [84, 422] width 141 height 21
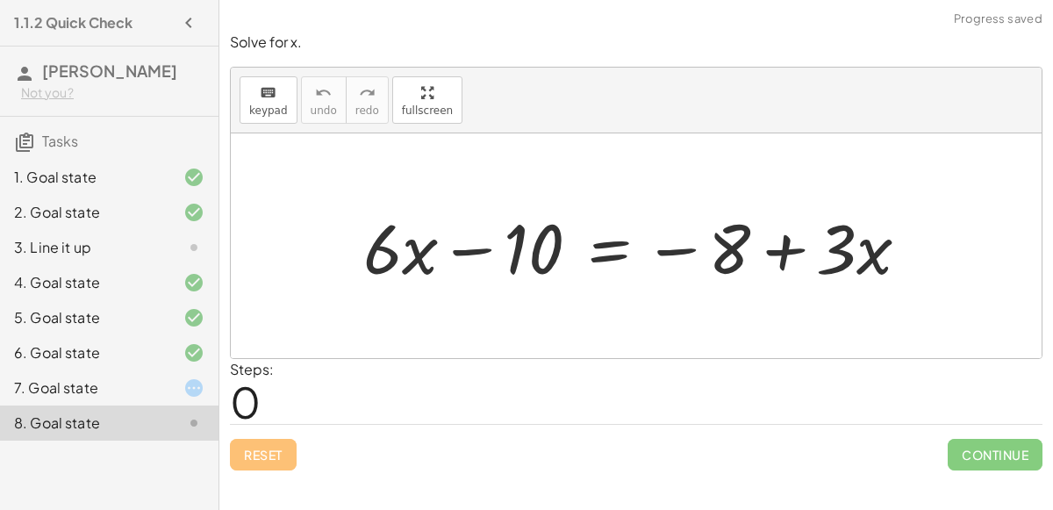
click at [604, 254] on div at bounding box center [642, 246] width 577 height 90
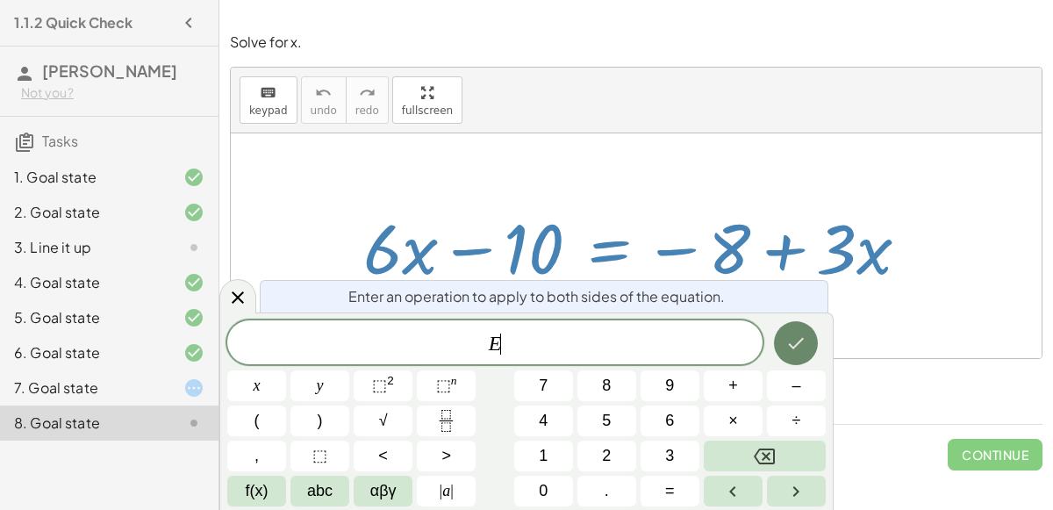
click at [799, 354] on button "Done" at bounding box center [796, 343] width 44 height 44
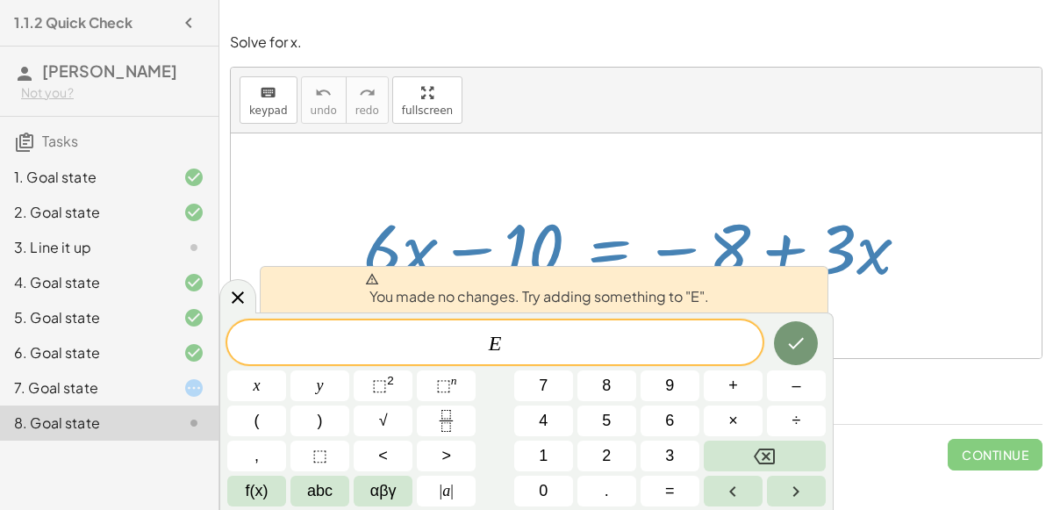
click at [233, 316] on div "You made no changes. Try adding something to "E". E ​ x y ⬚ 2 ⬚ n 7 8 9 + – ( )…" at bounding box center [526, 410] width 614 height 197
click at [264, 278] on div "You made no changes. Try adding something to "E"." at bounding box center [544, 289] width 568 height 46
click at [245, 285] on div at bounding box center [237, 296] width 37 height 34
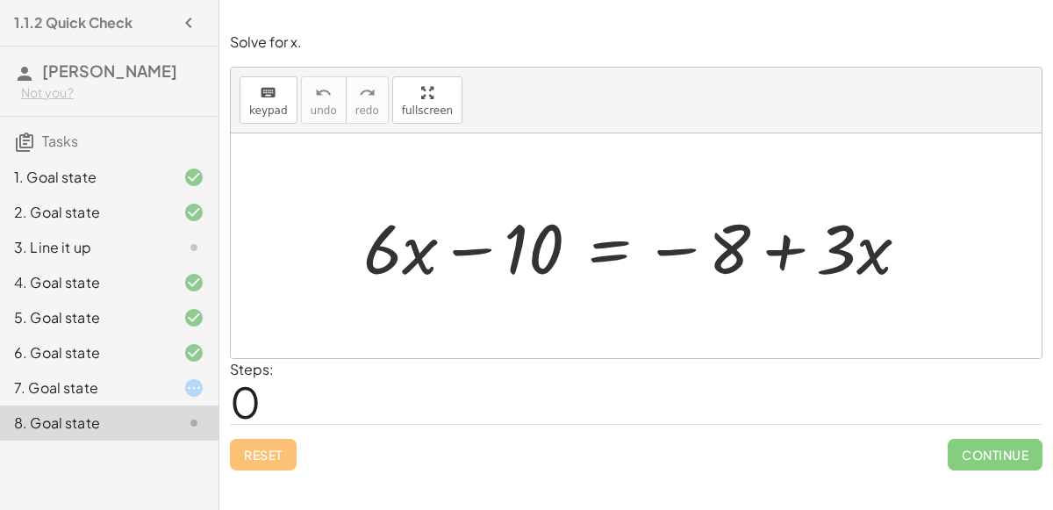
click at [167, 300] on div "3. Line it up" at bounding box center [109, 317] width 218 height 35
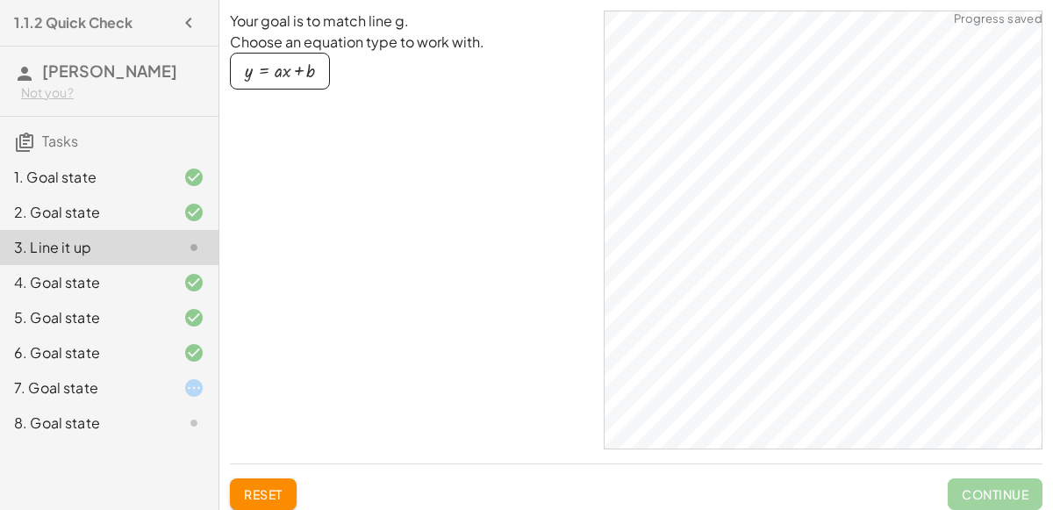
click at [194, 395] on icon at bounding box center [193, 387] width 21 height 21
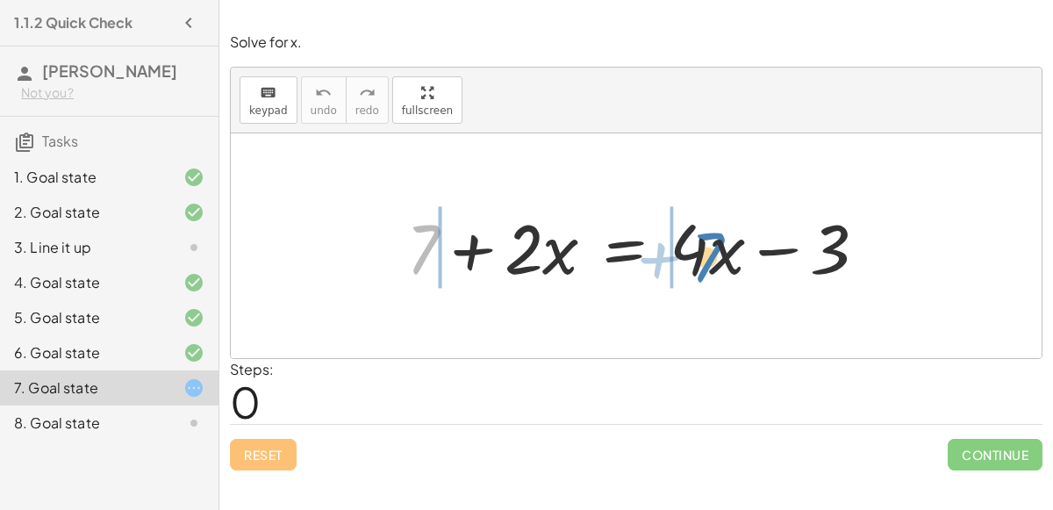
drag, startPoint x: 432, startPoint y: 244, endPoint x: 489, endPoint y: 219, distance: 62.1
click at [489, 219] on div at bounding box center [643, 246] width 492 height 90
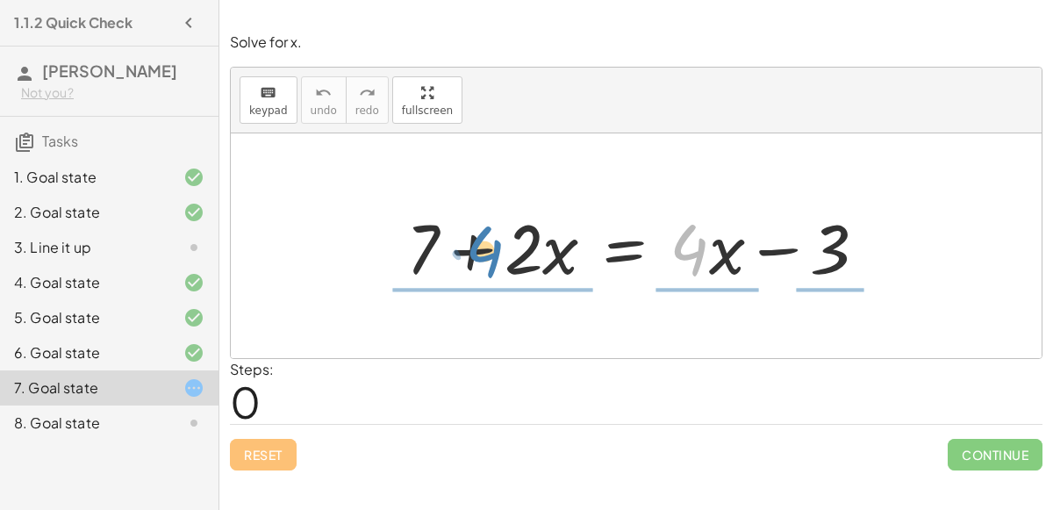
drag, startPoint x: 700, startPoint y: 252, endPoint x: 553, endPoint y: 258, distance: 147.5
click at [553, 258] on div at bounding box center [643, 246] width 492 height 90
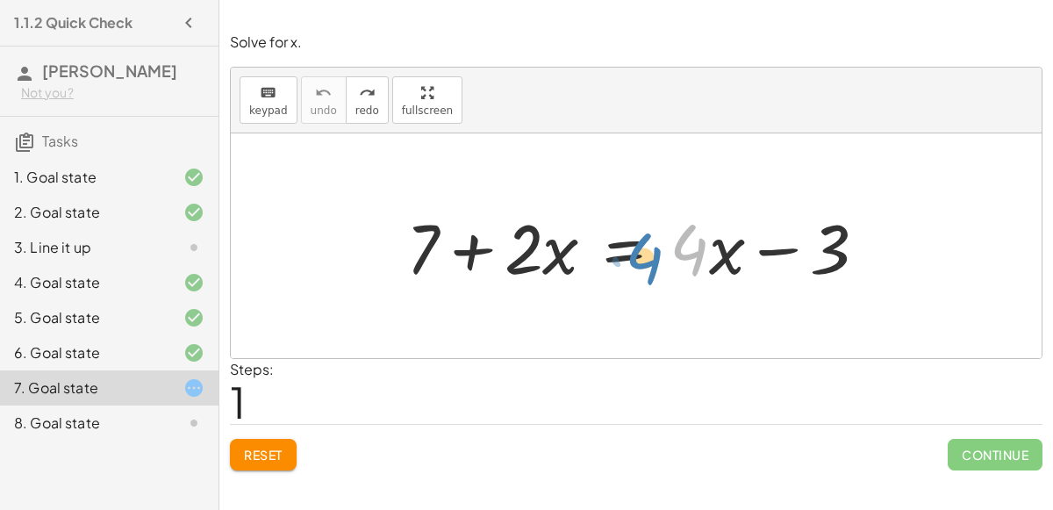
drag, startPoint x: 697, startPoint y: 260, endPoint x: 677, endPoint y: 266, distance: 21.1
click at [677, 266] on div at bounding box center [643, 246] width 492 height 90
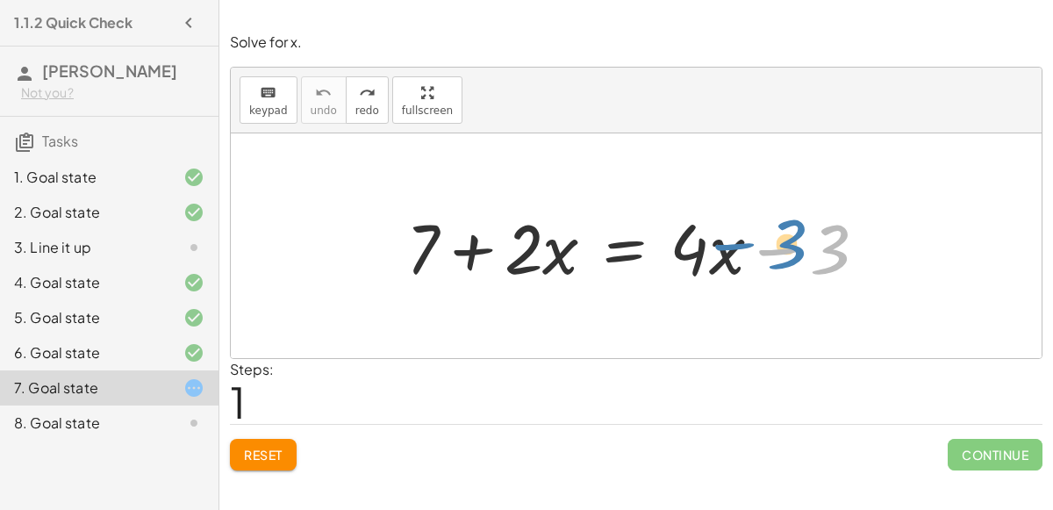
drag, startPoint x: 825, startPoint y: 271, endPoint x: 864, endPoint y: 234, distance: 54.0
click at [864, 234] on div at bounding box center [643, 246] width 492 height 90
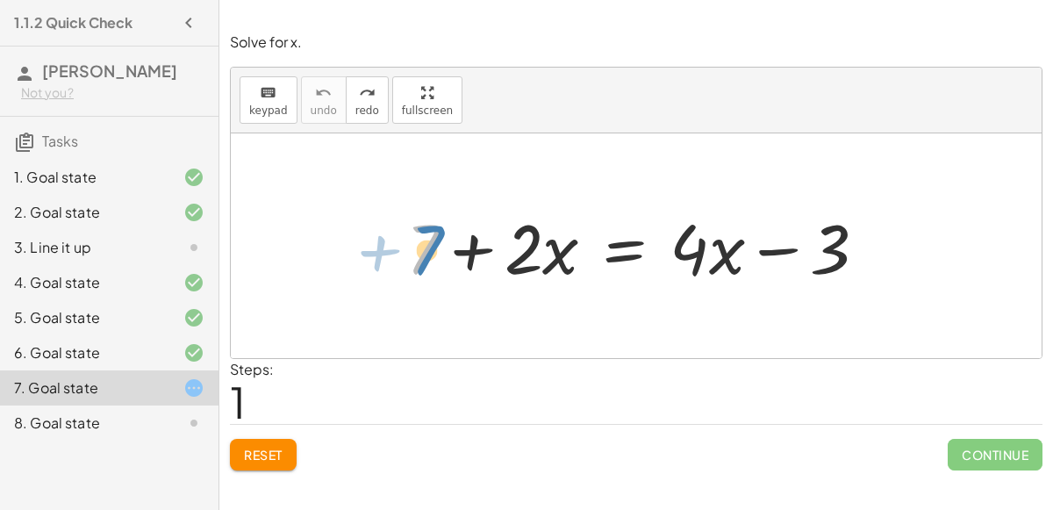
click at [425, 249] on div at bounding box center [643, 246] width 492 height 90
drag, startPoint x: 532, startPoint y: 268, endPoint x: 411, endPoint y: 301, distance: 125.3
click at [411, 301] on div "· 2 + 7 + · 2 · x = + · 4 · x − 3" at bounding box center [636, 245] width 811 height 225
click at [250, 443] on button "Reset" at bounding box center [263, 455] width 67 height 32
